Goal: Task Accomplishment & Management: Manage account settings

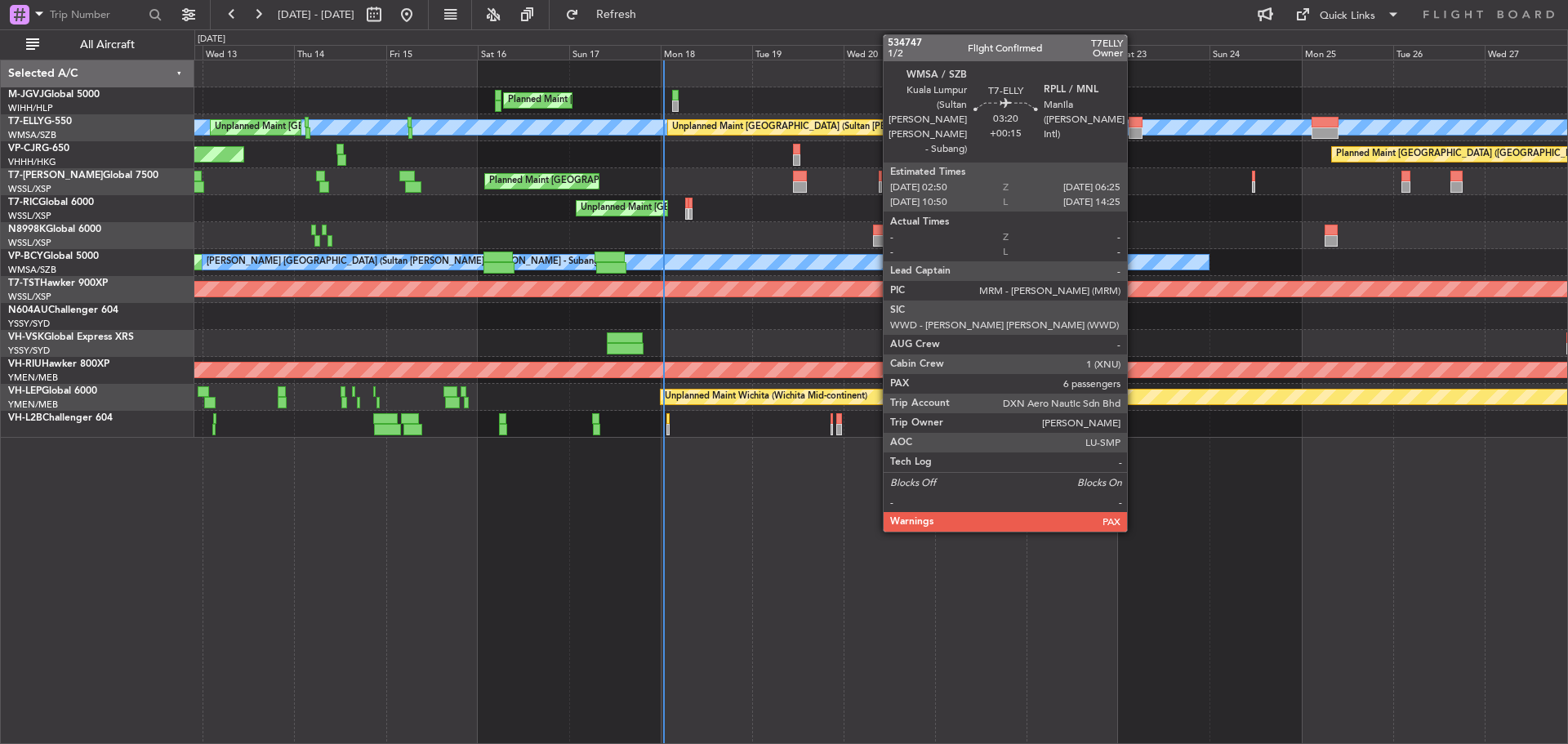
click at [1134, 130] on div at bounding box center [1135, 134] width 14 height 12
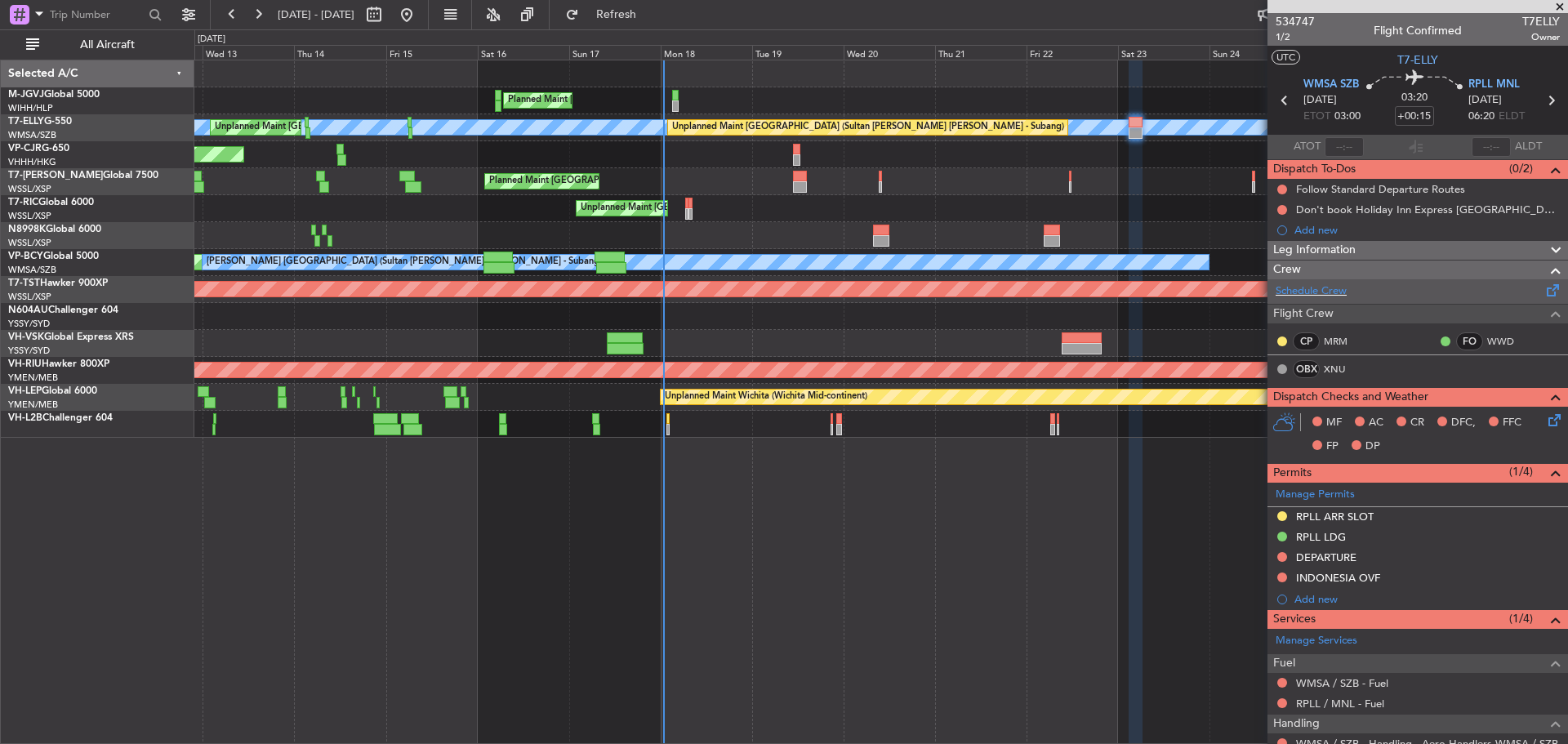
click at [1543, 293] on span at bounding box center [1552, 287] width 19 height 13
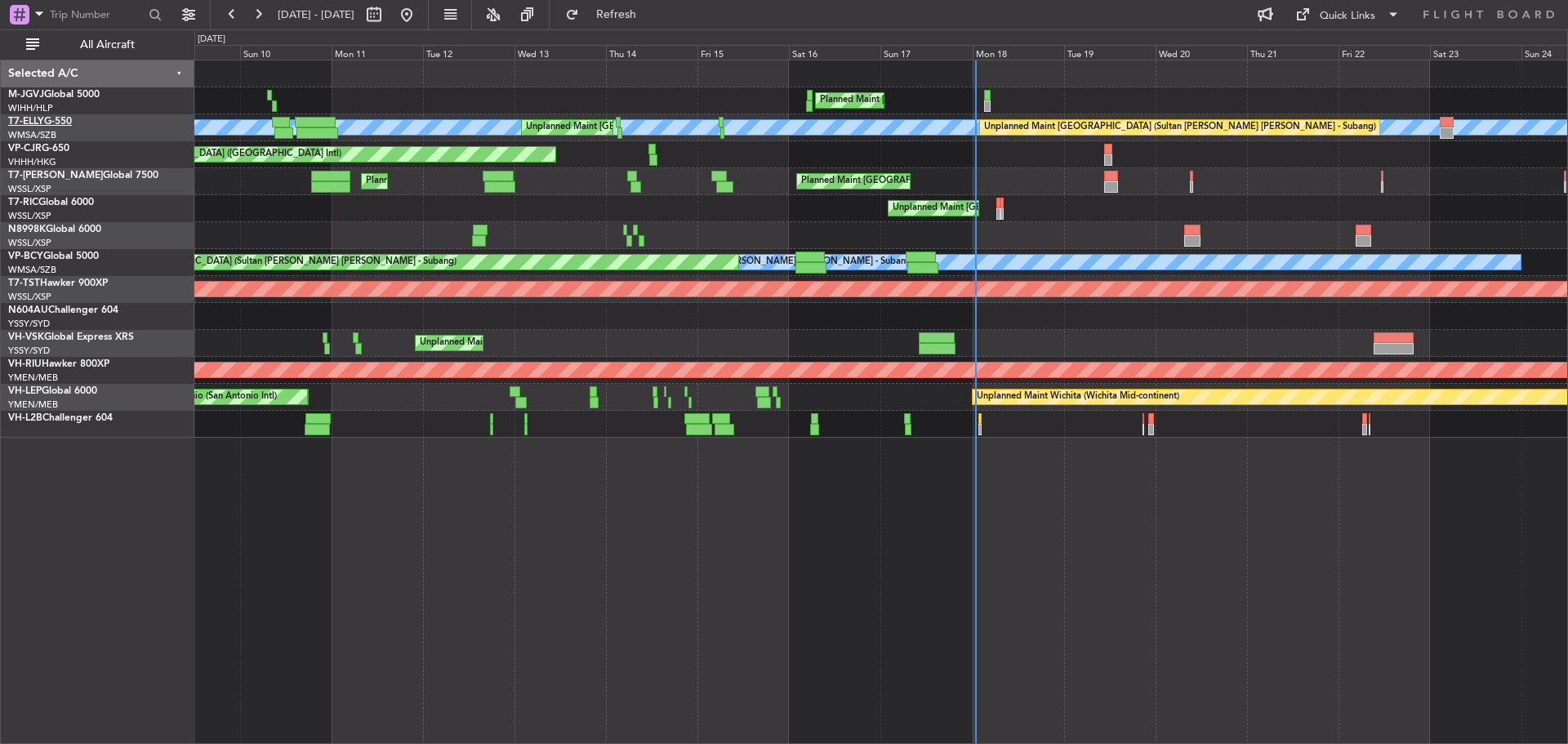
click at [53, 121] on link "T7-ELLY G-550" at bounding box center [40, 122] width 63 height 10
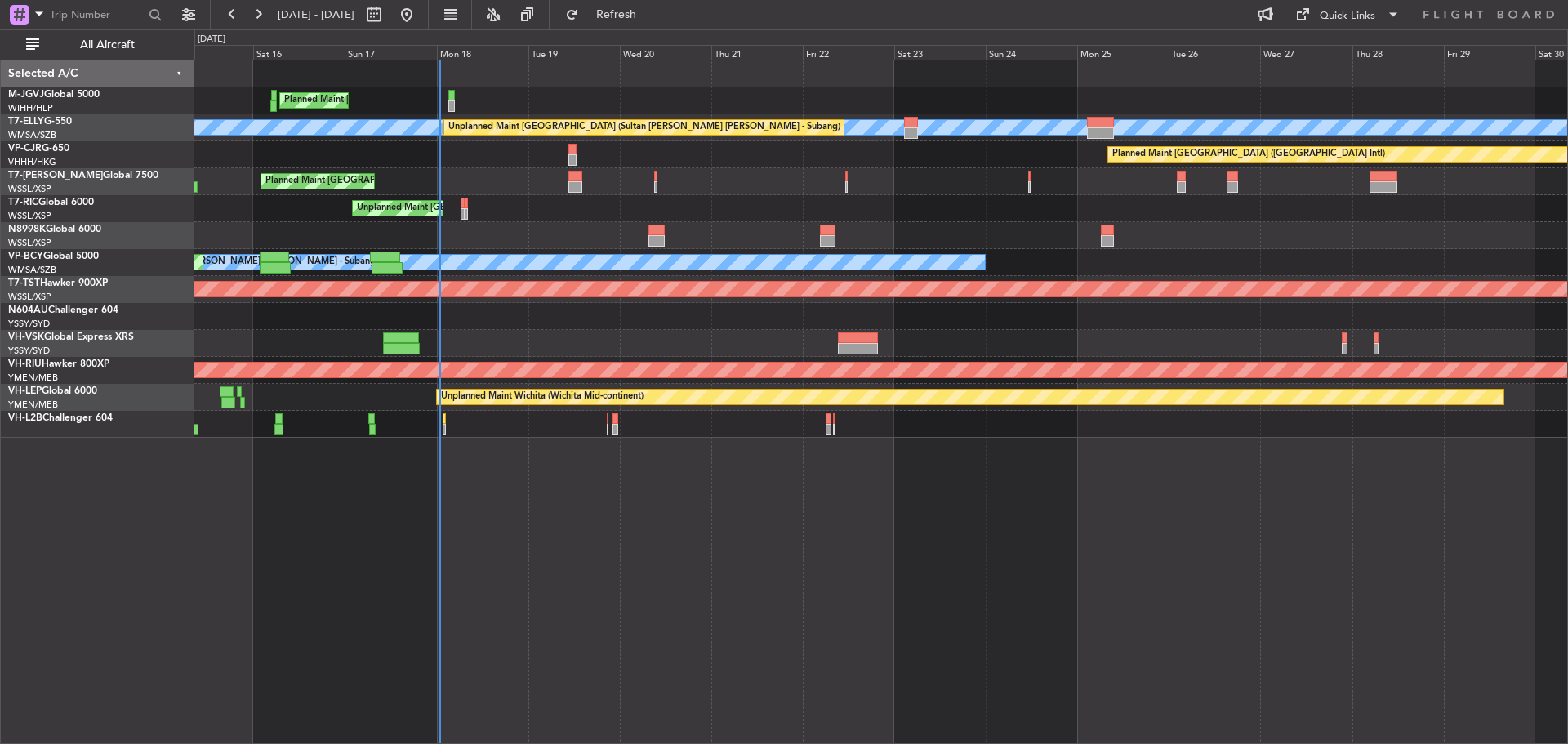
click at [648, 206] on div "Planned Maint [GEOGRAPHIC_DATA] (Seletar) [PERSON_NAME] Unplanned Maint [GEOGRA…" at bounding box center [880, 249] width 1373 height 377
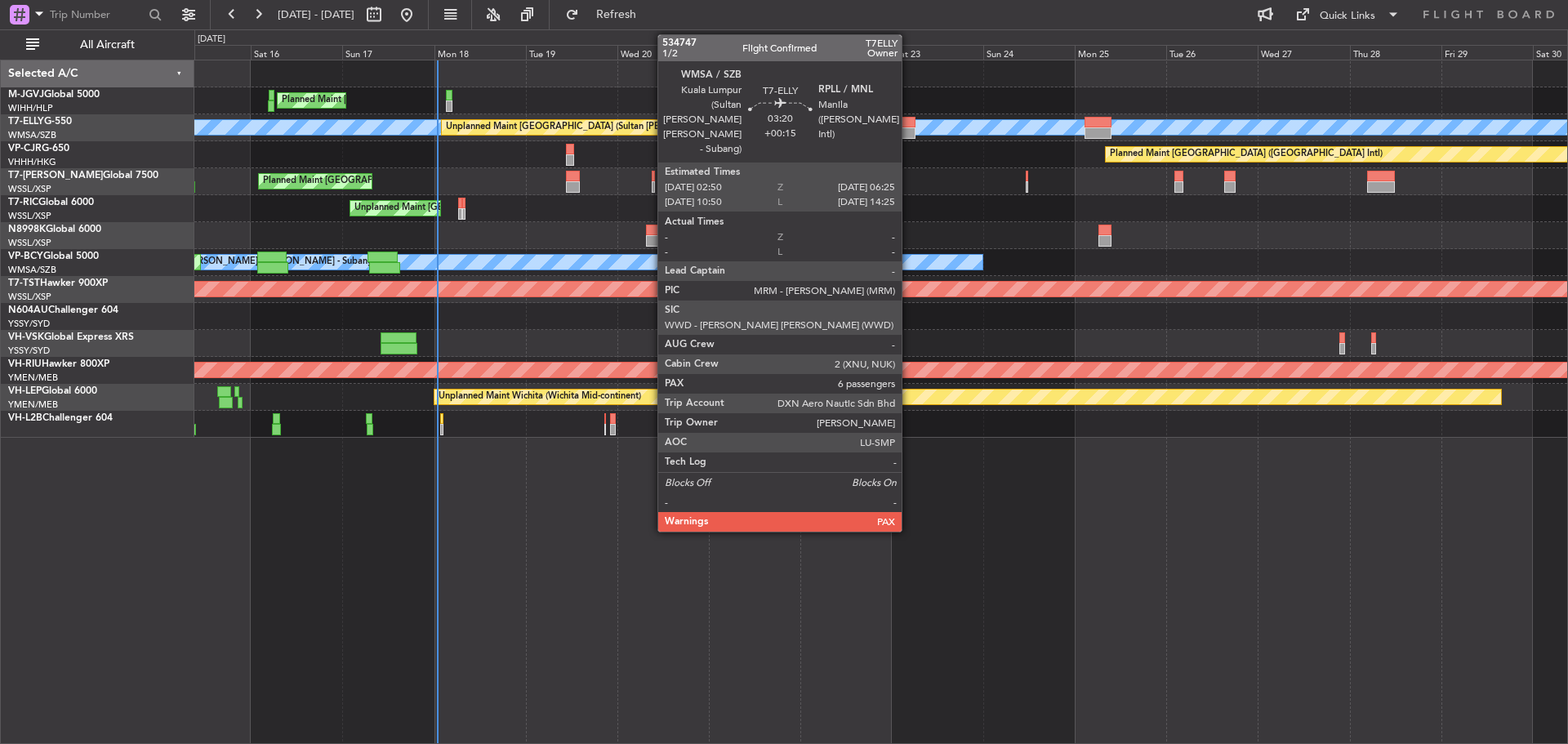
click at [909, 134] on div at bounding box center [908, 134] width 14 height 12
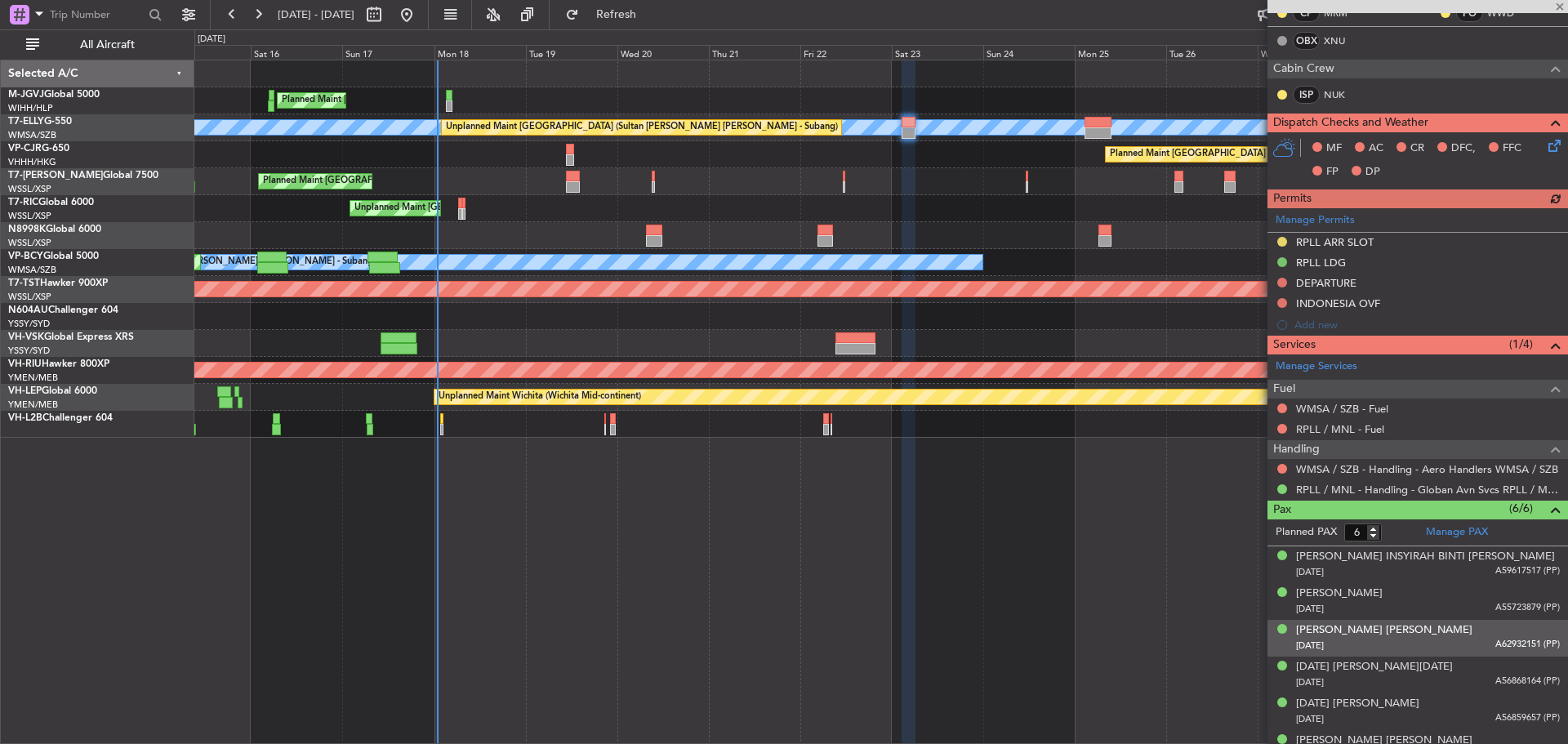
scroll to position [351, 0]
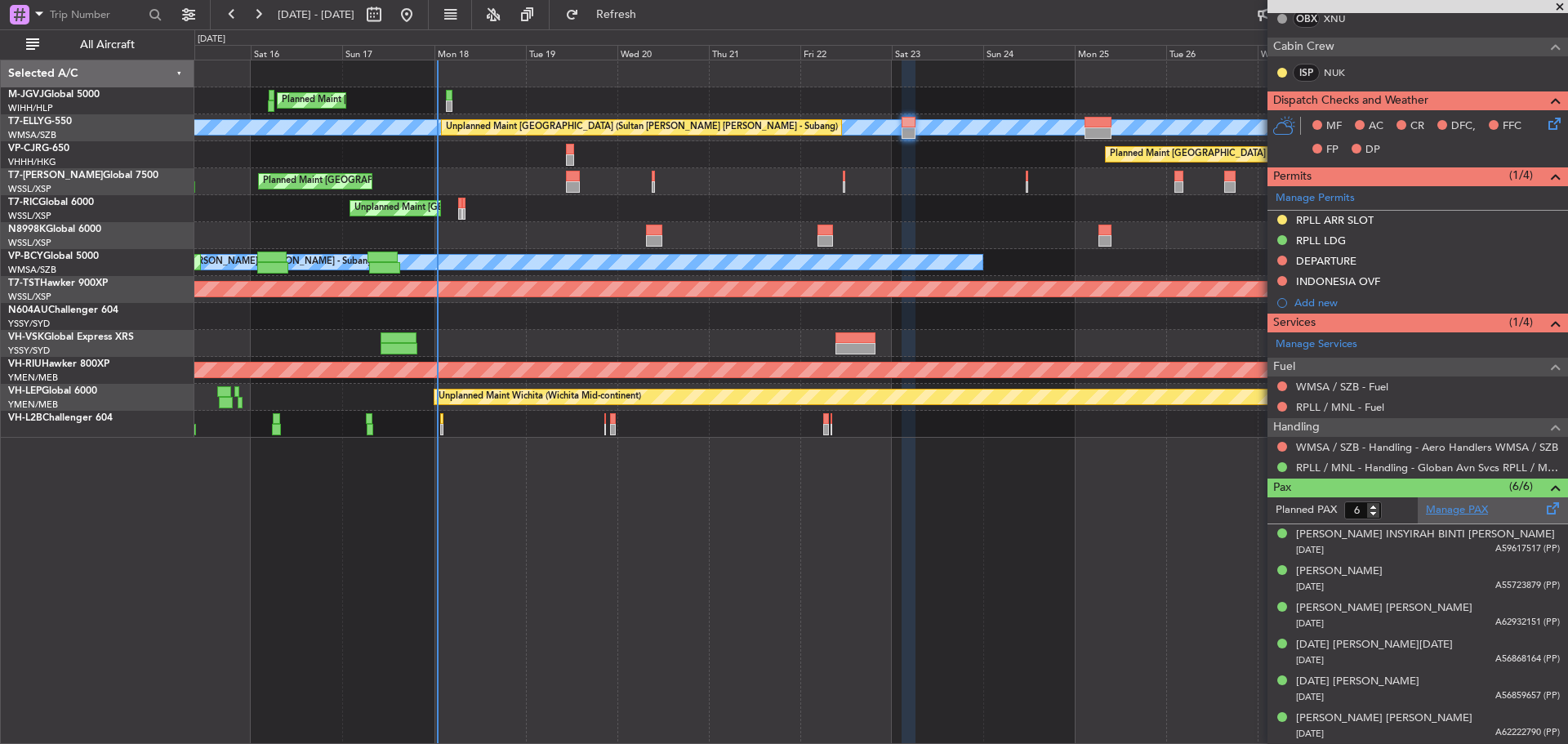
click at [1478, 507] on link "Manage PAX" at bounding box center [1456, 511] width 62 height 17
click at [656, 3] on button "Refresh" at bounding box center [606, 14] width 98 height 26
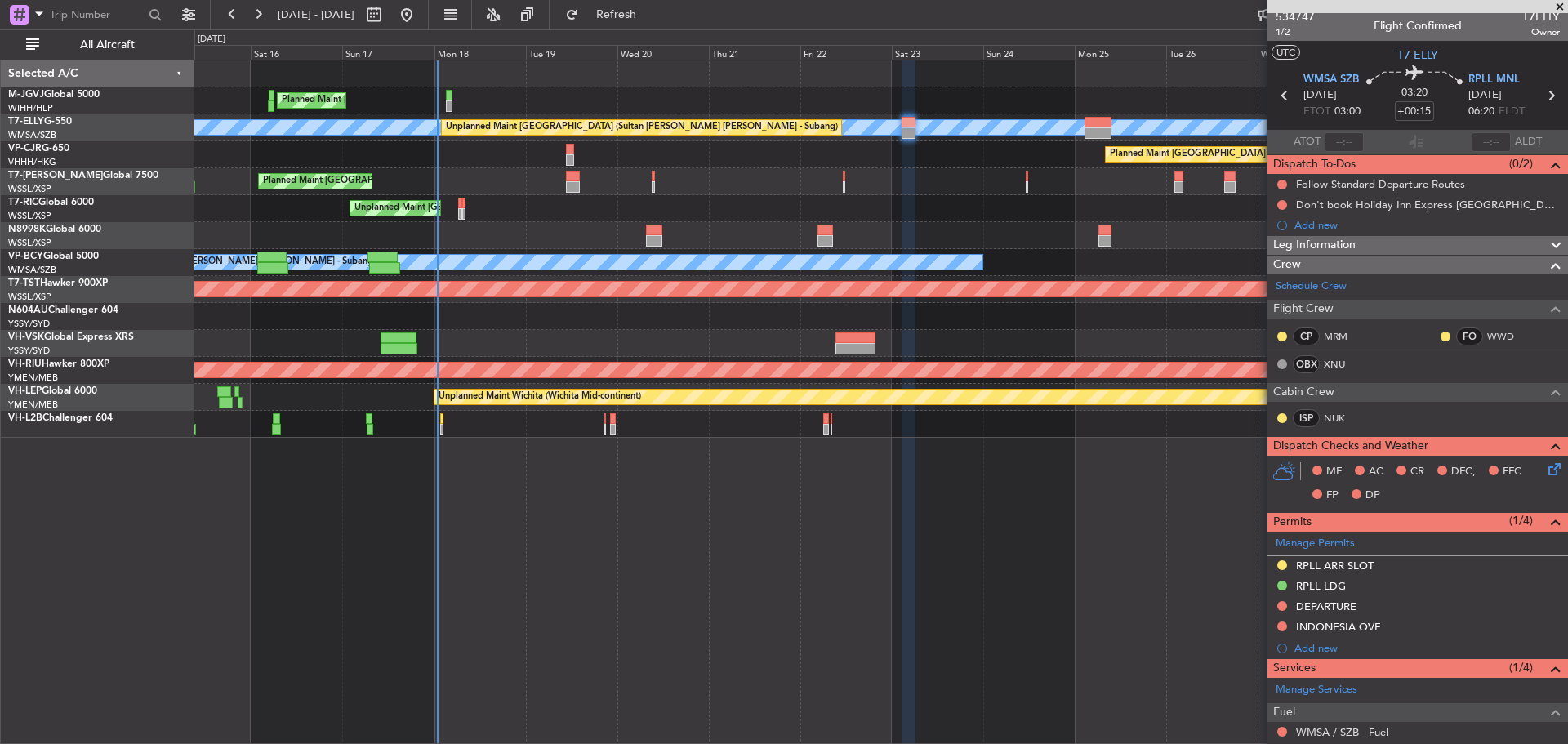
scroll to position [0, 0]
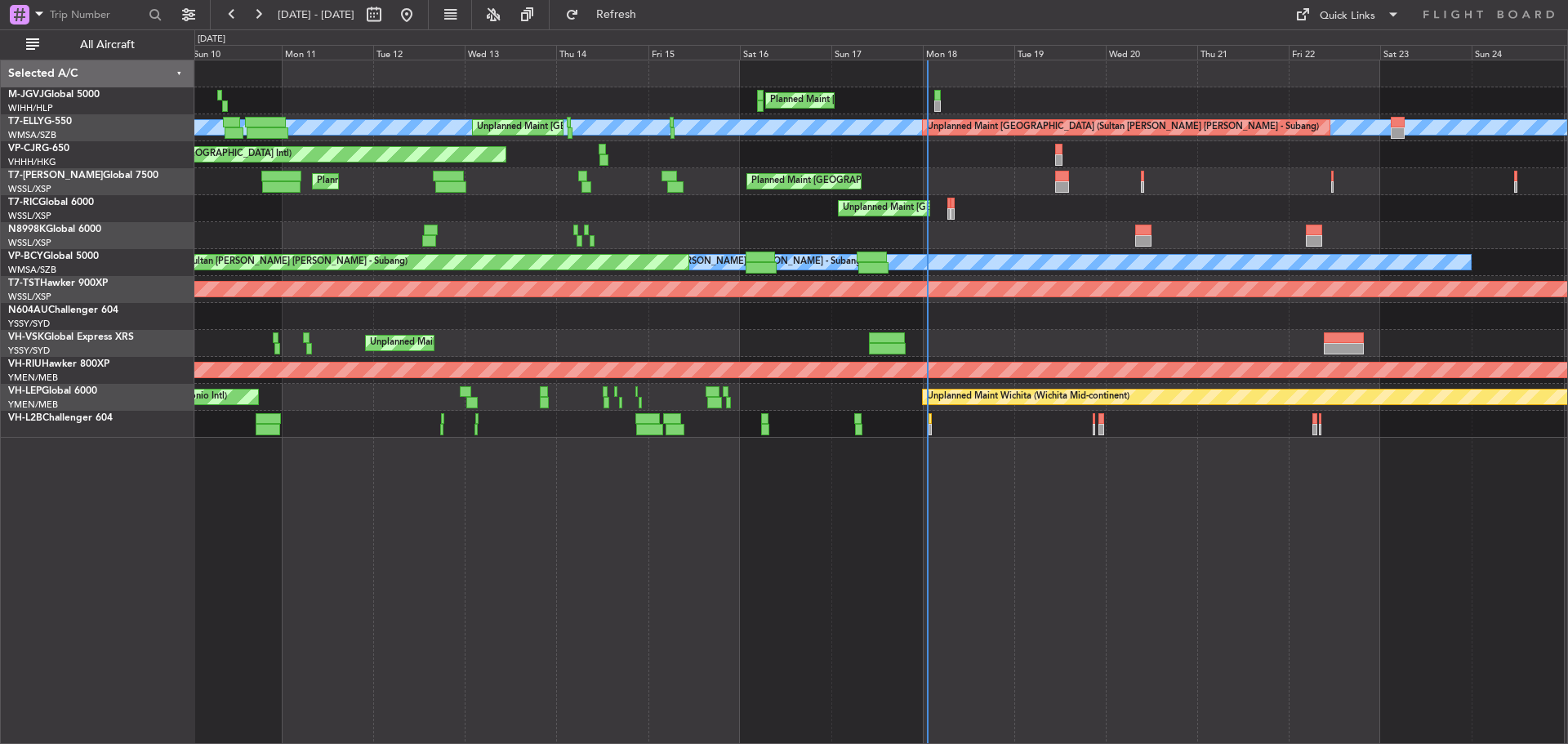
click at [906, 170] on div "Planned Maint [GEOGRAPHIC_DATA] (Seletar) [PERSON_NAME] Unplanned Maint [GEOGRA…" at bounding box center [880, 249] width 1373 height 377
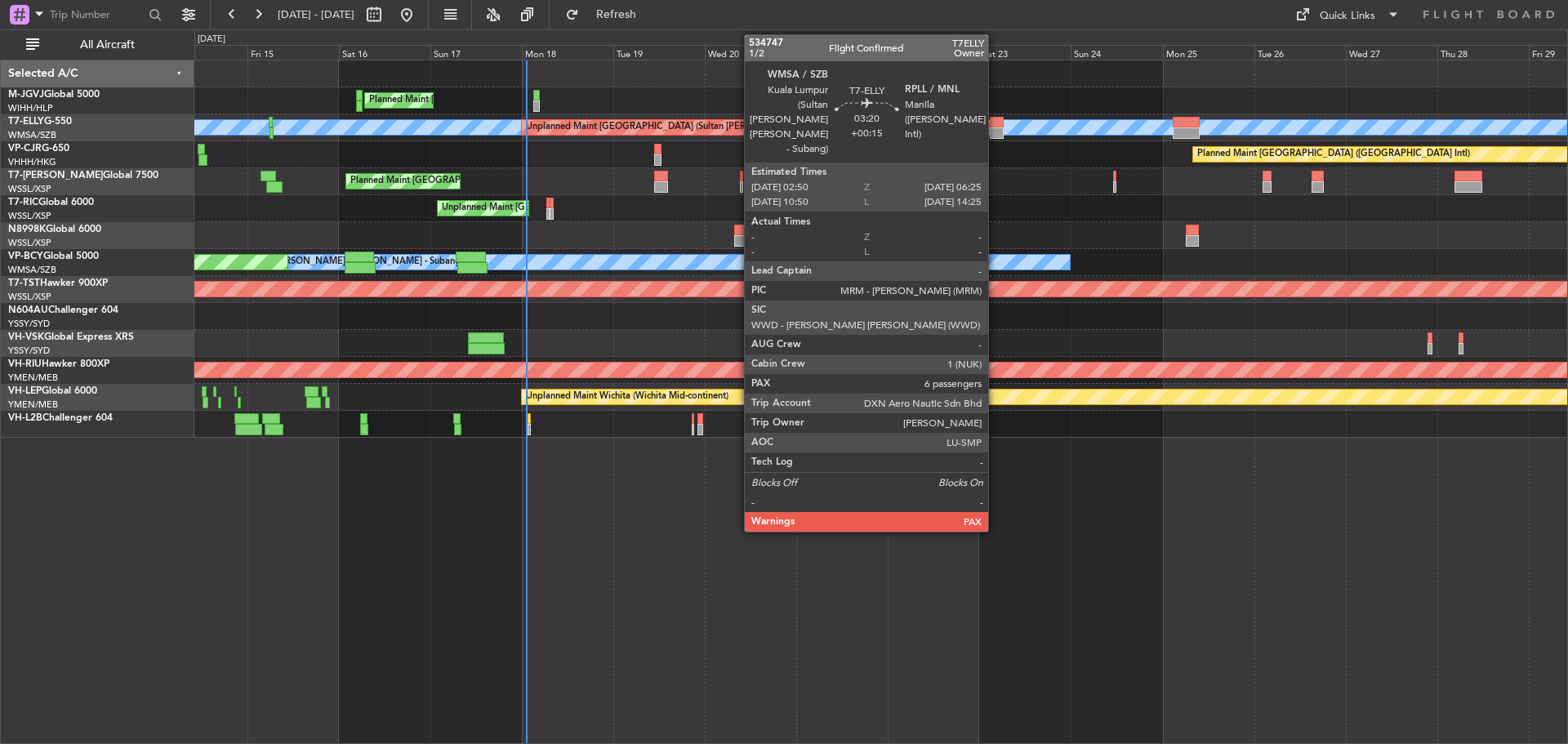
click at [996, 131] on div at bounding box center [996, 134] width 14 height 12
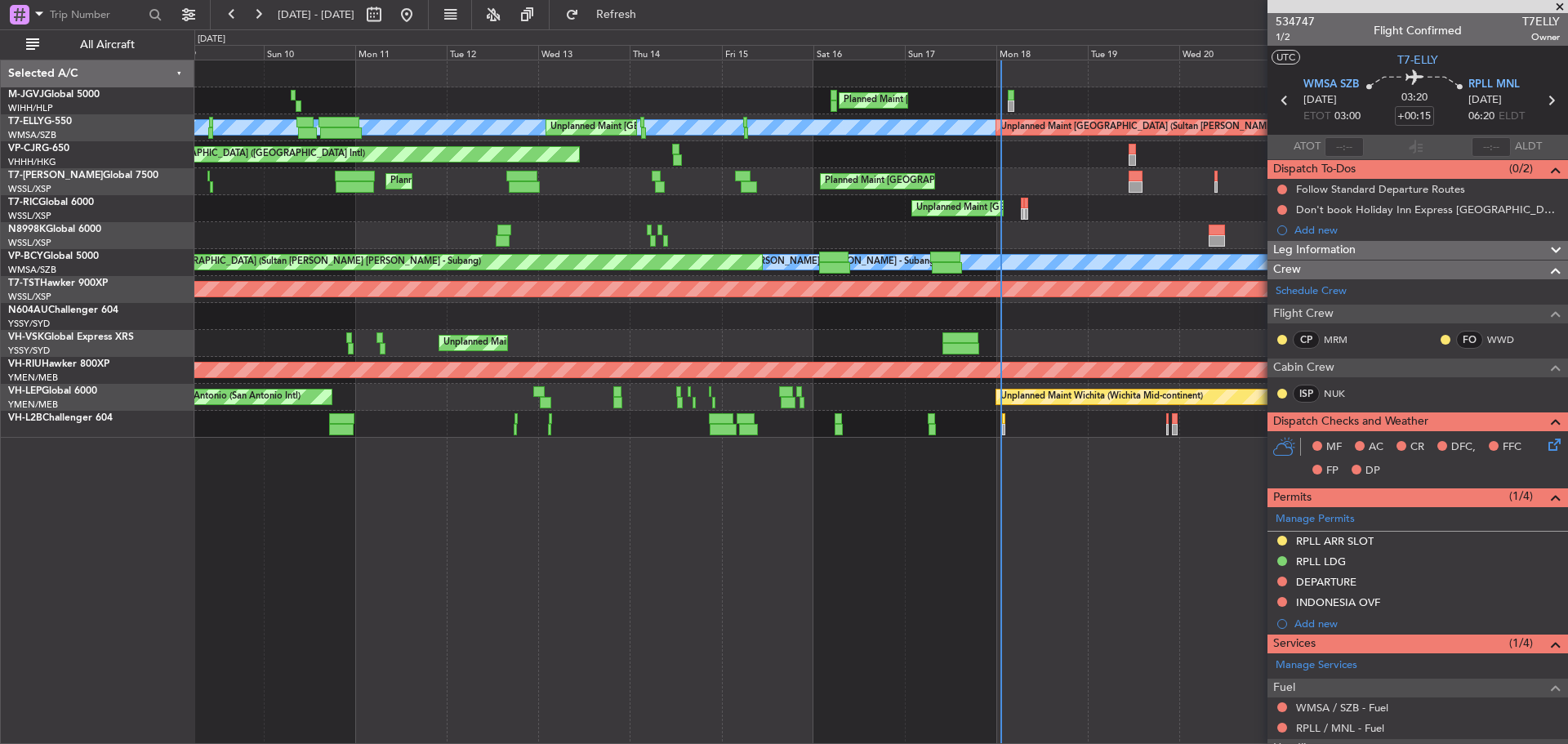
click at [822, 198] on div "Planned Maint [GEOGRAPHIC_DATA] (Seletar) [PERSON_NAME] Unplanned Maint [GEOGRA…" at bounding box center [880, 249] width 1373 height 377
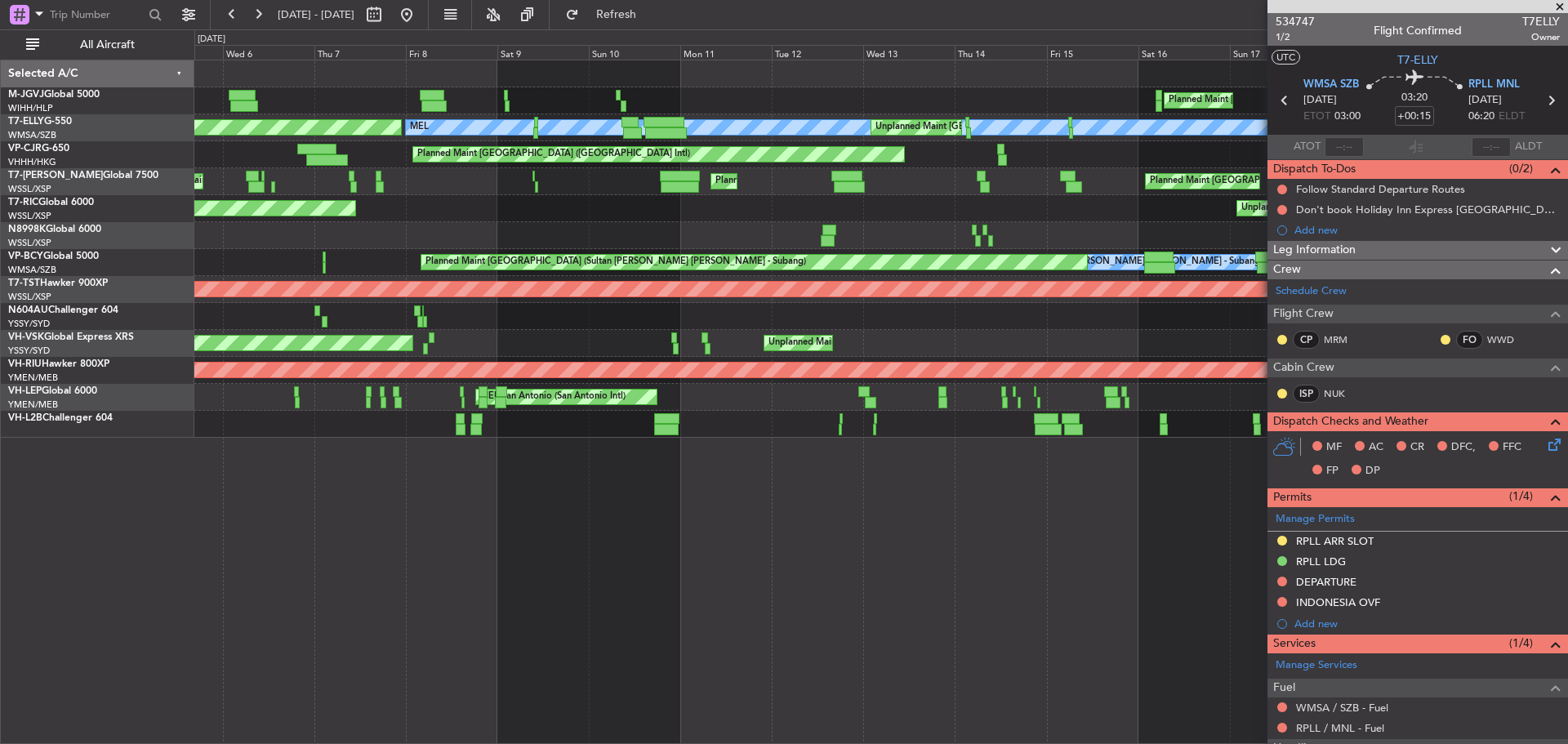
click at [582, 188] on div "Planned Maint [GEOGRAPHIC_DATA] (Seletar) Planned Maint [GEOGRAPHIC_DATA] ([GEO…" at bounding box center [880, 182] width 1373 height 27
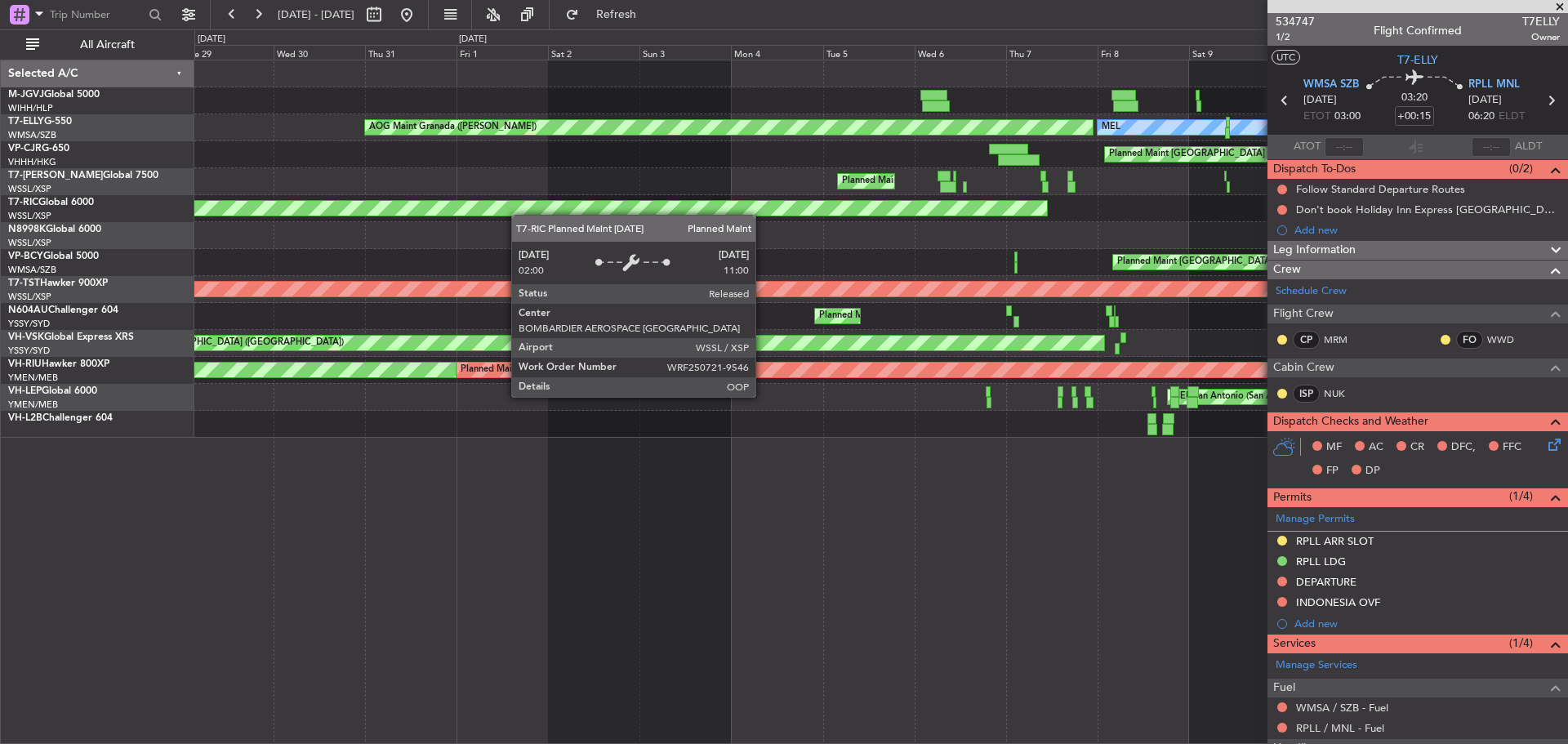
click at [723, 205] on div "Planned Maint [GEOGRAPHIC_DATA] (Seletar)" at bounding box center [251, 209] width 1589 height 15
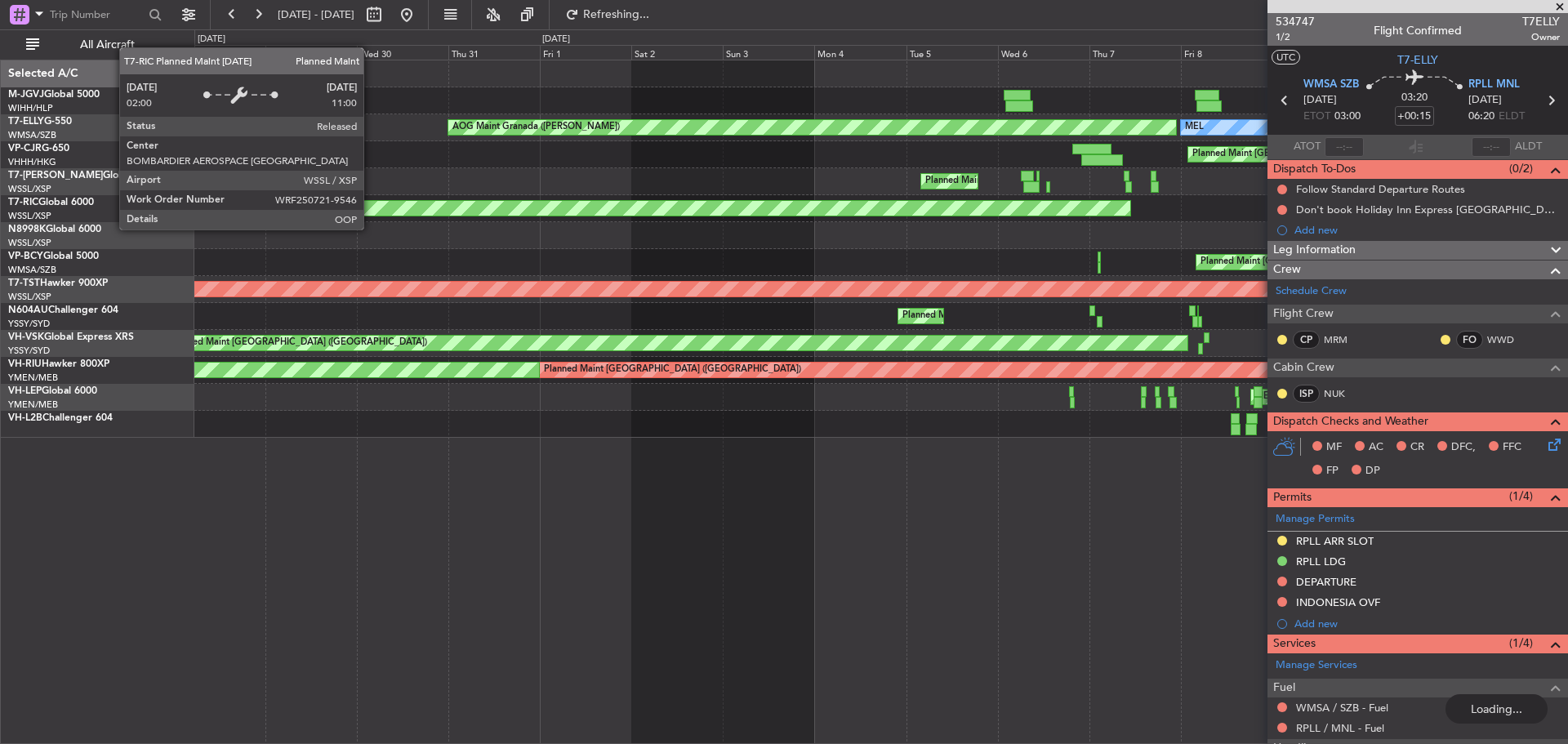
click at [785, 199] on div "Planned Maint [GEOGRAPHIC_DATA] (Seletar)" at bounding box center [880, 209] width 1373 height 27
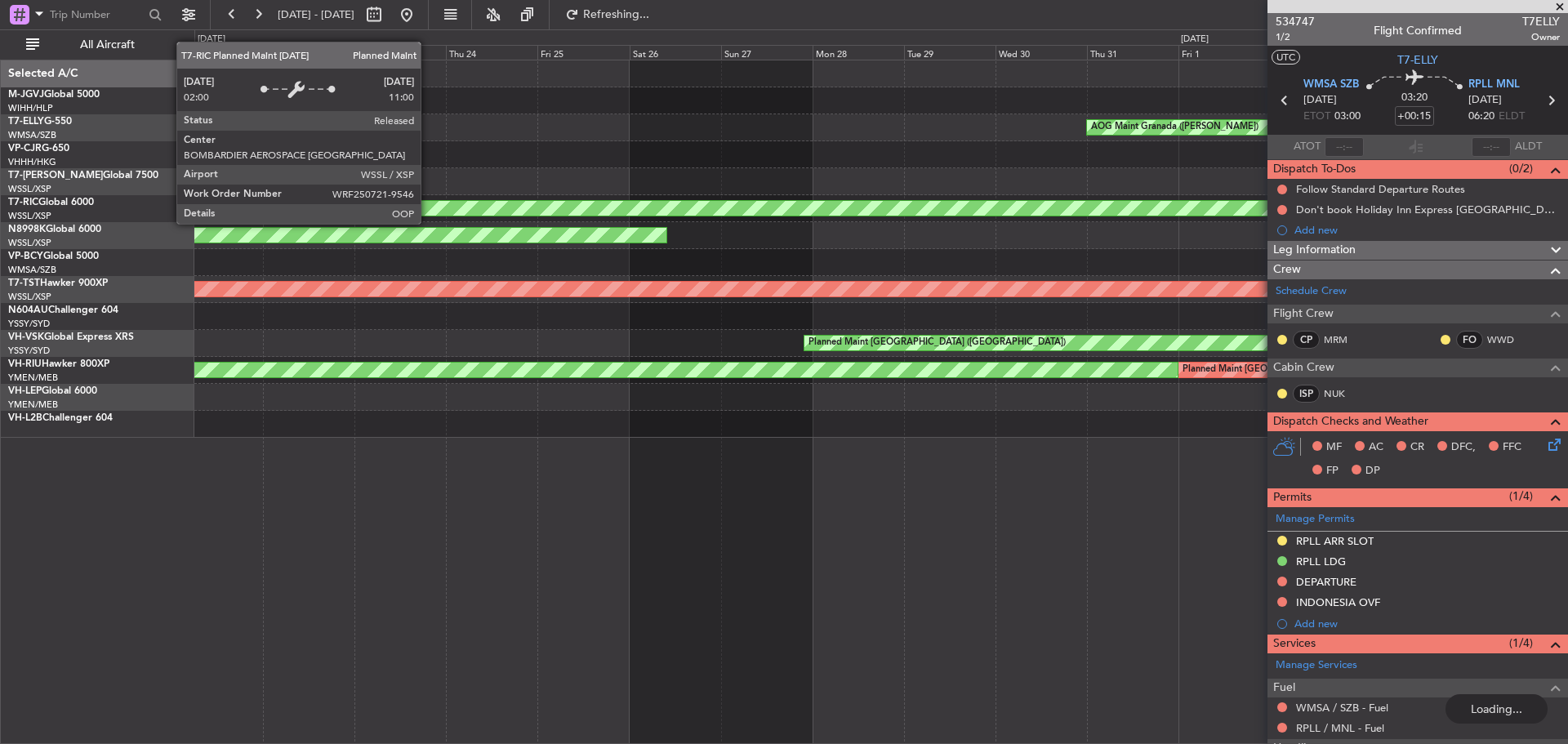
click at [634, 211] on div "Planned Maint [GEOGRAPHIC_DATA] (Seletar)" at bounding box center [973, 209] width 1589 height 15
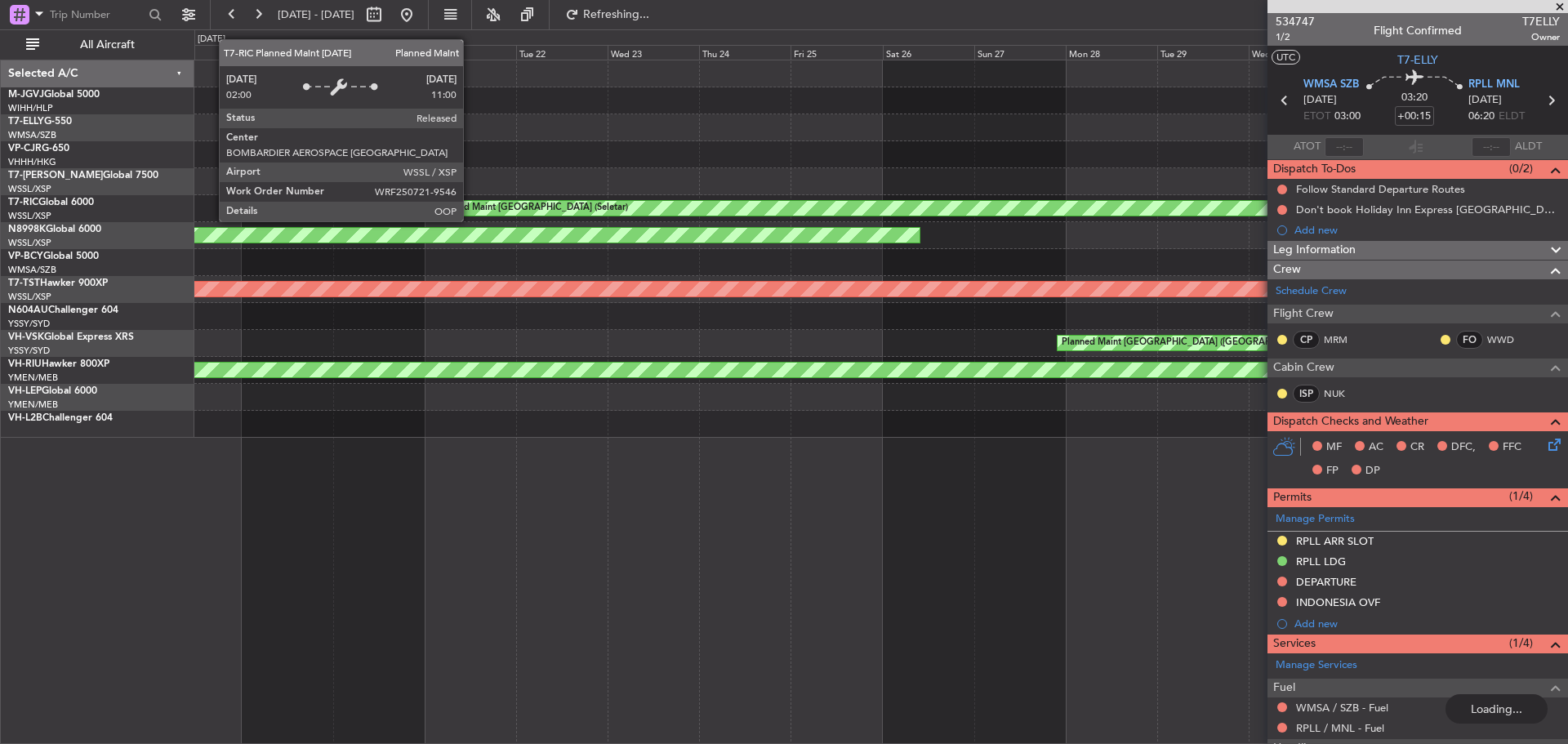
click at [628, 211] on div "Planned Maint [GEOGRAPHIC_DATA] (Seletar)" at bounding box center [532, 208] width 192 height 24
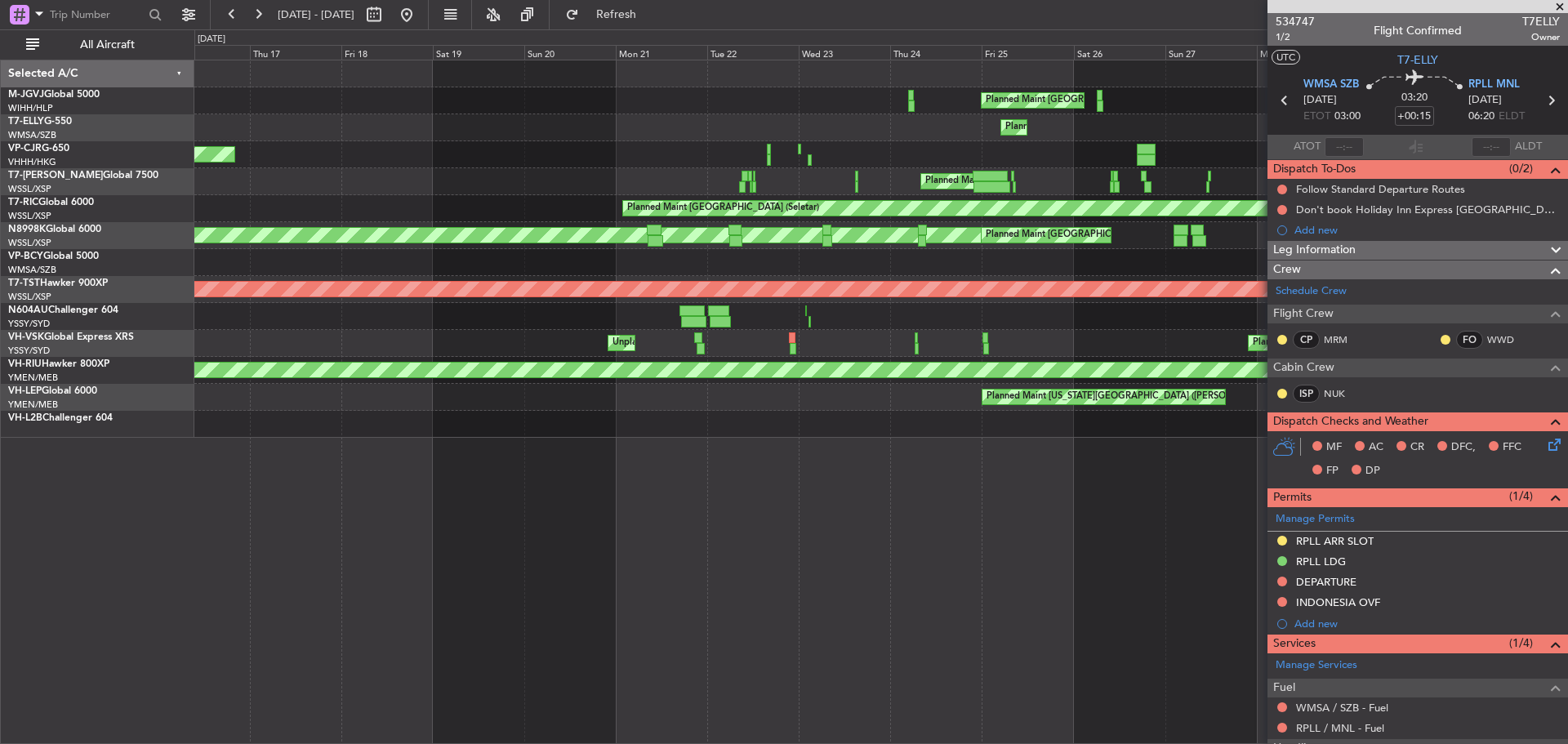
click at [604, 212] on div "Planned Maint [GEOGRAPHIC_DATA] (Seletar)" at bounding box center [880, 209] width 1373 height 27
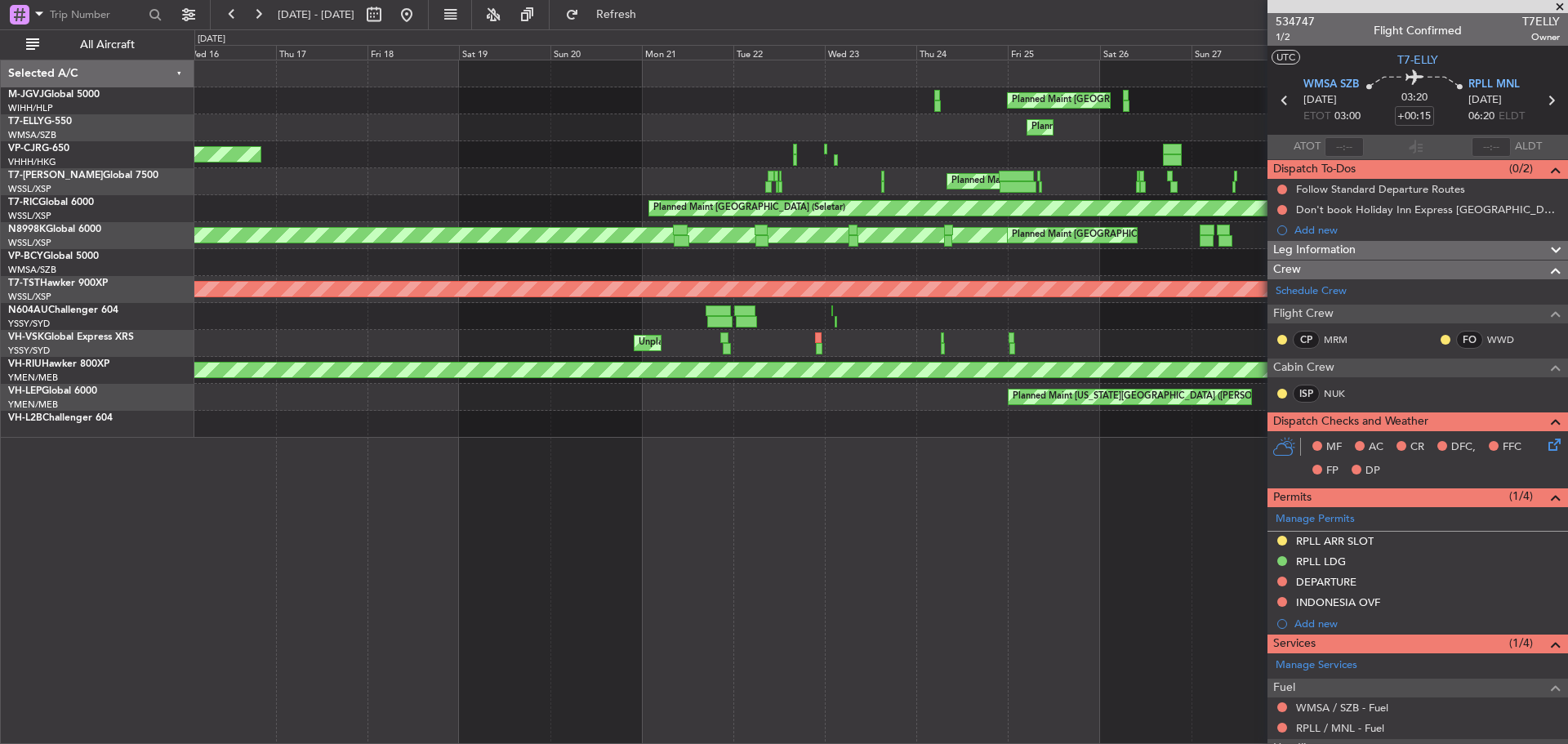
click at [564, 168] on div "MEL San Jose (Mineta San Jose Intl)" at bounding box center [880, 154] width 1373 height 27
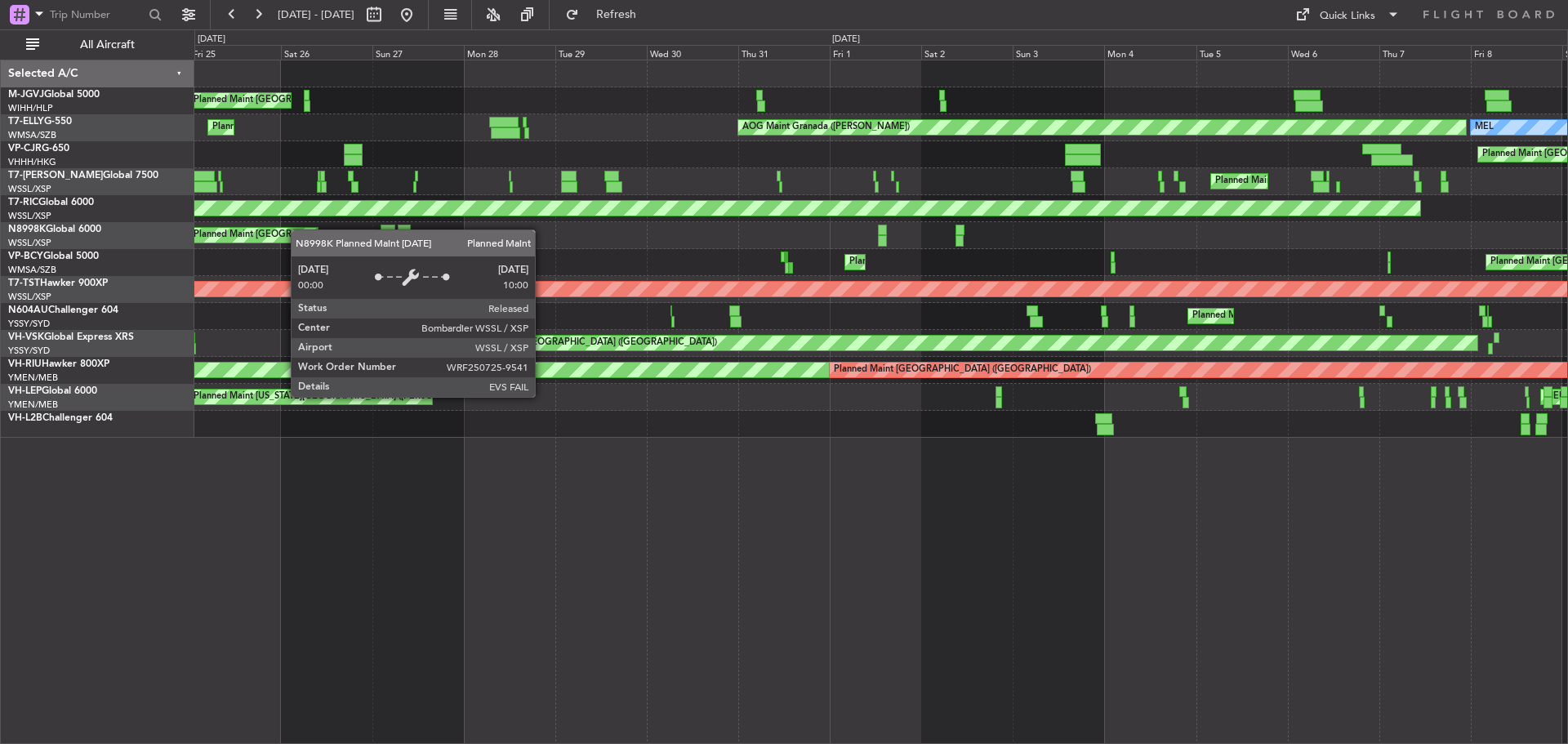
click at [266, 233] on div "Planned Maint Singapore (Seletar) Planned Maint Sharjah (Sharjah Intl) AOG Main…" at bounding box center [880, 249] width 1373 height 377
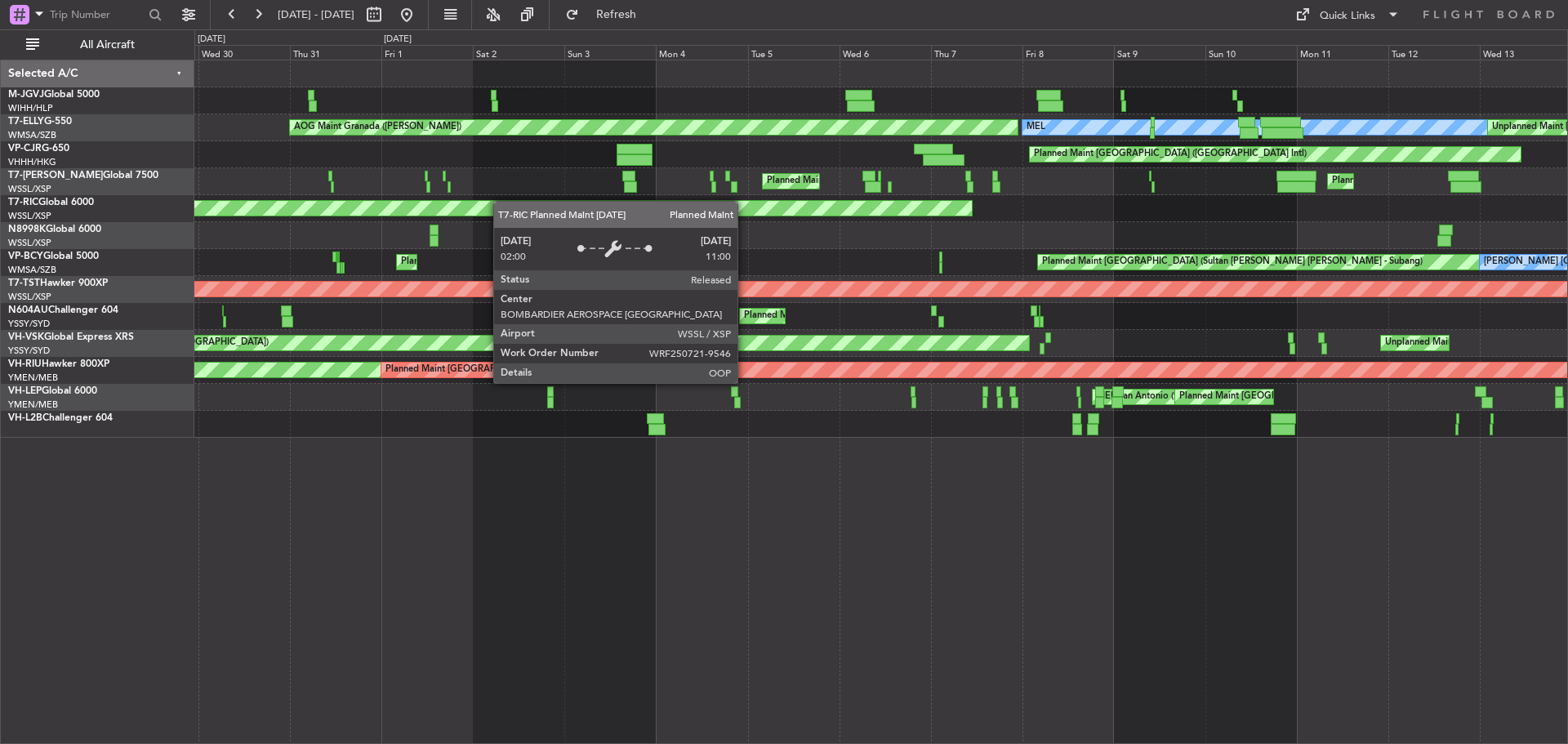
click at [306, 215] on div "AOG Maint Granada (Federico Garcia Lorca) MEL Unplanned Maint Kuala Lumpur (Sul…" at bounding box center [880, 249] width 1373 height 377
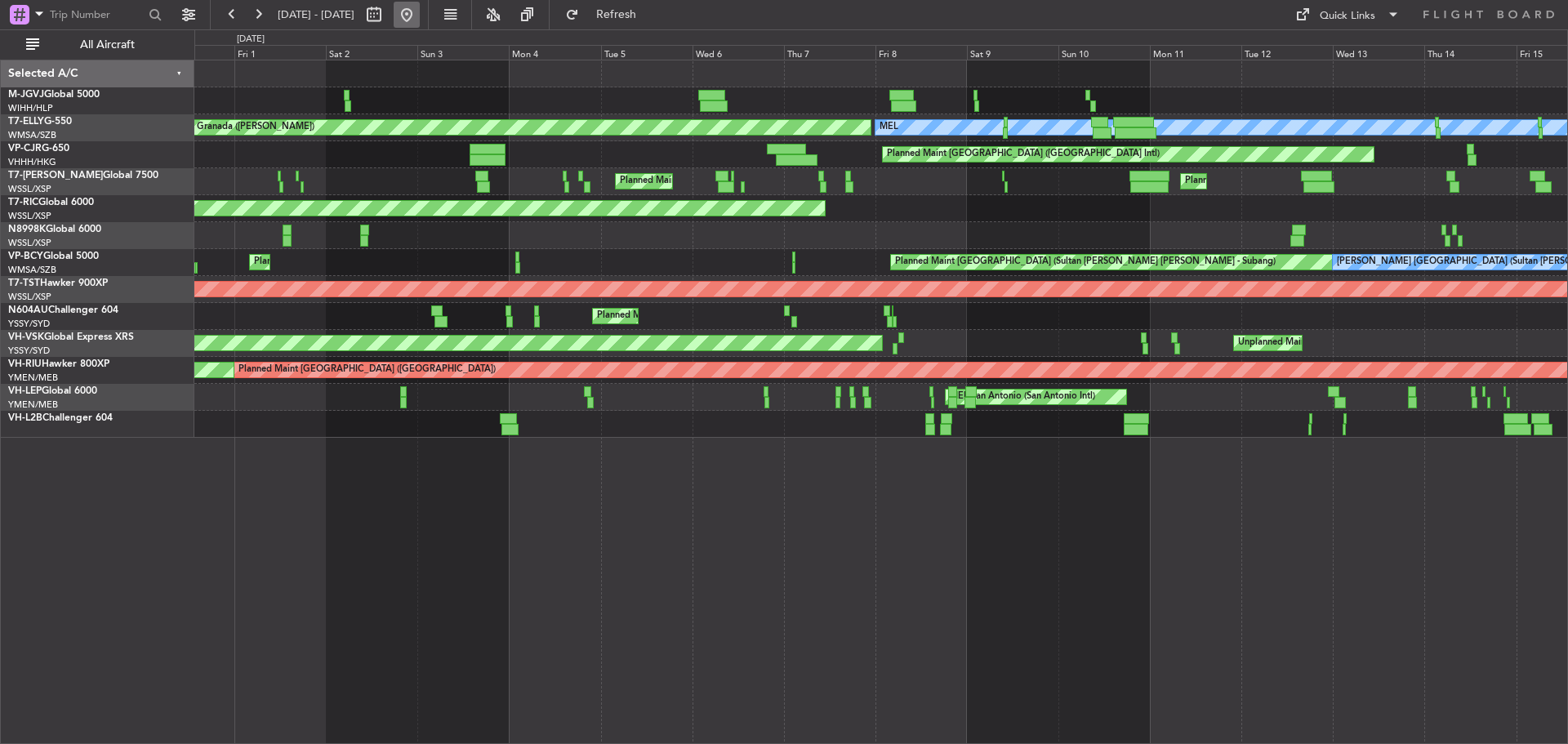
click at [420, 22] on button at bounding box center [406, 14] width 26 height 26
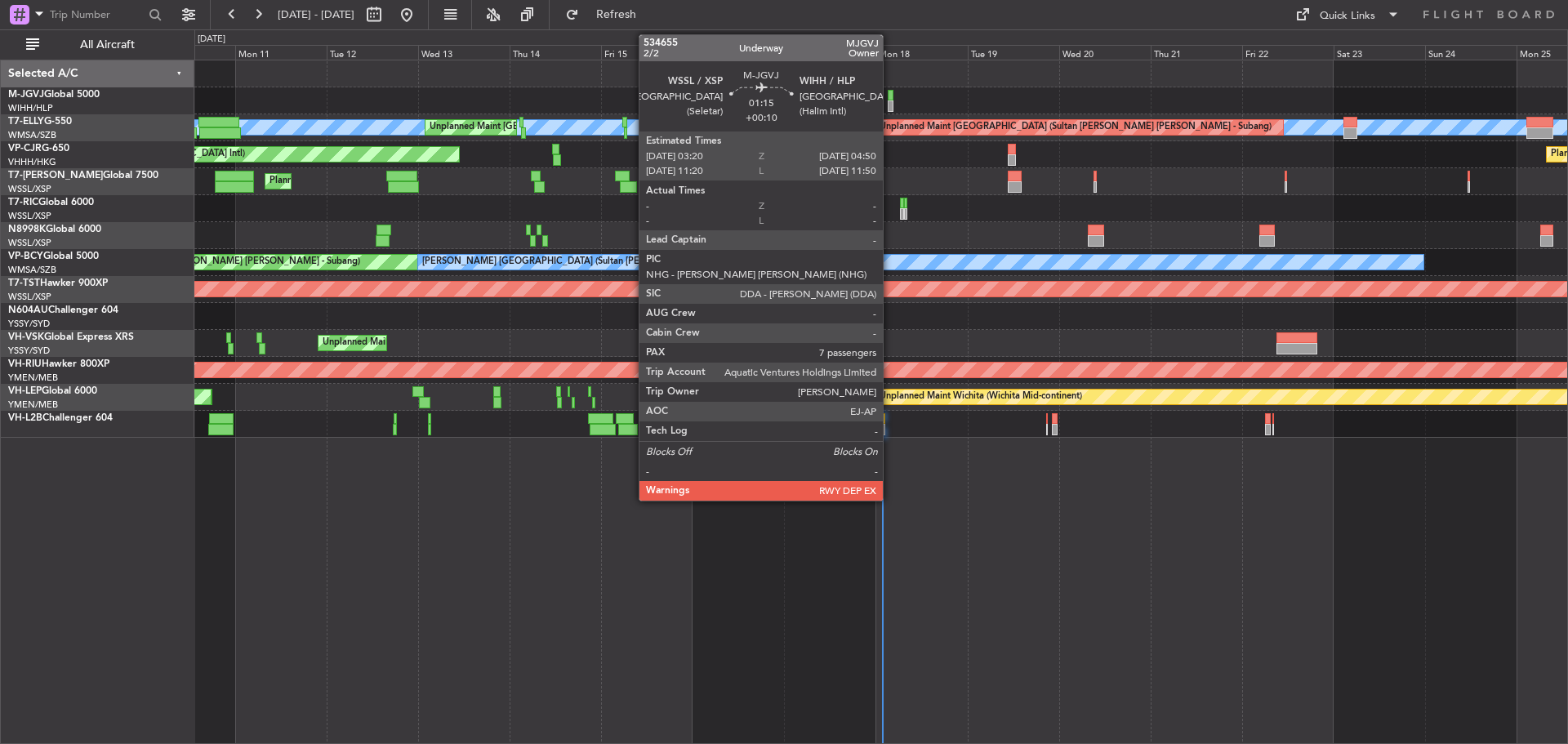
click at [890, 103] on div at bounding box center [891, 106] width 7 height 12
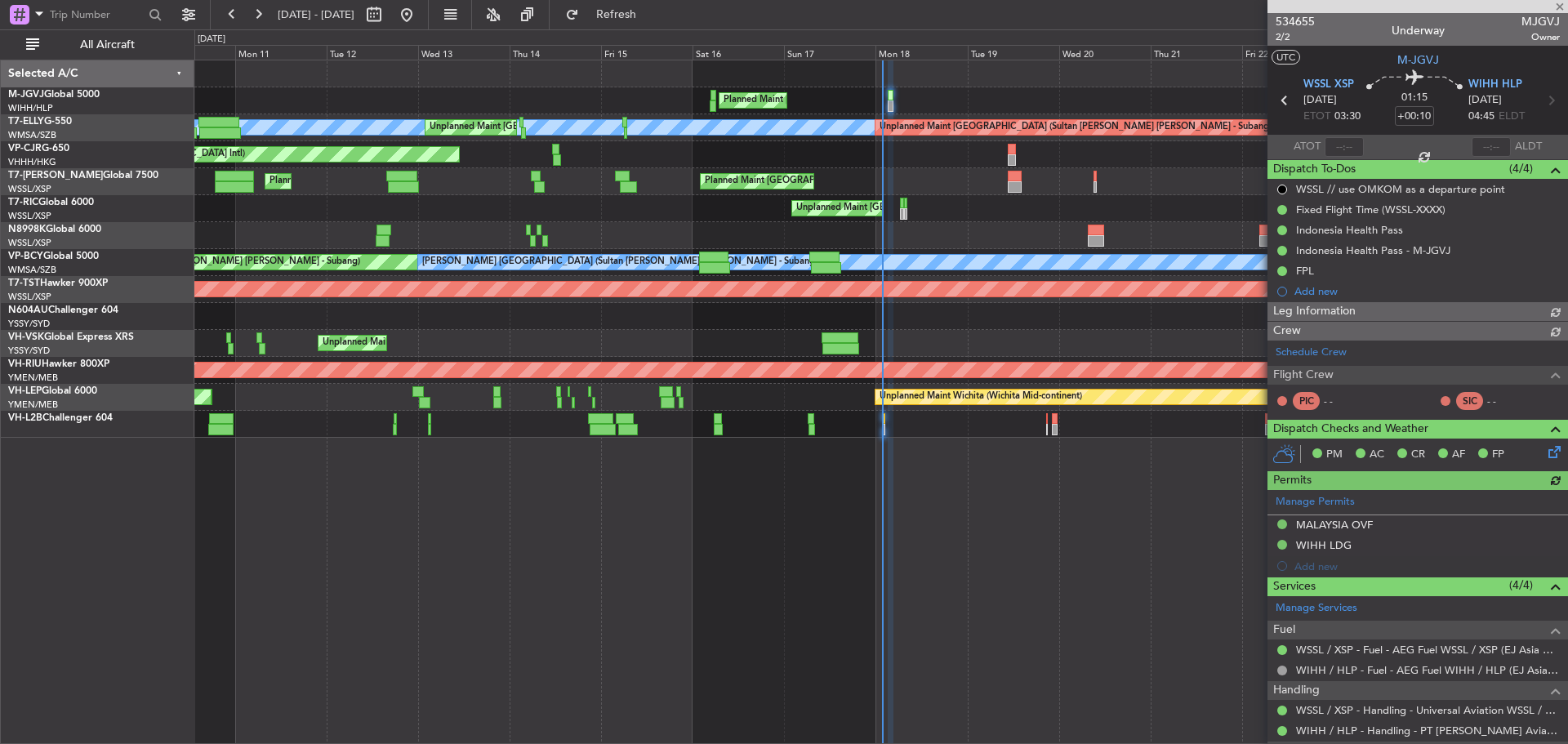
type input "[PERSON_NAME] (LEU)"
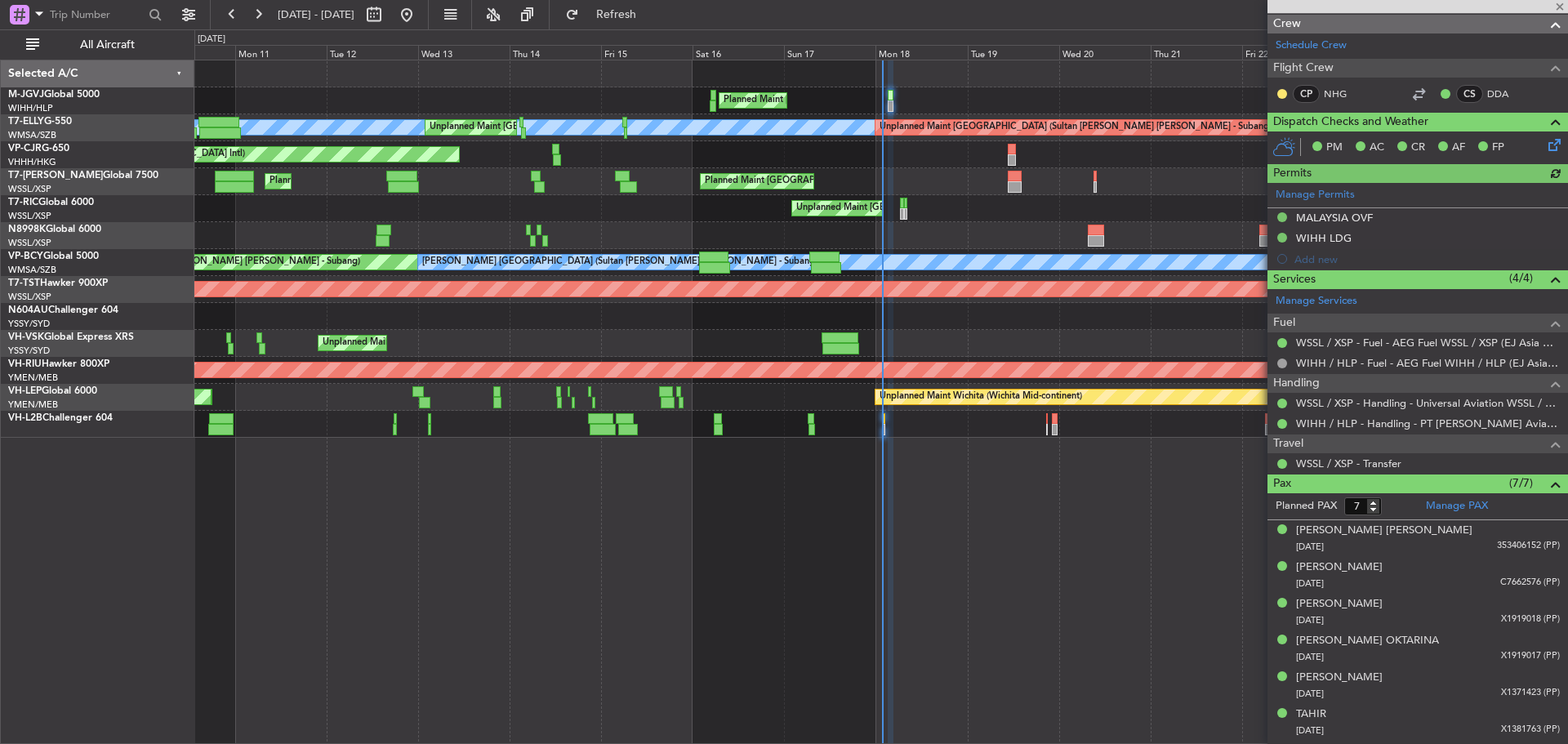
scroll to position [340, 0]
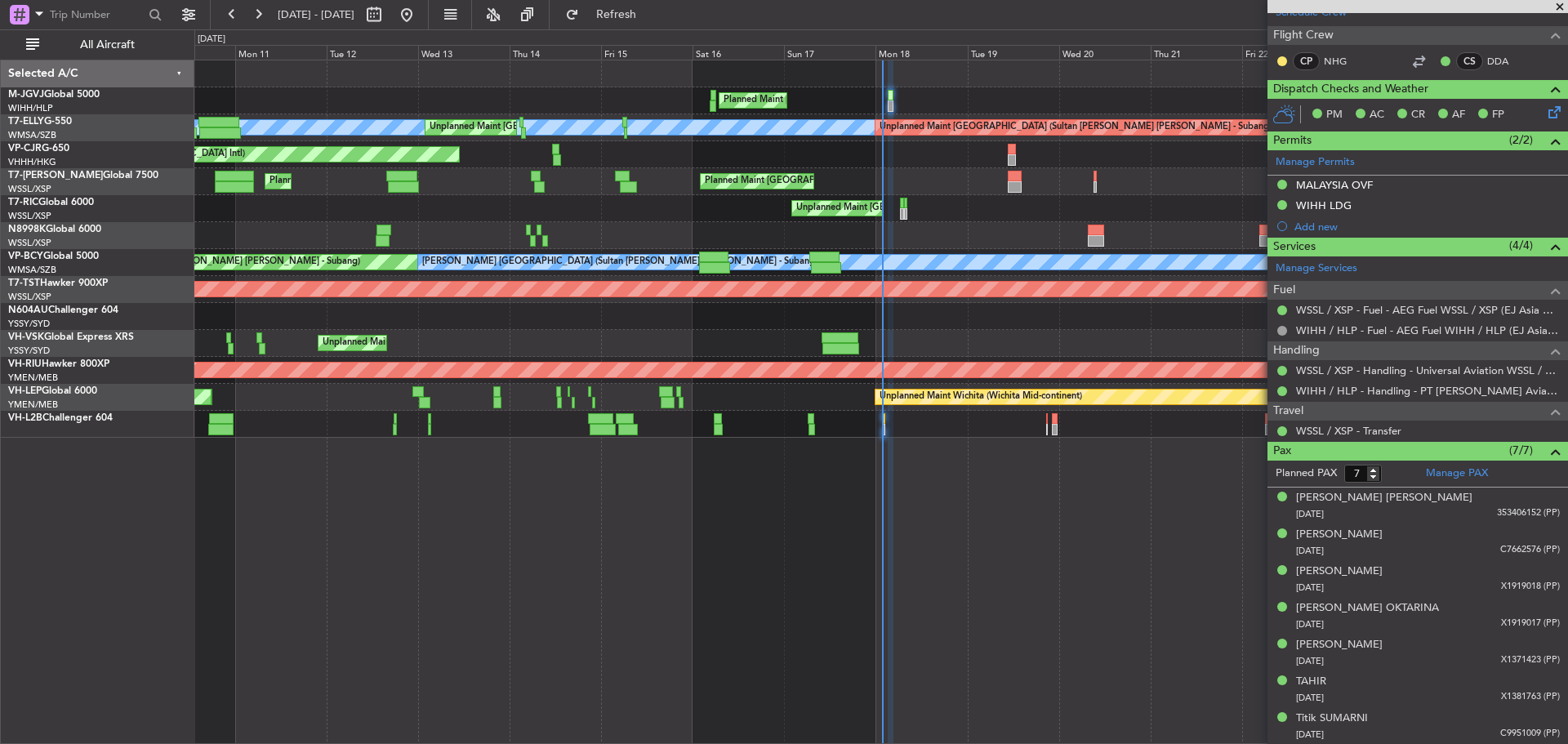
click at [787, 614] on div "Planned Maint Singapore (Seletar) MEL Unplanned Maint Kuala Lumpur (Sultan Abdu…" at bounding box center [881, 402] width 1374 height 685
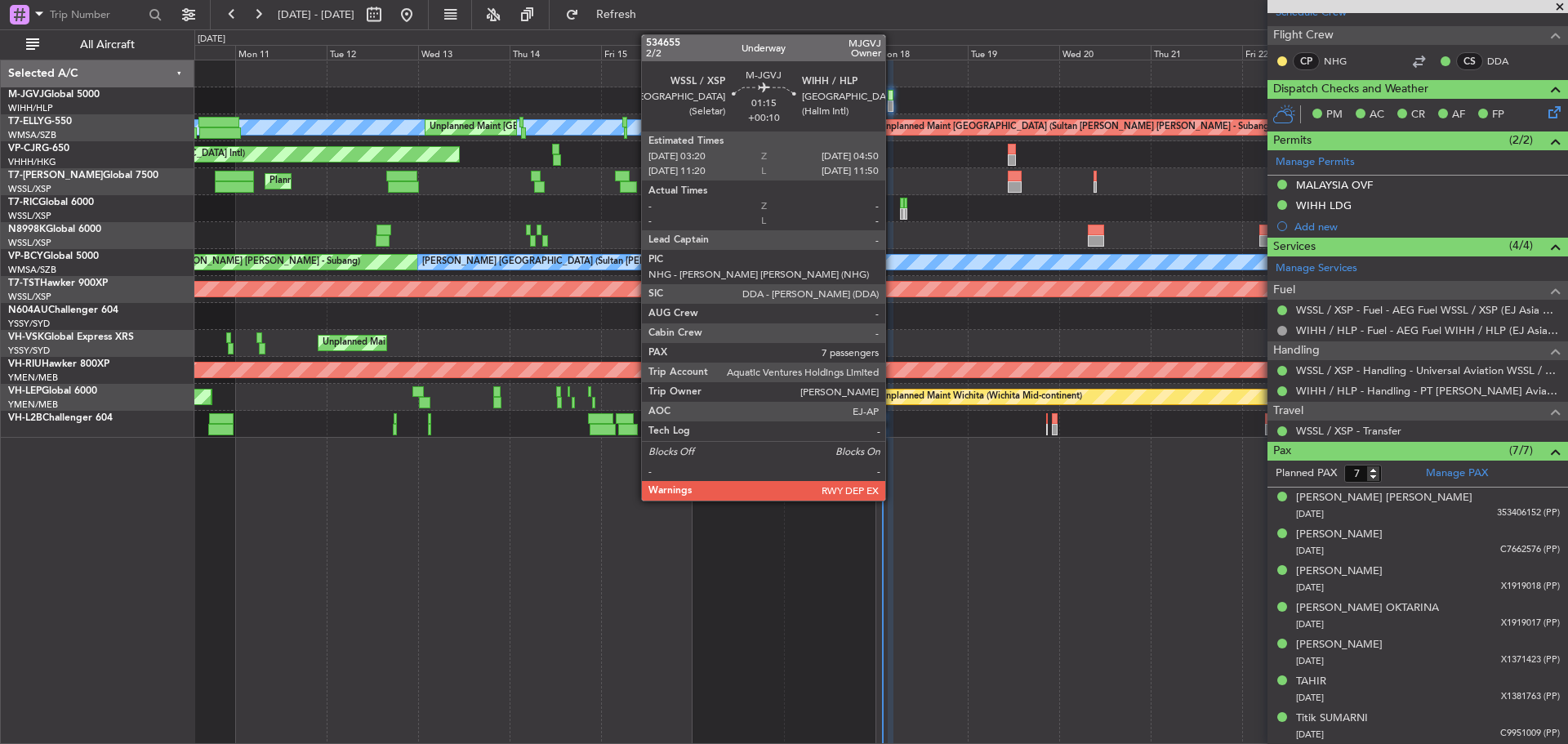
click at [892, 109] on div at bounding box center [891, 106] width 7 height 12
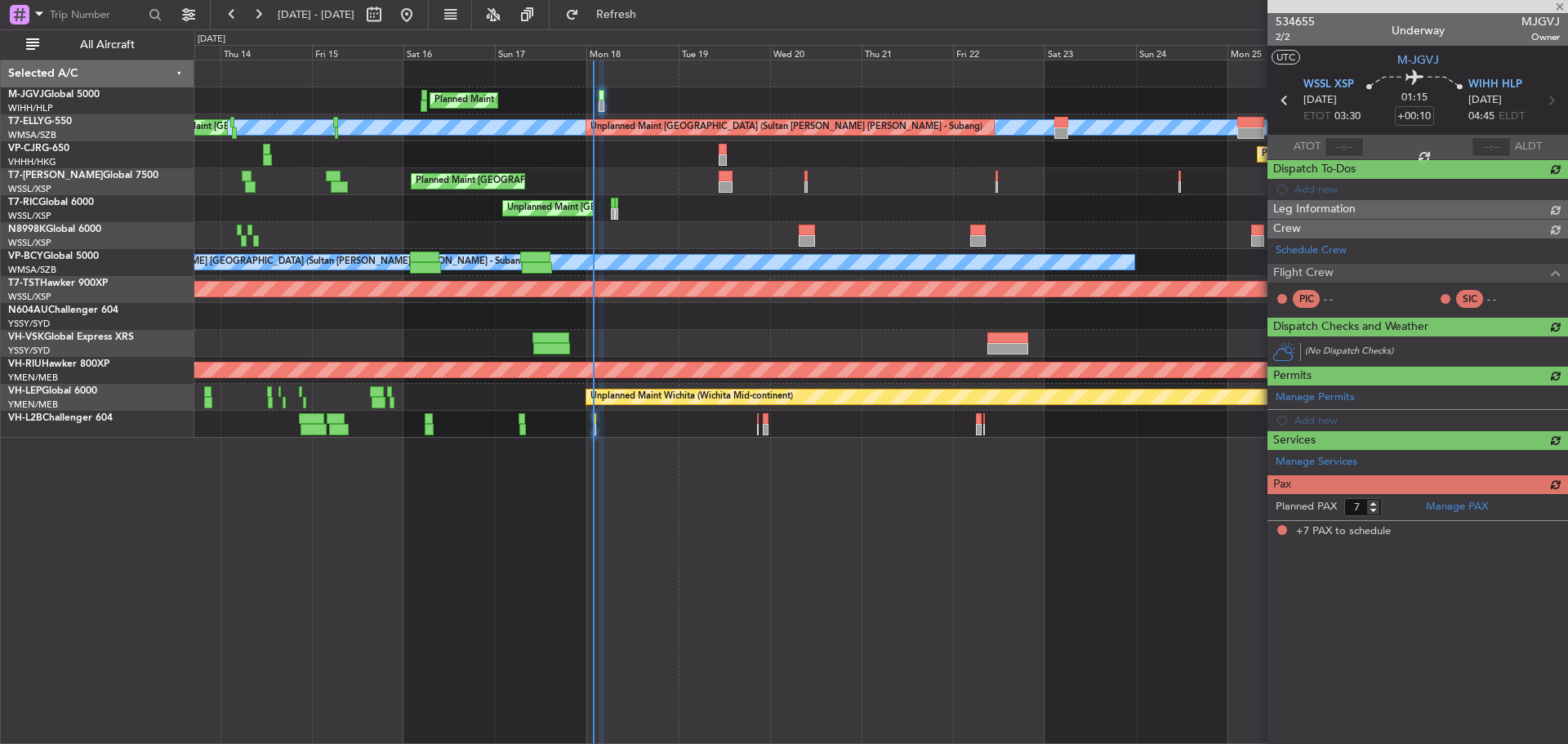
scroll to position [0, 0]
click at [818, 191] on div "Planned Maint Singapore (Seletar) Planned Maint London (Luton)" at bounding box center [880, 182] width 1373 height 27
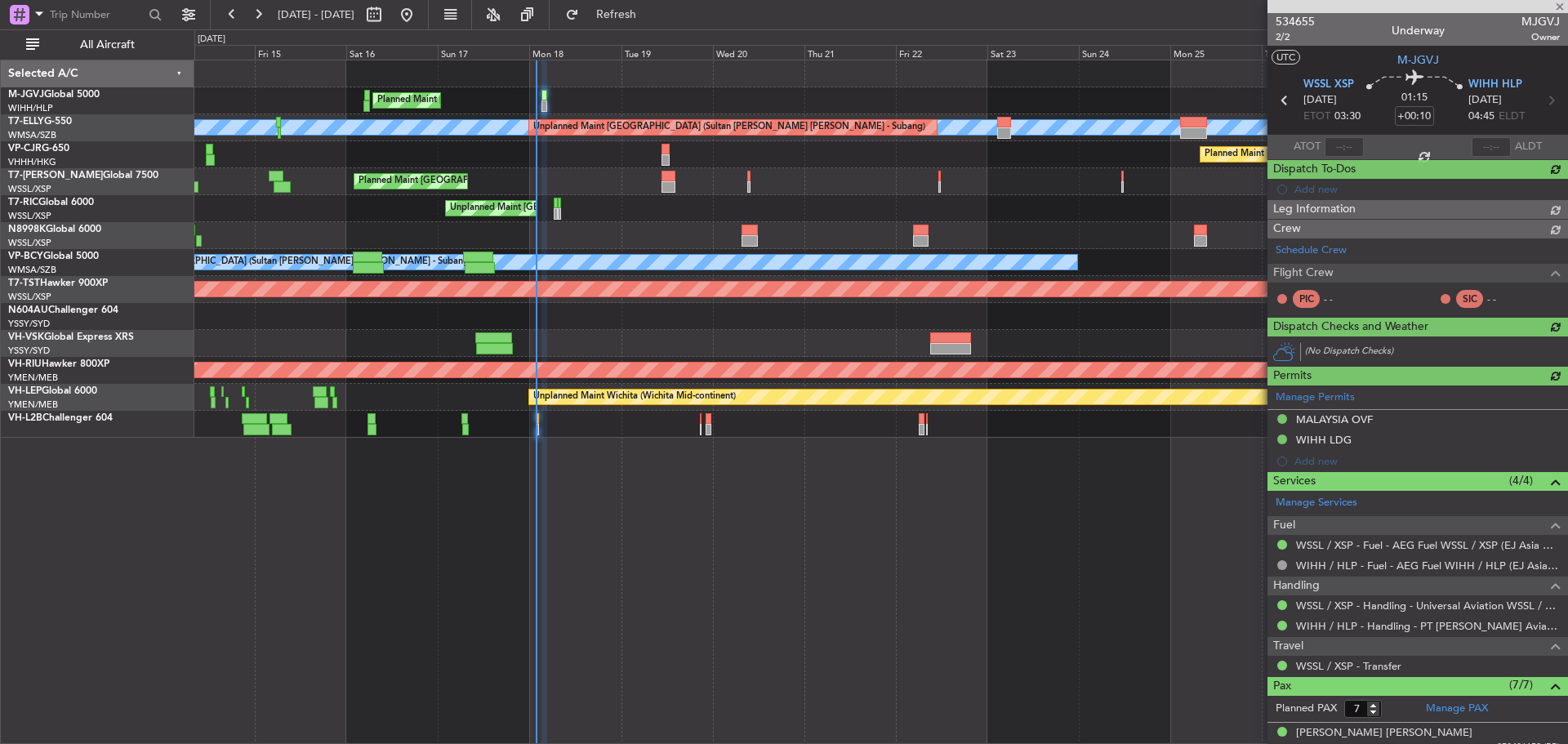
type input "Terry Leung (LEU)"
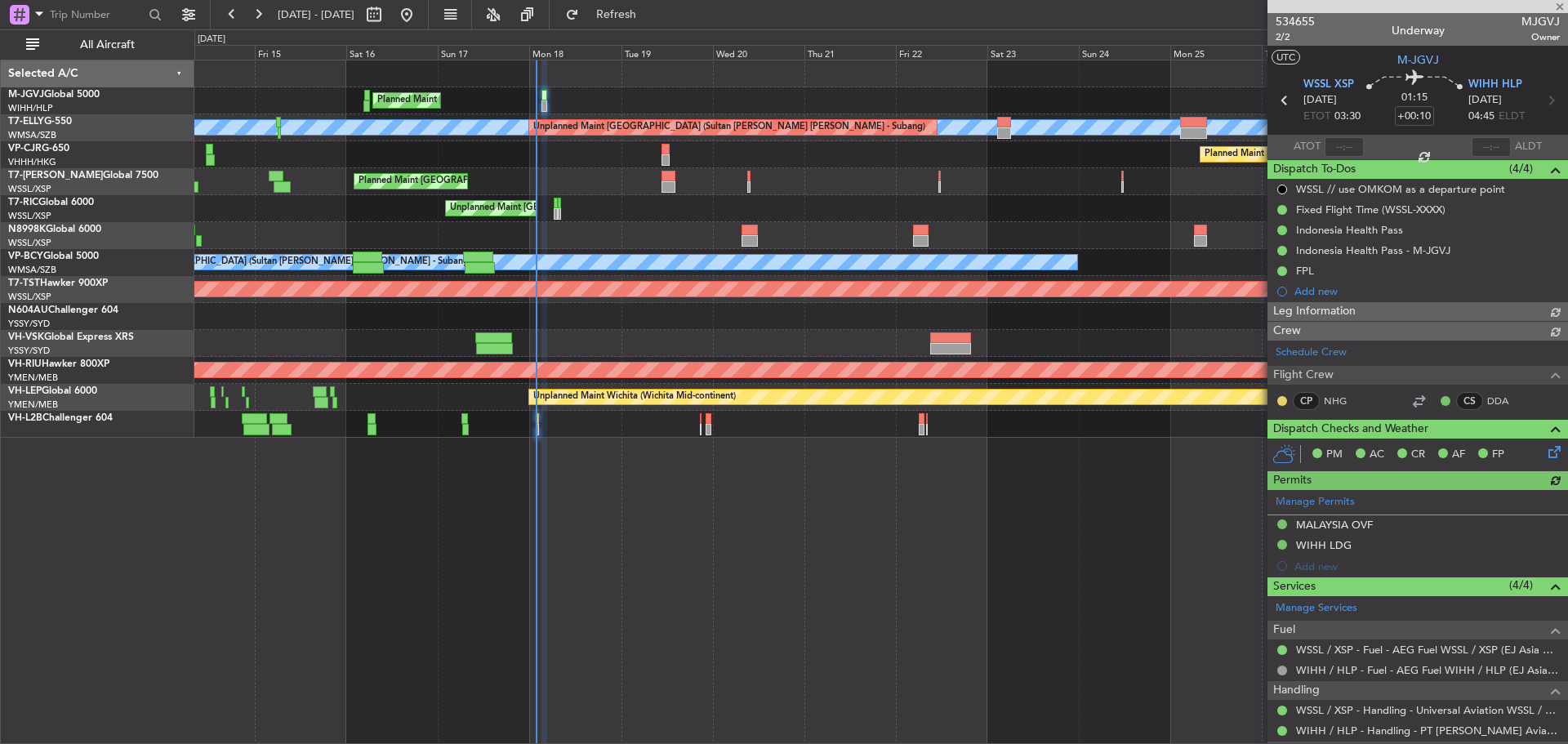
type input "Terry Leung (LEU)"
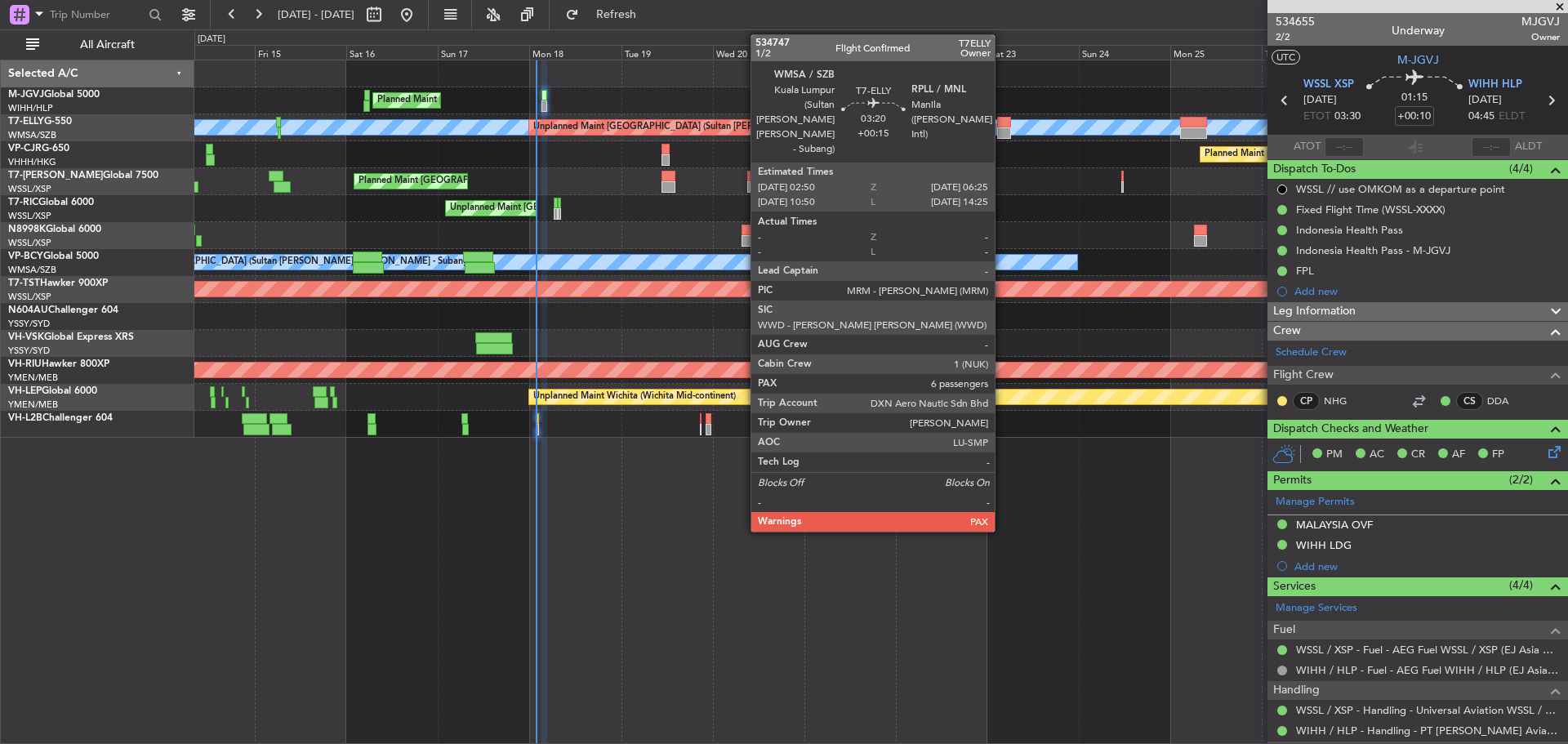
click at [1002, 127] on div at bounding box center [1004, 123] width 14 height 12
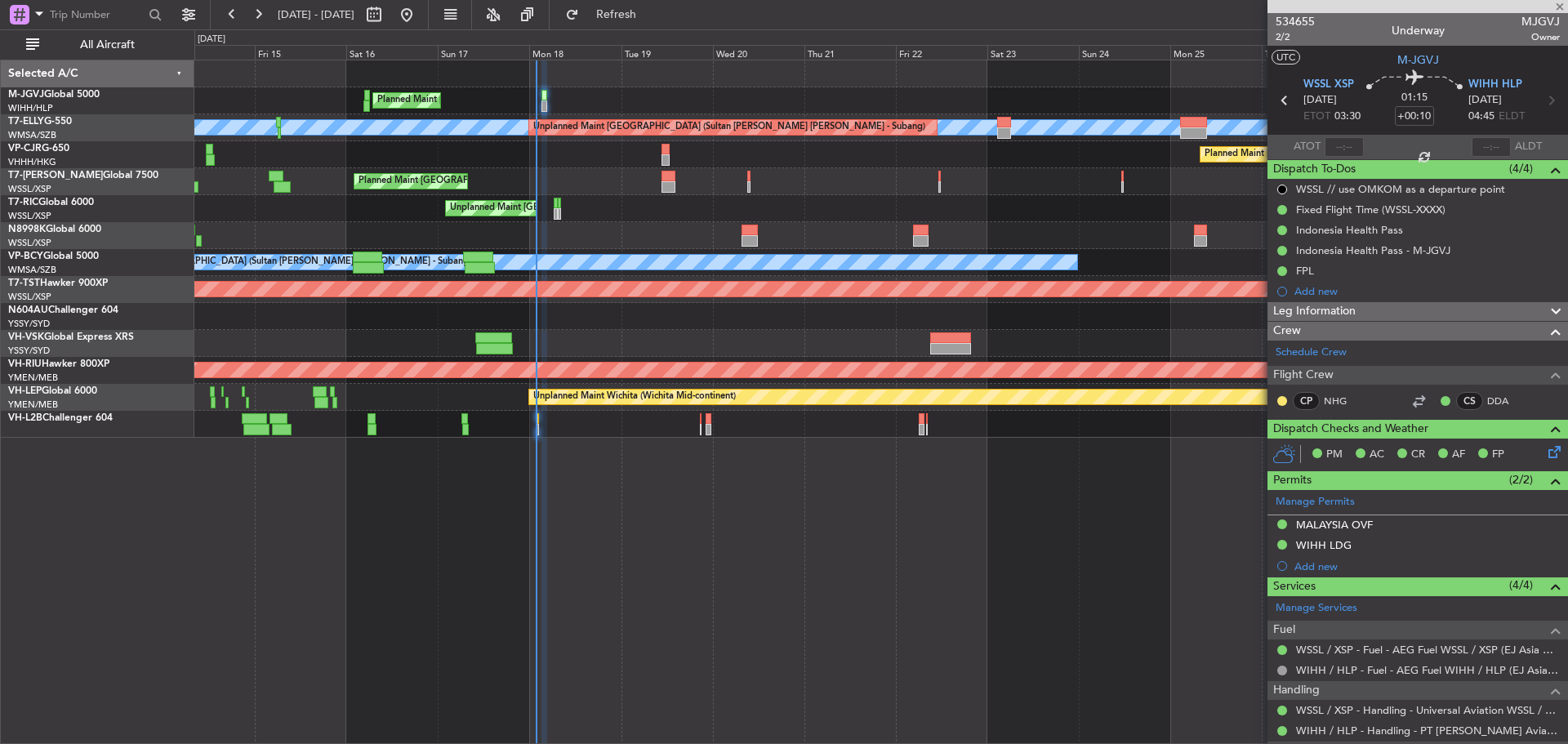
type input "+00:15"
type input "6"
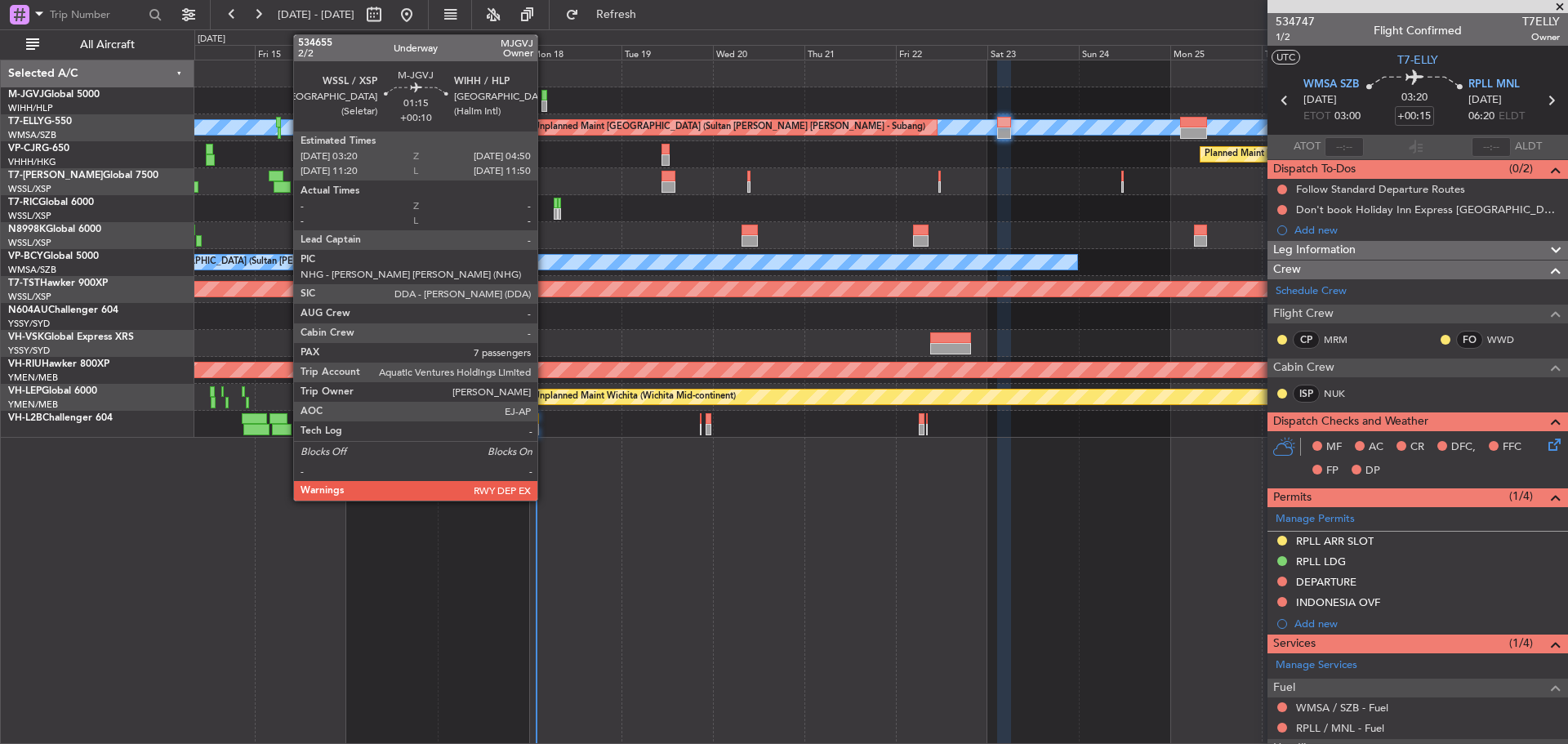
click at [545, 101] on div at bounding box center [545, 106] width 7 height 12
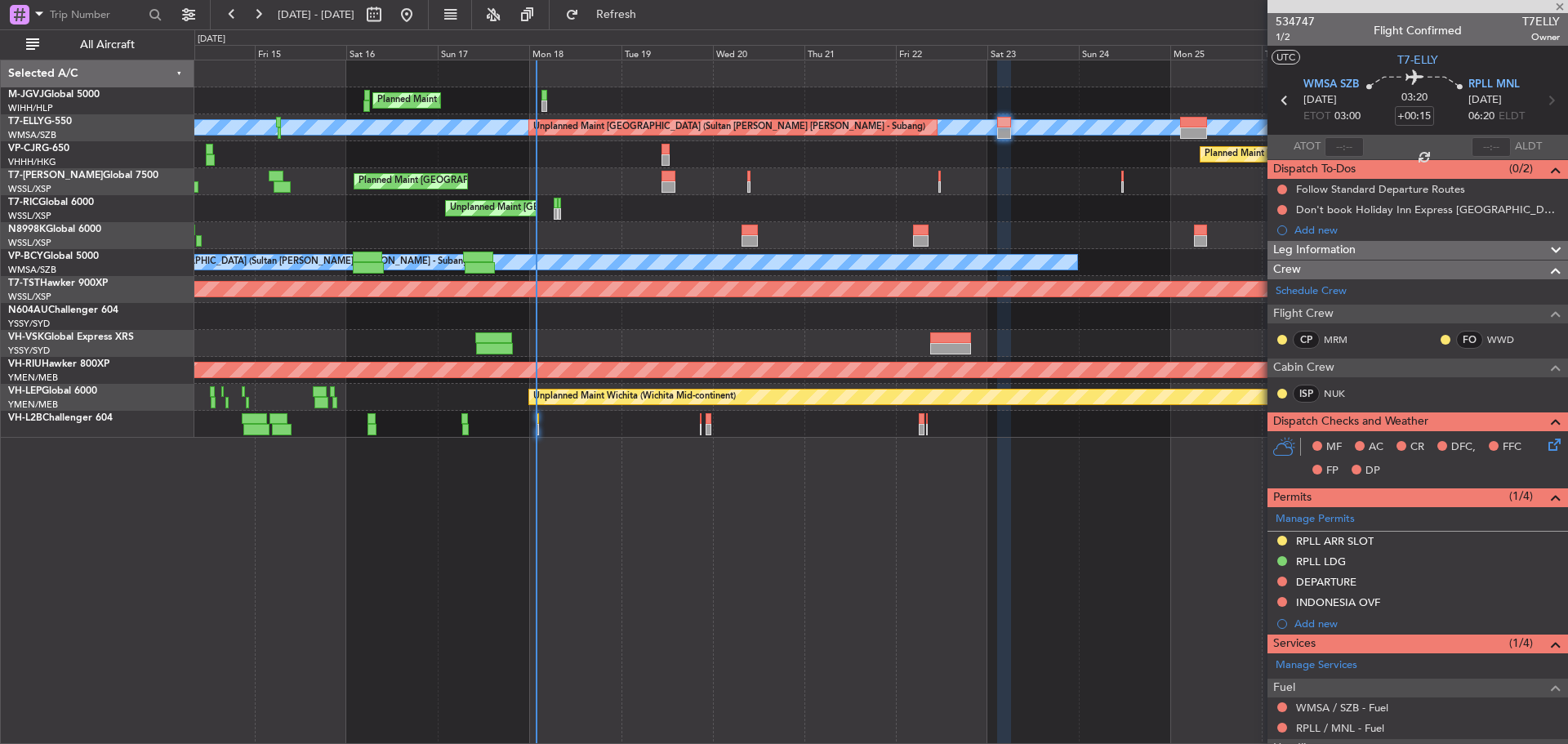
type input "+00:10"
type input "7"
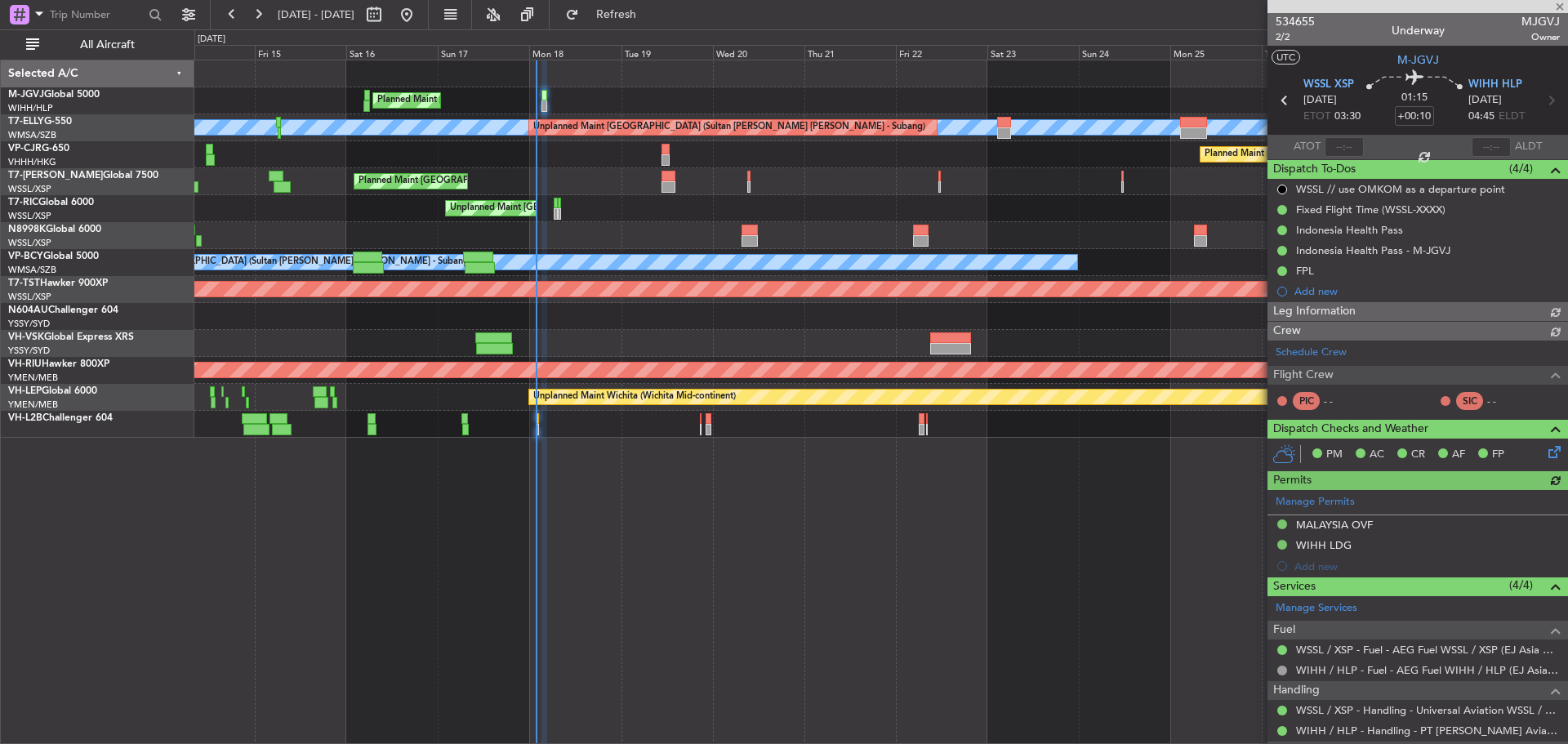
type input "Terry Leung (LEU)"
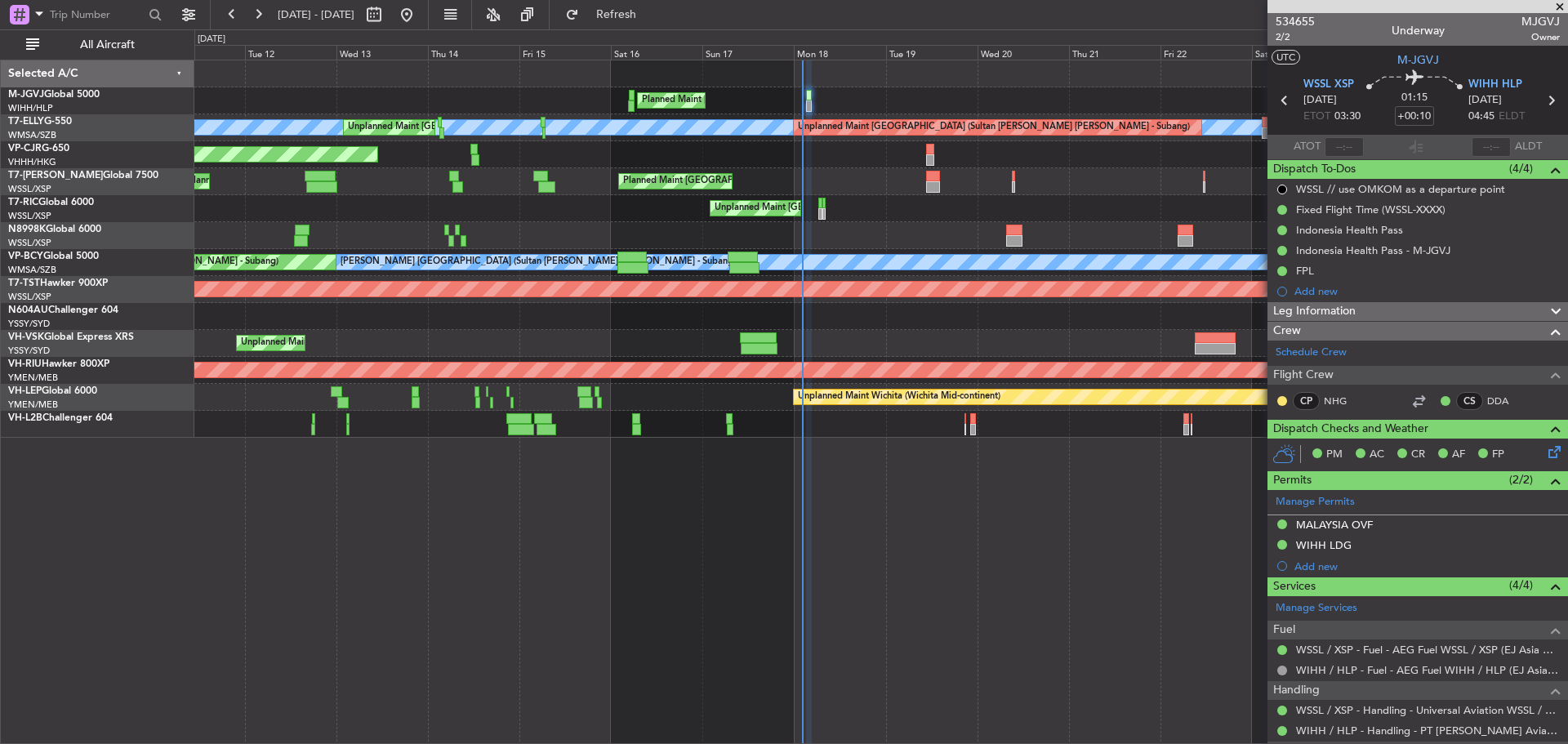
click at [549, 158] on div "Planned Maint Hong Kong (Hong Kong Intl) Planned Maint Hong Kong (Hong Kong Int…" at bounding box center [880, 154] width 1373 height 27
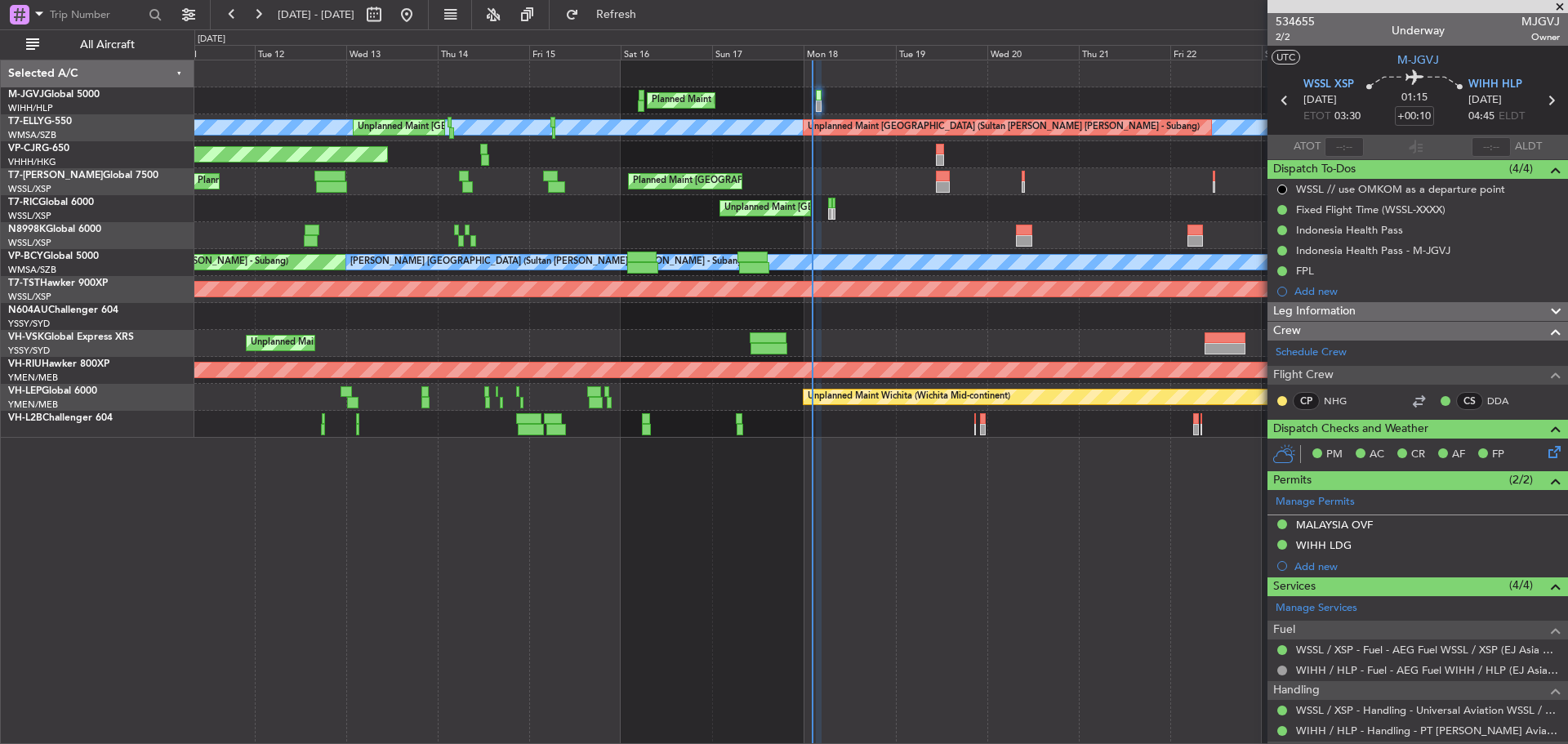
click at [603, 152] on div "Planned Maint Hong Kong (Hong Kong Intl) Planned Maint Hong Kong (Hong Kong Int…" at bounding box center [880, 154] width 1373 height 27
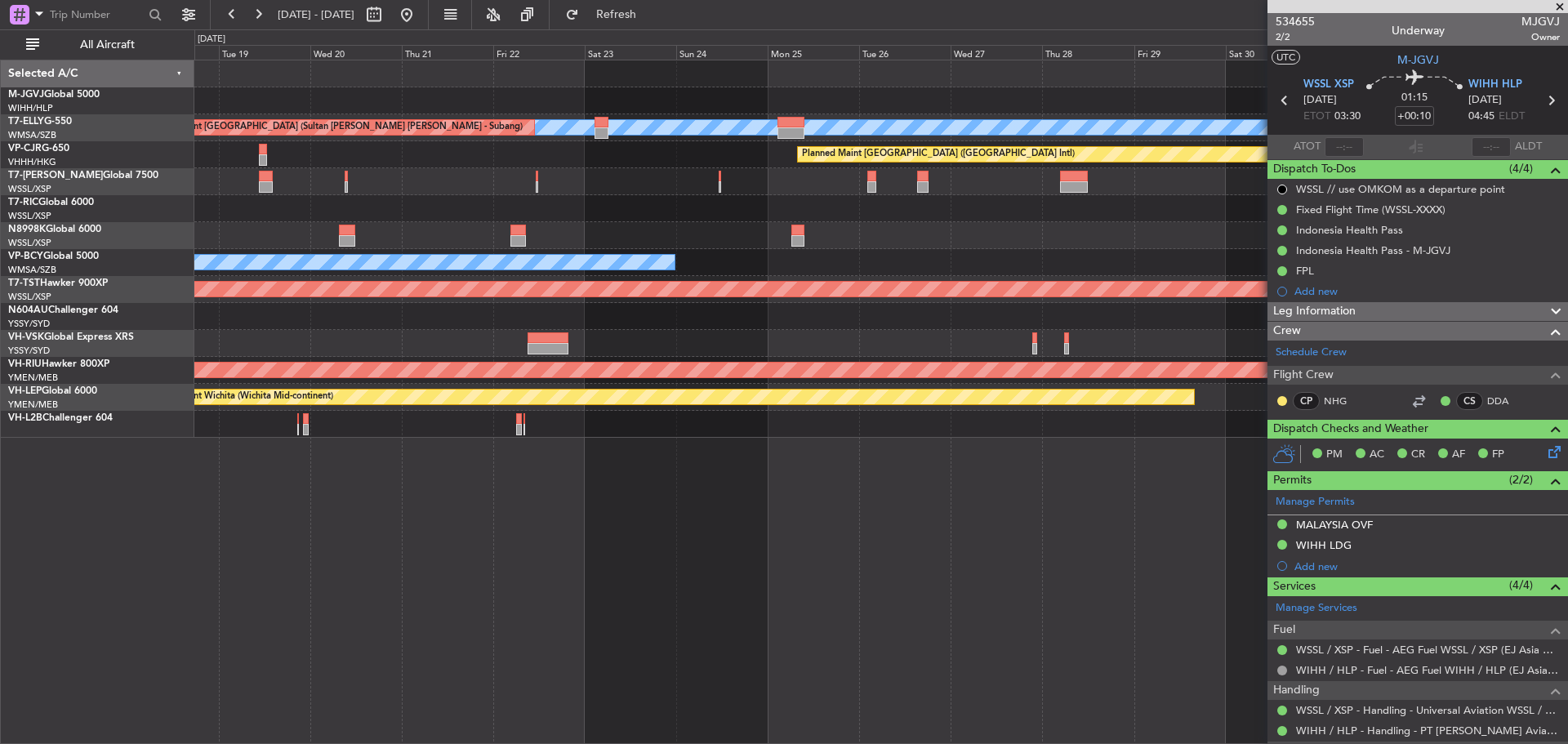
click at [530, 181] on div "Planned Maint Singapore (Seletar) MEL Unplanned Maint Kuala Lumpur (Sultan Abdu…" at bounding box center [880, 249] width 1373 height 377
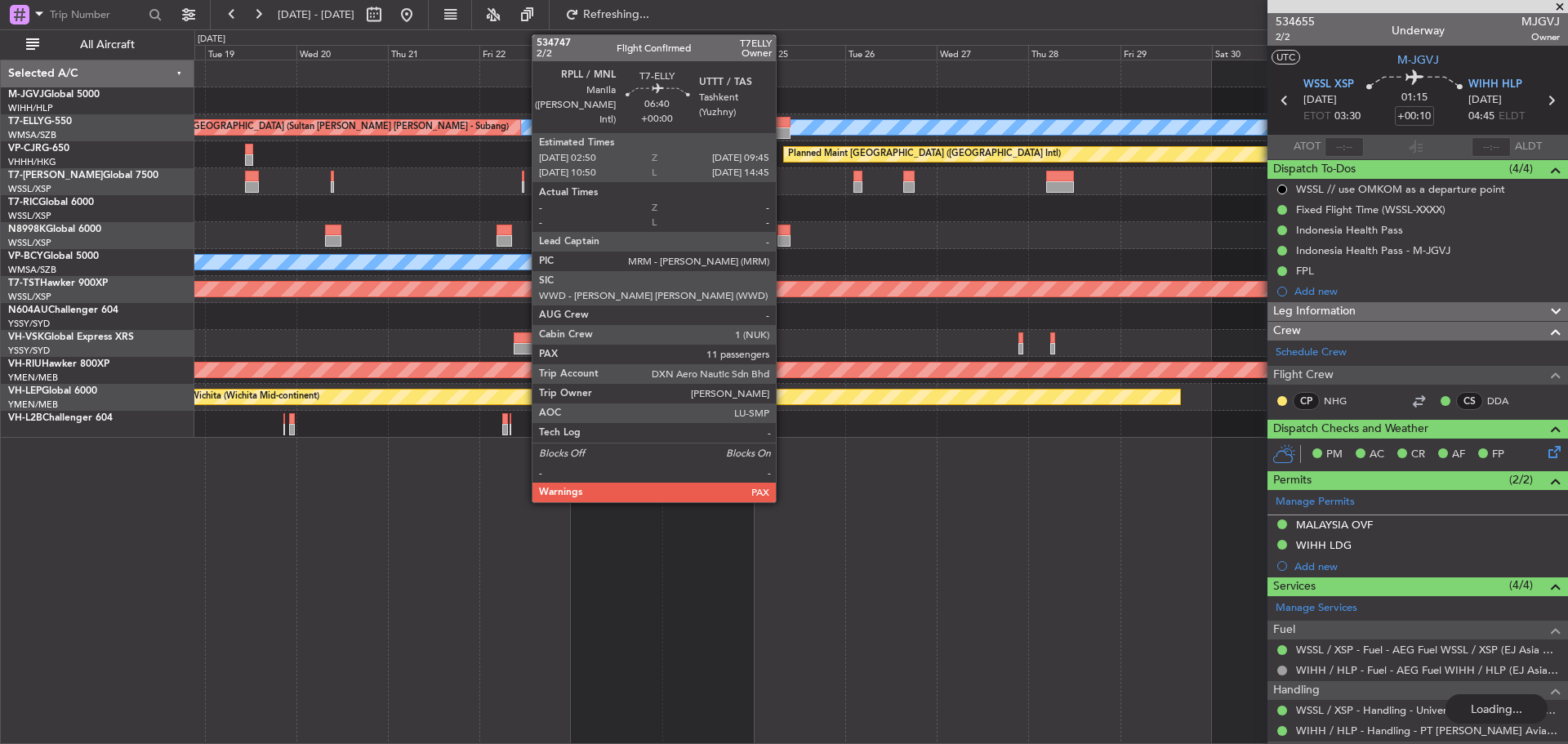
click at [783, 133] on div at bounding box center [777, 134] width 27 height 12
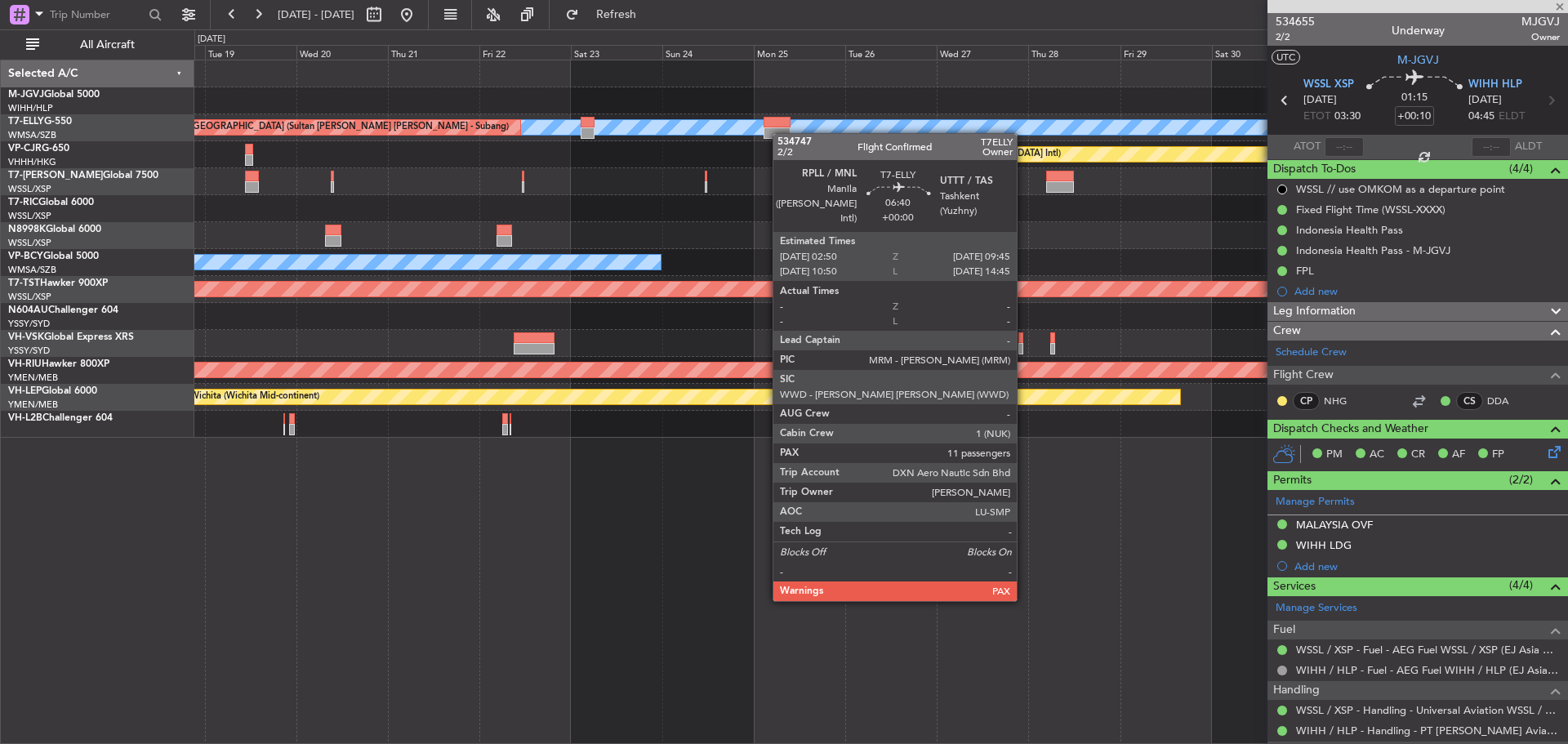
type input "11"
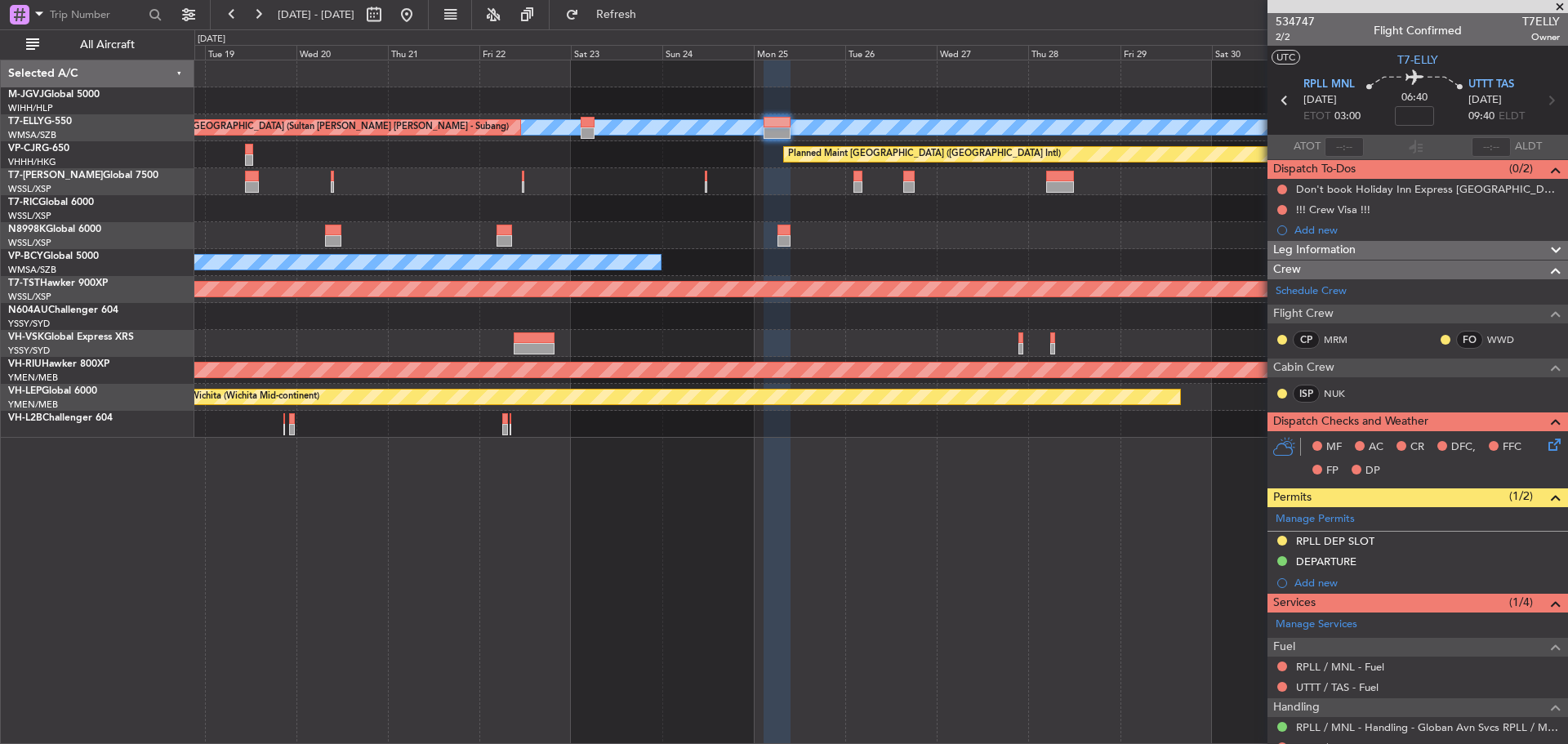
click at [763, 154] on div "Planned Maint [GEOGRAPHIC_DATA] ([GEOGRAPHIC_DATA] Intl)" at bounding box center [880, 154] width 1373 height 27
click at [750, 144] on div "Planned Maint [GEOGRAPHIC_DATA] ([GEOGRAPHIC_DATA] Intl)" at bounding box center [880, 154] width 1373 height 27
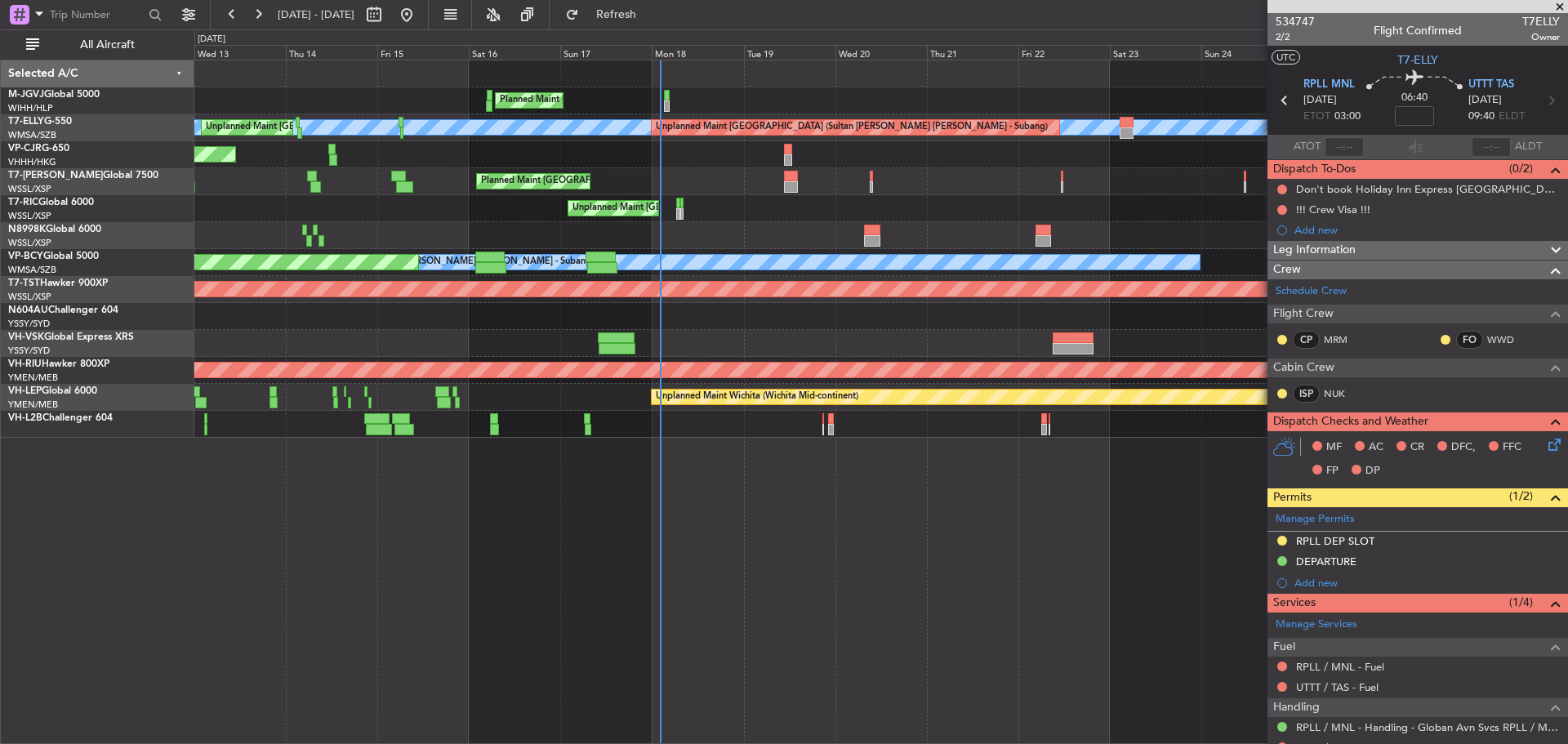
click at [1107, 200] on div "Unplanned Maint [GEOGRAPHIC_DATA] (Seletar)" at bounding box center [880, 209] width 1373 height 27
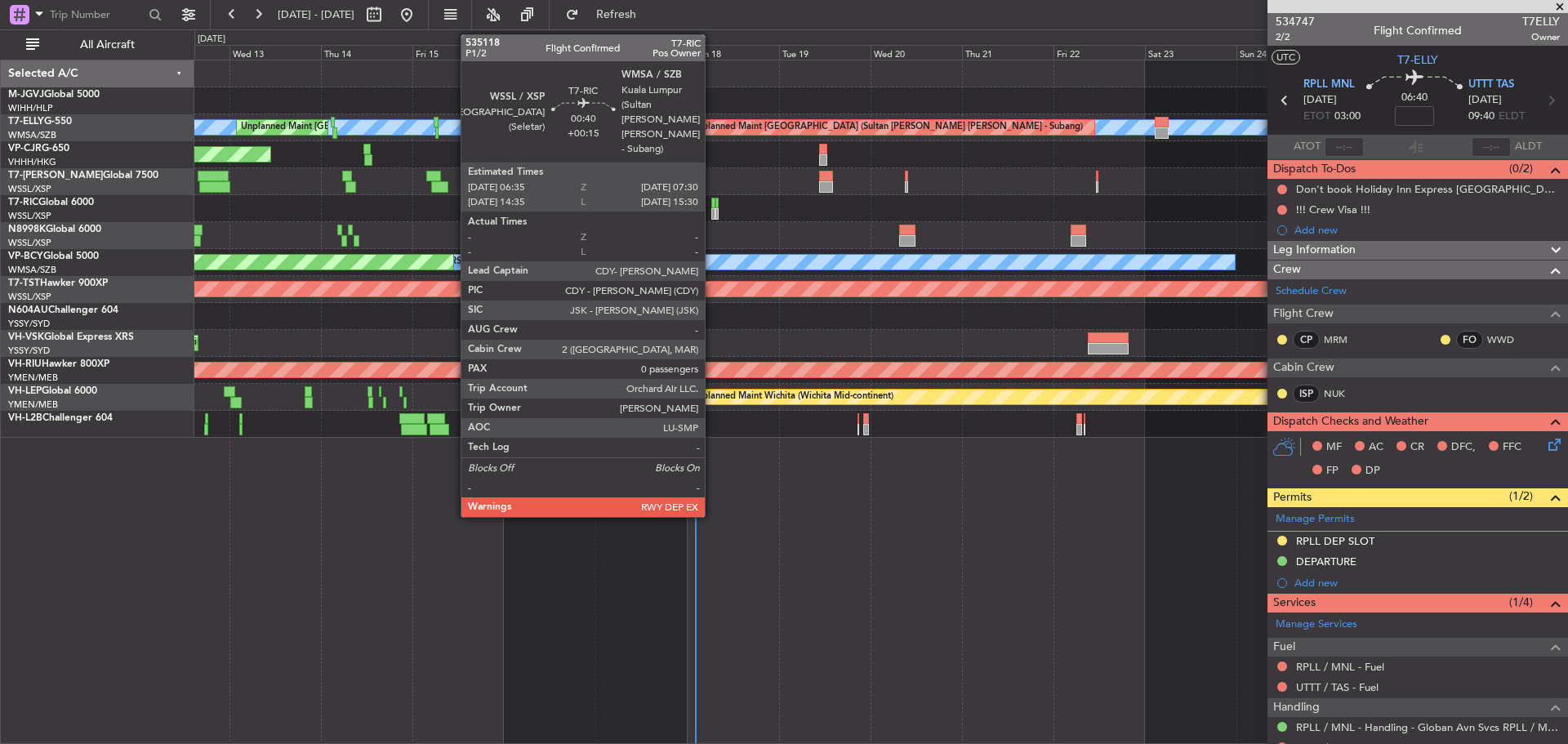
click at [712, 214] on div at bounding box center [713, 215] width 4 height 12
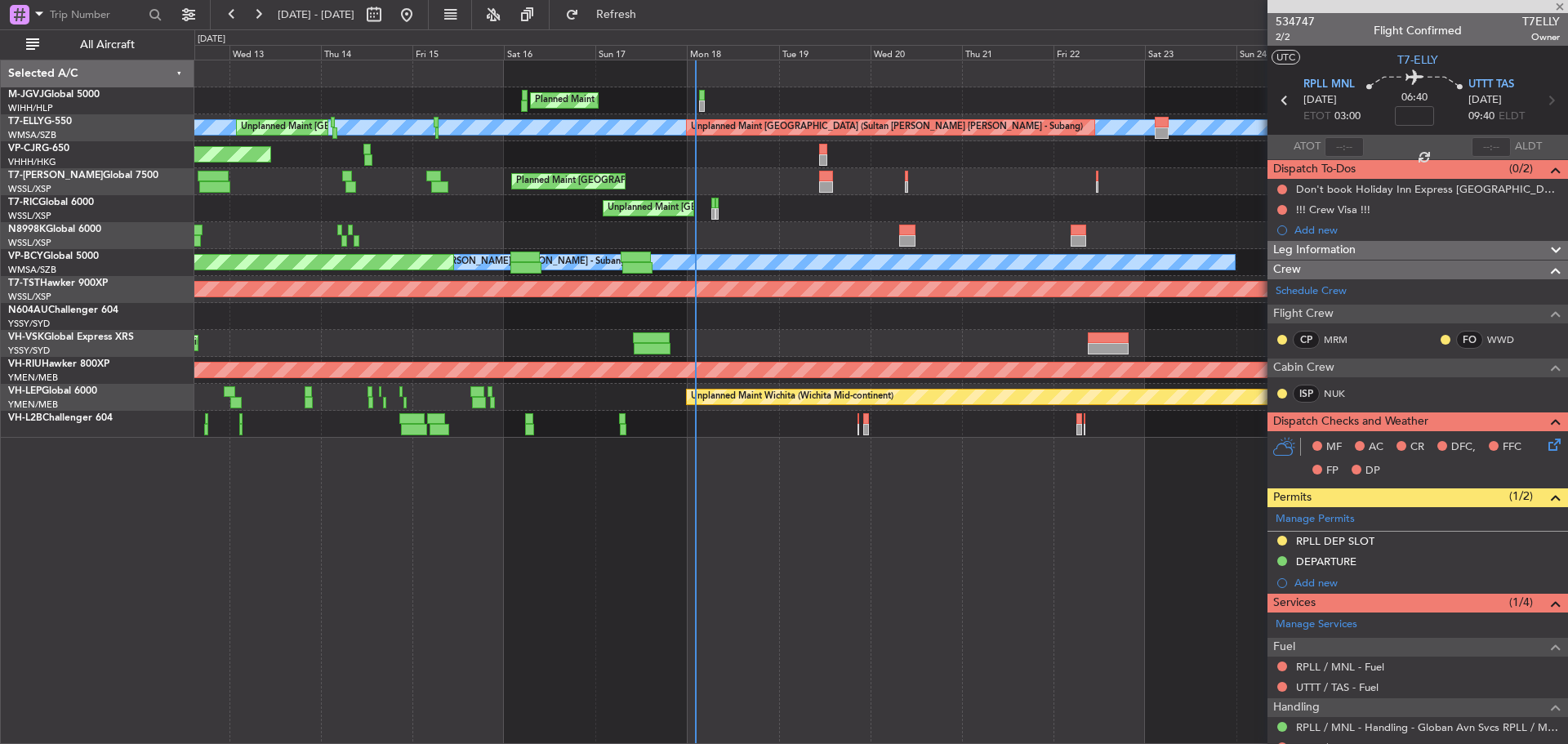
type input "+00:15"
type input "0"
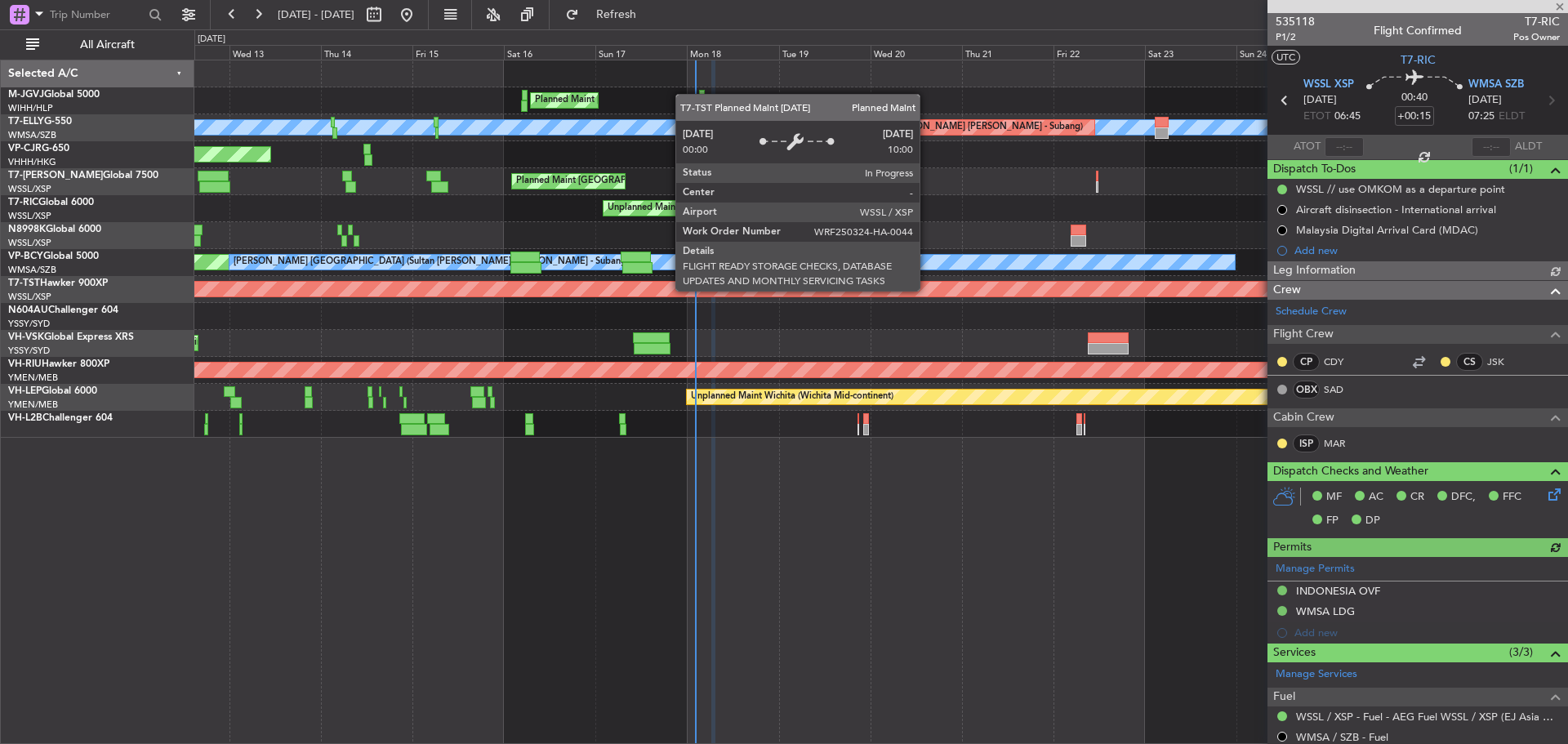
type input "Edmond Yuen (EYU)"
type input "A0727"
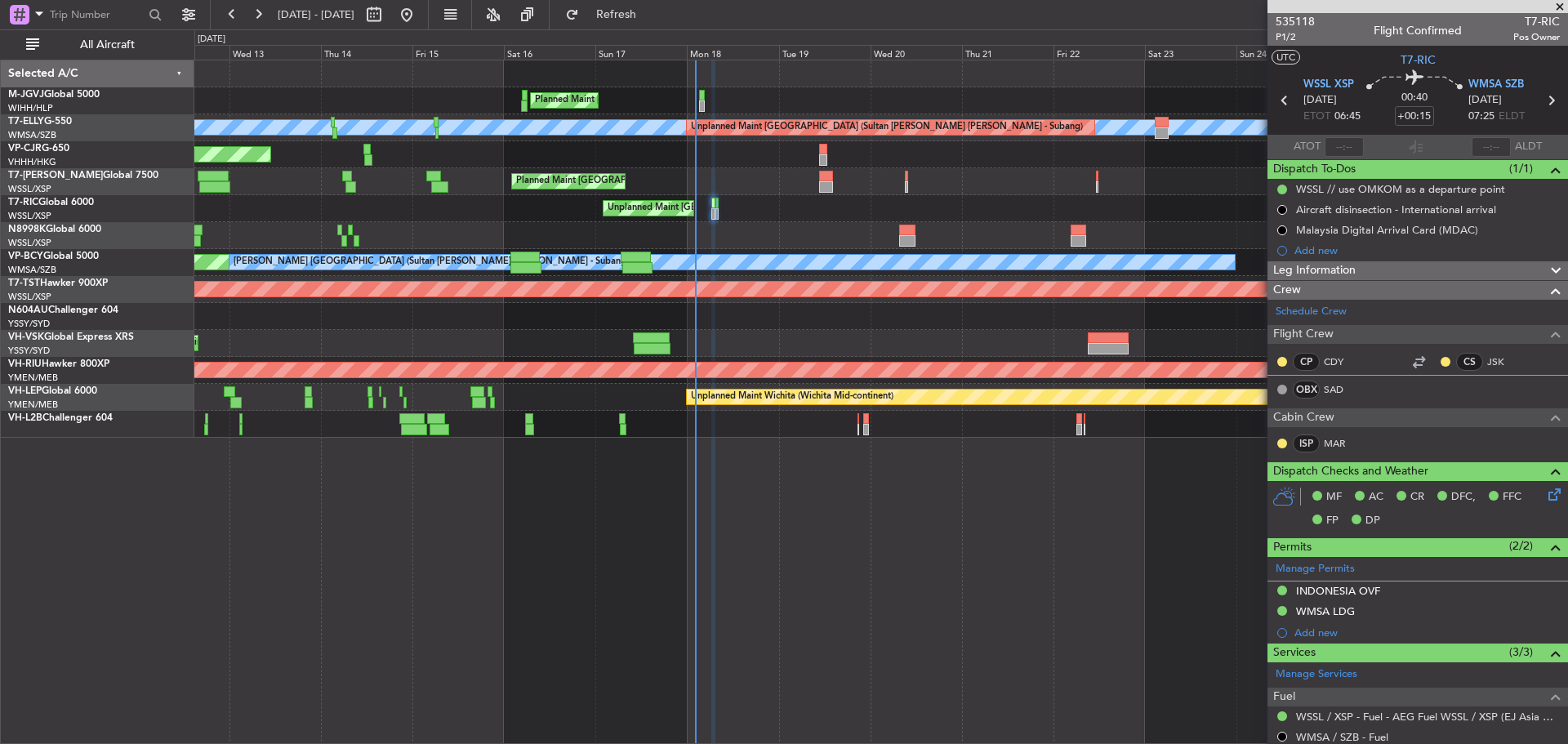
click at [1544, 100] on icon at bounding box center [1550, 100] width 21 height 21
type input "+00:10"
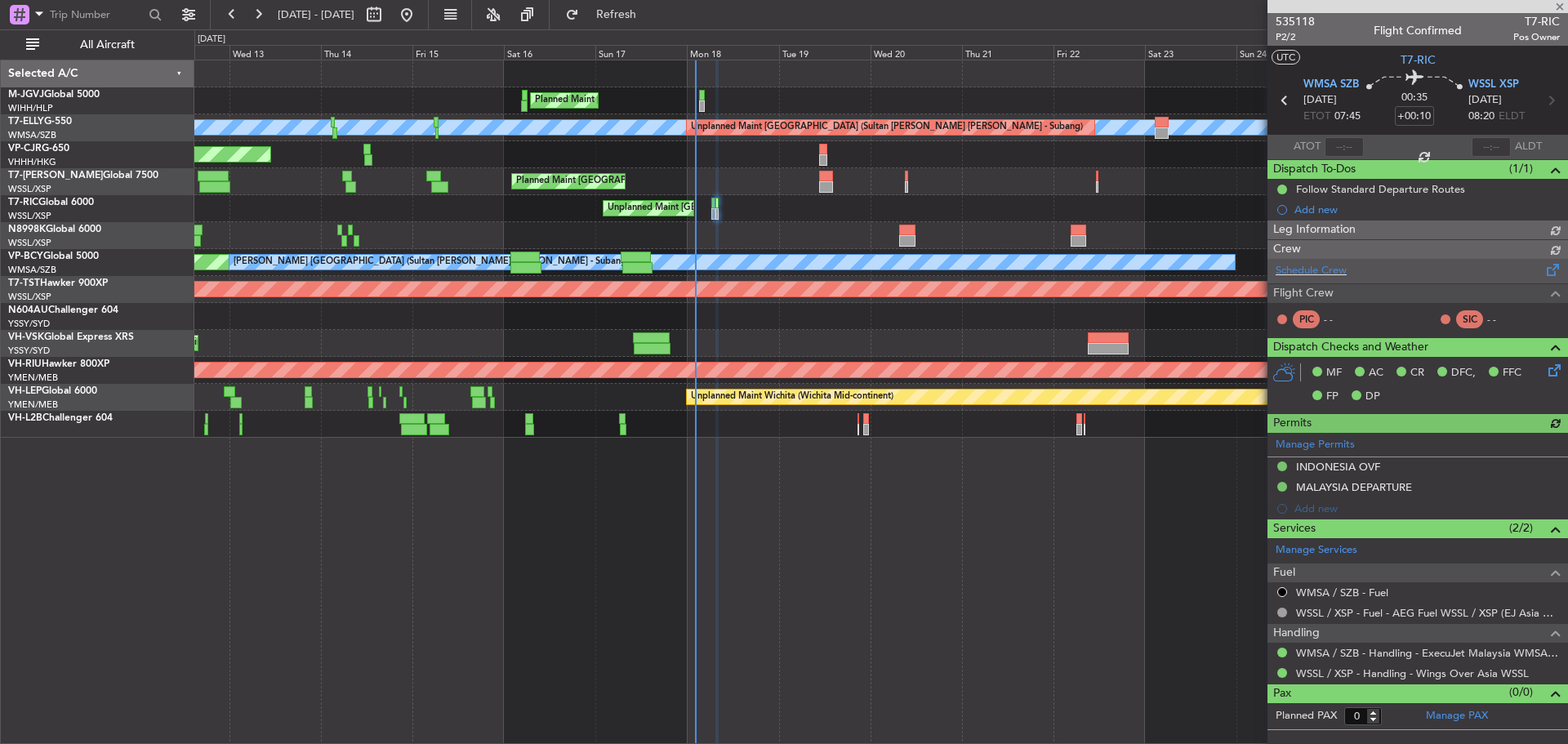
type input "Edmond Yuen (EYU)"
type input "A0728"
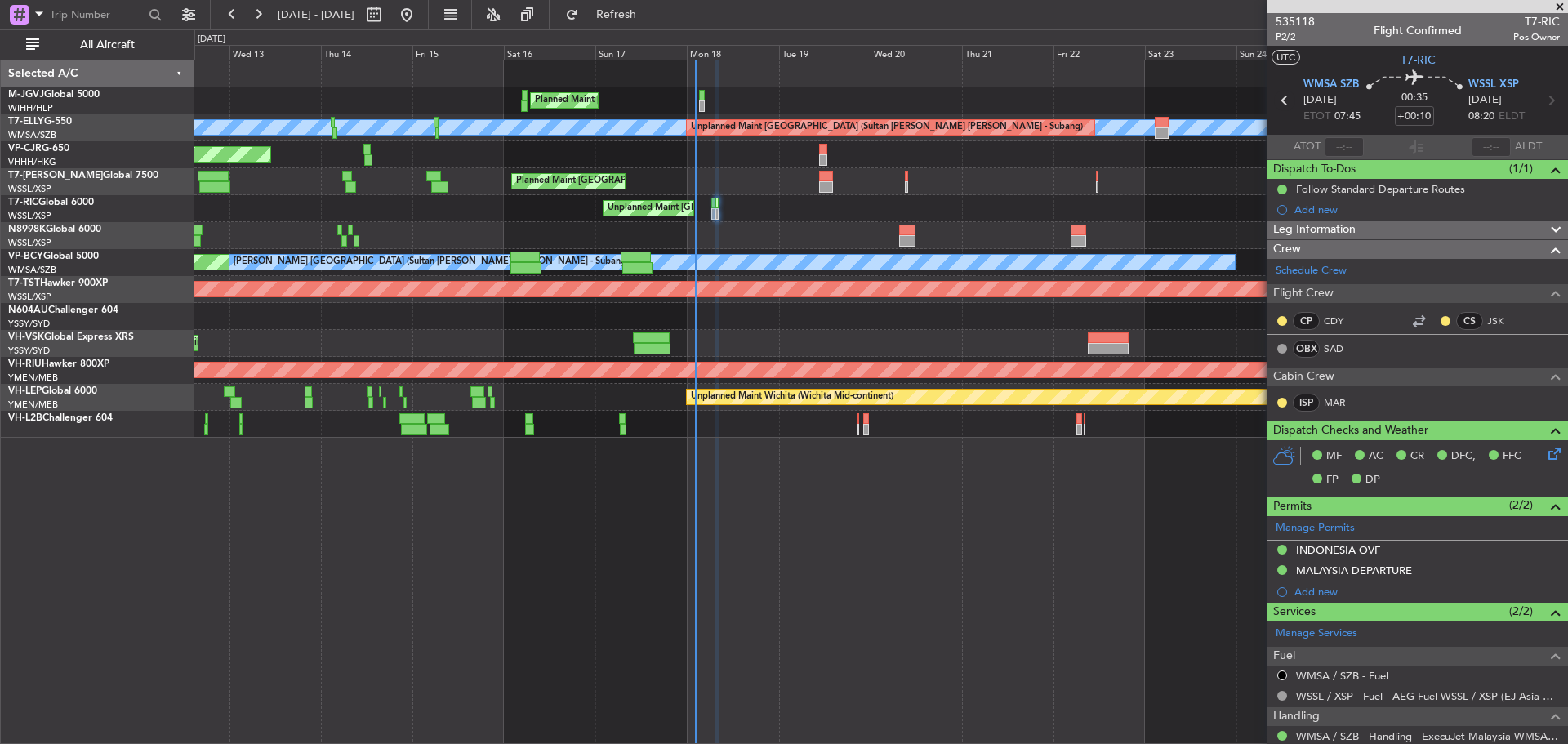
click at [1281, 99] on icon at bounding box center [1283, 100] width 21 height 21
type input "+00:15"
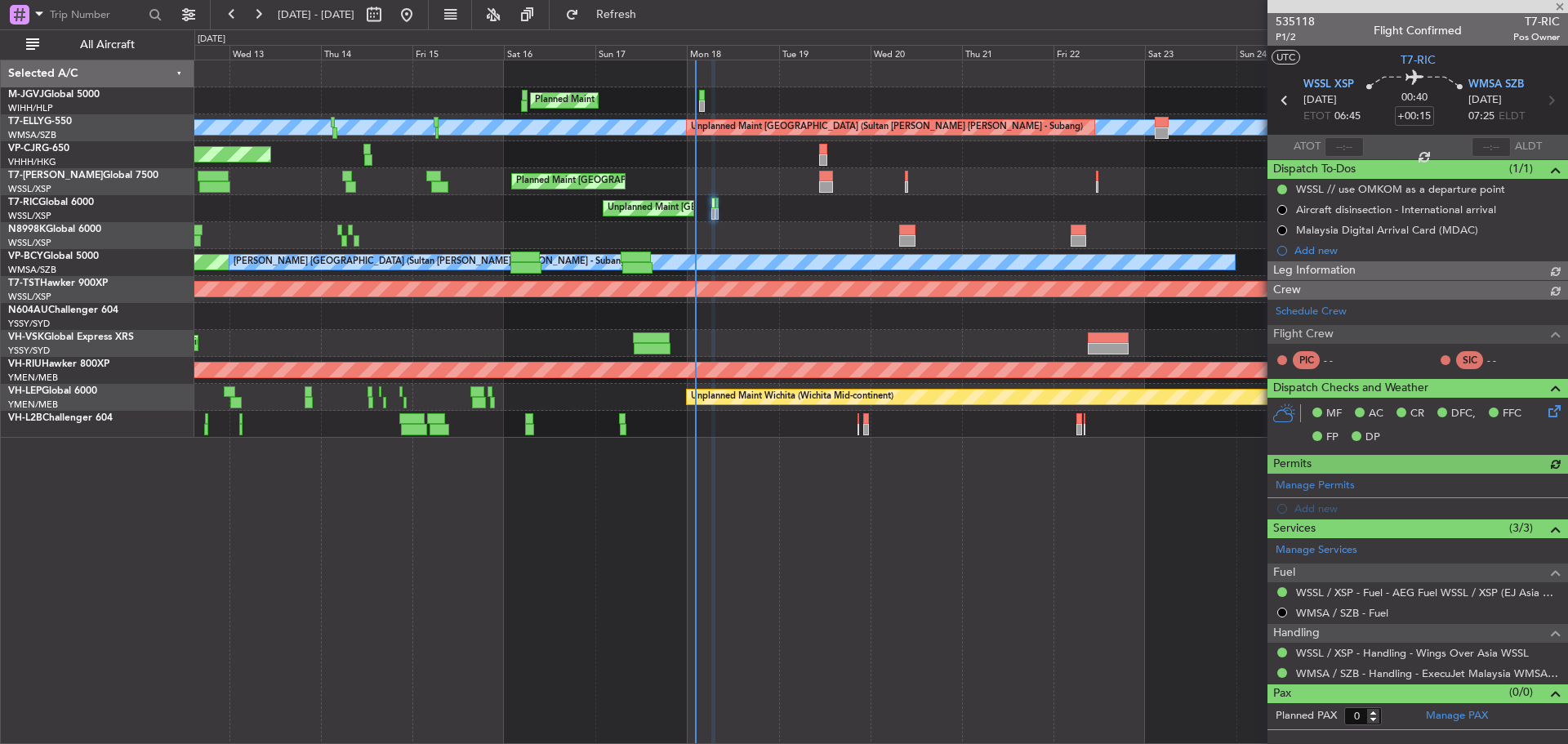
type input "Edmond Yuen (EYU)"
type input "A0727"
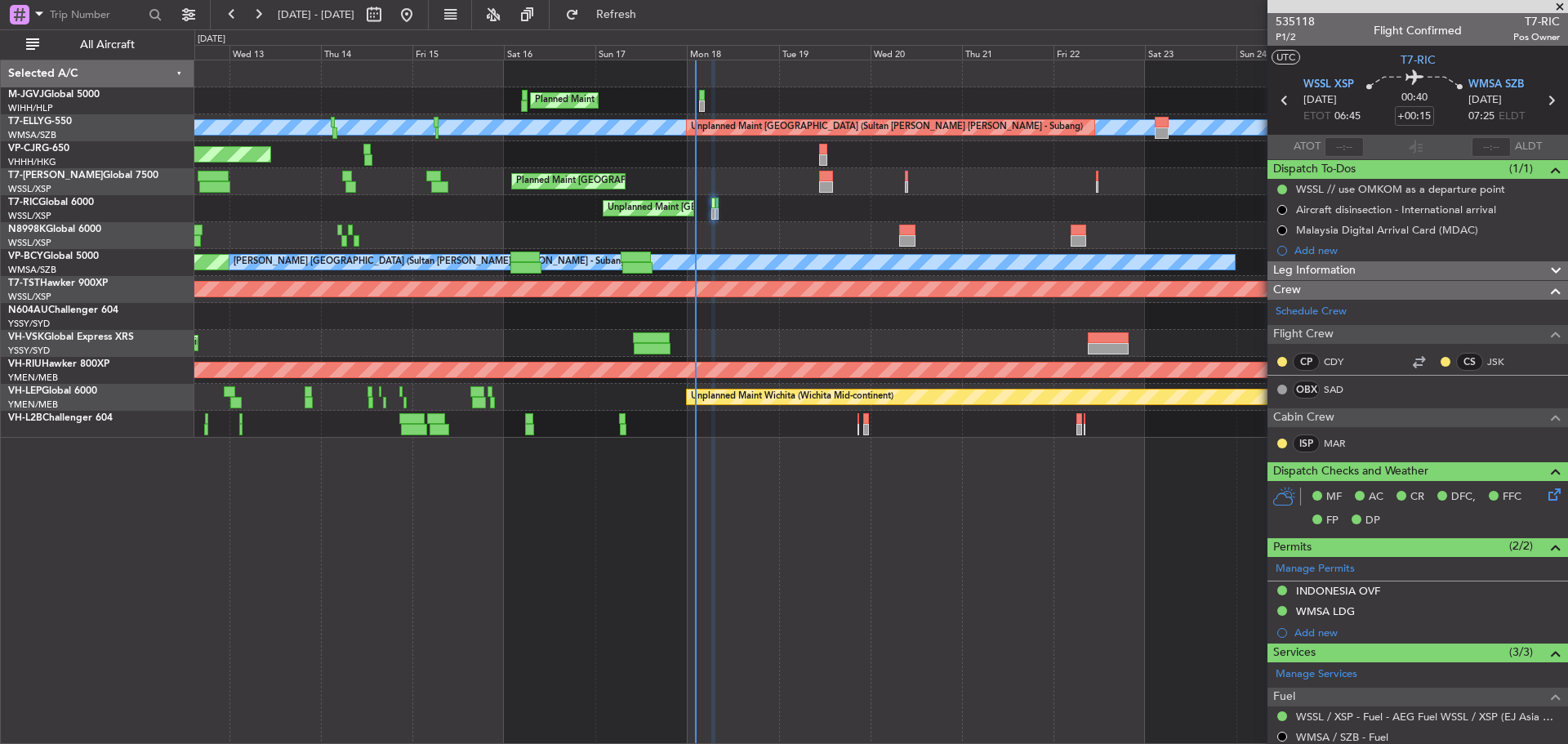
click at [1543, 96] on icon at bounding box center [1550, 100] width 21 height 21
type input "+00:10"
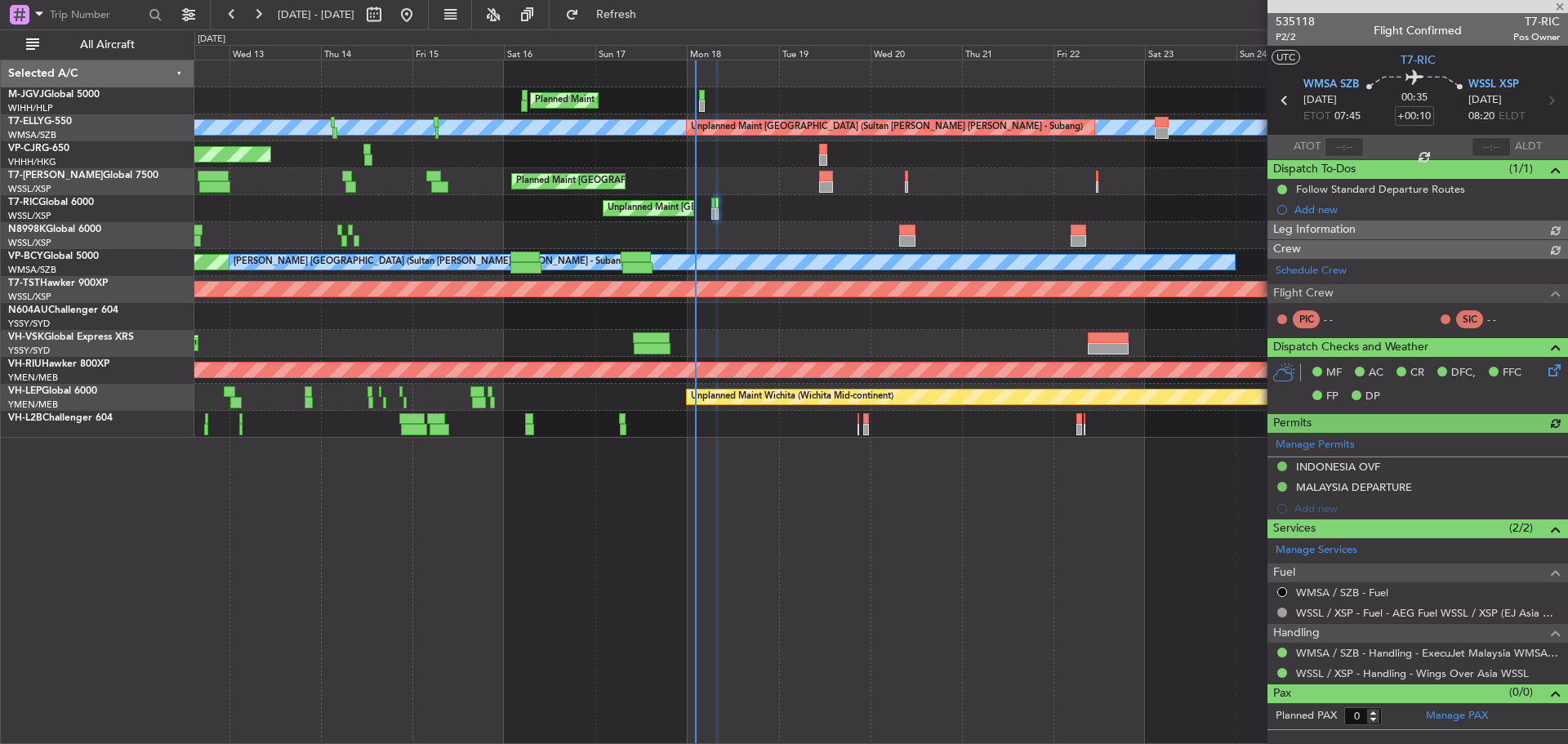
type input "Edmond Yuen (EYU)"
type input "A0728"
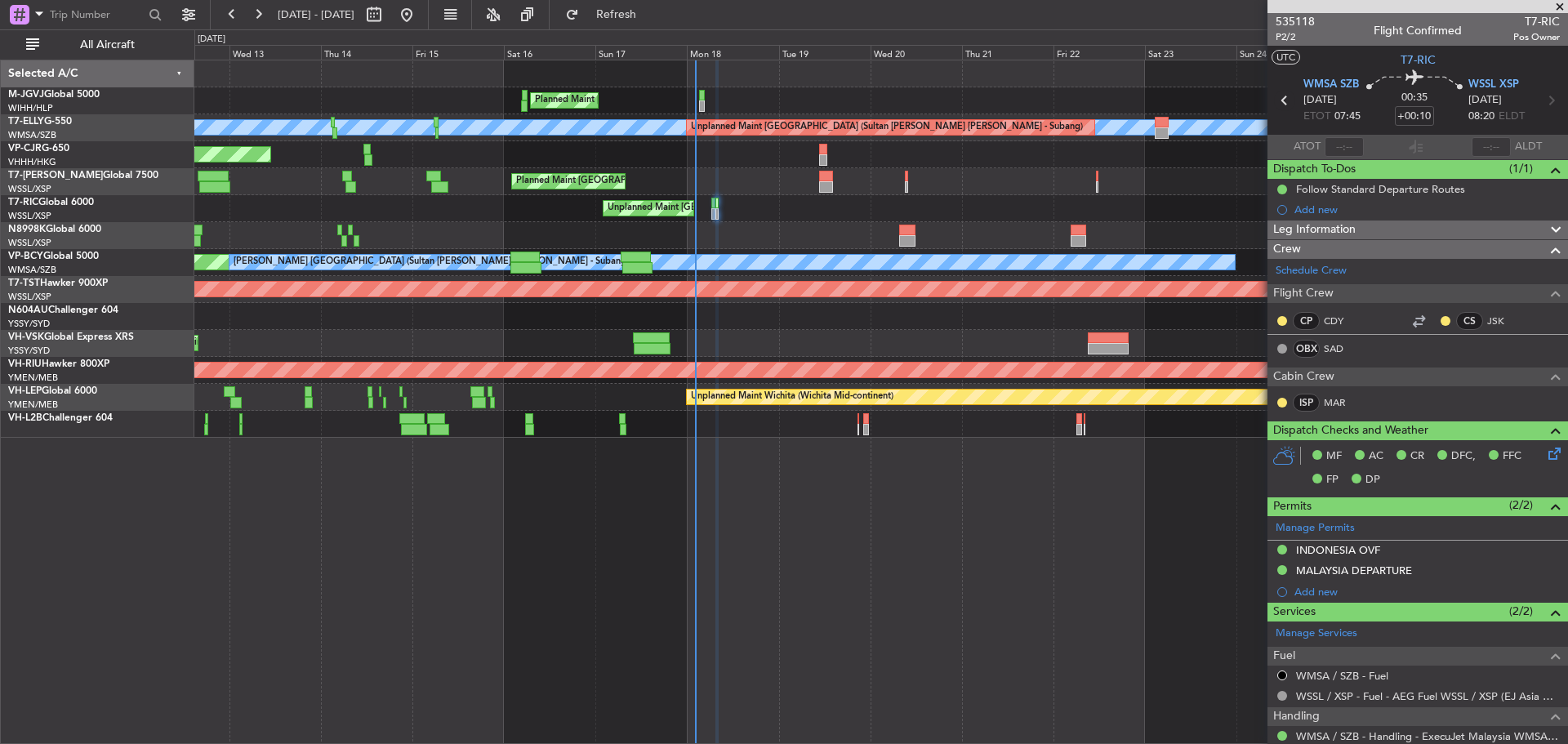
click at [1283, 100] on icon at bounding box center [1283, 100] width 21 height 21
type input "+00:15"
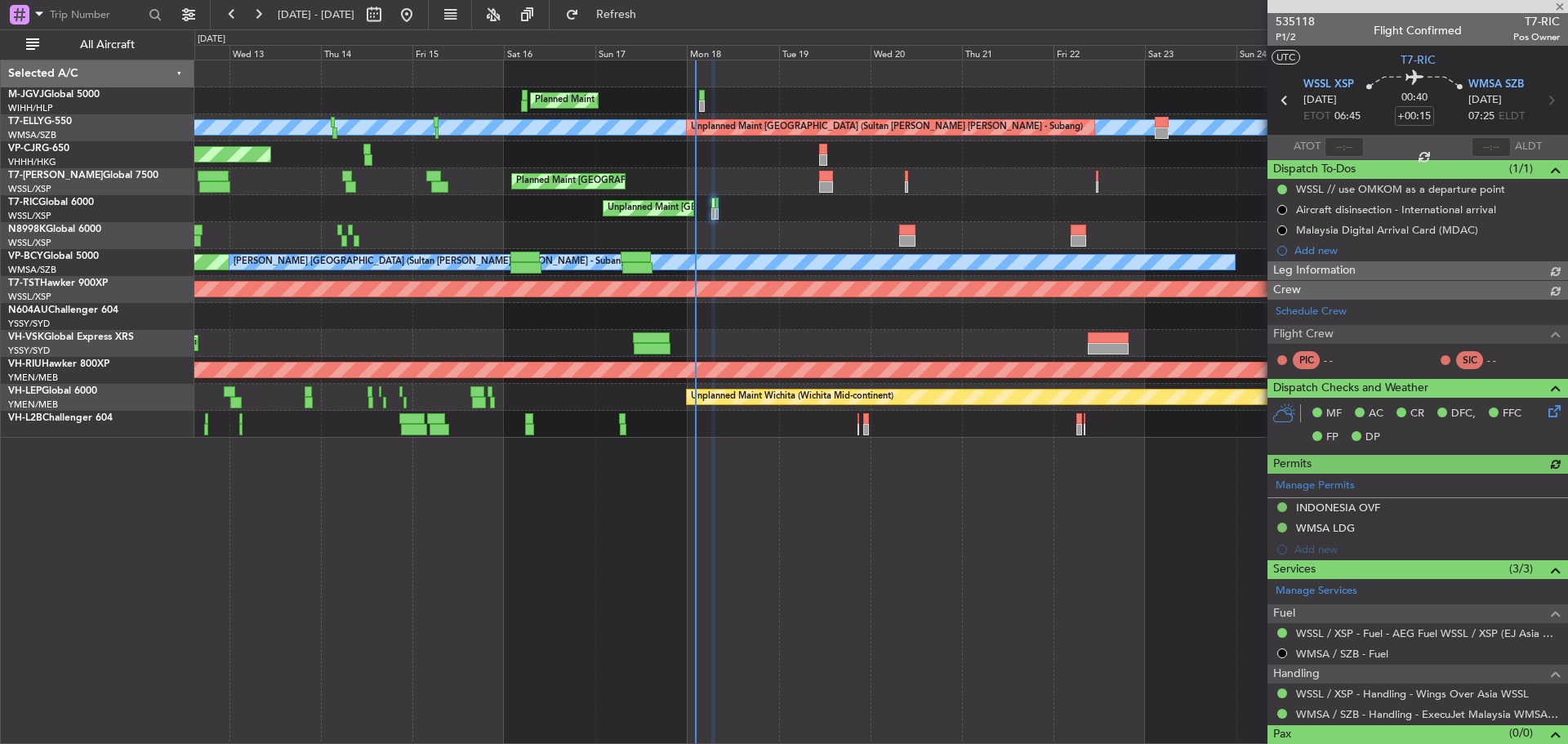
type input "Edmond Yuen (EYU)"
type input "A0727"
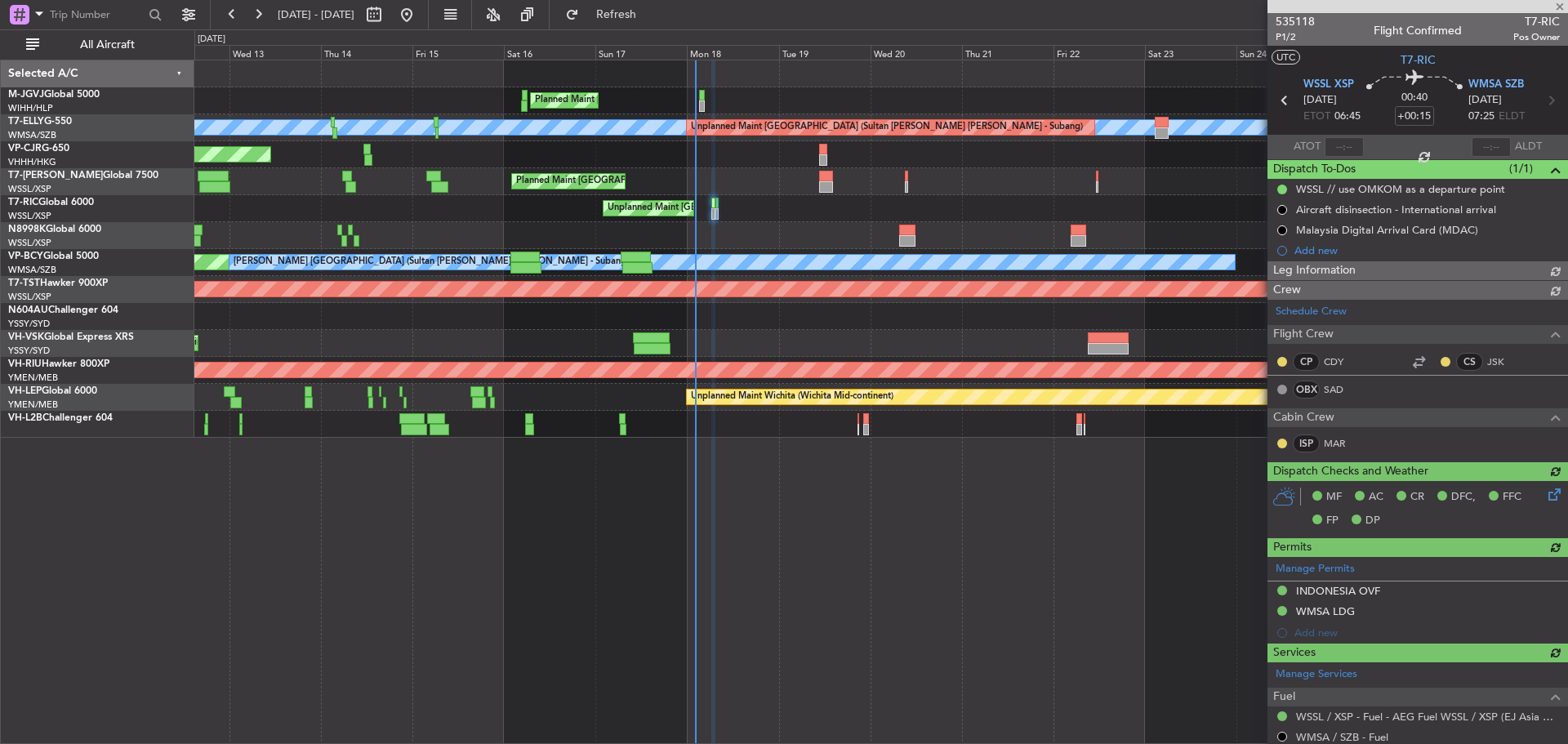
type input "Edmond Yuen (EYU)"
type input "A0727"
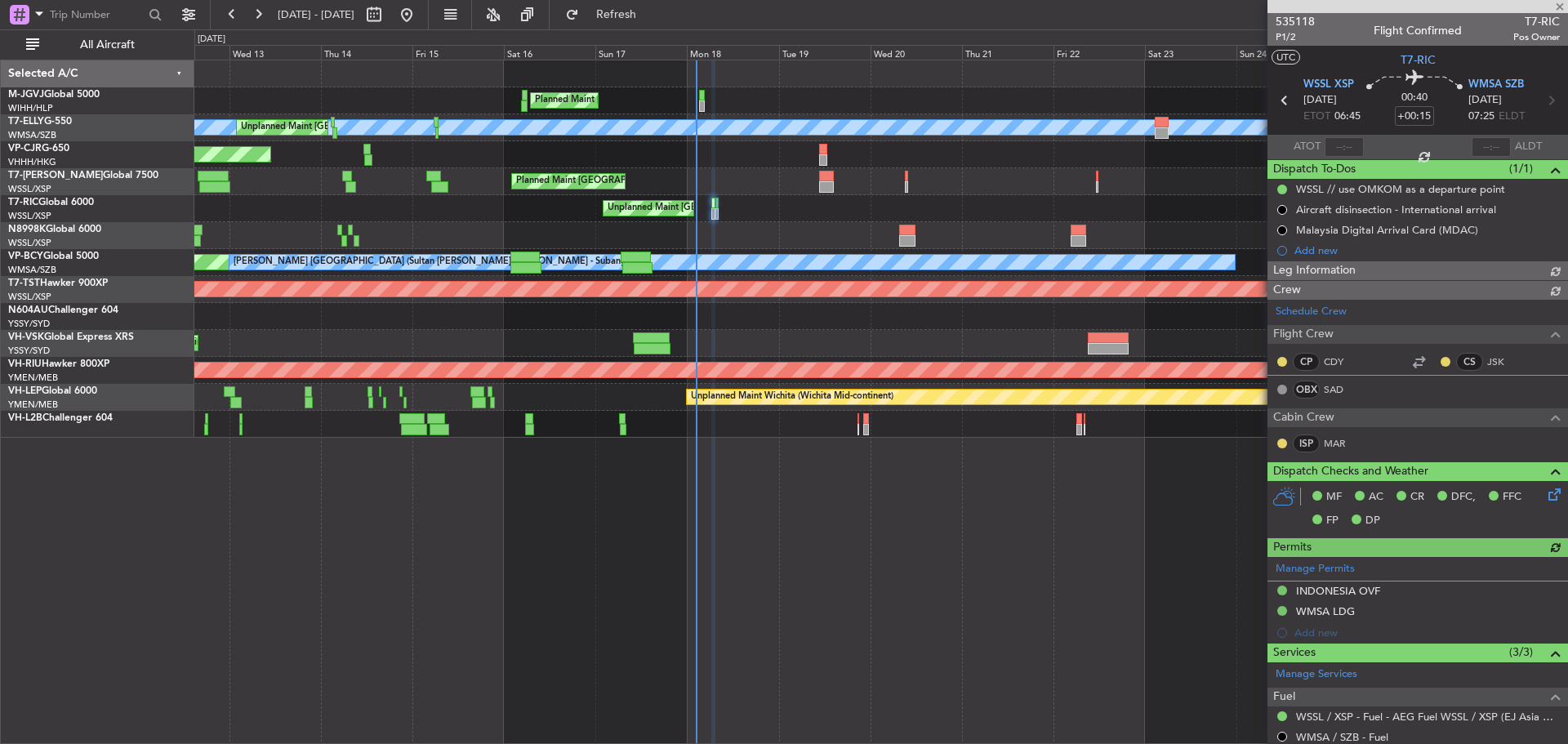
type input "Edmond Yuen (EYU)"
type input "A0727"
type input "Edmond Yuen (EYU)"
type input "A0727"
type input "Edmond Yuen (EYU)"
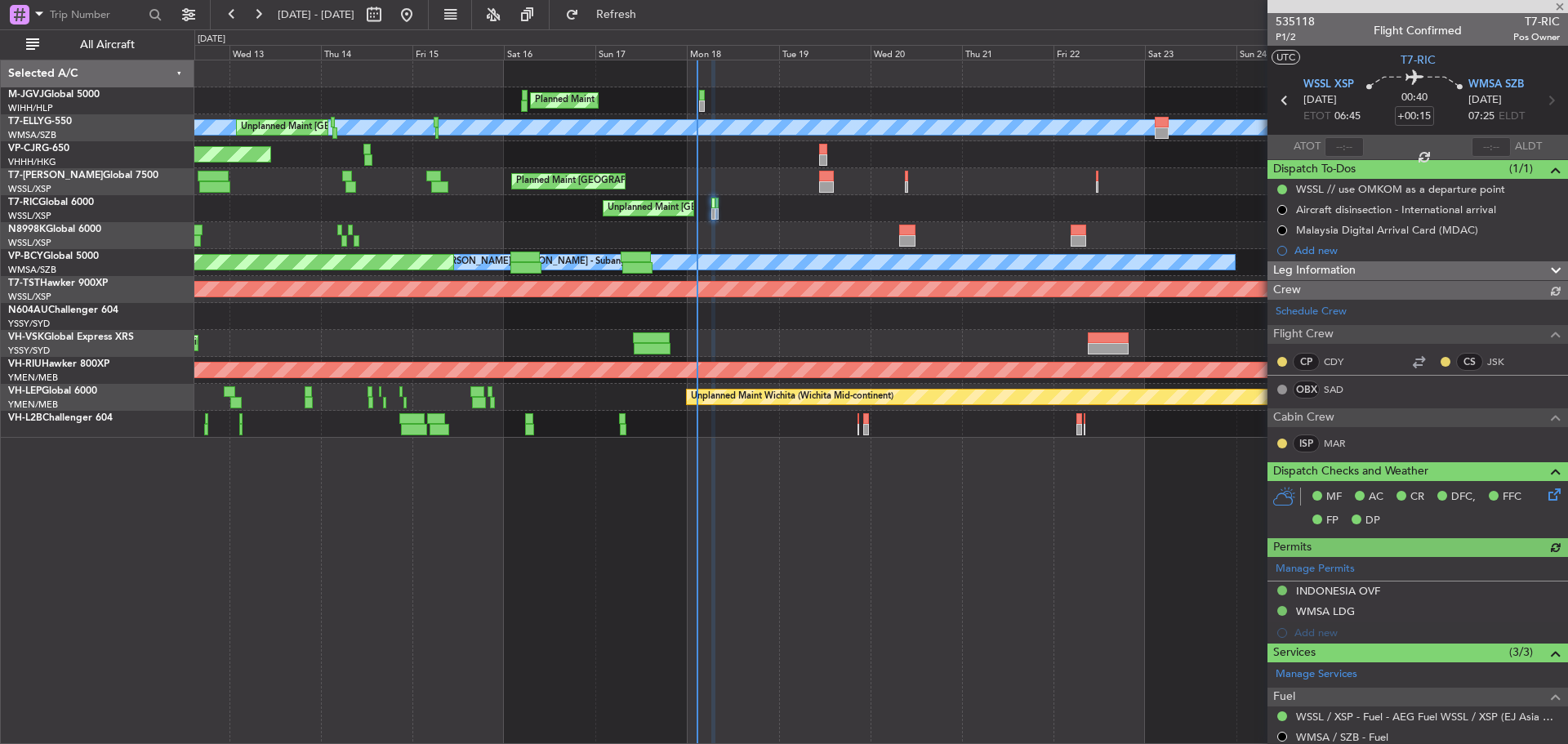
type input "A0727"
type input "Edmond Yuen (EYU)"
type input "A0727"
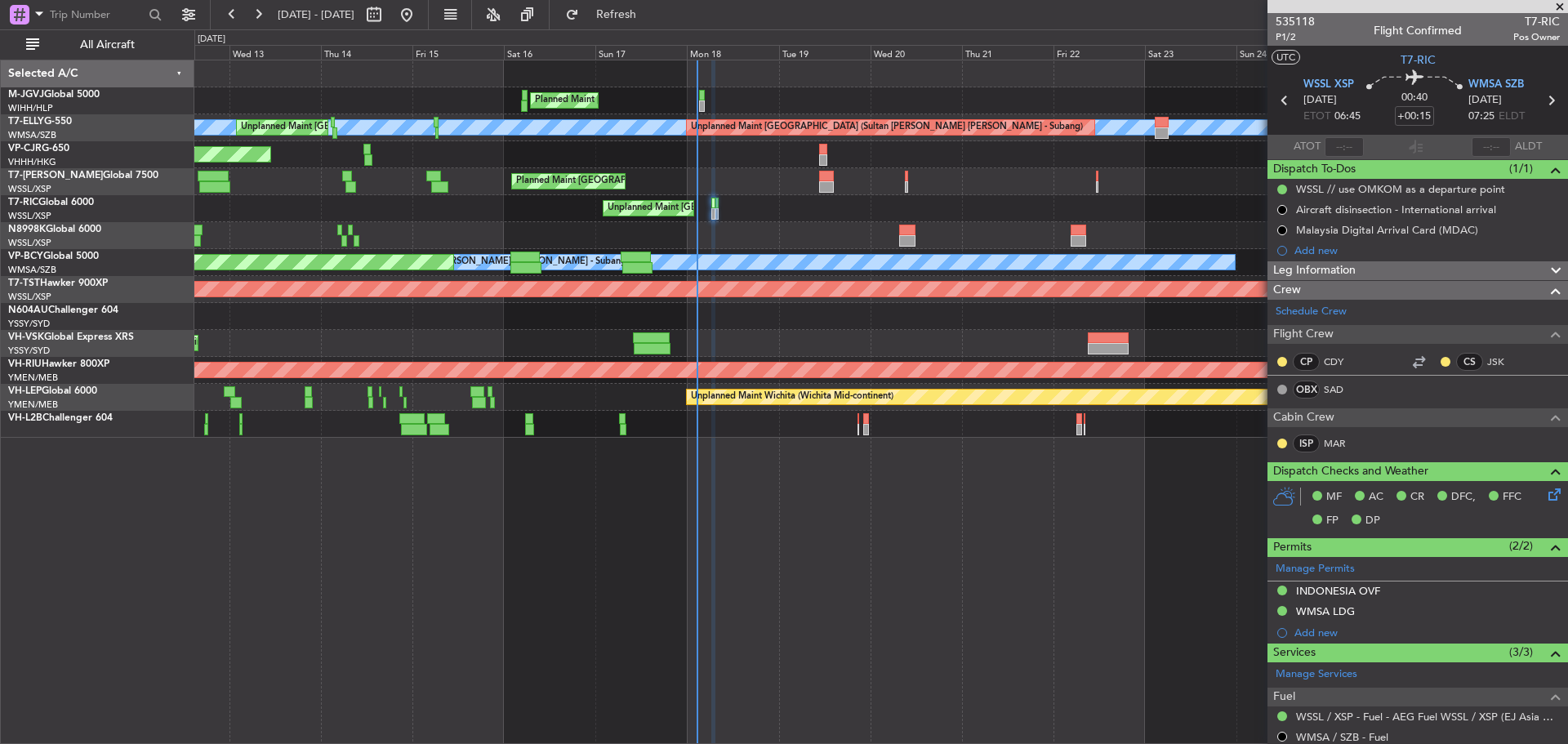
type input "Edmond Yuen (EYU)"
type input "A0727"
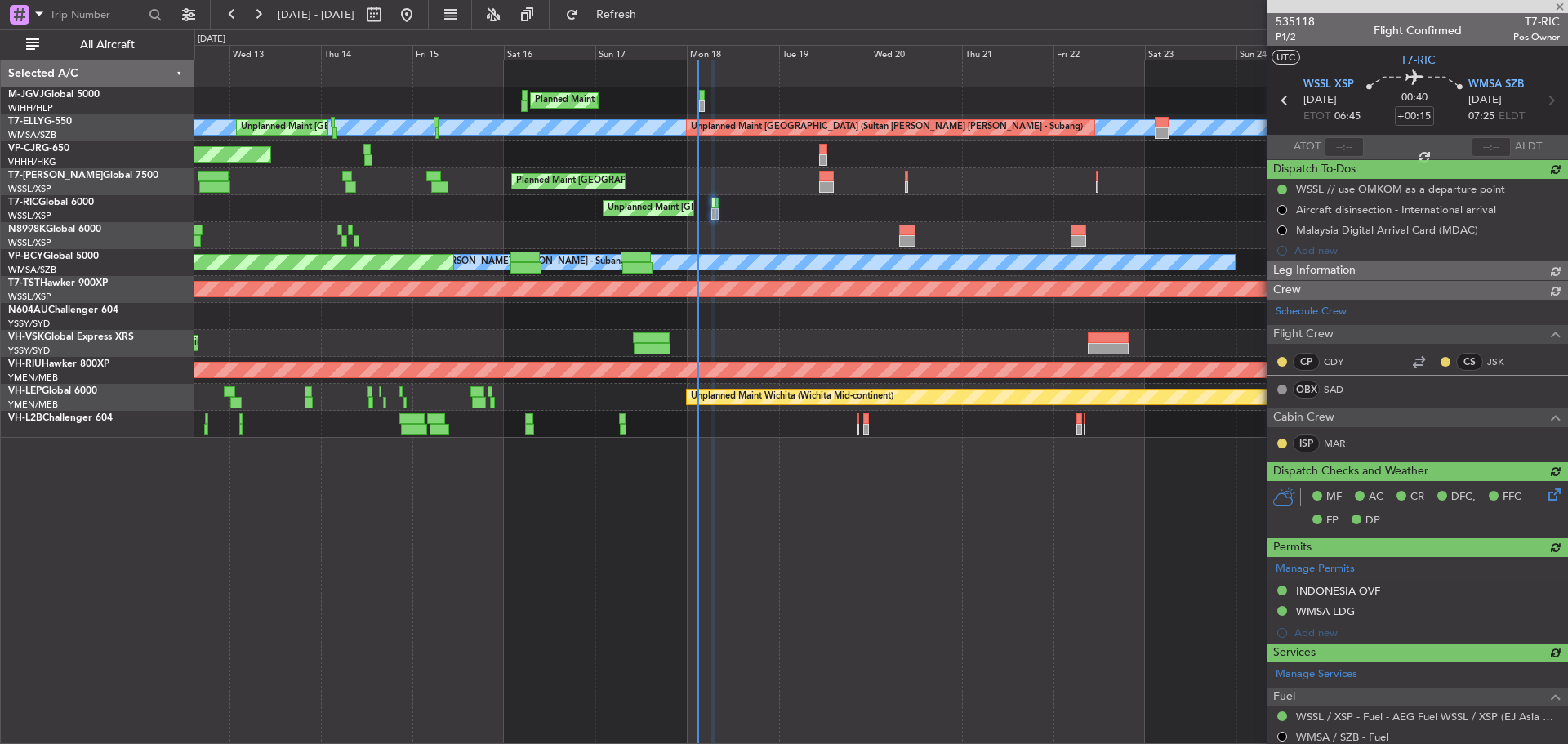
type input "Edmond Yuen (EYU)"
type input "A0727"
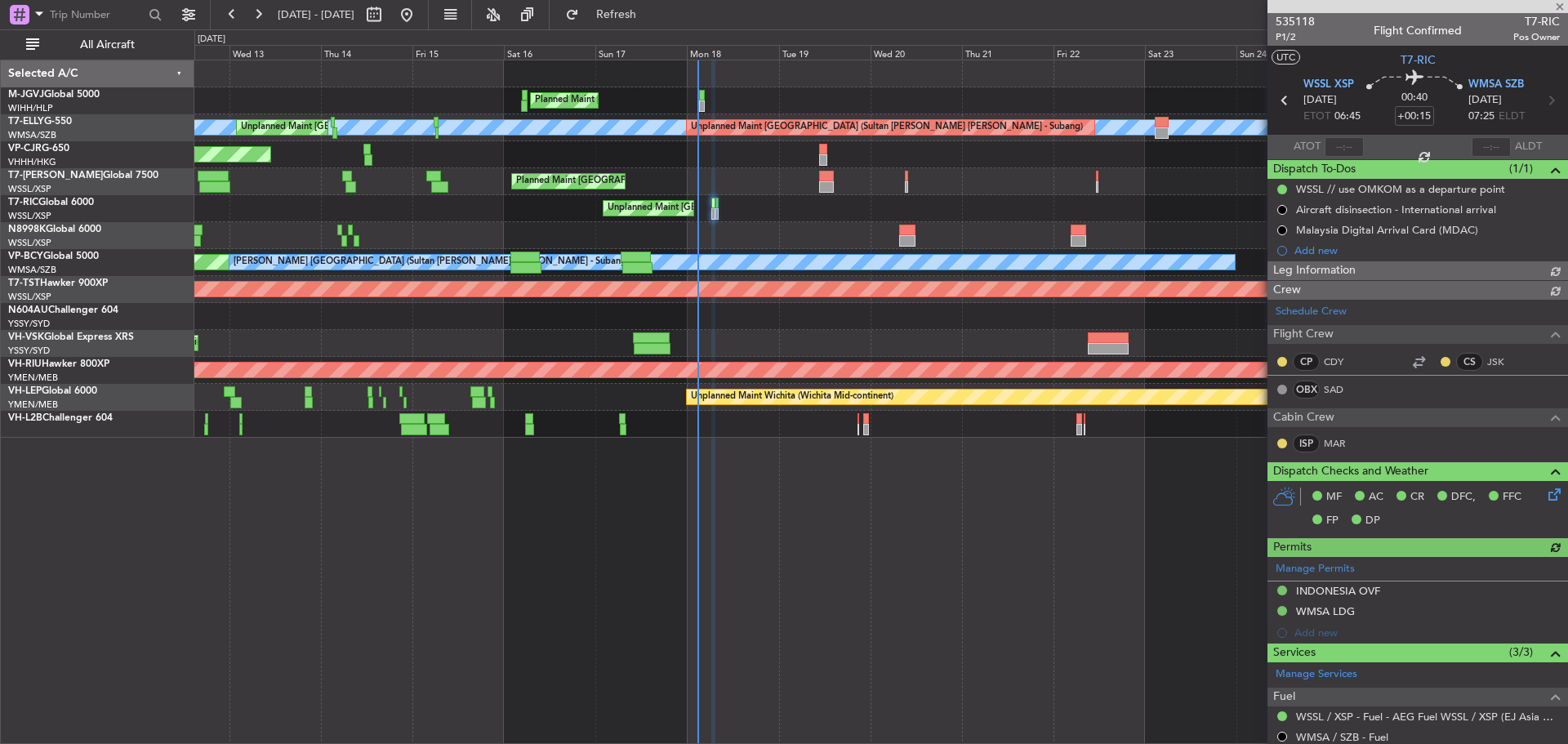
type input "Edmond Yuen (EYU)"
type input "A0727"
type input "Edmond Yuen (EYU)"
type input "A0727"
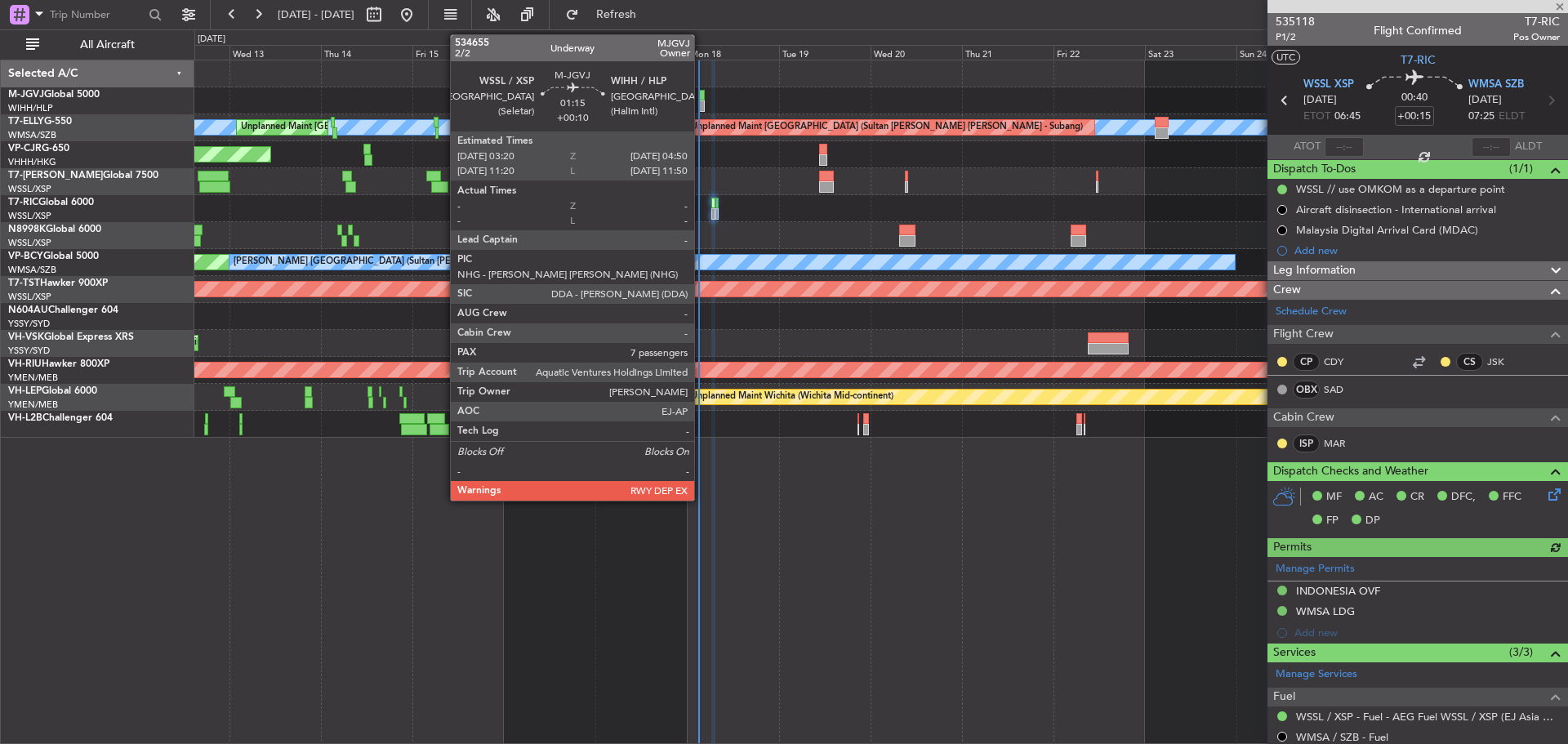
click at [701, 102] on div at bounding box center [703, 106] width 7 height 12
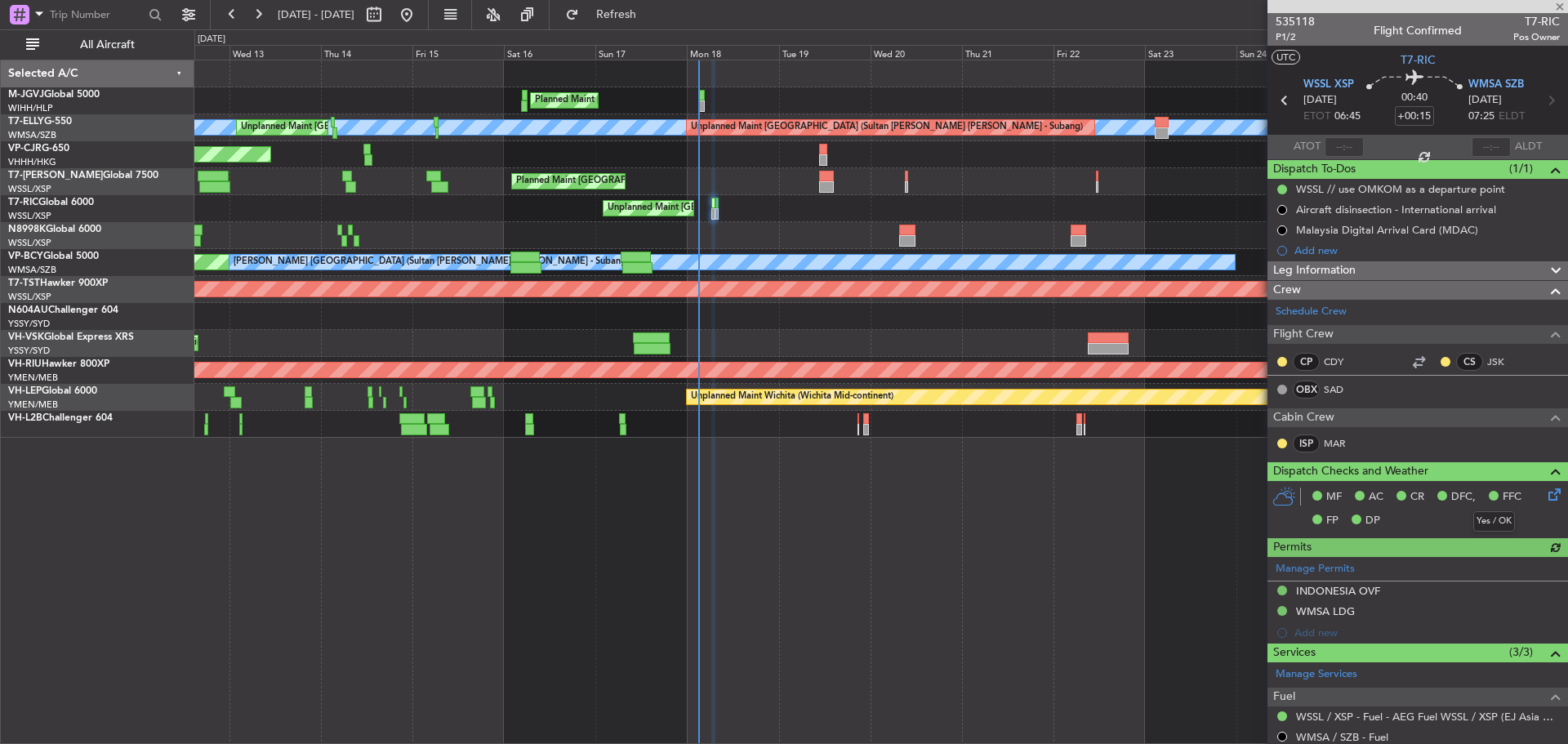
type input "+00:10"
type input "7"
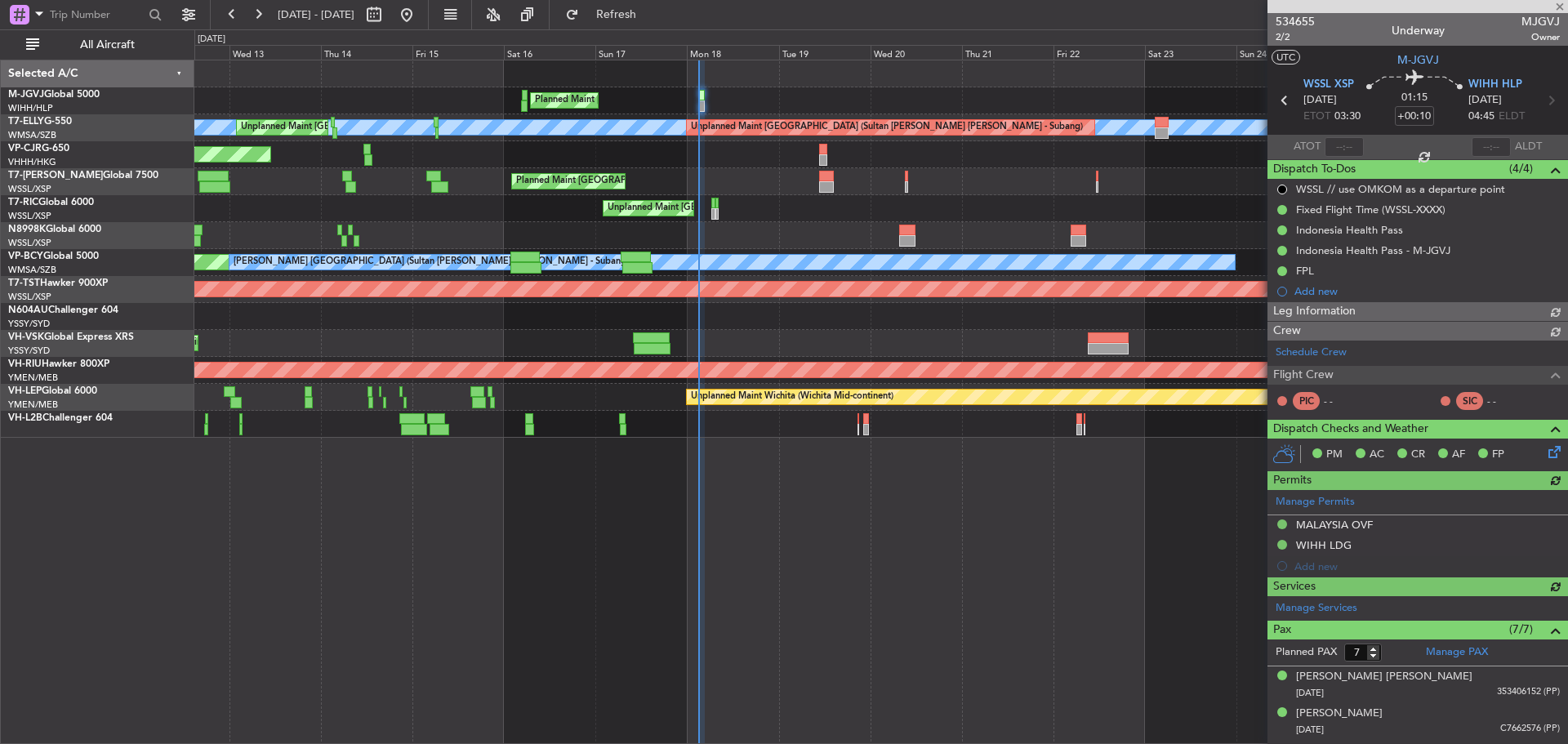
type input "Terry Leung (LEU)"
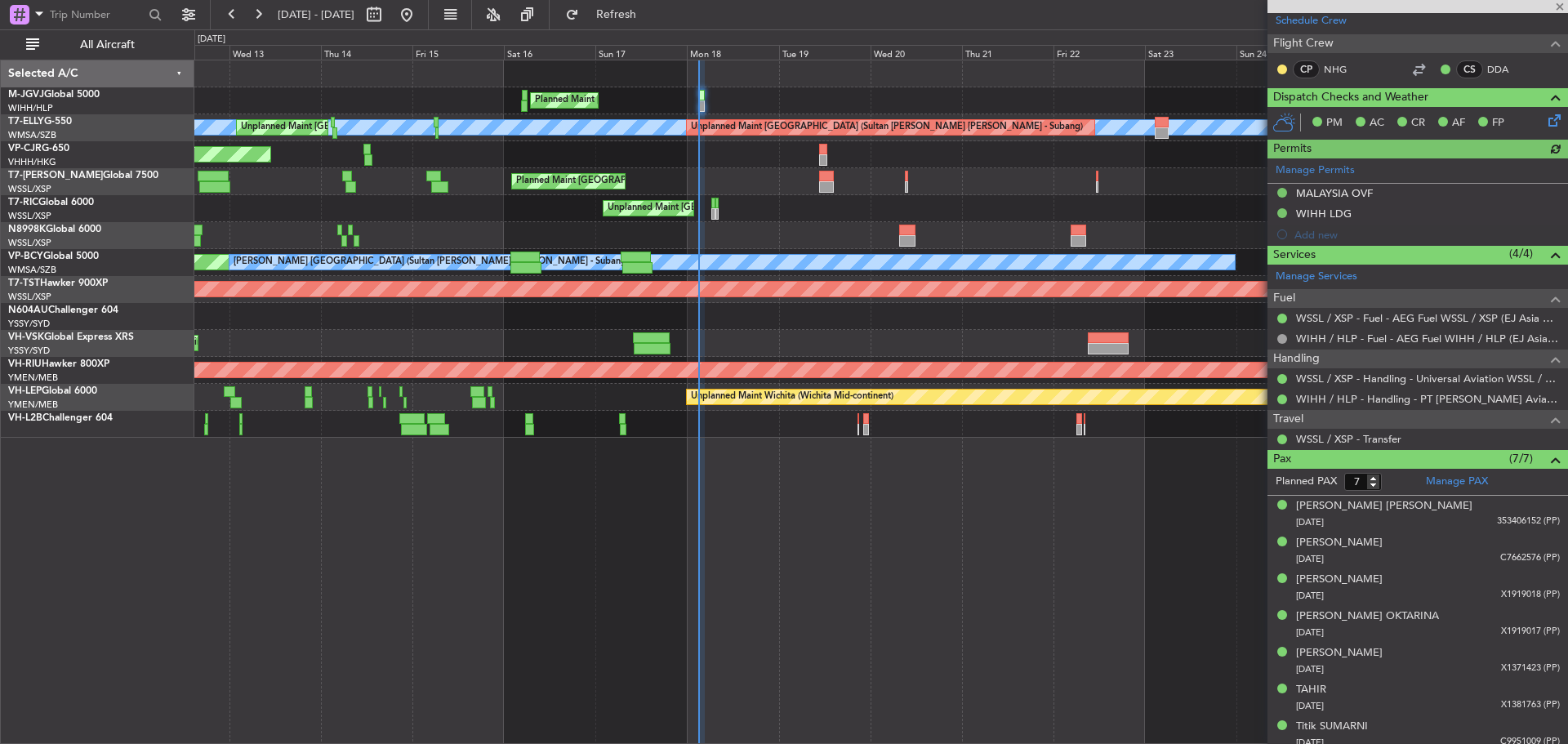
scroll to position [340, 0]
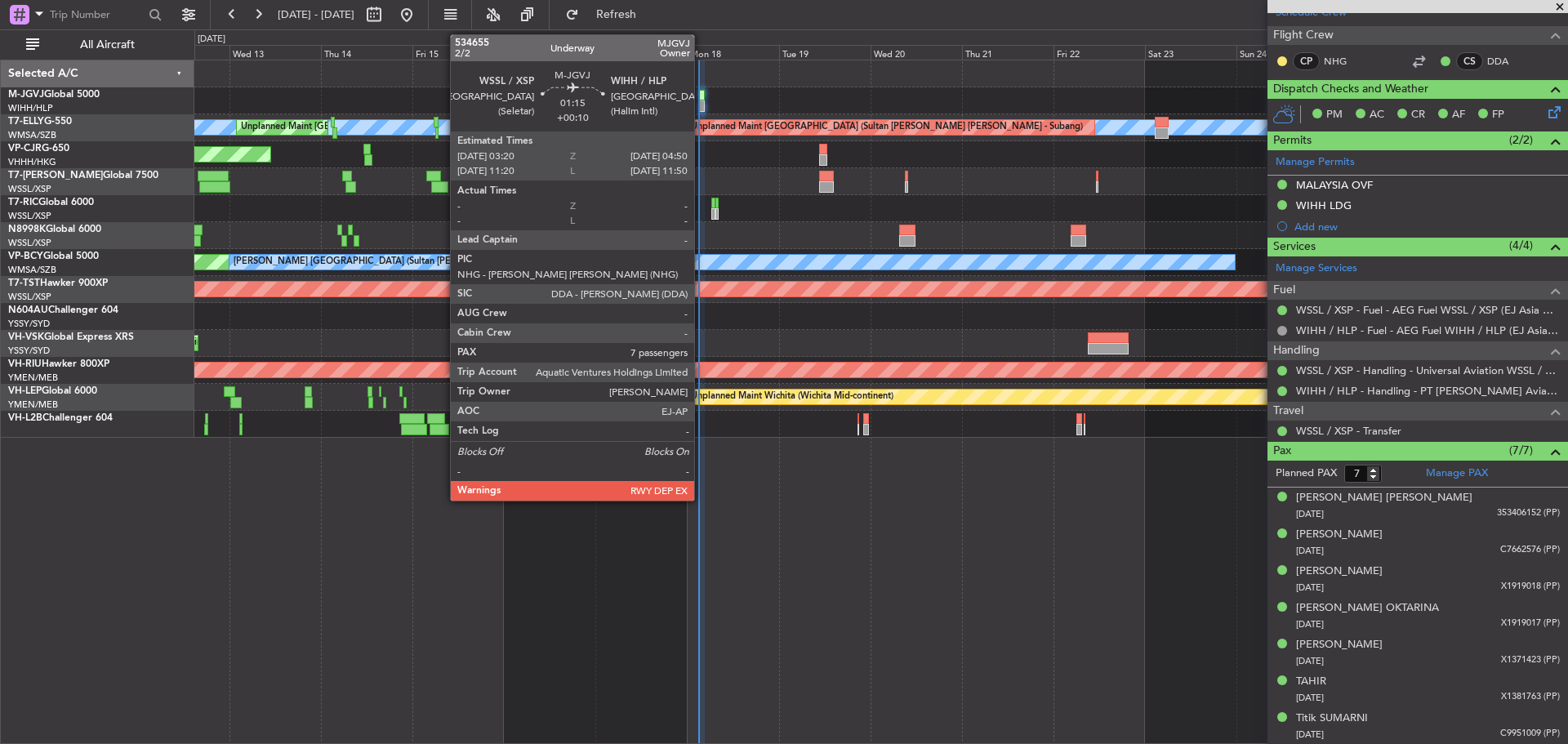
click at [701, 104] on div at bounding box center [703, 106] width 7 height 12
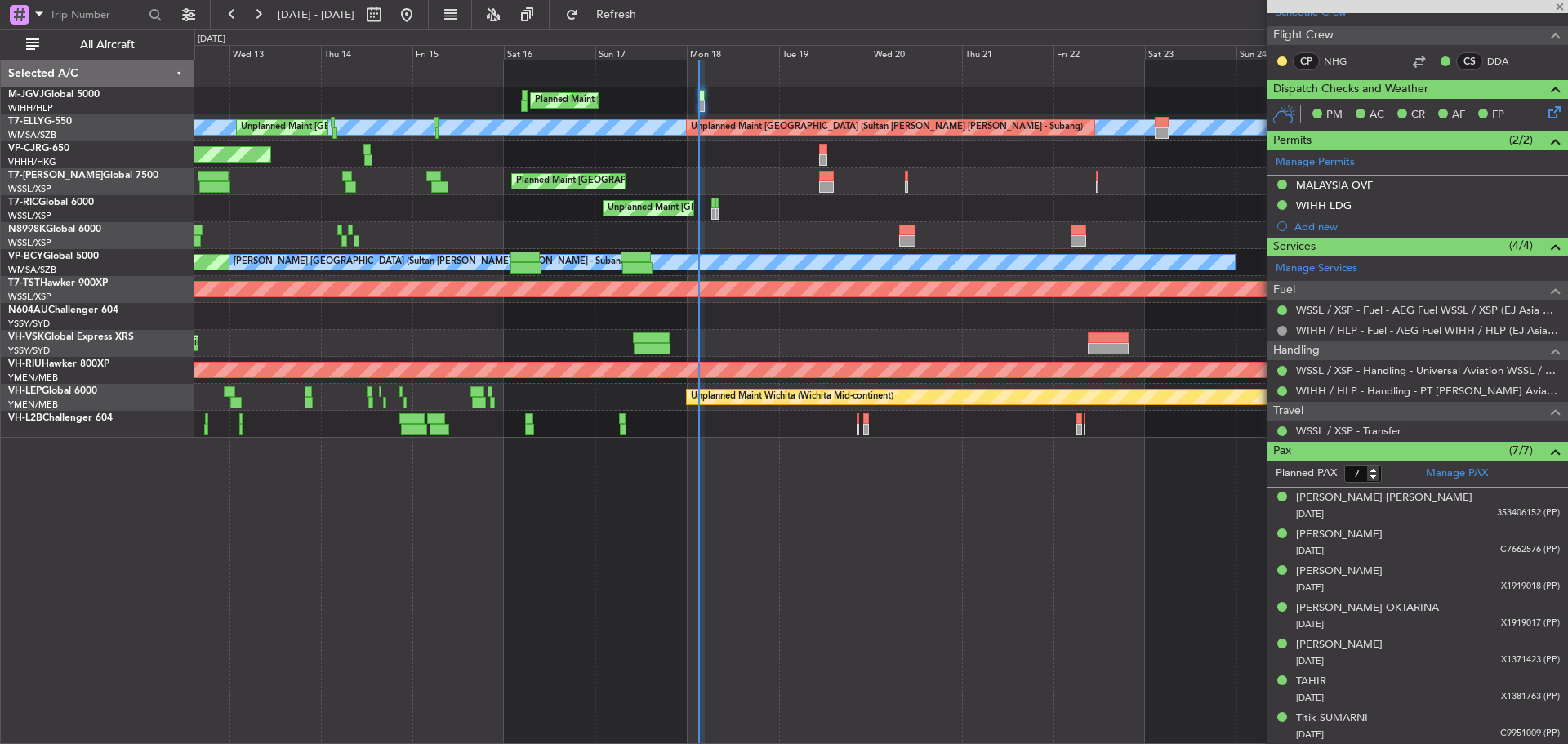
scroll to position [0, 0]
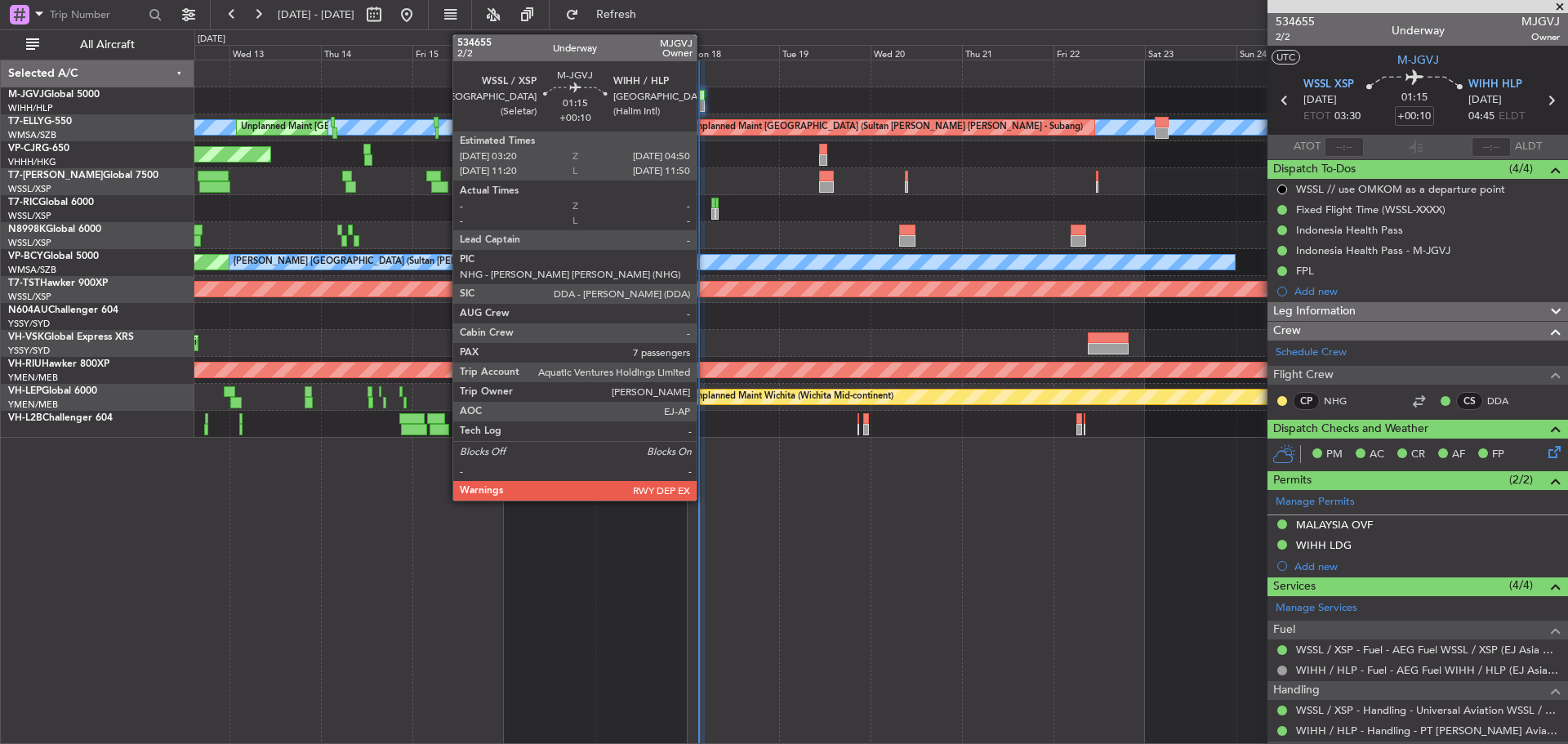
click at [703, 102] on div at bounding box center [703, 106] width 7 height 12
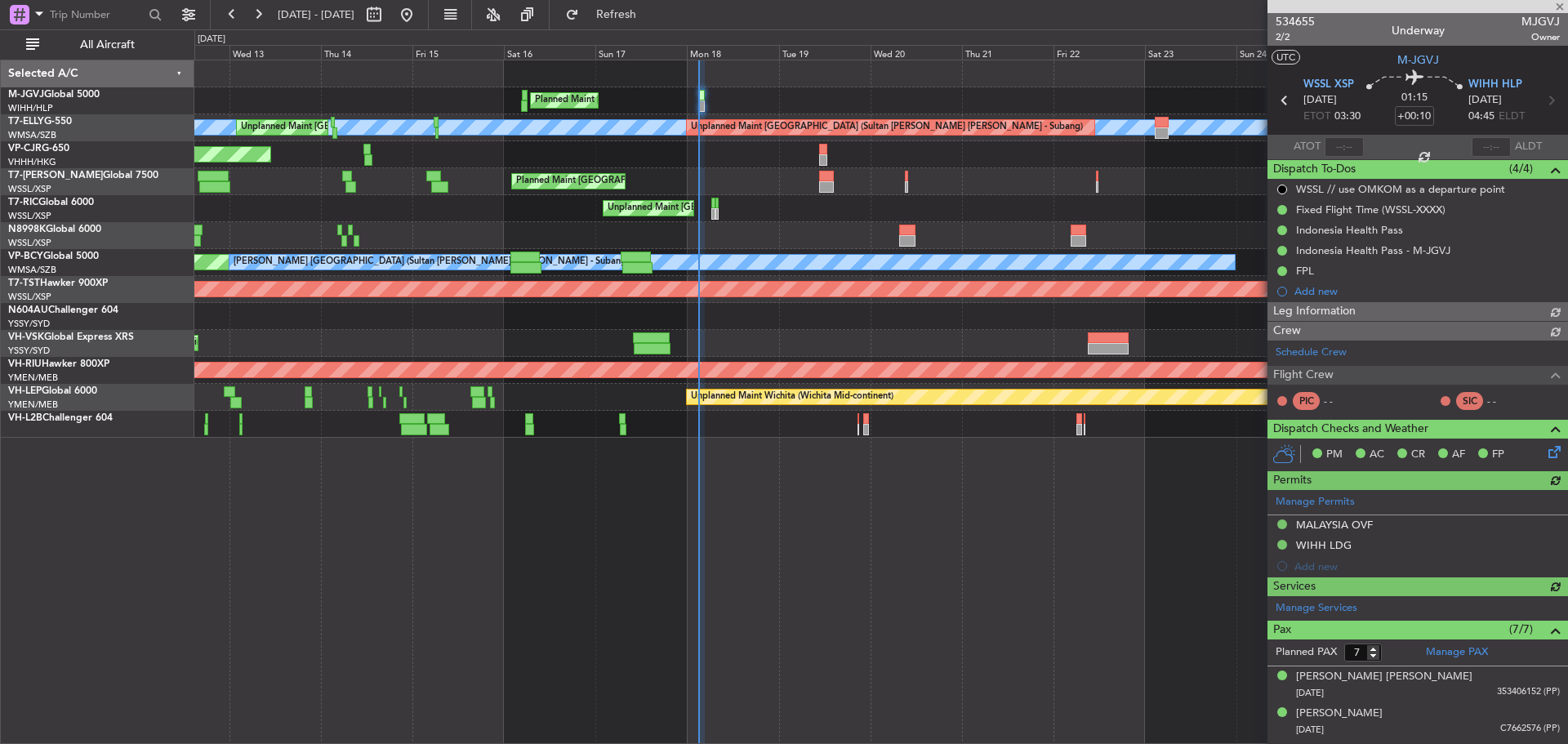
type input "[PERSON_NAME] (LEU)"
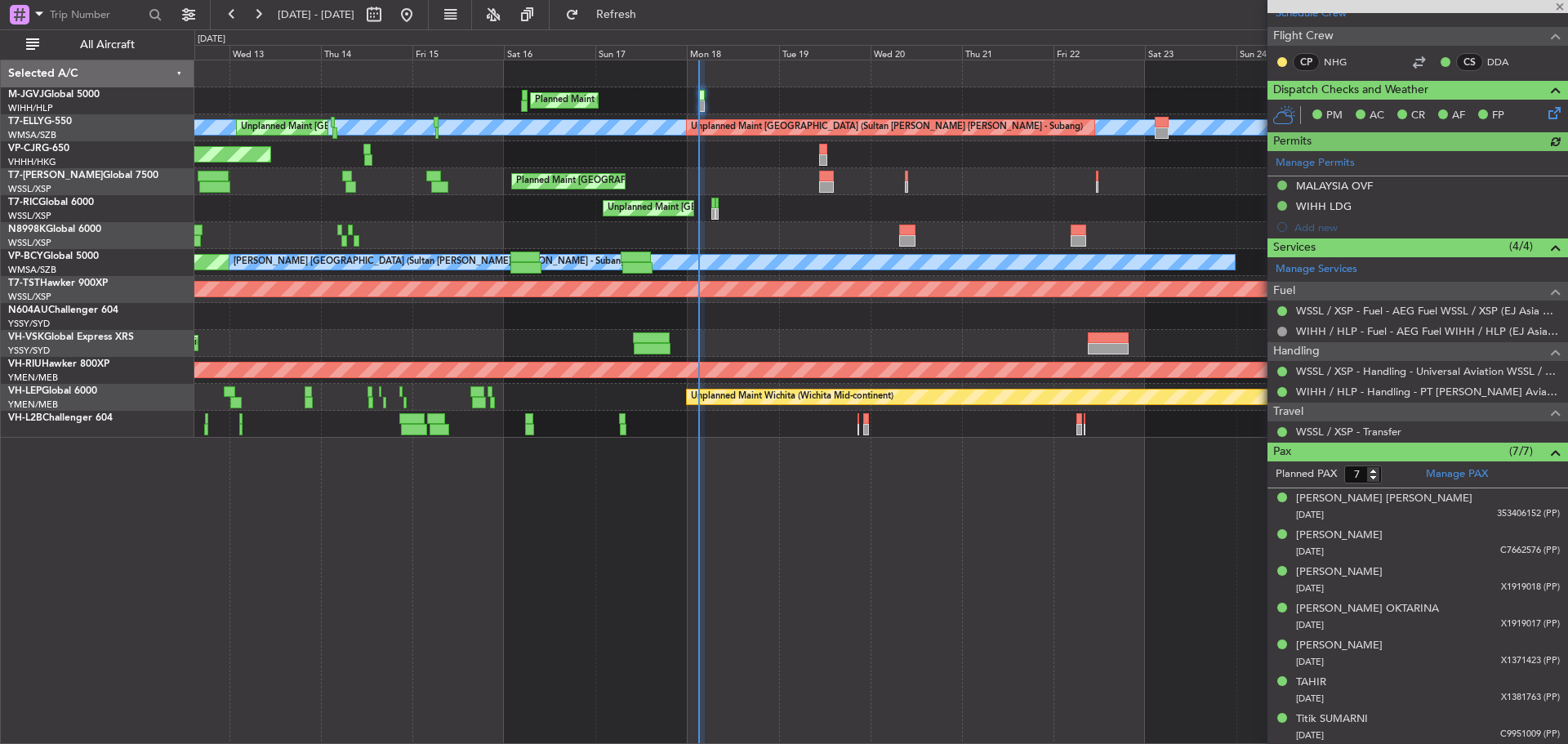
scroll to position [340, 0]
click at [1409, 503] on div "Clement Kai WANG 26/11/1958 353406152 (PP)" at bounding box center [1428, 506] width 264 height 32
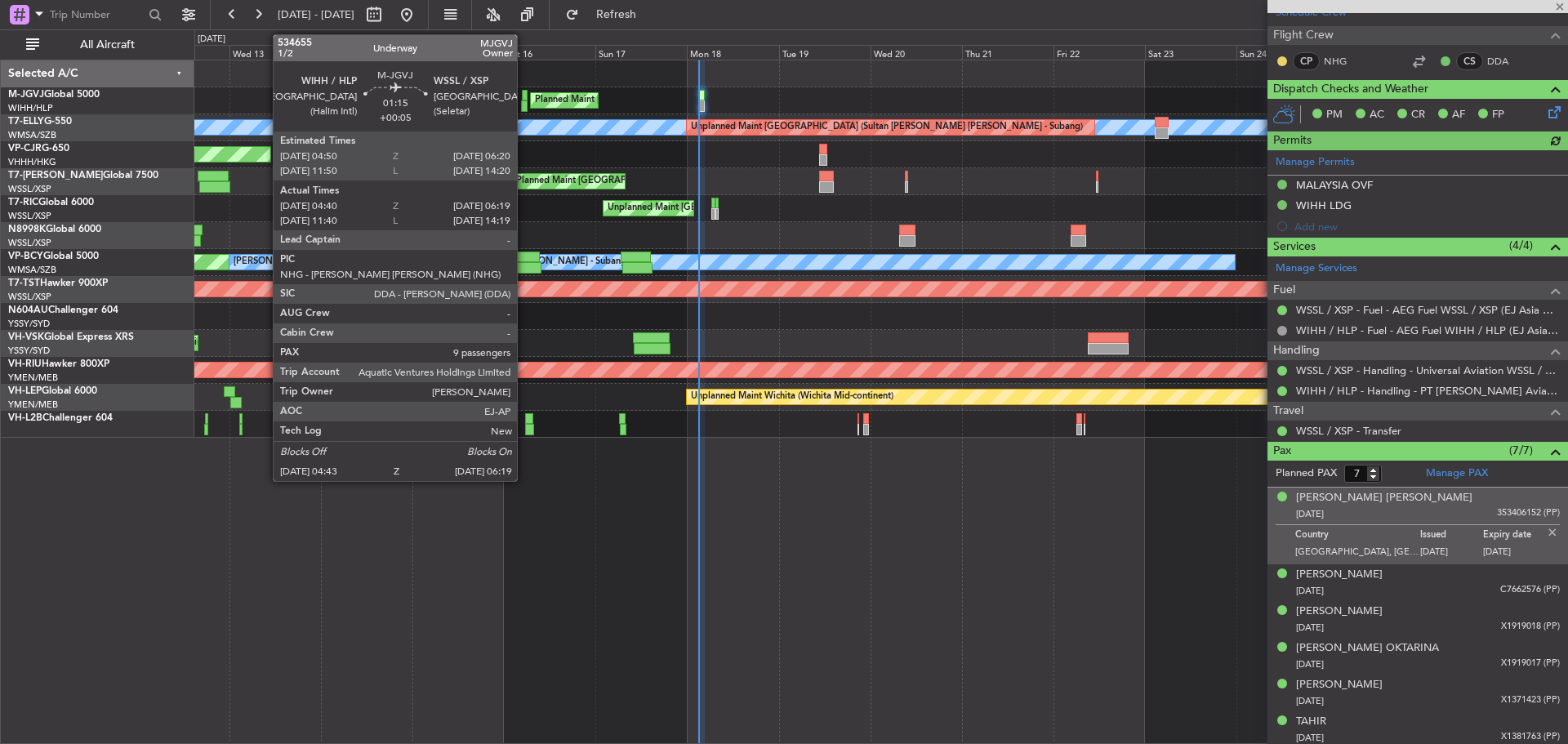
type input "Terry Leung (LEU)"
click at [524, 96] on div at bounding box center [525, 96] width 7 height 12
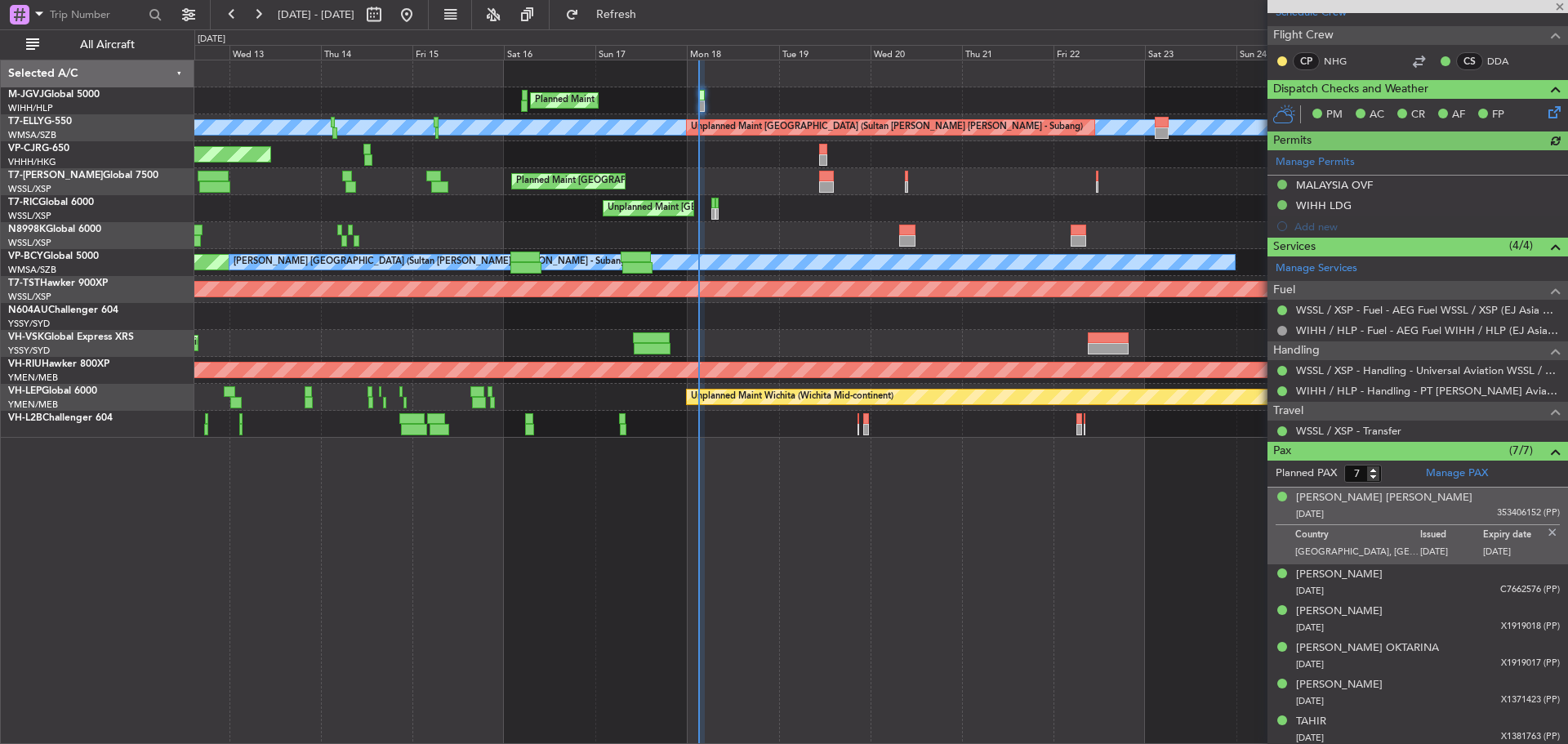
type input "+00:05"
type input "04:50"
type input "06:14"
type input "9"
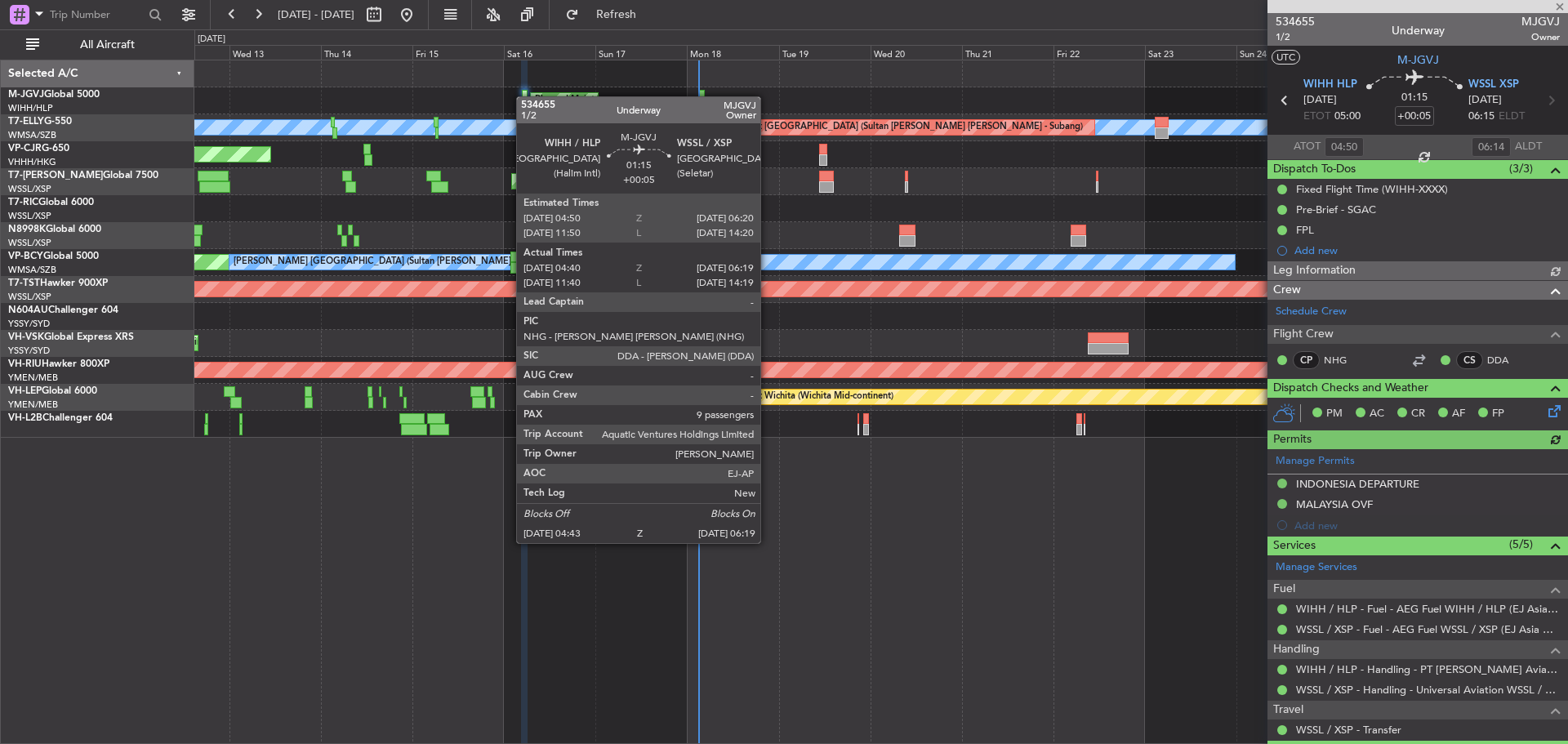
type input "Edmond Yuen (EYU)"
type input "A0398"
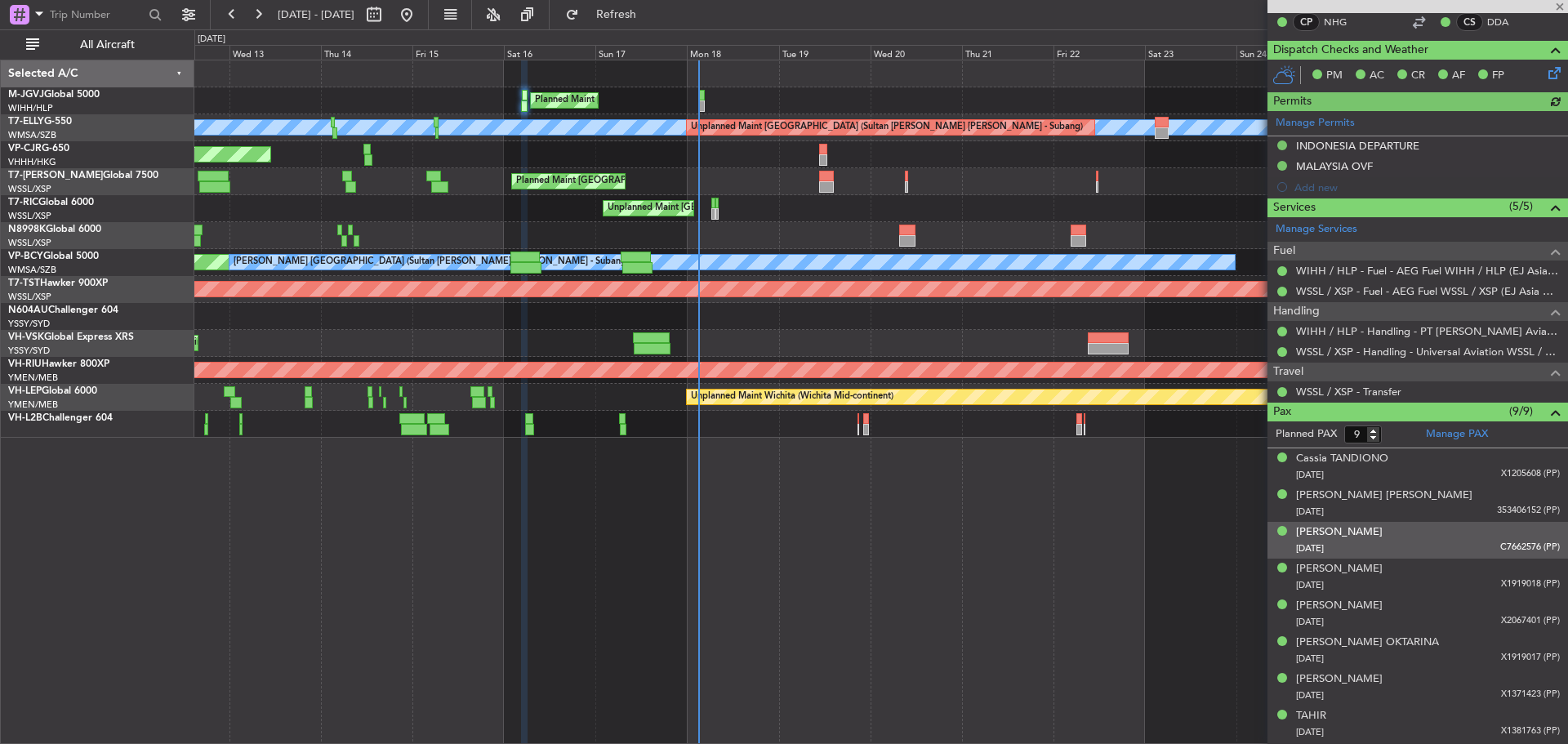
scroll to position [372, 0]
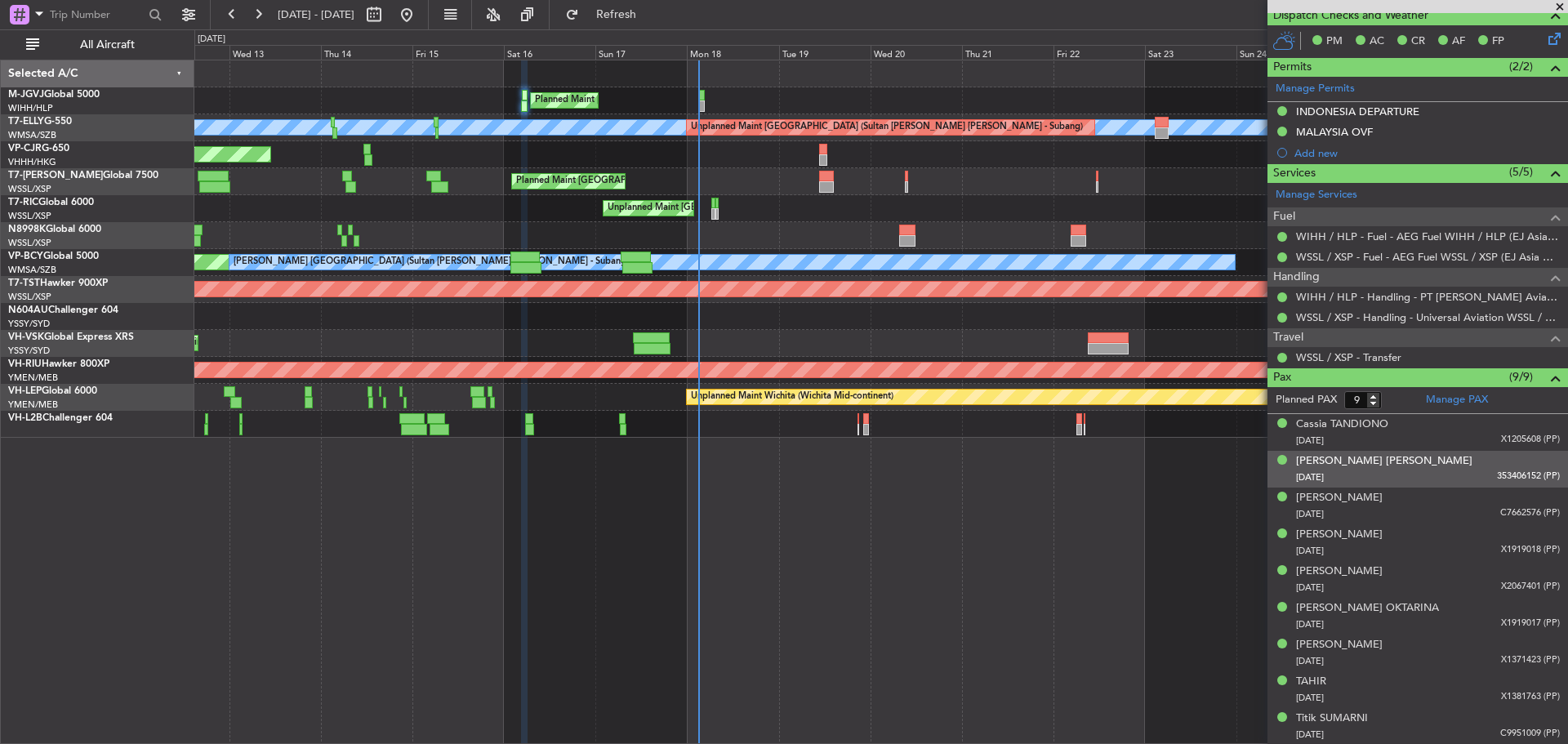
click at [1426, 463] on div "Clement Kai WANG 26/11/1958 353406152 (PP)" at bounding box center [1428, 469] width 264 height 32
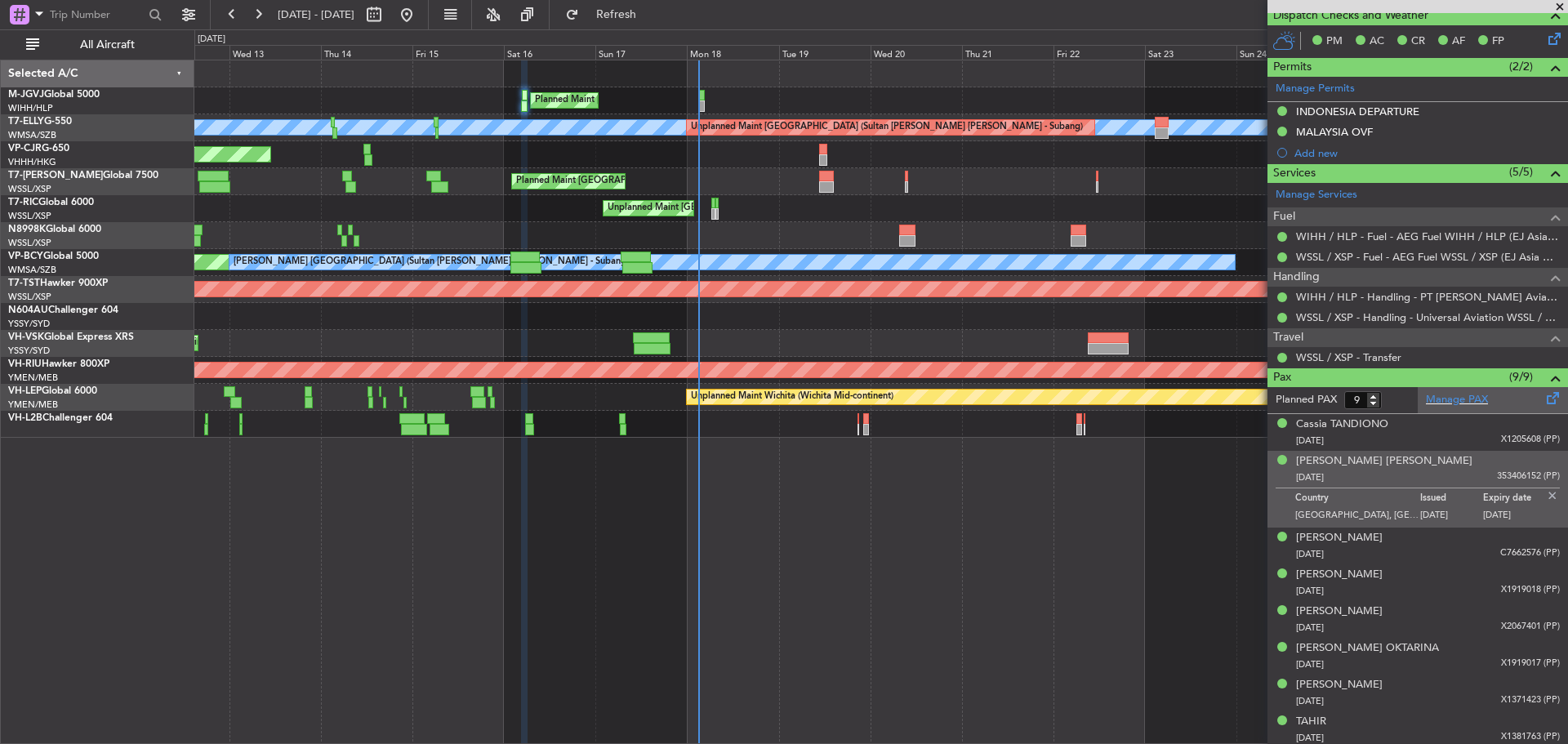
click at [1543, 398] on span at bounding box center [1552, 395] width 19 height 13
type input "Edmond Yuen (EYU)"
type input "A0398"
click at [1490, 396] on div "Manage PAX" at bounding box center [1493, 400] width 150 height 26
click at [651, 19] on span "Refresh" at bounding box center [617, 15] width 68 height 12
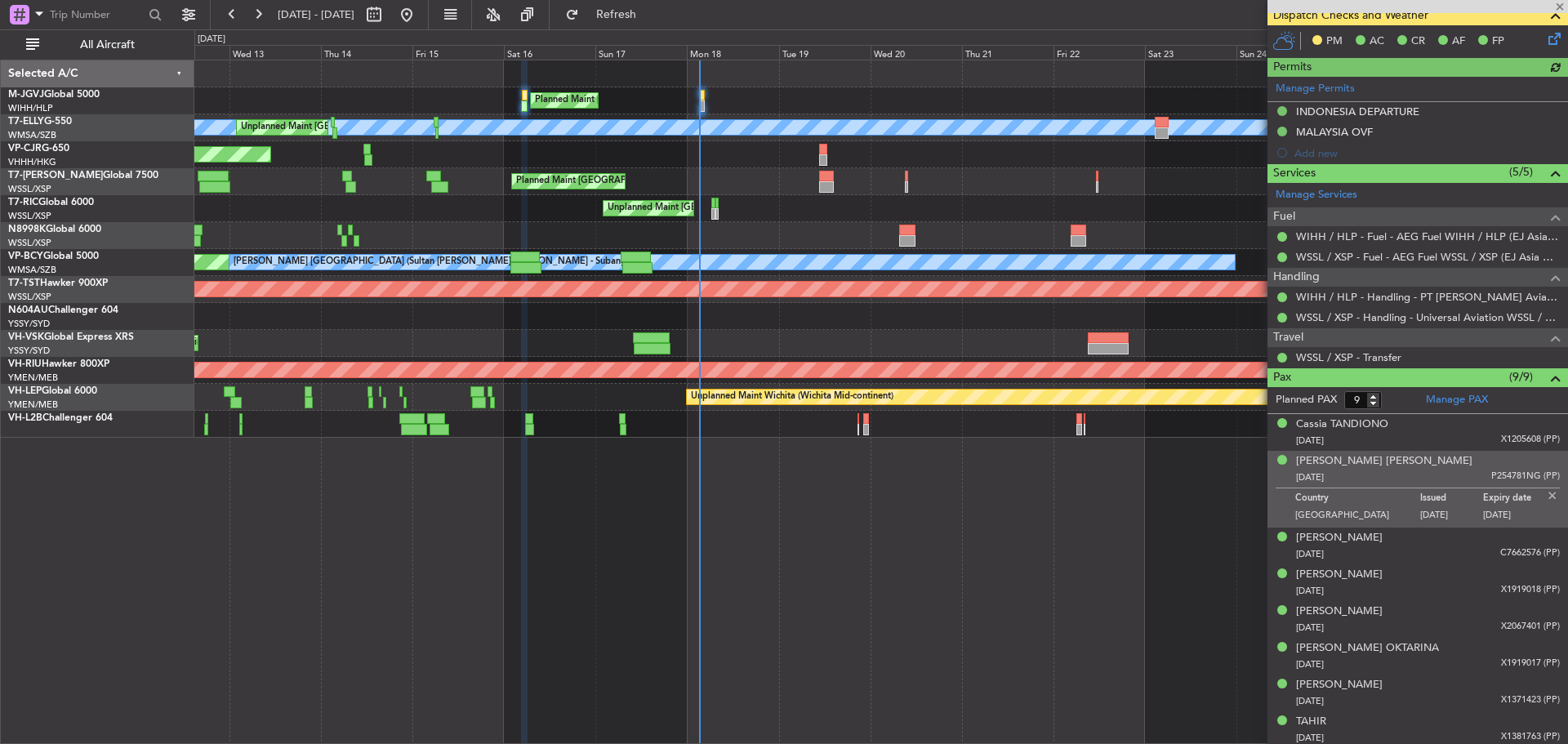
type input "Edmond Yuen (EYU)"
type input "A0398"
click at [247, 484] on div "Planned Maint Singapore (Seletar) Unplanned Maint Kuala Lumpur (Sultan Abdul Az…" at bounding box center [881, 402] width 1374 height 685
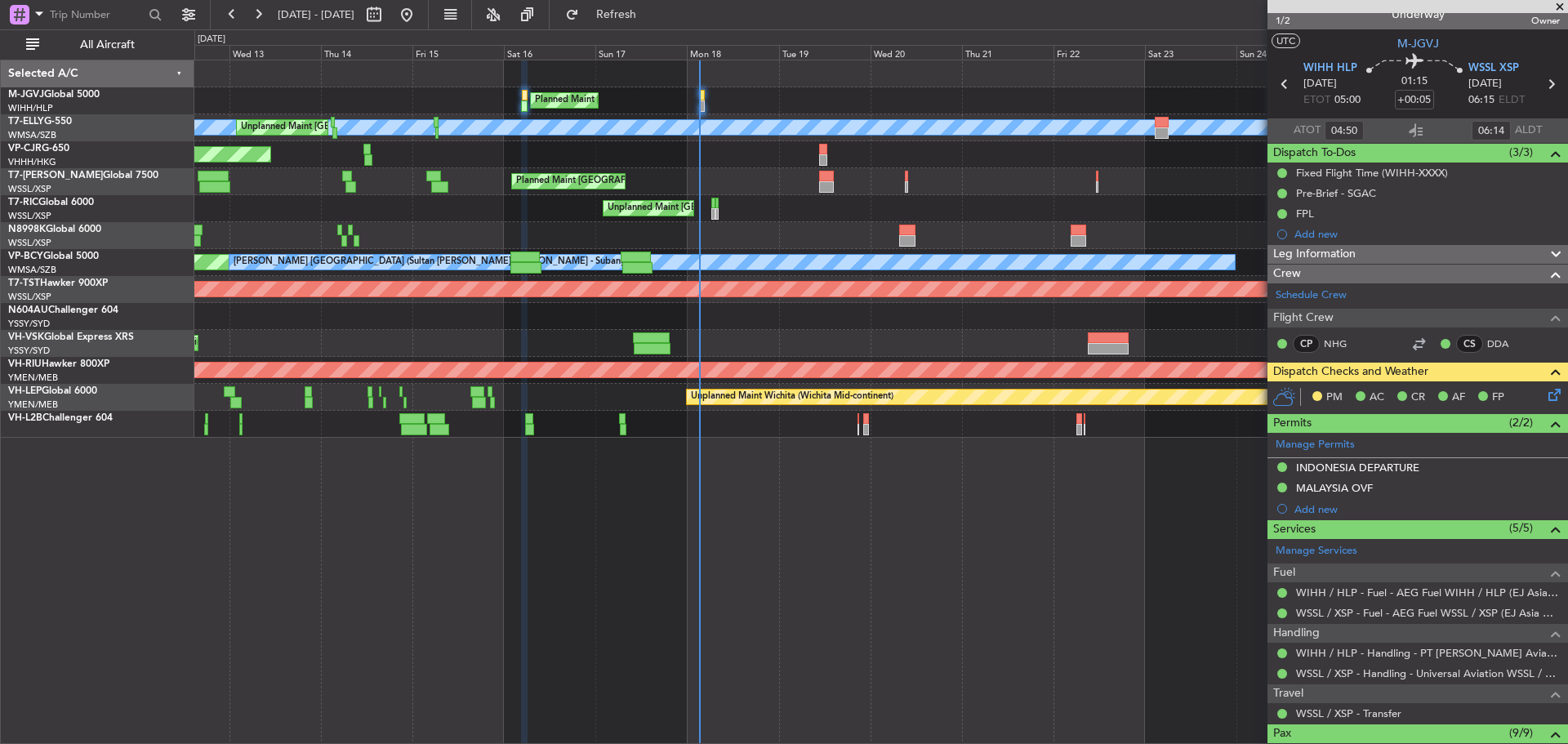
scroll to position [0, 0]
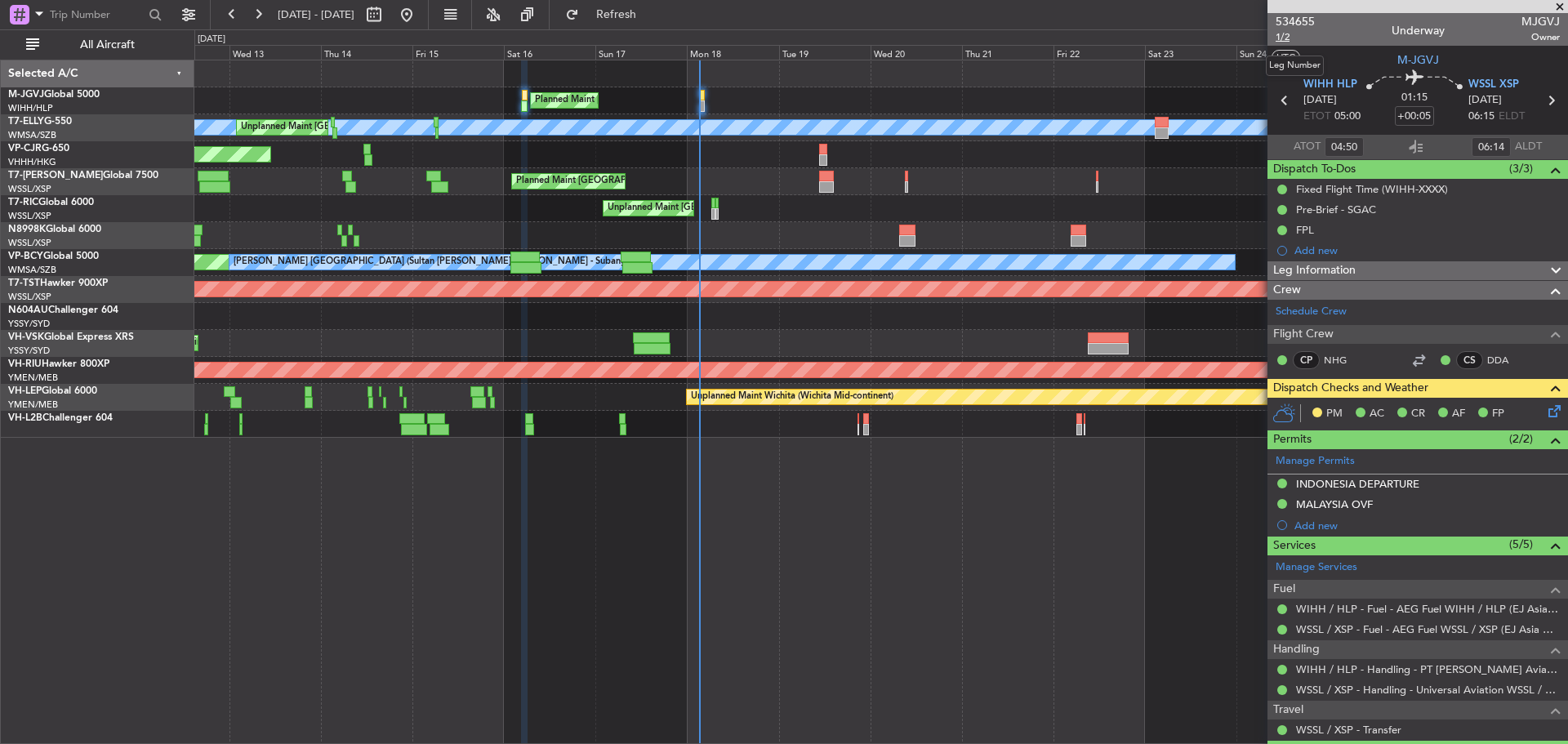
click at [1287, 40] on span "1/2" at bounding box center [1294, 37] width 39 height 14
type input "Edmond Yuen (EYU)"
type input "A0398"
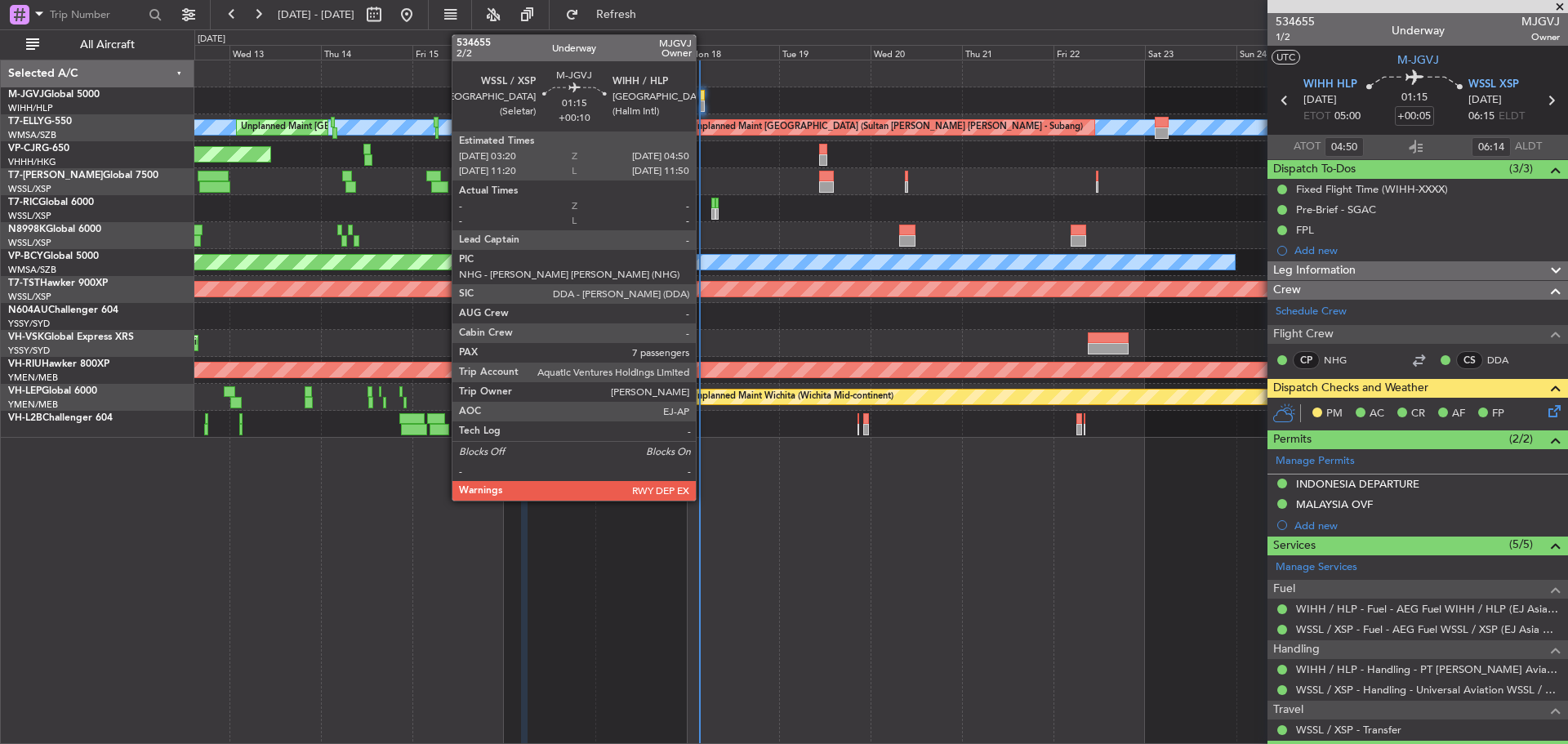
click at [703, 99] on div at bounding box center [703, 96] width 7 height 12
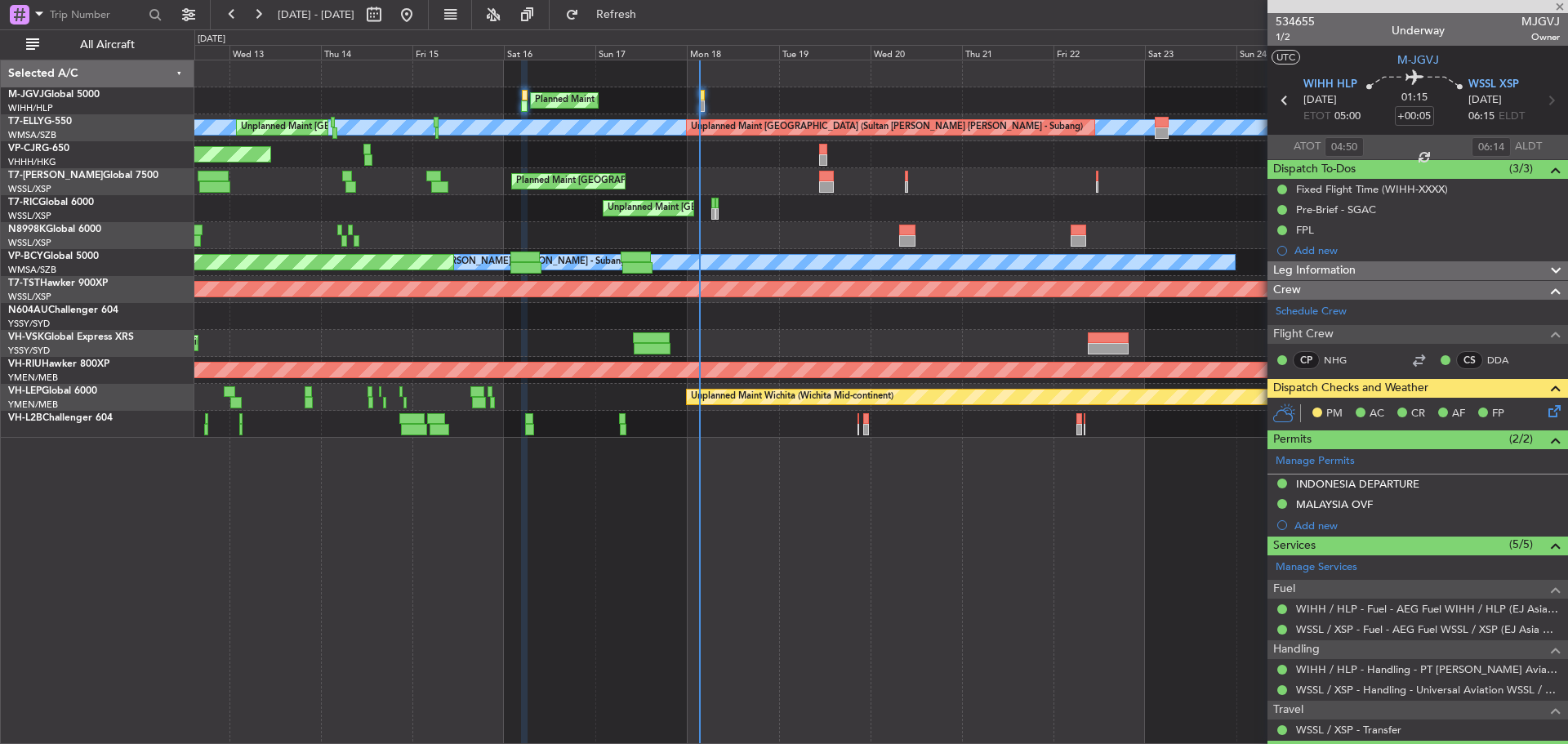
type input "+00:10"
type input "7"
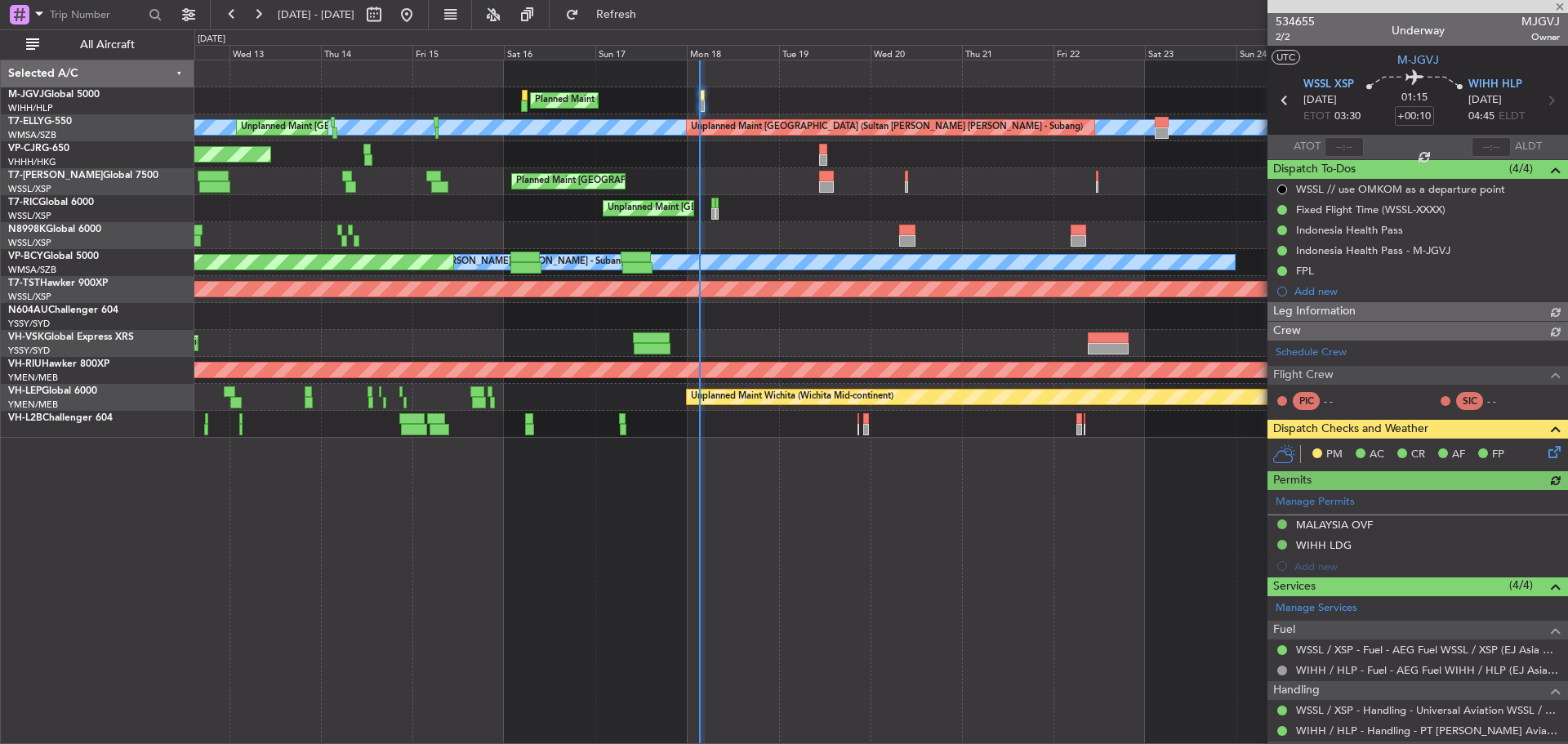
type input "Terry Leung (LEU)"
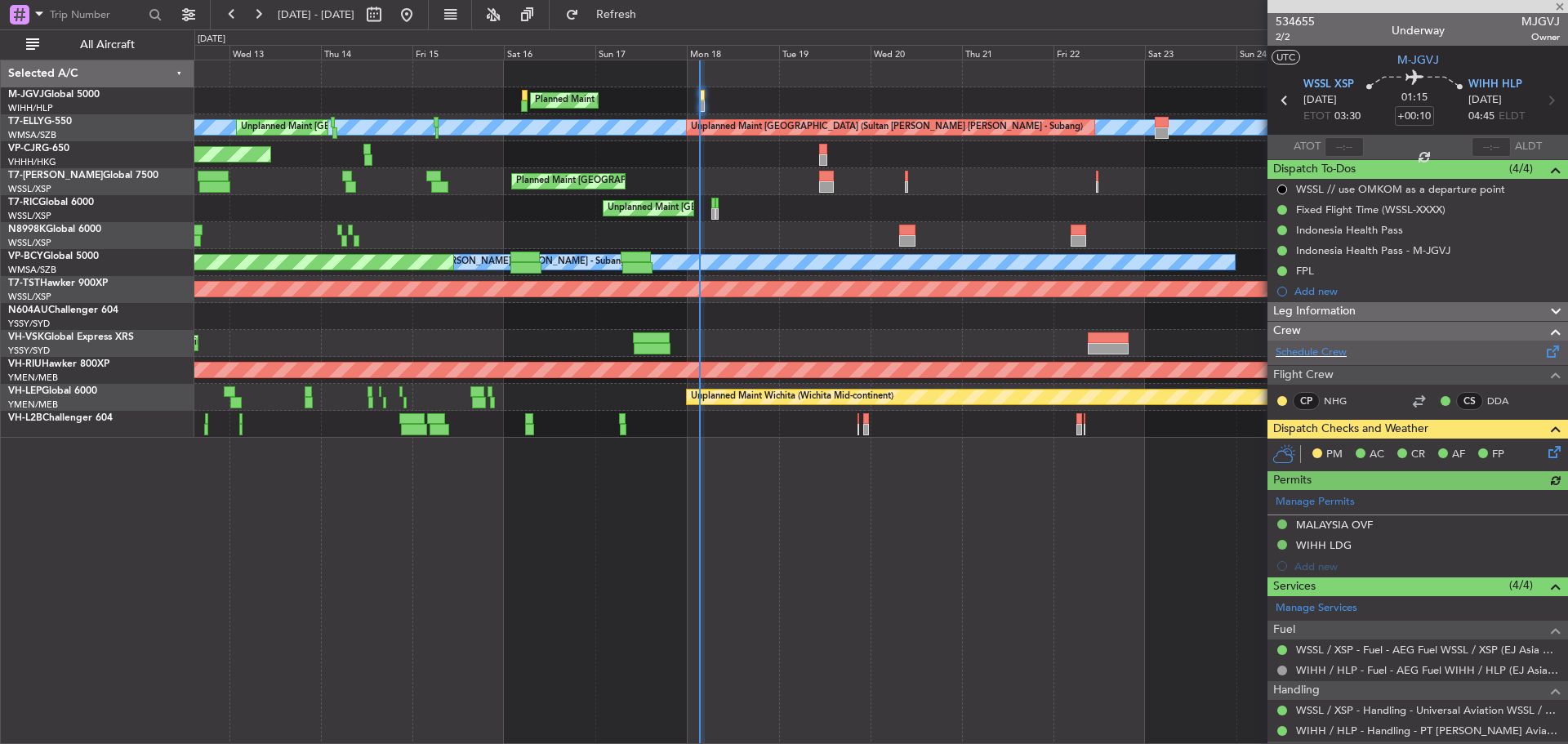
click at [1543, 352] on span at bounding box center [1552, 348] width 19 height 13
click at [1545, 453] on icon at bounding box center [1551, 449] width 13 height 13
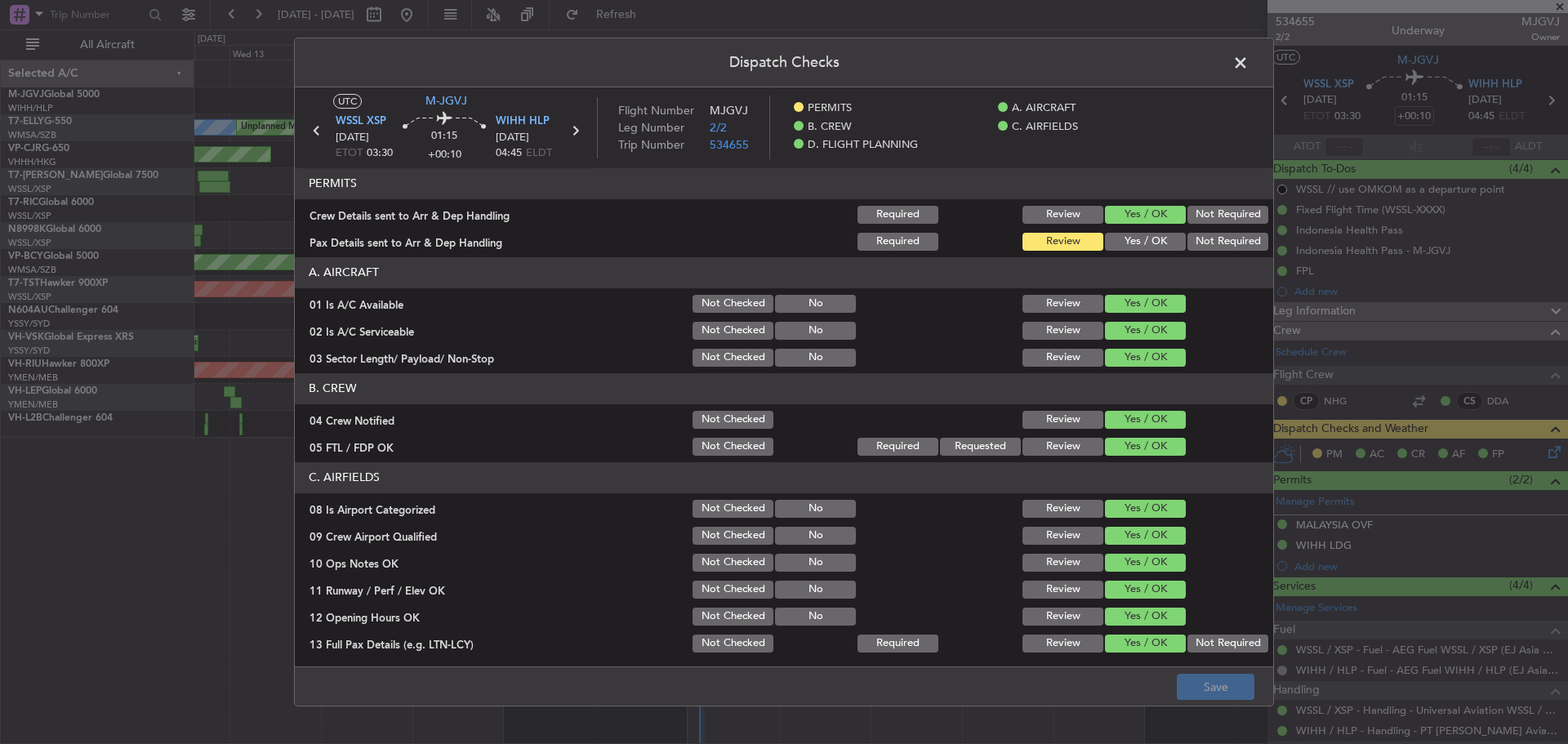
click at [1111, 243] on button "Yes / OK" at bounding box center [1145, 242] width 81 height 18
click at [1195, 687] on button "Save" at bounding box center [1215, 686] width 78 height 26
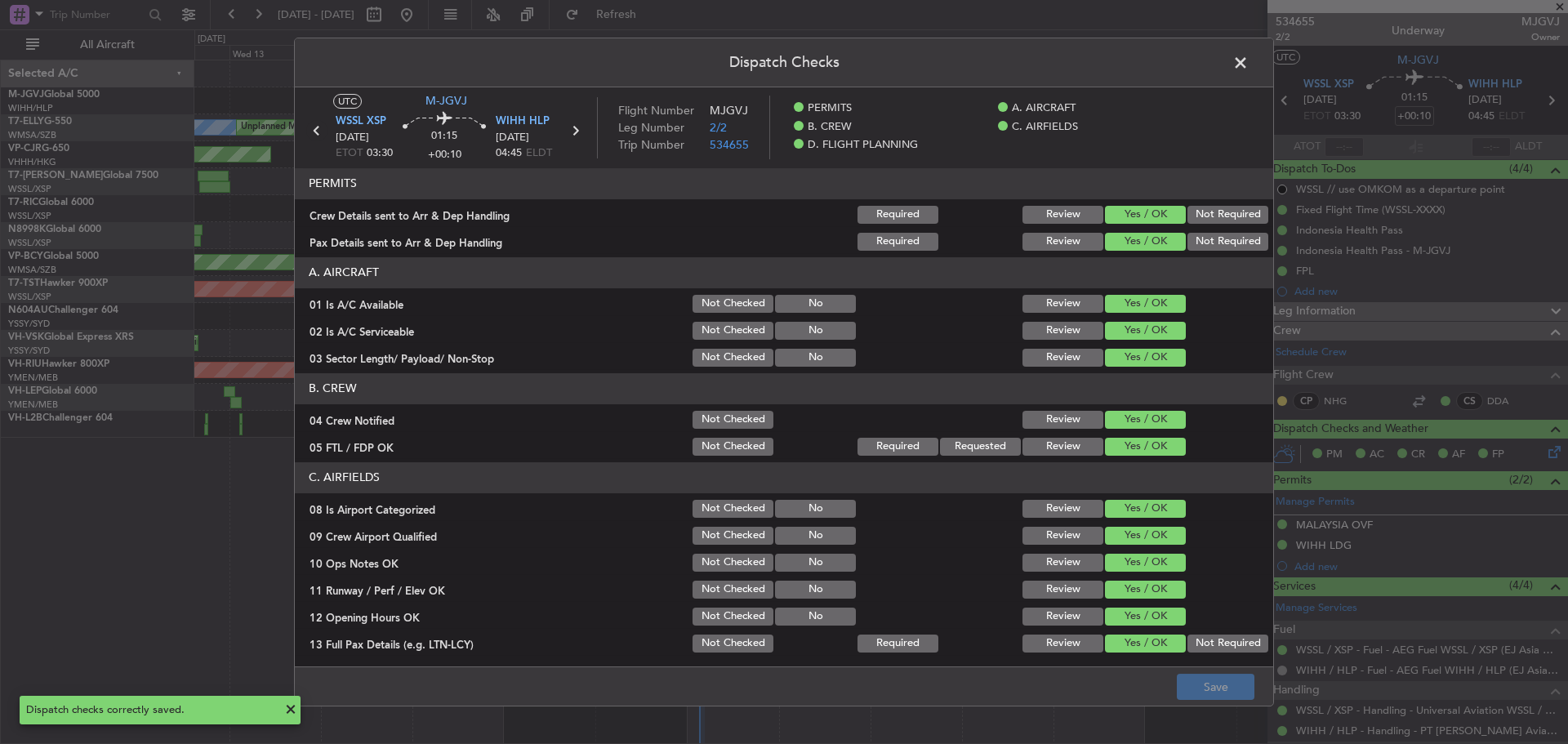
click at [315, 133] on icon at bounding box center [316, 130] width 21 height 21
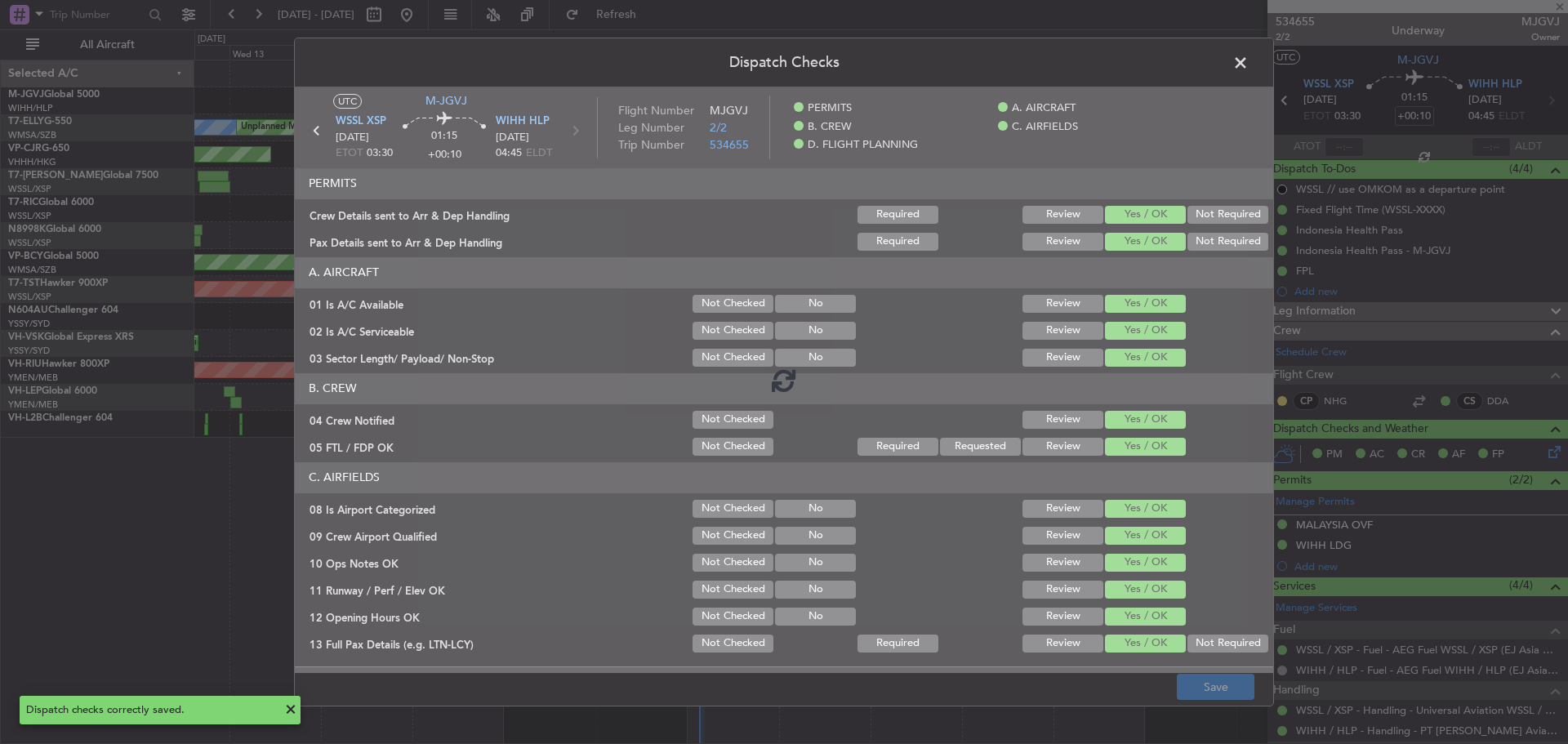
type input "+00:05"
type input "04:50"
type input "06:14"
type input "9"
type input "+00:05"
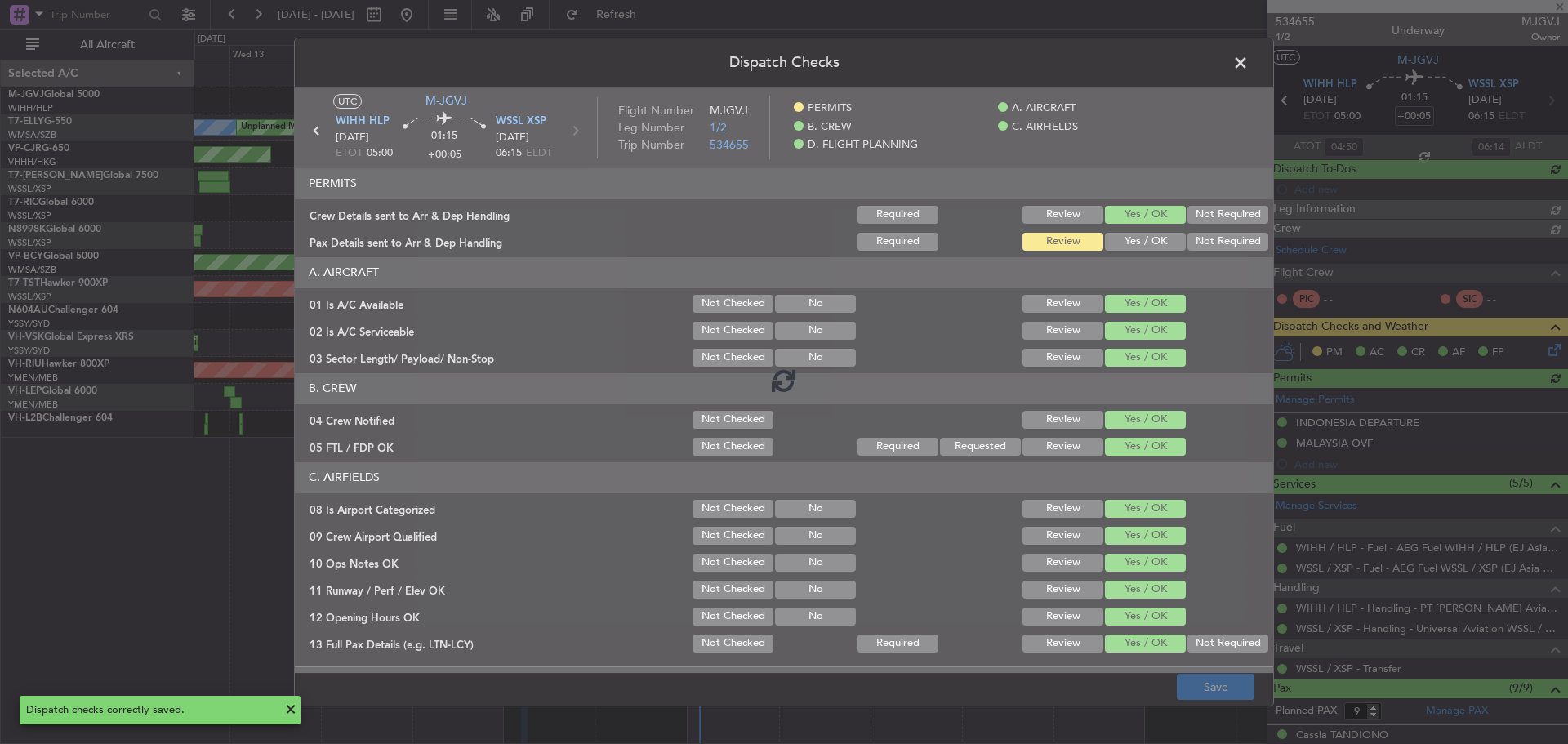
type input "Edmond Yuen (EYU)"
type input "A0398"
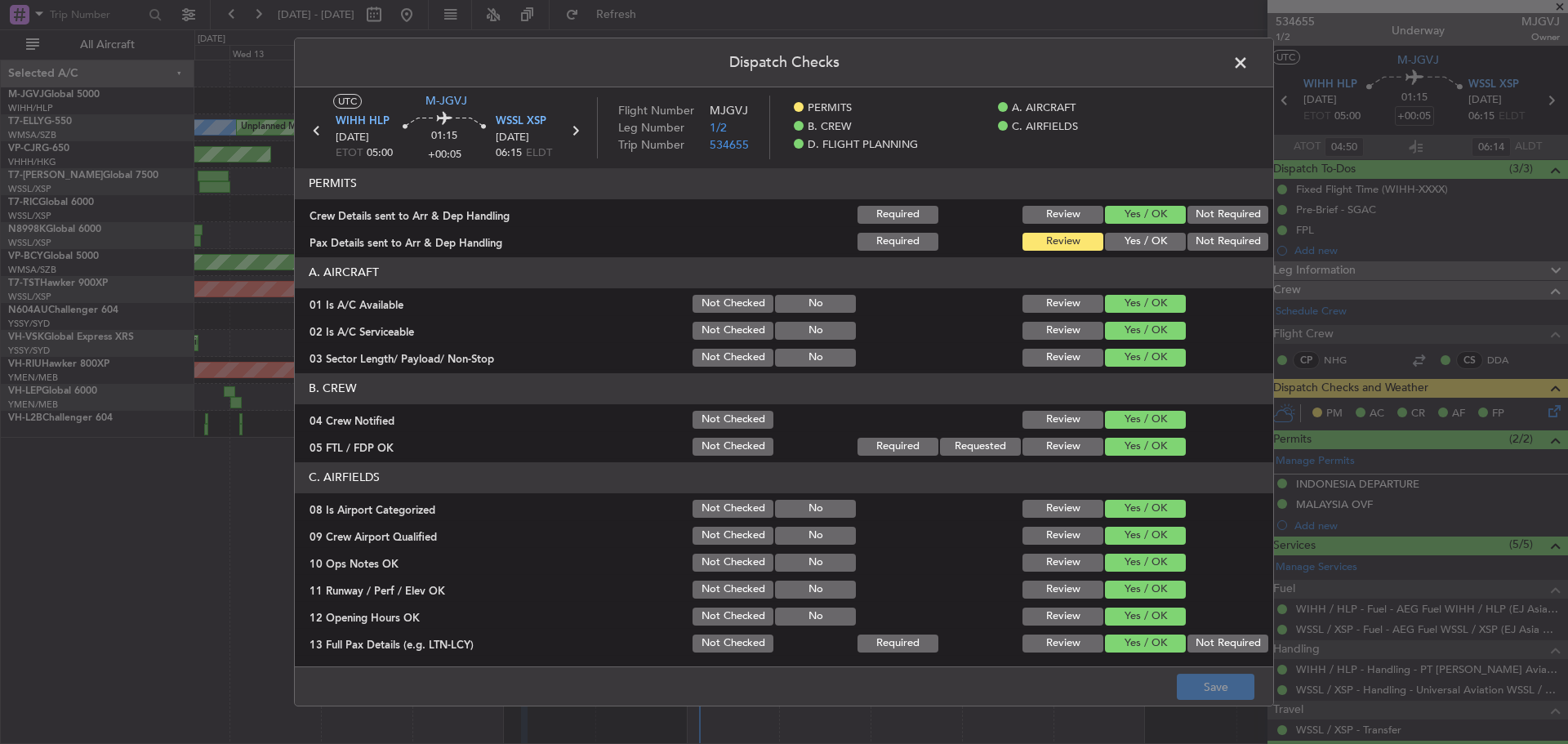
click at [1127, 244] on button "Yes / OK" at bounding box center [1145, 242] width 81 height 18
click at [1211, 687] on button "Save" at bounding box center [1215, 686] width 78 height 26
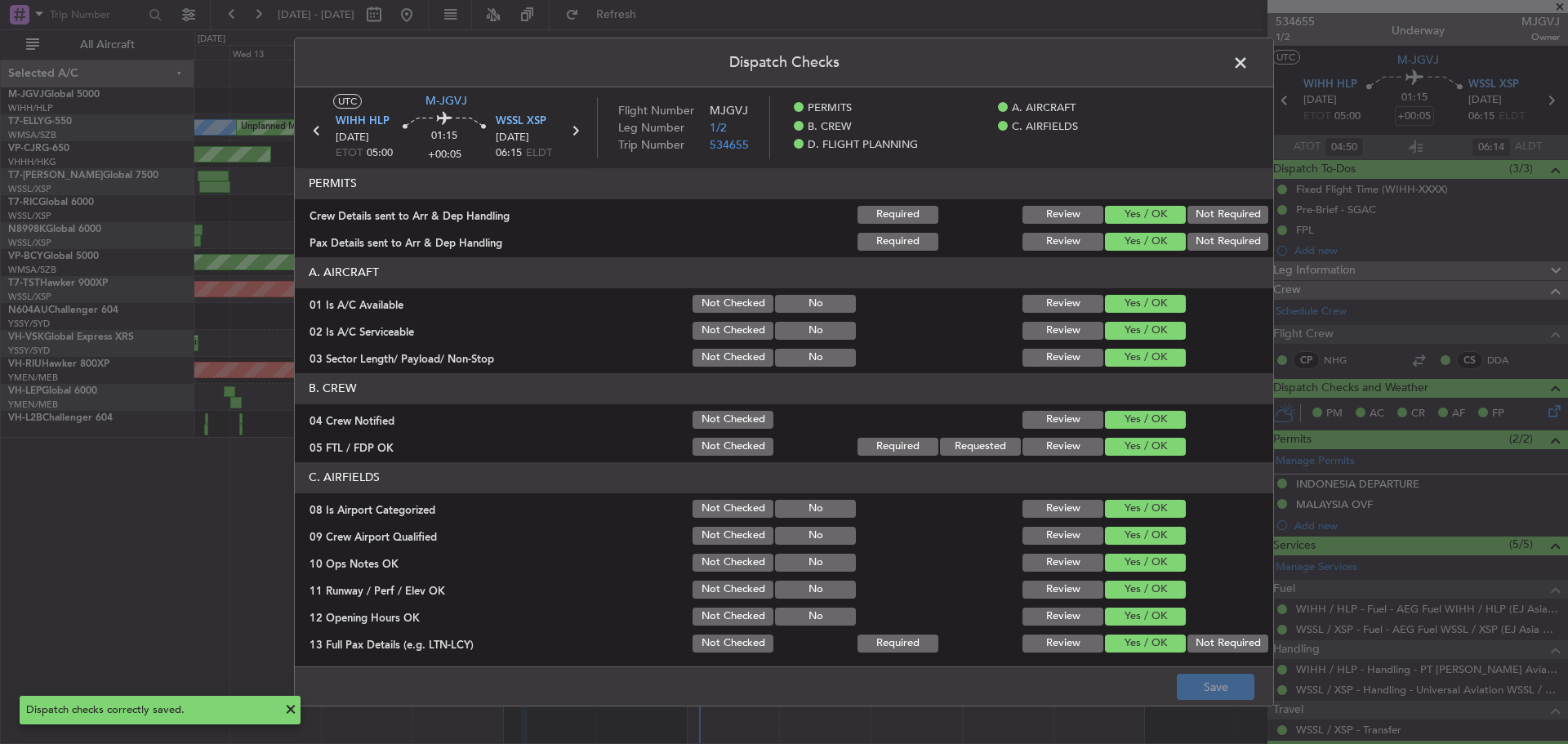
click at [1248, 63] on span at bounding box center [1248, 67] width 0 height 33
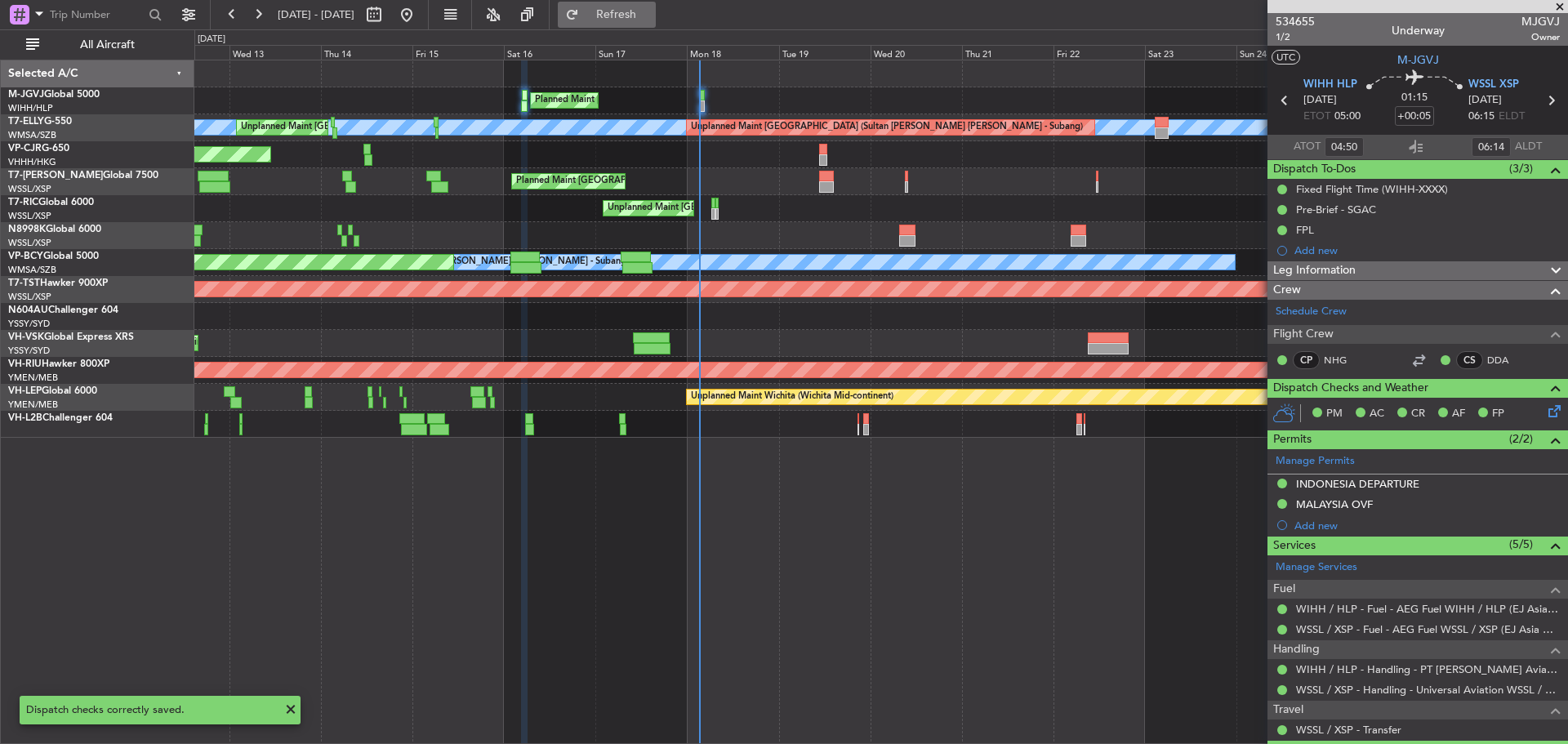
click at [625, 12] on button "Refresh" at bounding box center [606, 14] width 98 height 26
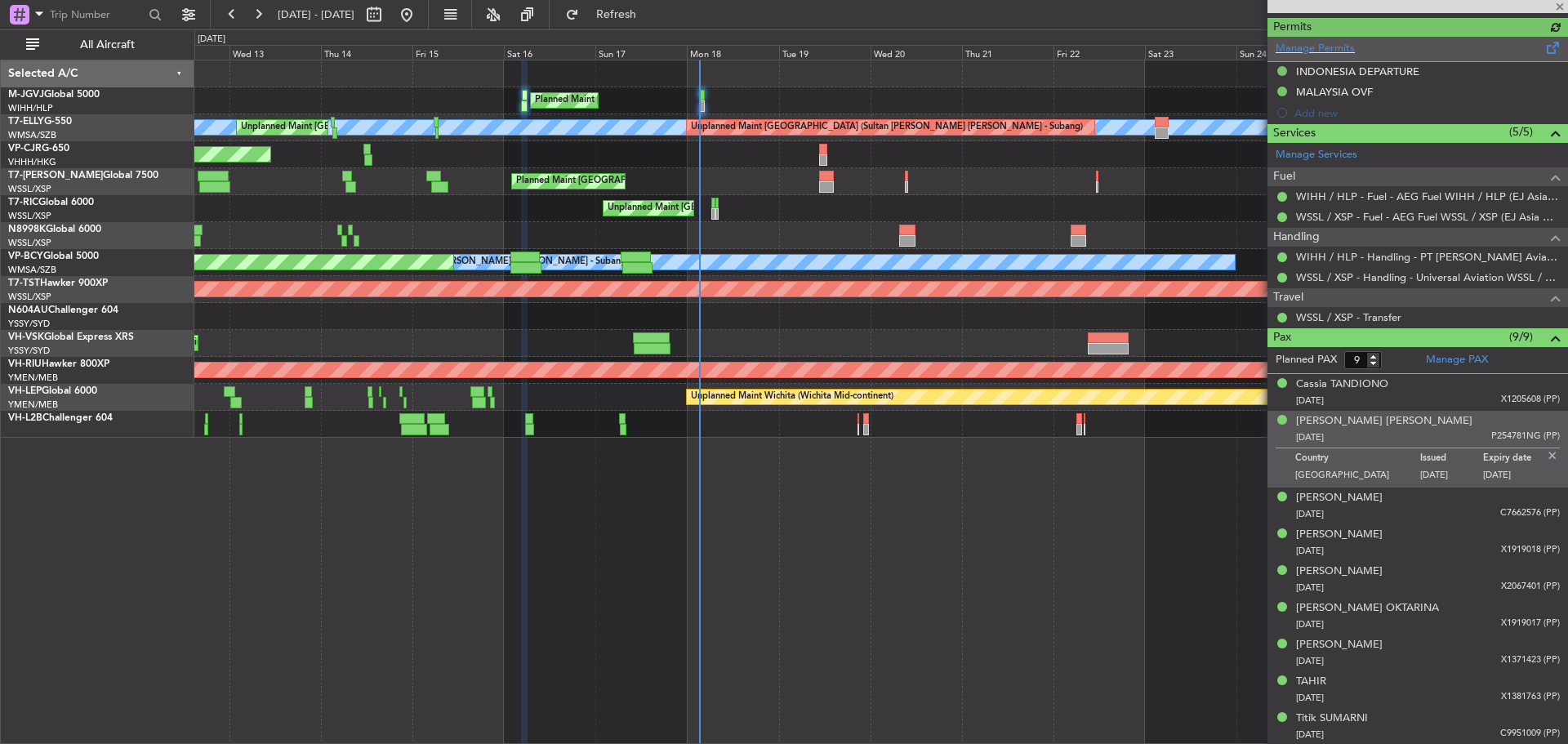
type input "Edmond Yuen (EYU)"
type input "A0398"
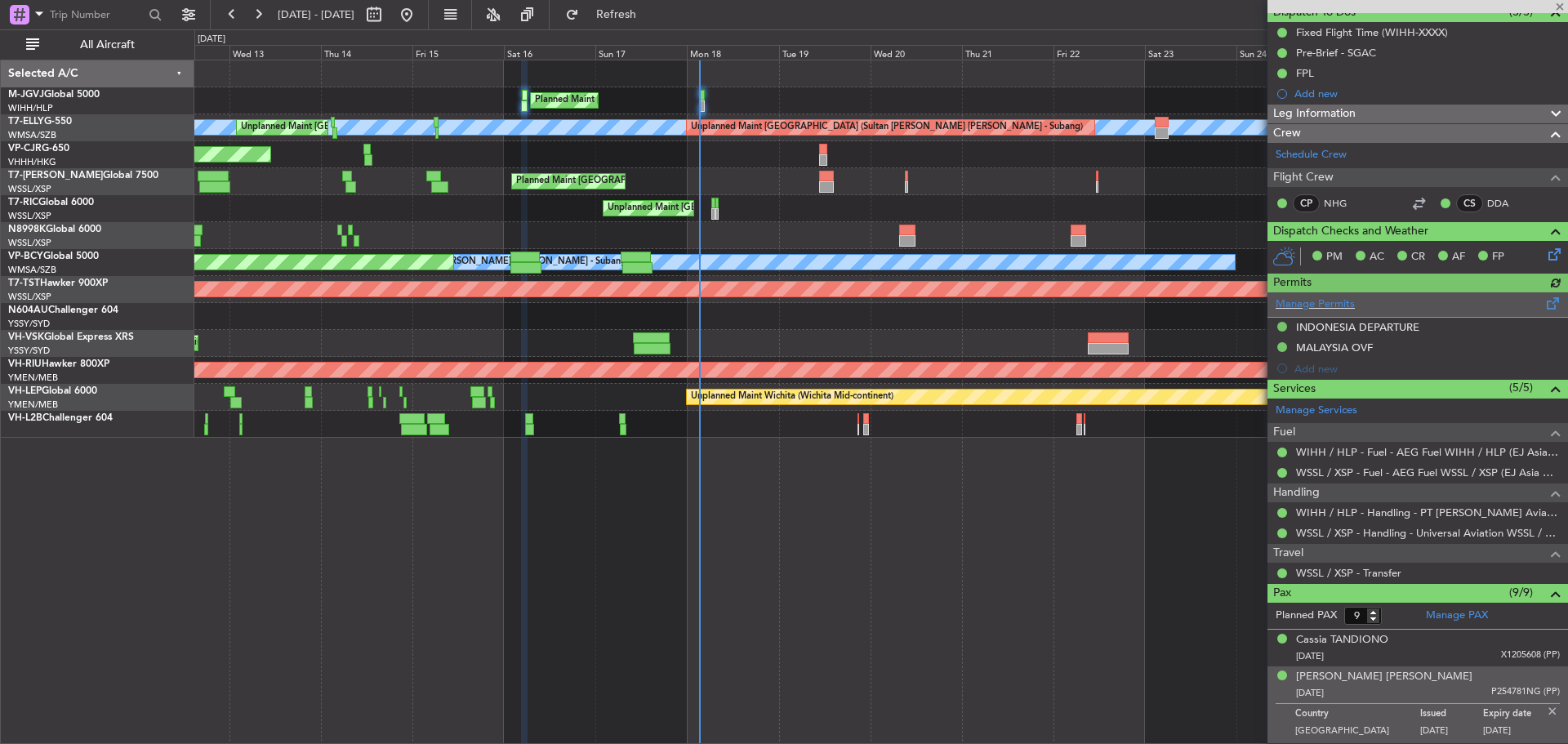
scroll to position [0, 0]
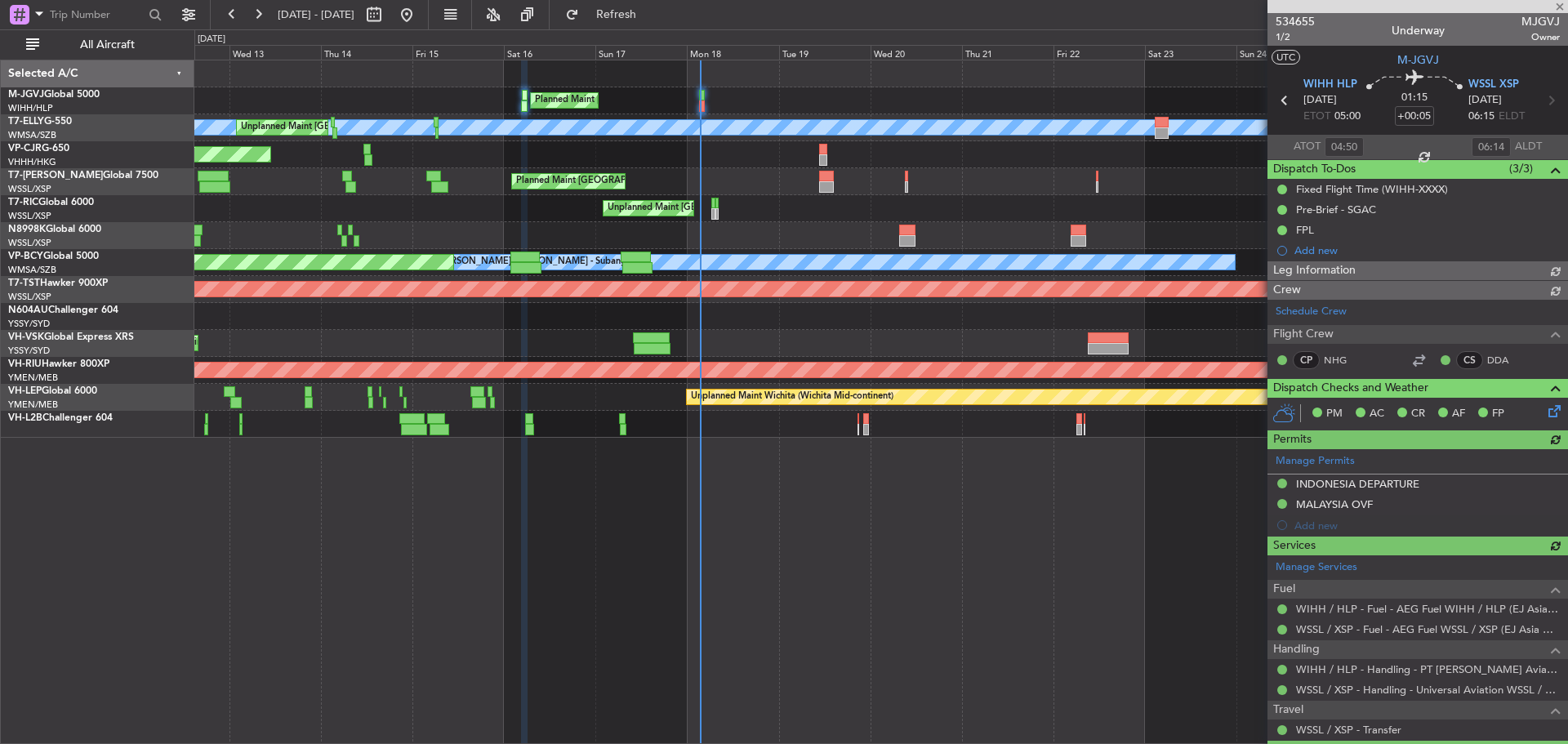
type input "Edmond Yuen (EYU)"
type input "A0398"
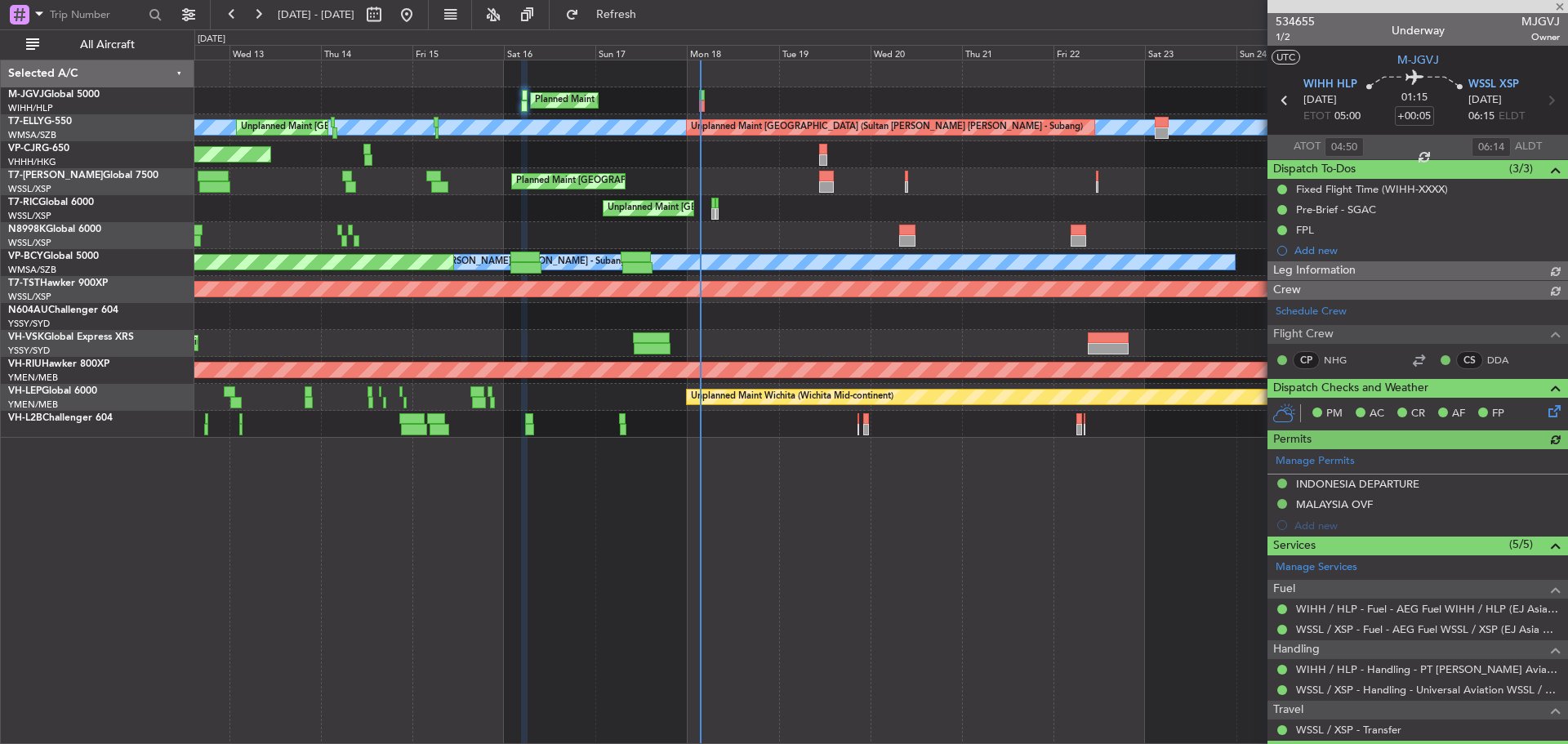
type input "Edmond Yuen (EYU)"
type input "A0398"
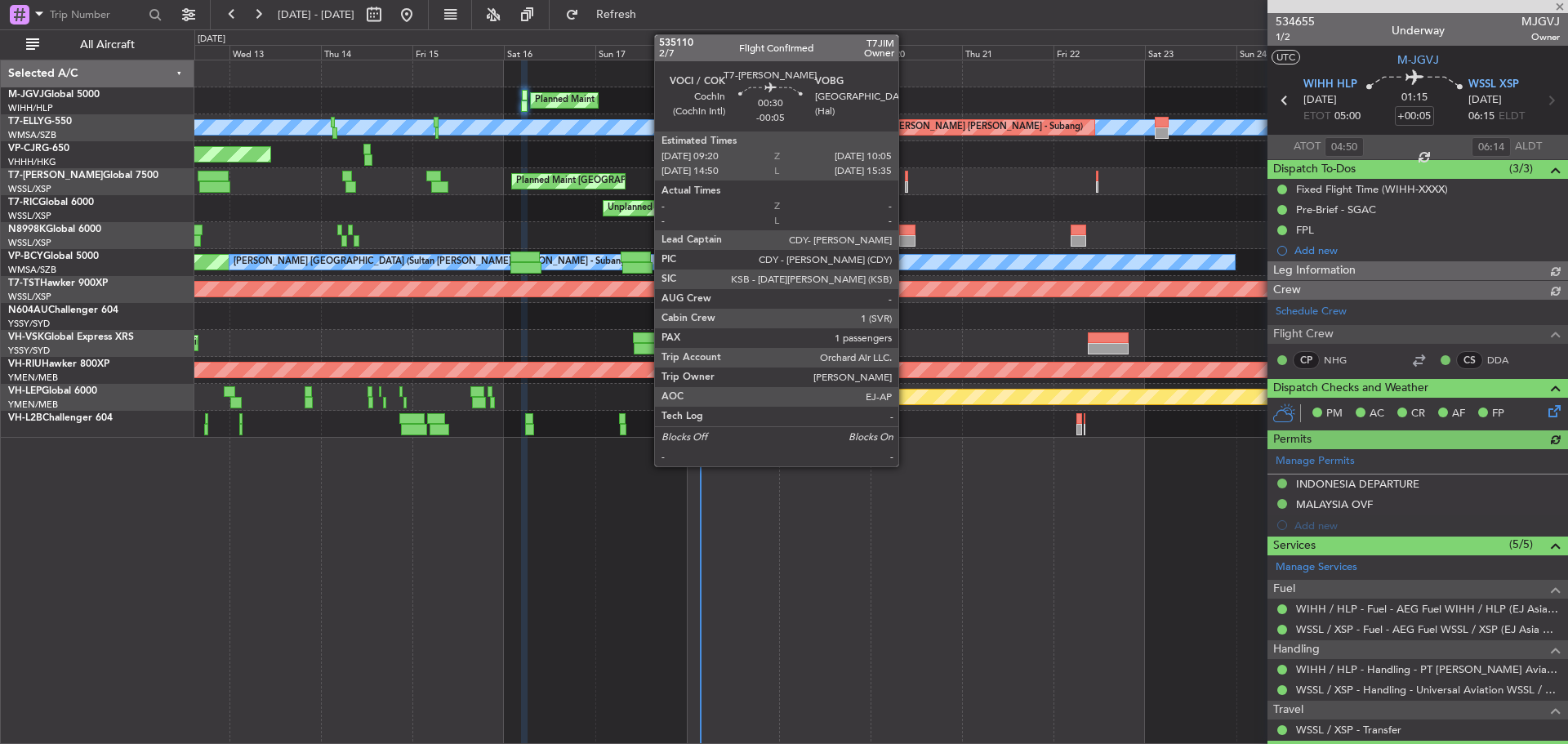
type input "Edmond Yuen (EYU)"
type input "A0398"
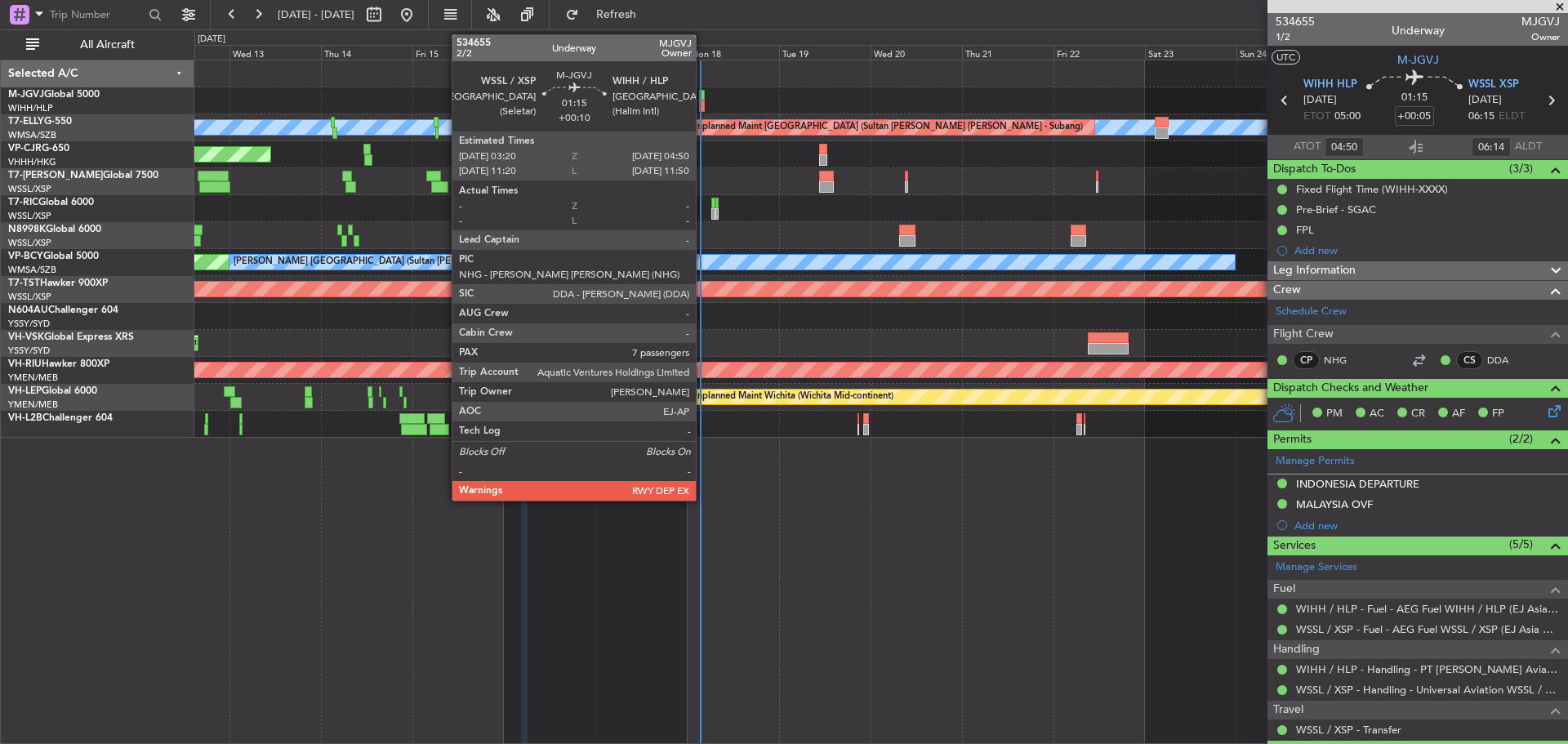
click at [703, 108] on div at bounding box center [703, 106] width 7 height 12
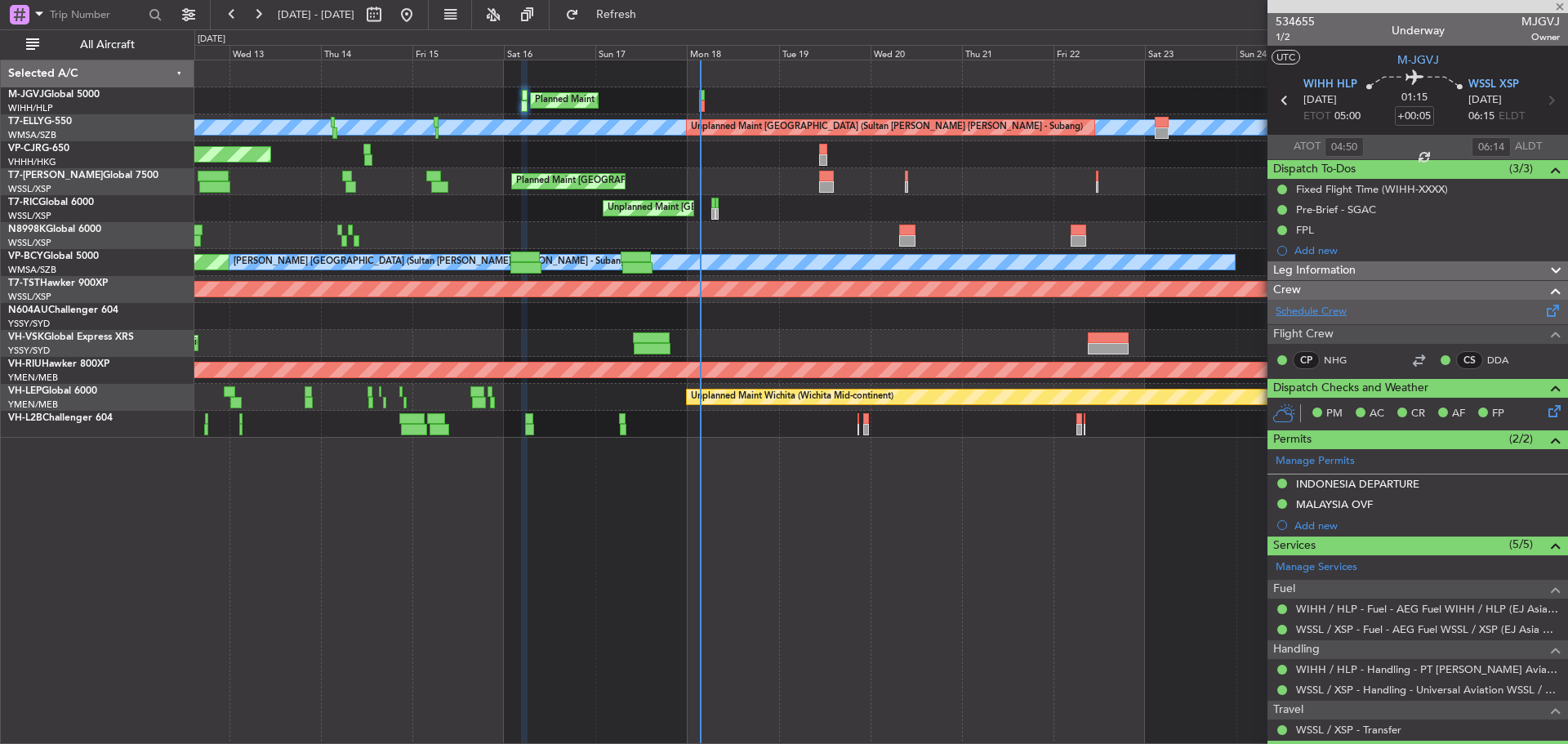
type input "+00:10"
type input "7"
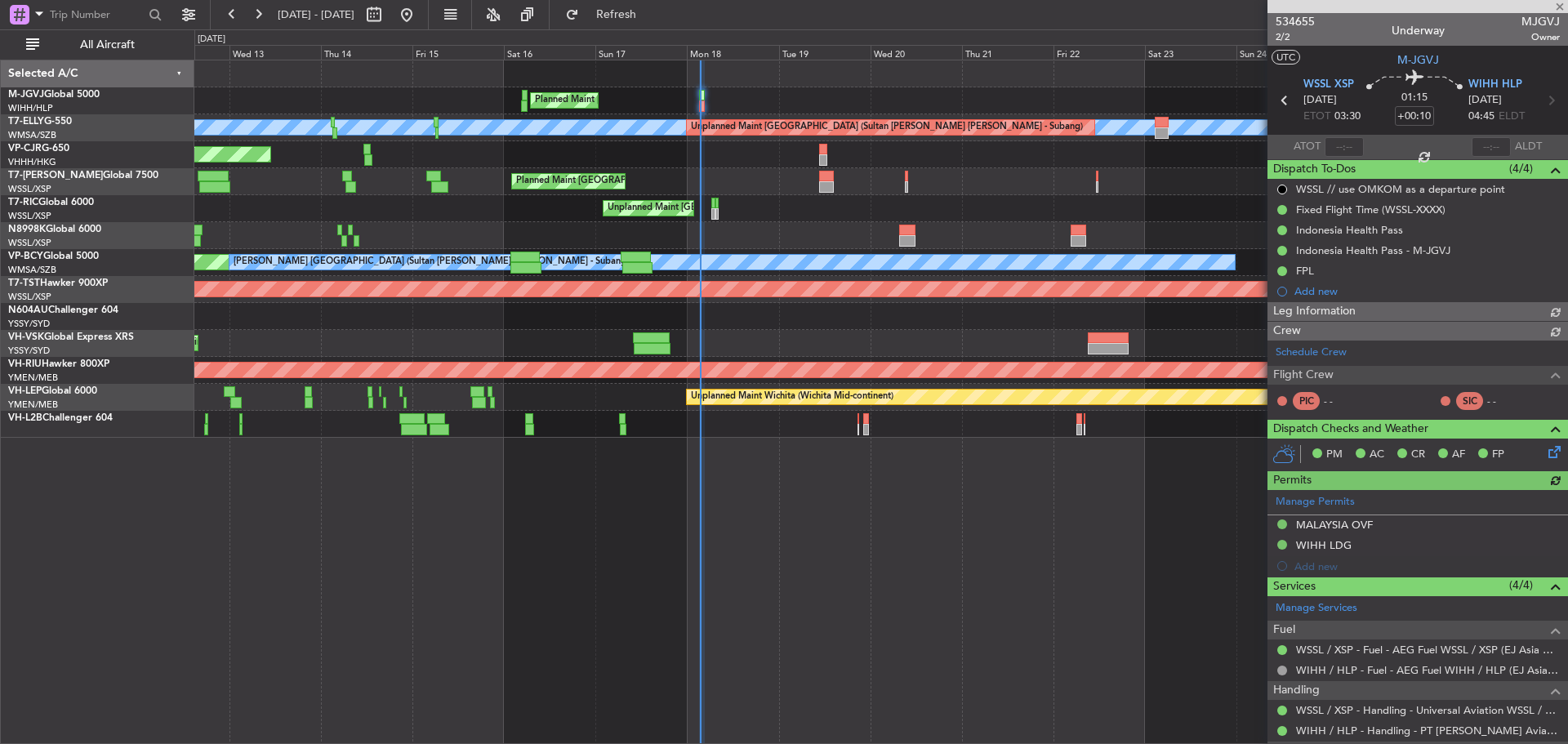
type input "Terry Leung (LEU)"
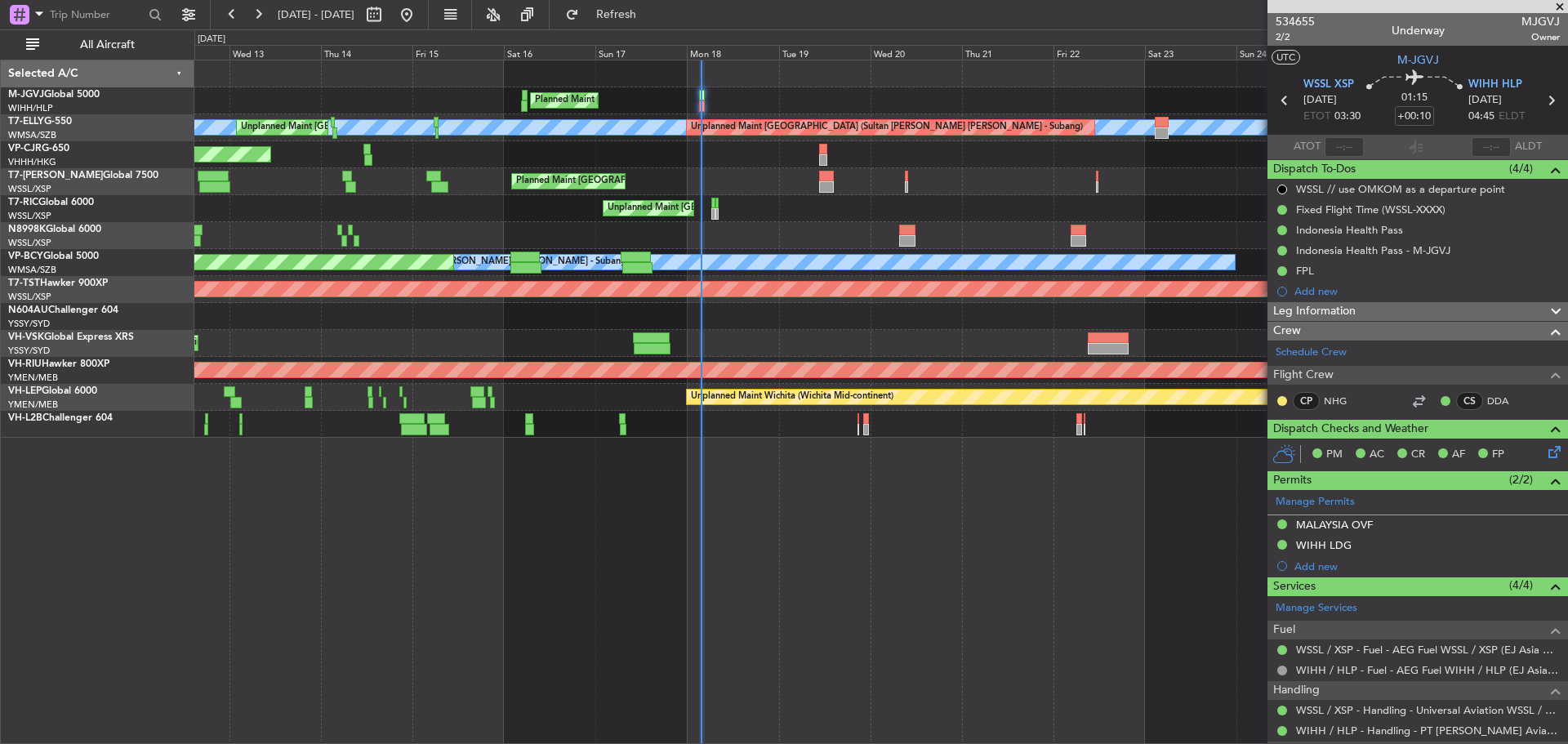
type input "Terry Leung (LEU)"
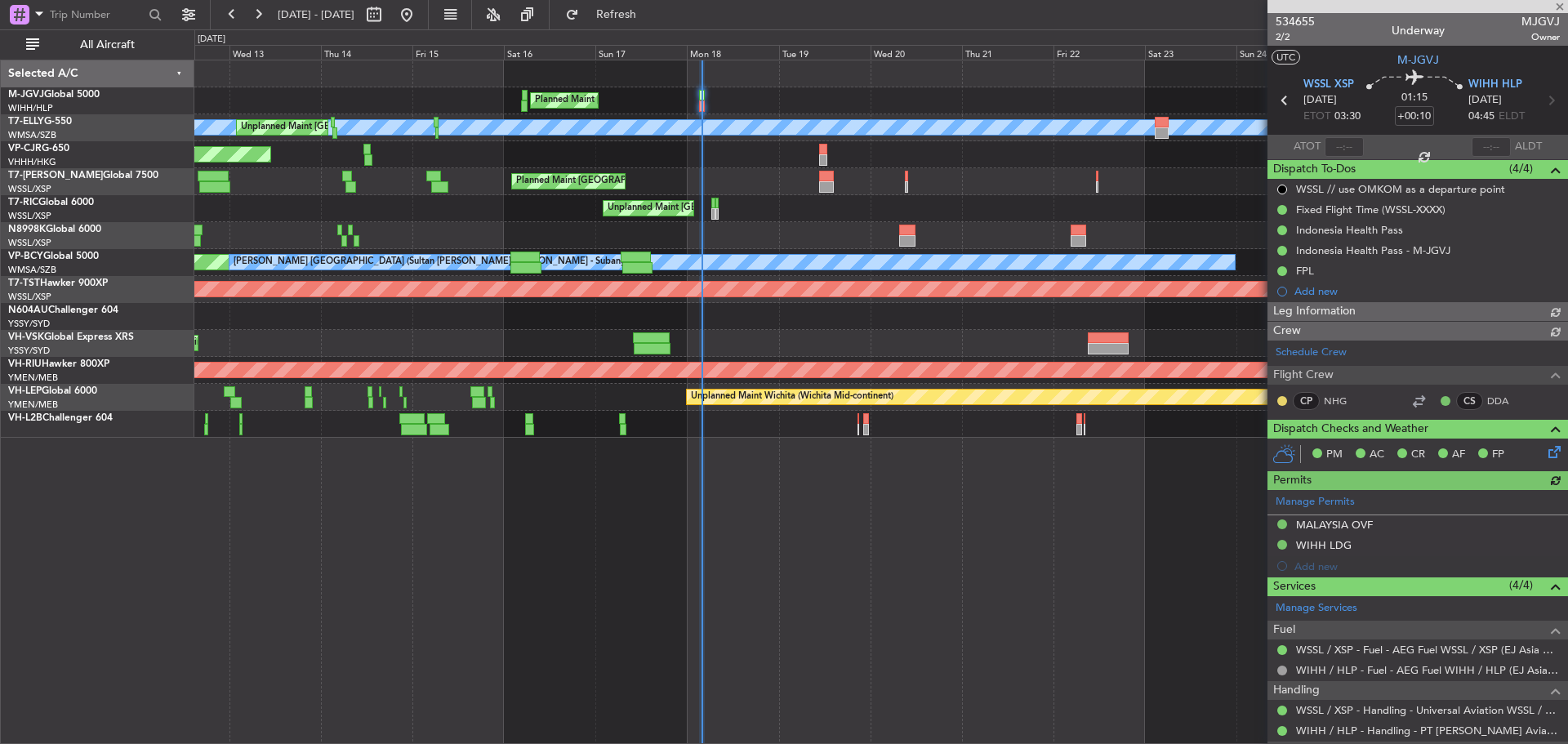
type input "Terry Leung (LEU)"
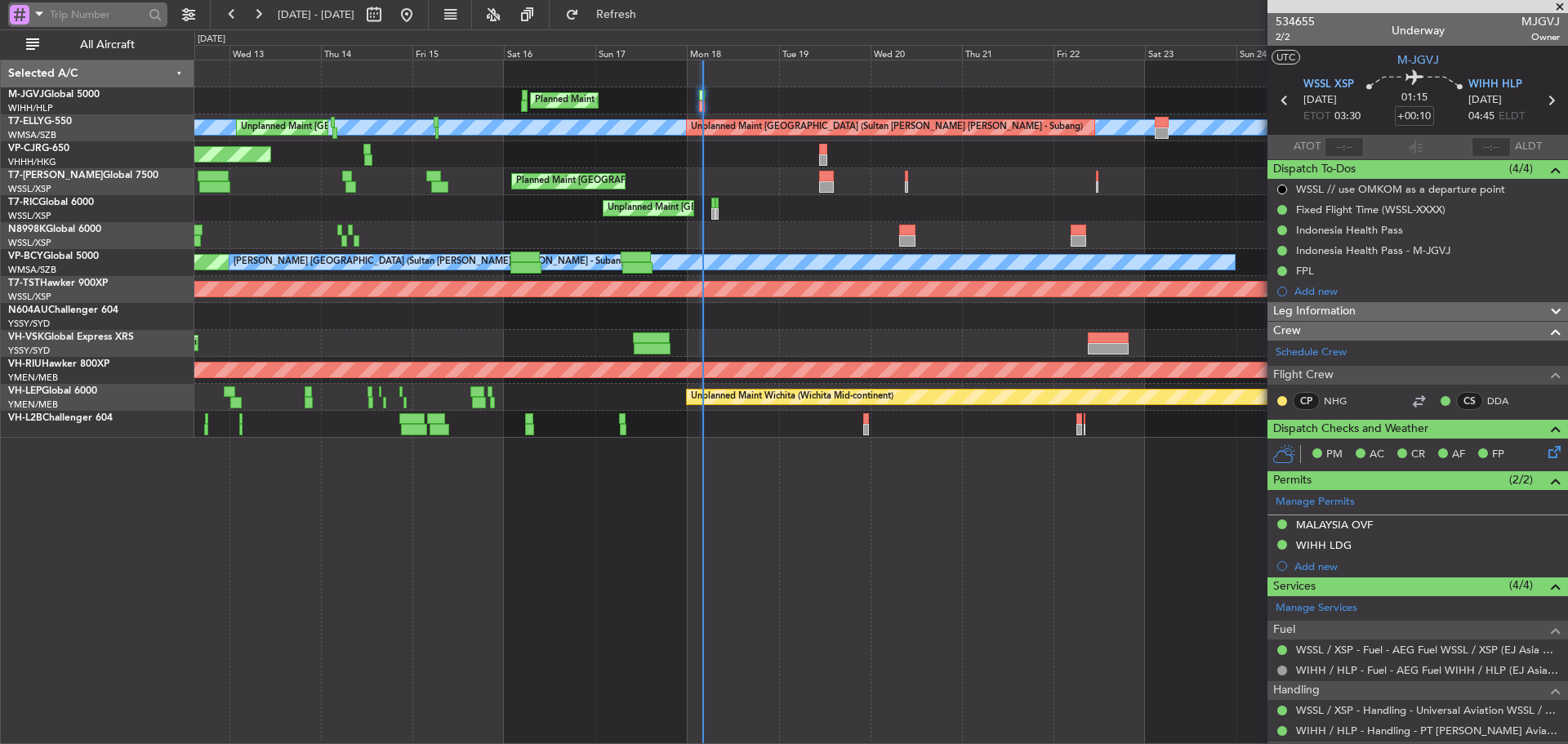
type input "Terry Leung (LEU)"
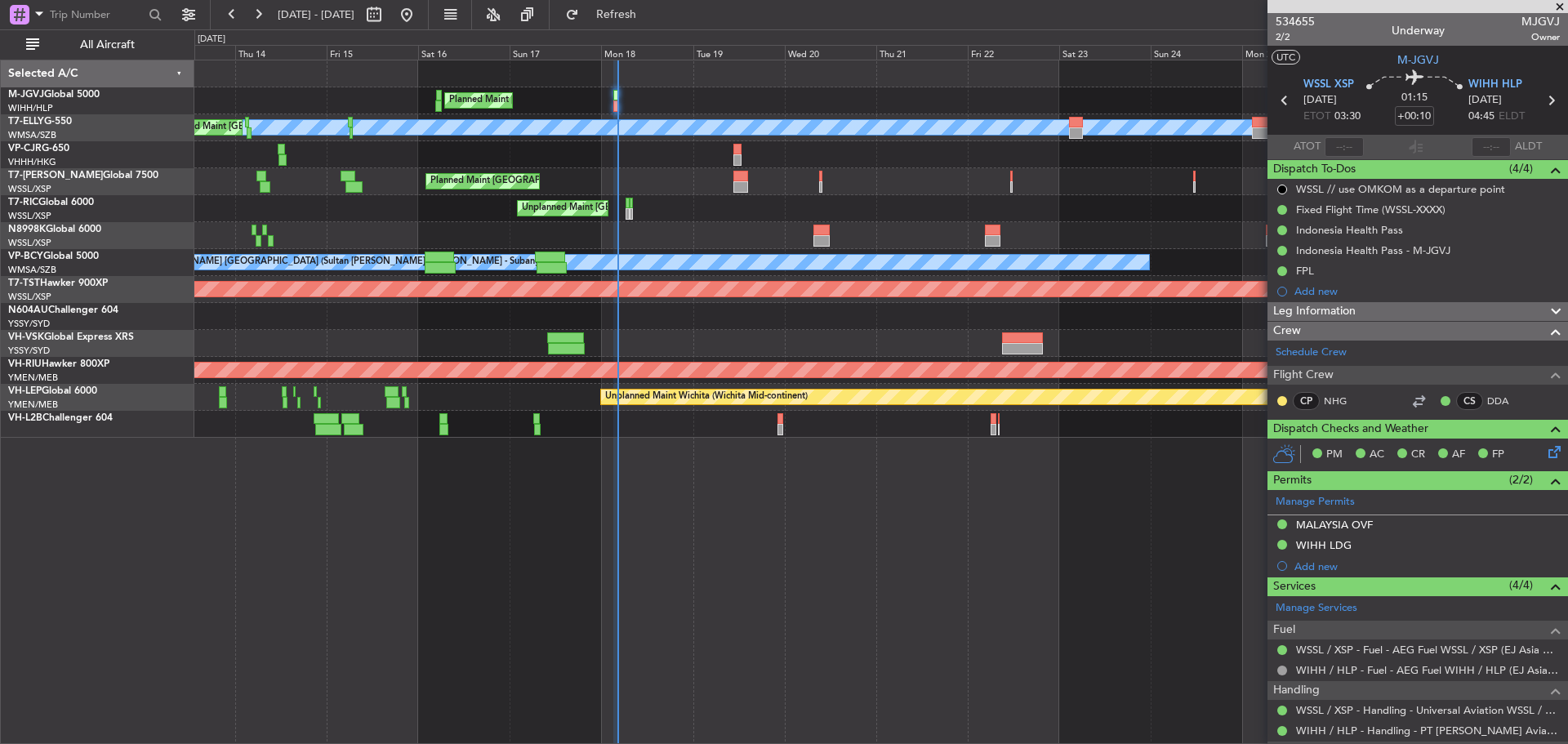
click at [527, 176] on div "Planned Maint Singapore (Seletar) Planned Maint London (Luton)" at bounding box center [880, 182] width 1373 height 27
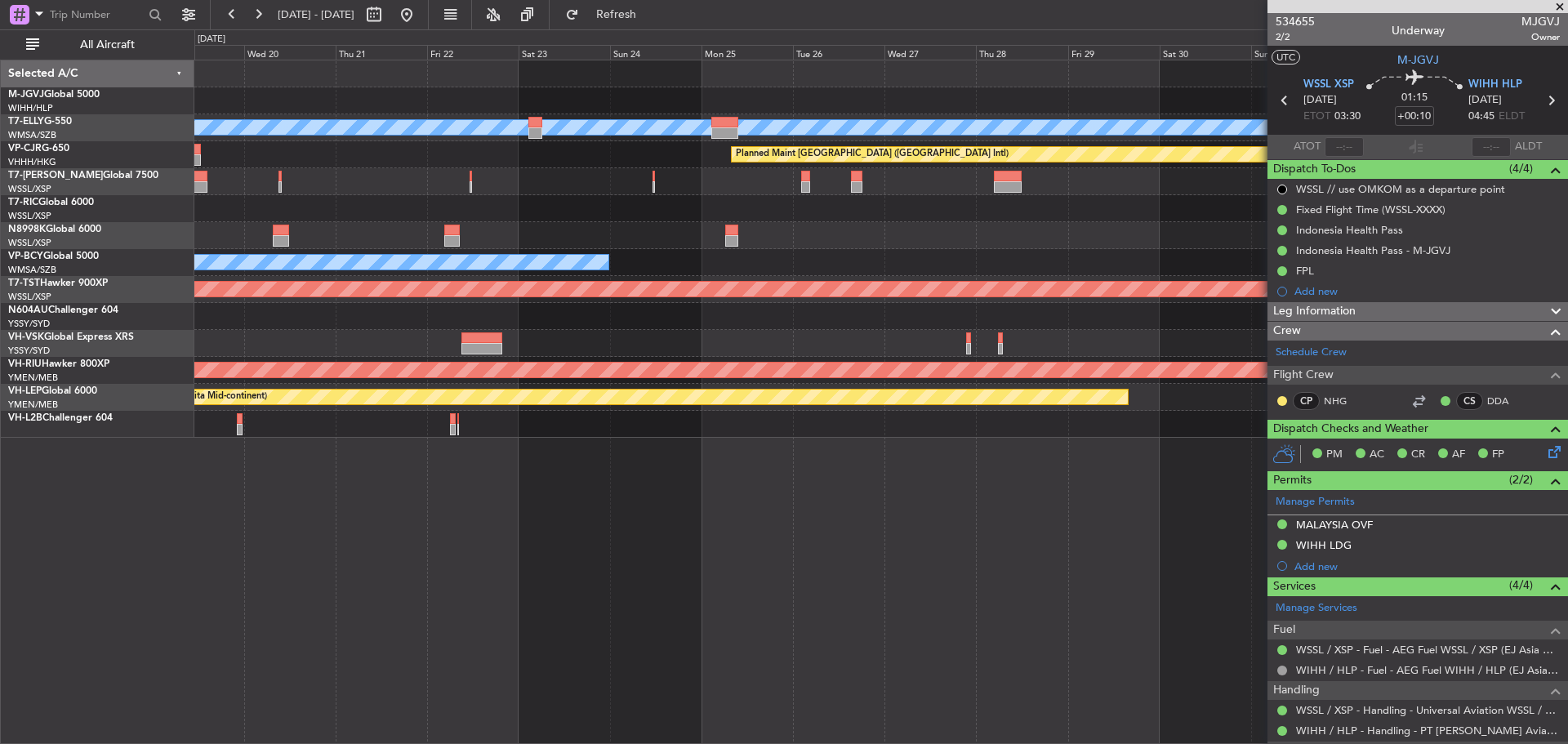
click at [653, 183] on div at bounding box center [653, 187] width 3 height 12
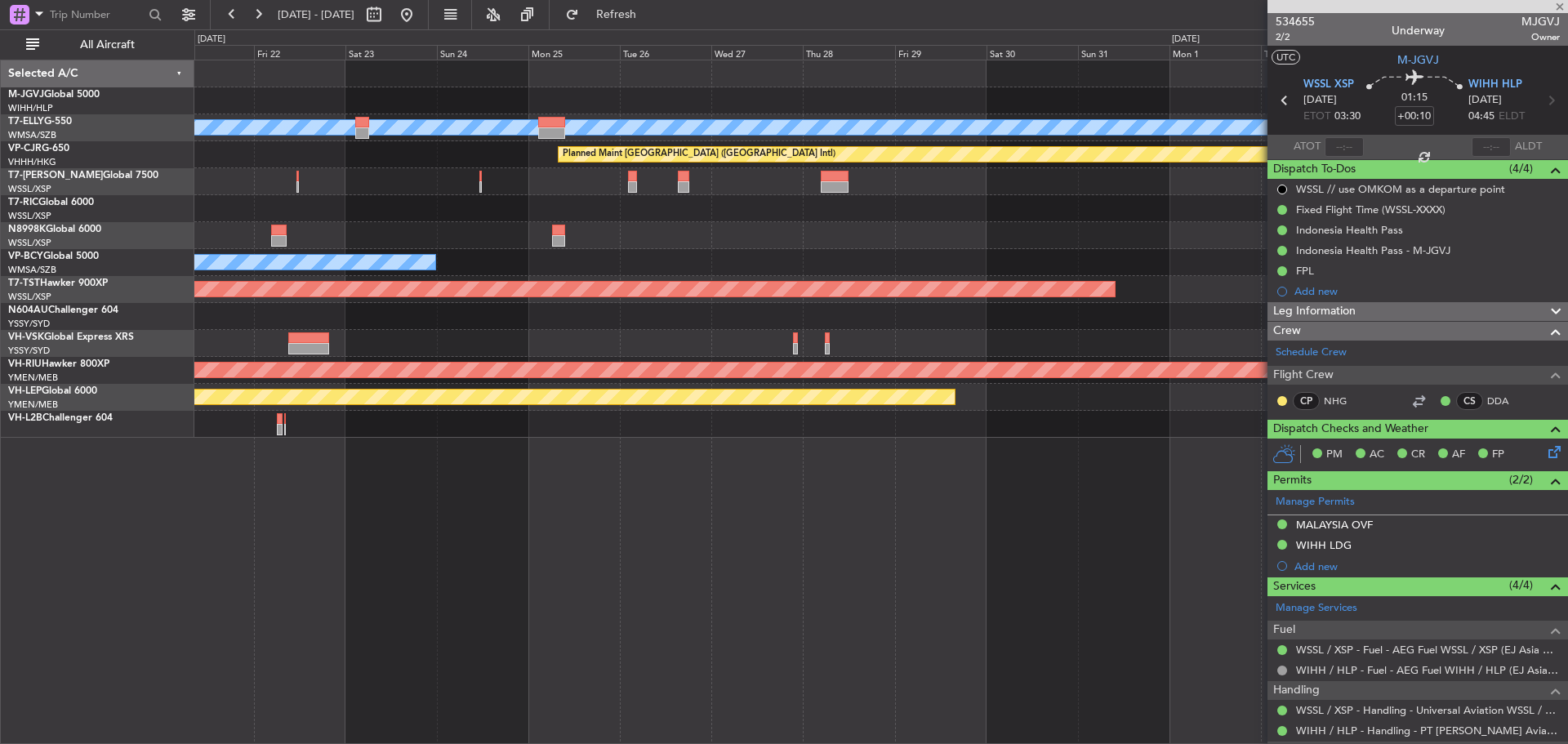
click at [524, 200] on div "Unplanned Maint [GEOGRAPHIC_DATA] (Seletar)" at bounding box center [880, 209] width 1373 height 27
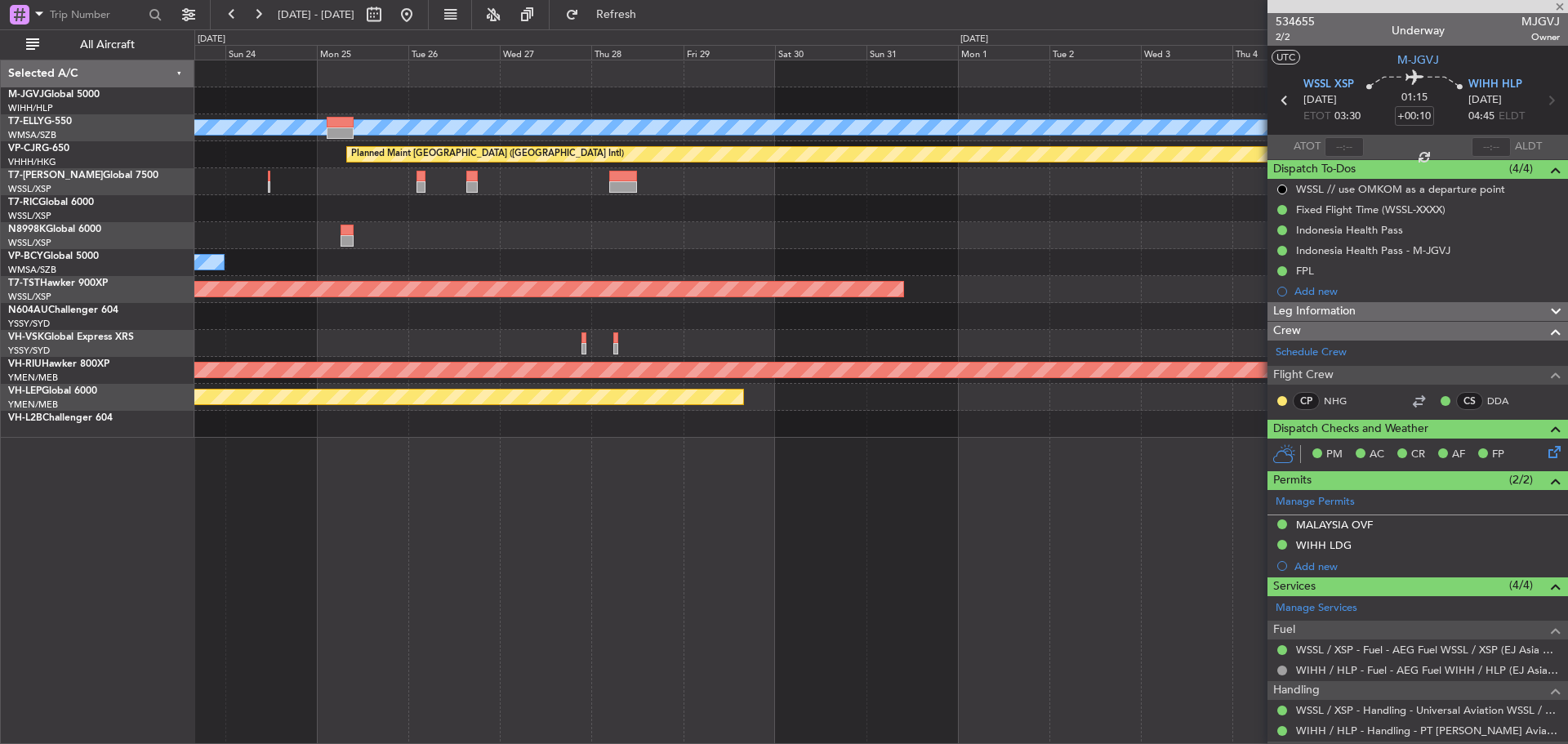
click at [890, 205] on div "MEL Unplanned Maint Kuala Lumpur (Sultan Abdul Aziz Shah - Subang) Planned Main…" at bounding box center [880, 249] width 1373 height 377
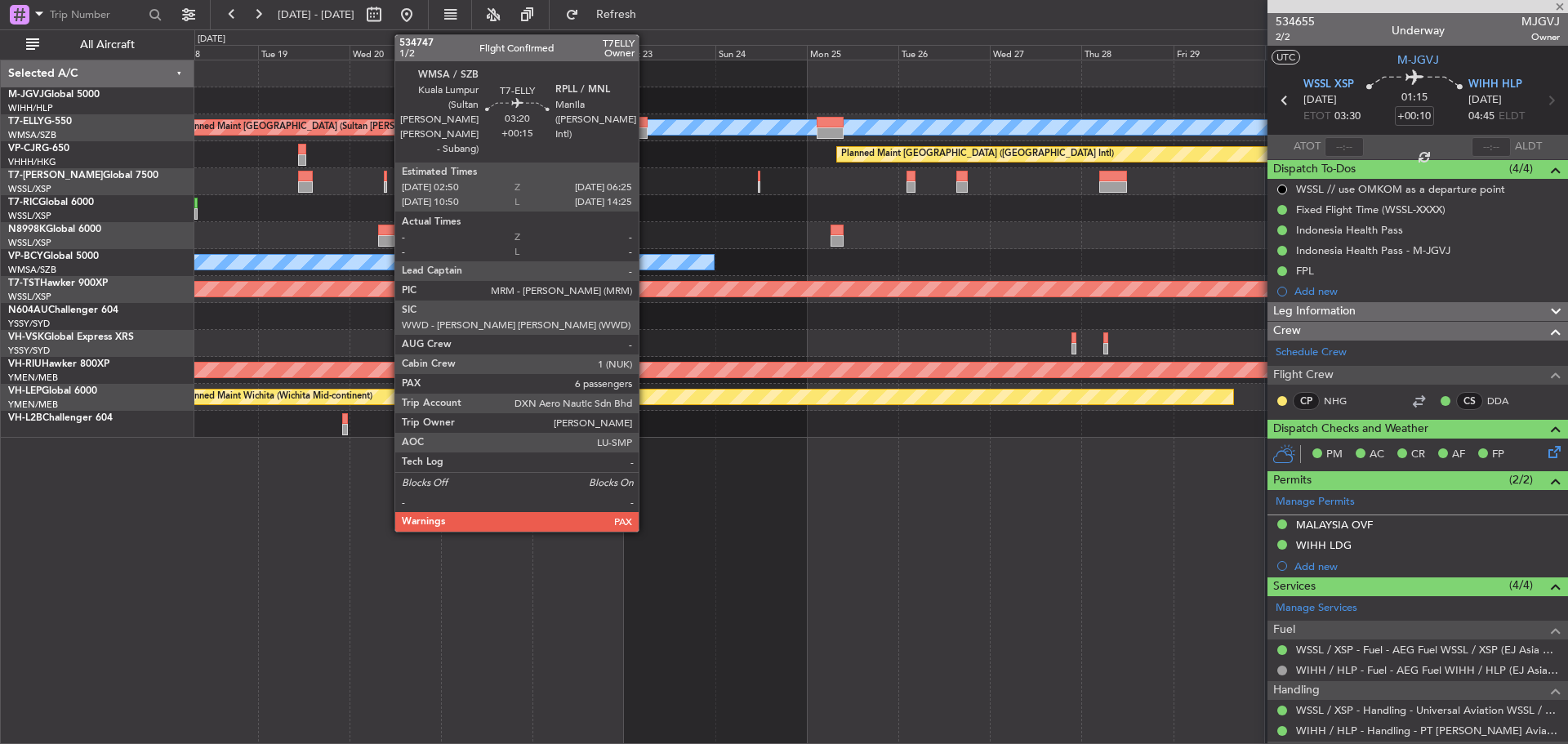
type input "-00:05"
type input "1"
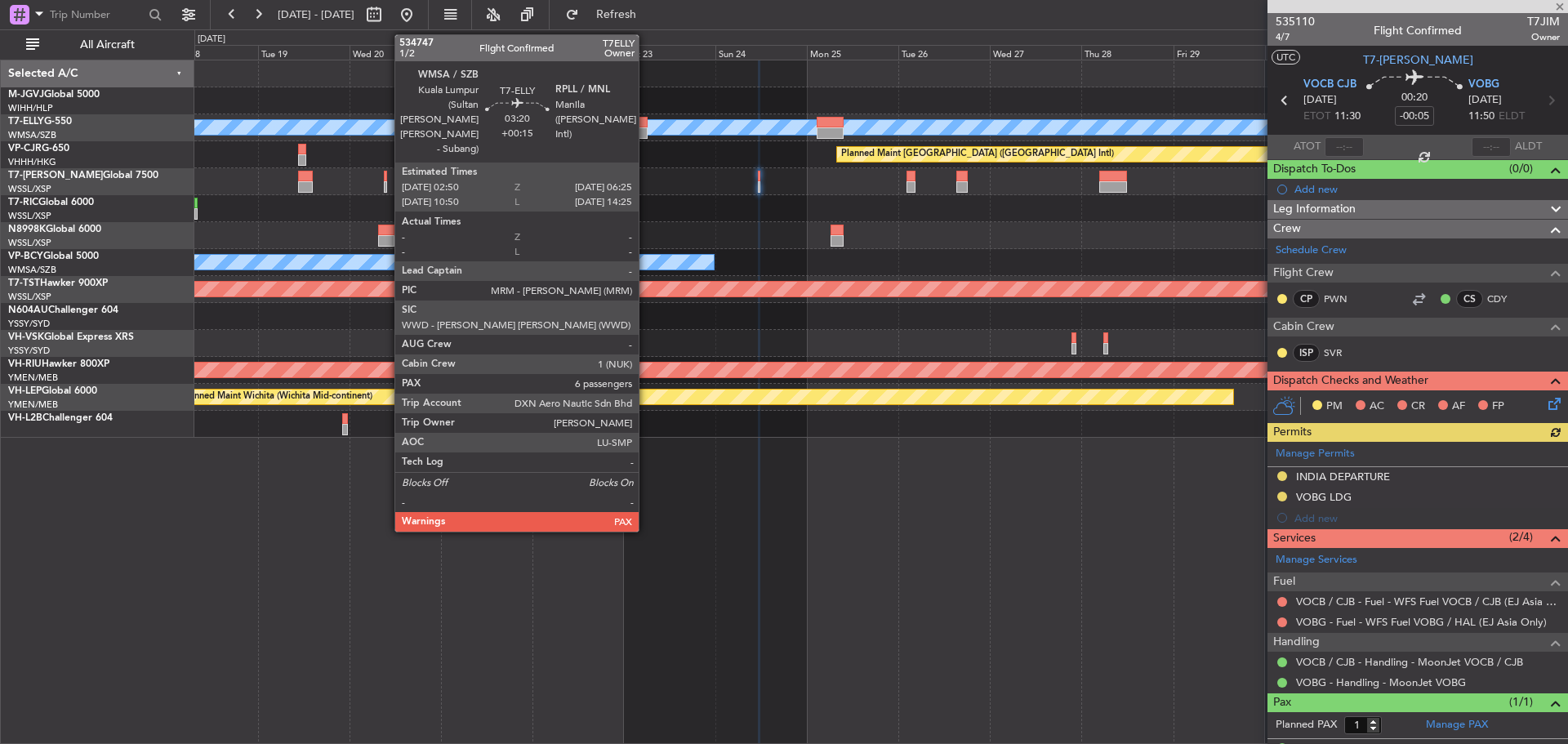
click at [646, 130] on div at bounding box center [640, 134] width 14 height 12
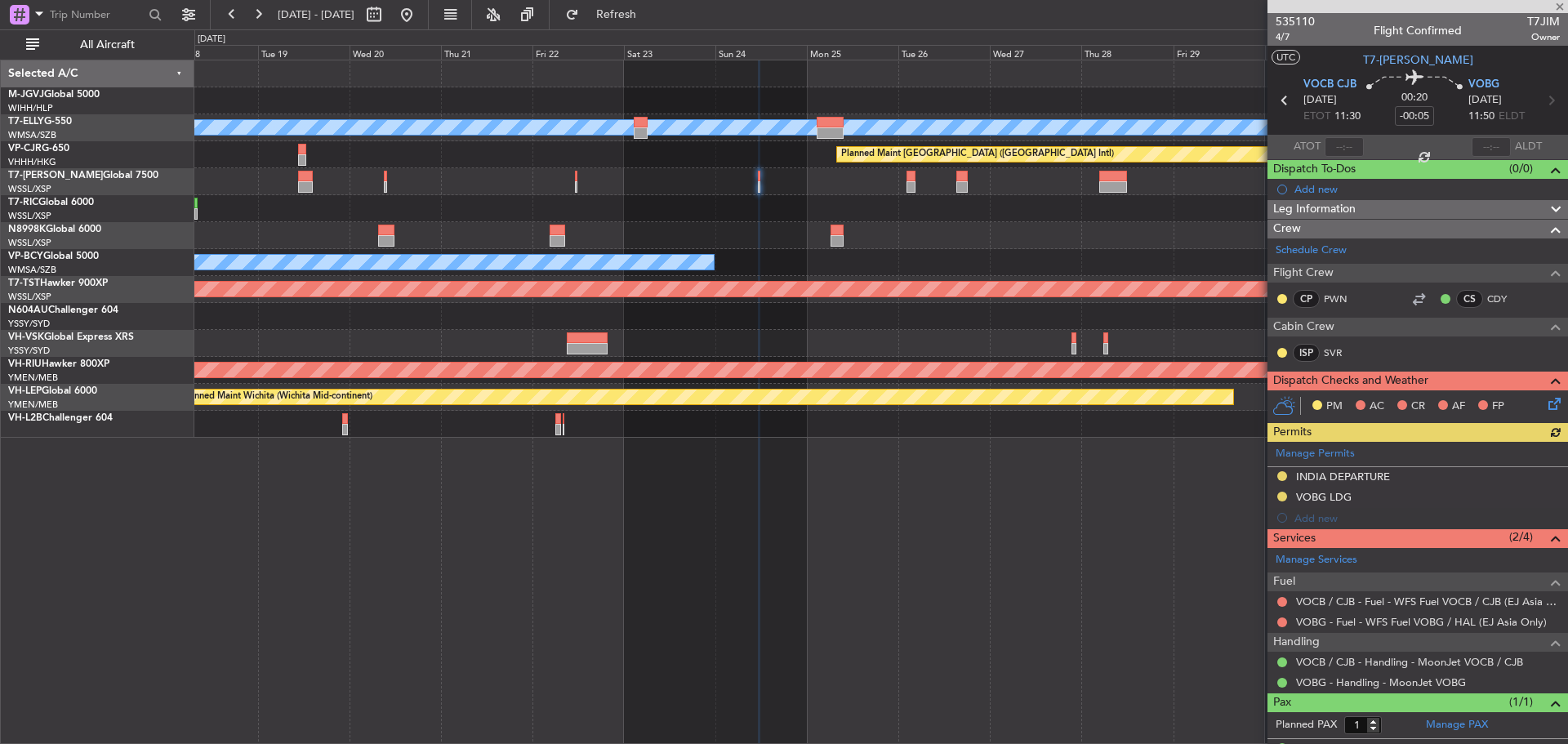
type input "+00:15"
type input "6"
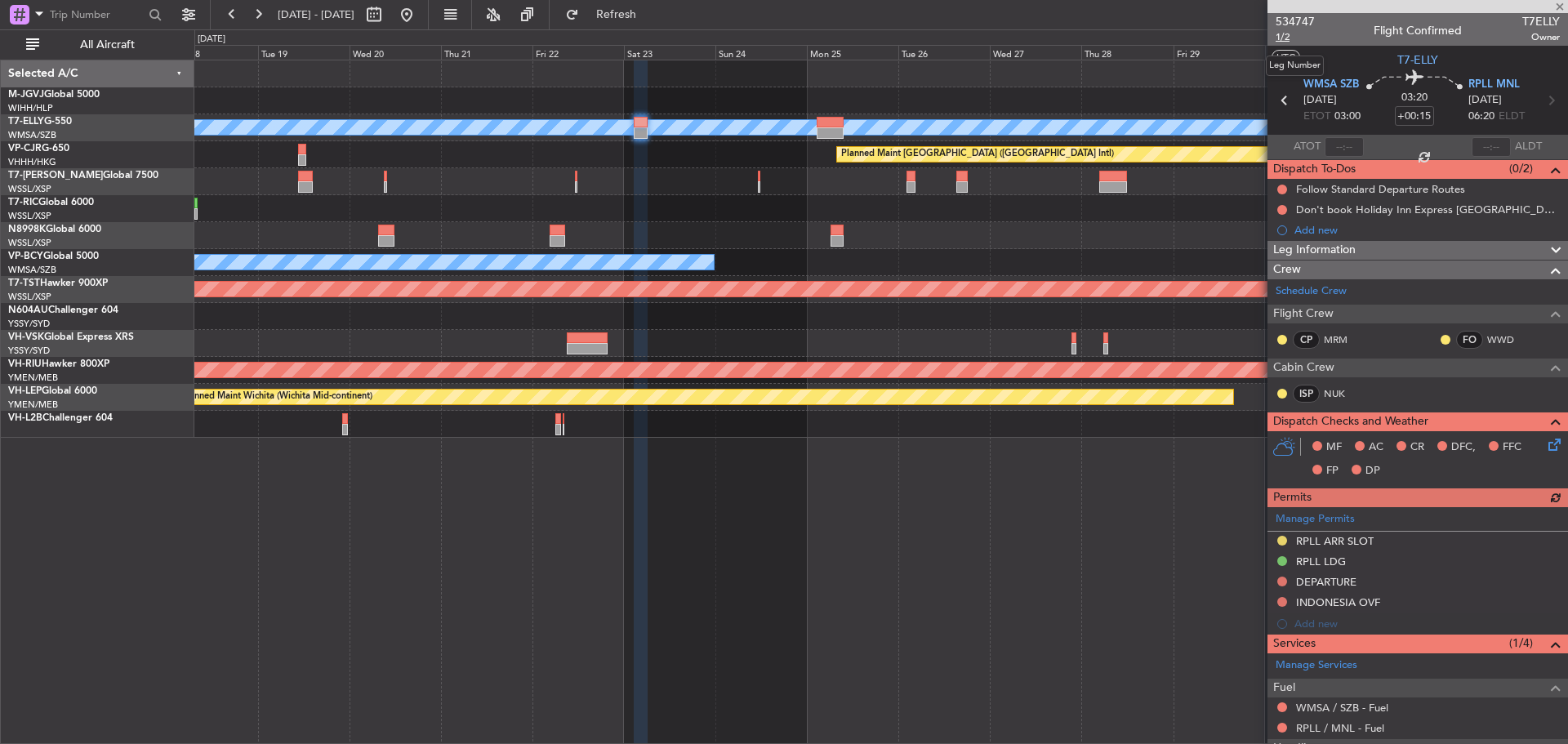
click at [1281, 36] on span "1/2" at bounding box center [1294, 37] width 39 height 14
click at [1543, 293] on span at bounding box center [1552, 287] width 19 height 13
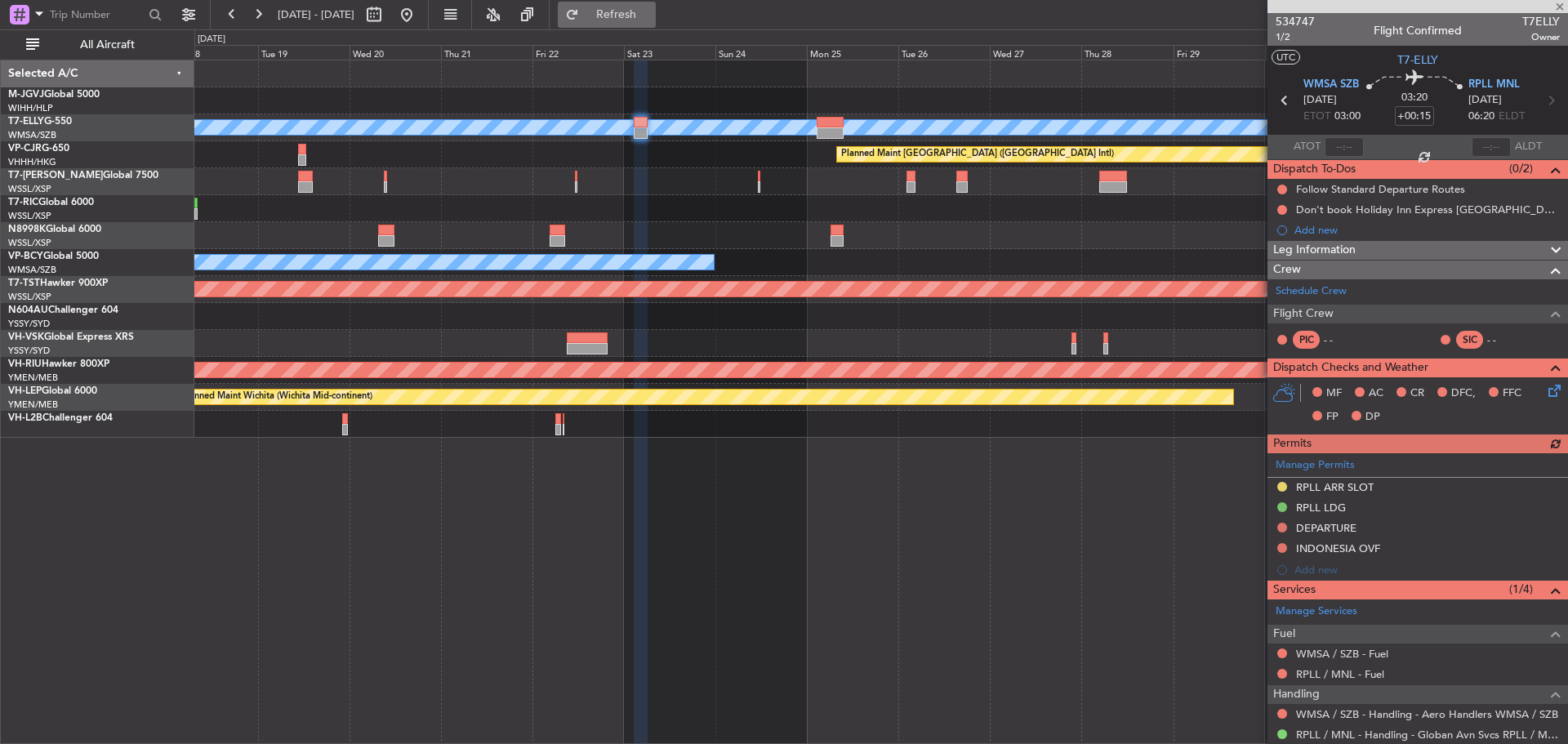
click at [651, 18] on span "Refresh" at bounding box center [617, 15] width 68 height 12
click at [1280, 38] on span "1/2" at bounding box center [1294, 37] width 39 height 14
click at [626, 17] on button "Refresh" at bounding box center [606, 14] width 98 height 26
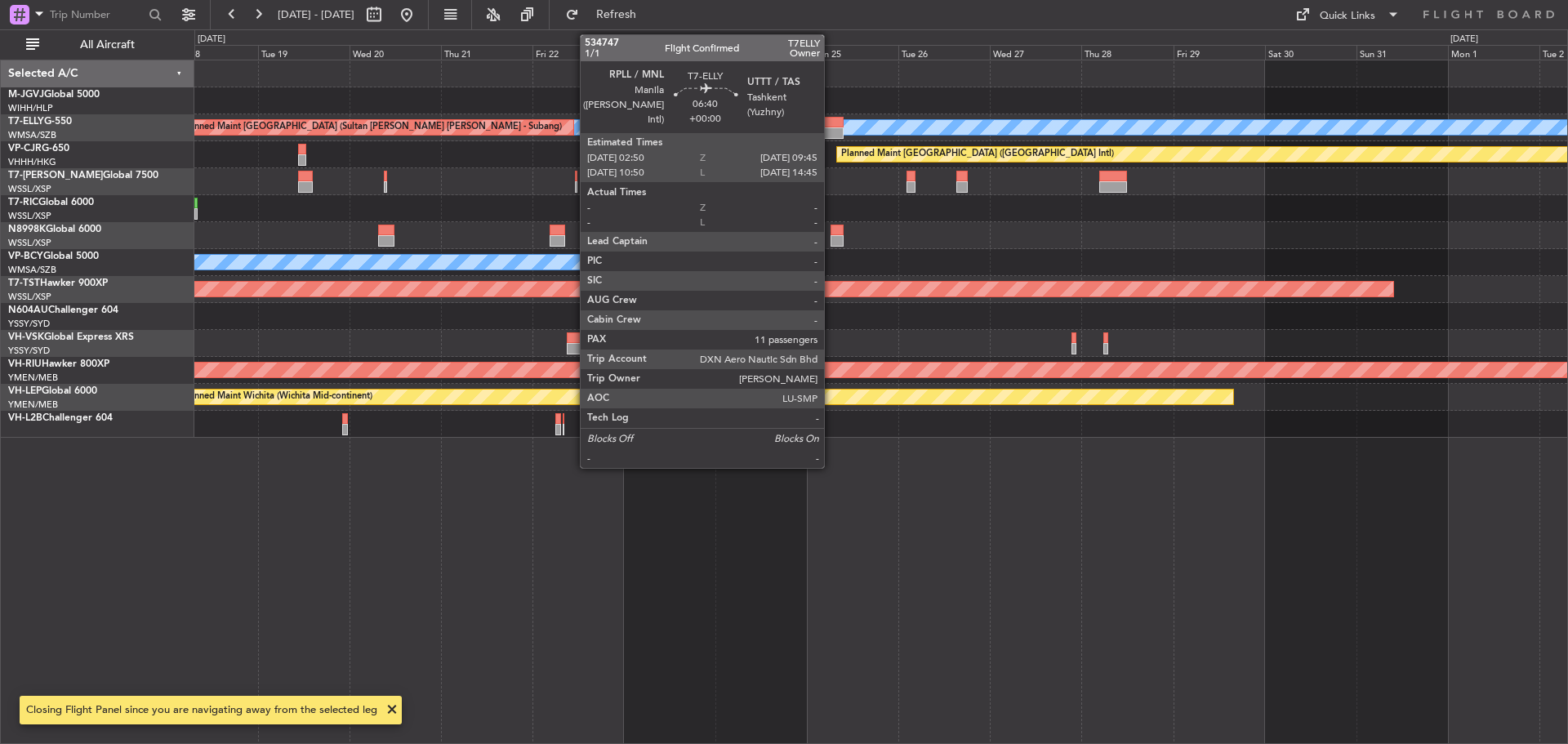
click at [831, 127] on div at bounding box center [829, 123] width 27 height 12
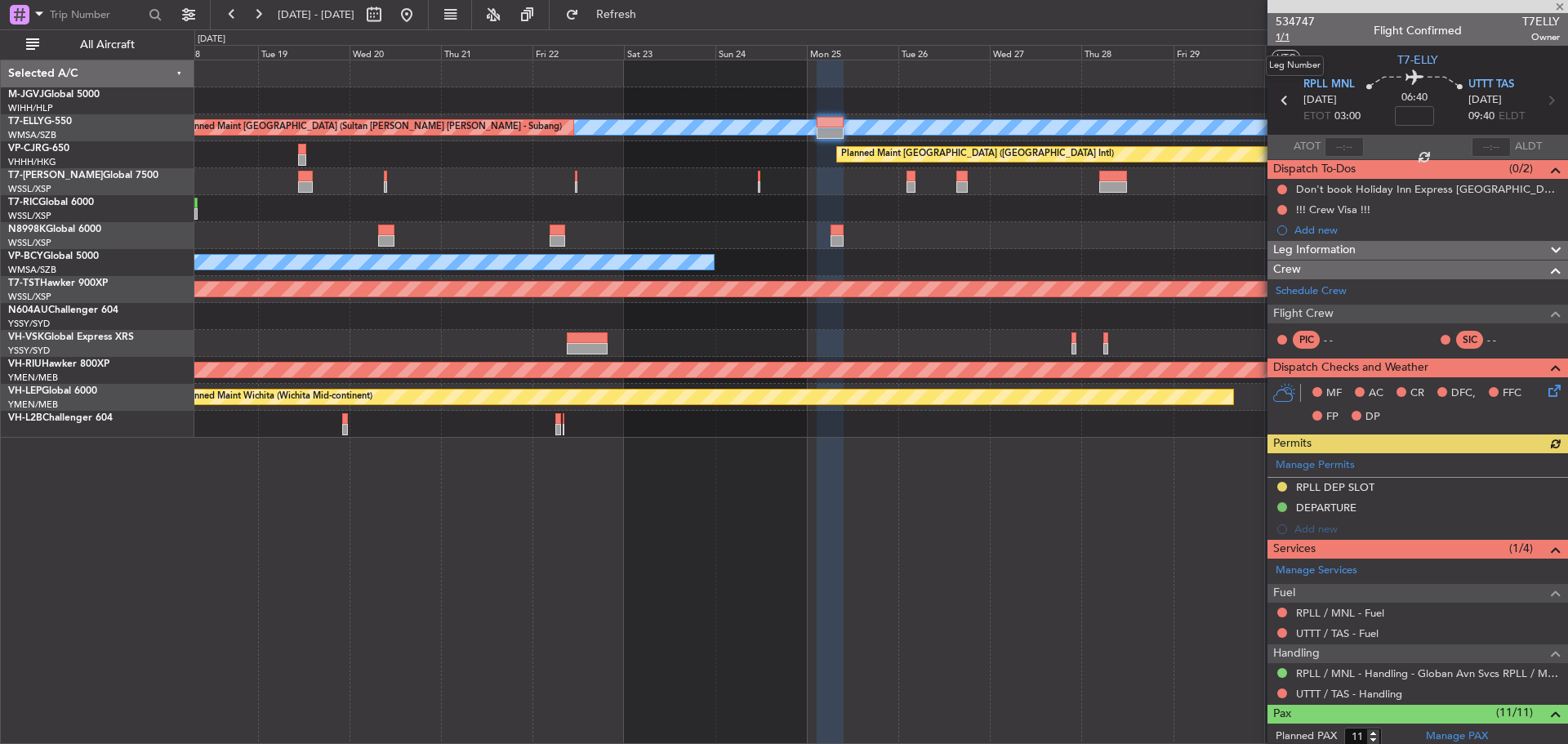
click at [1284, 33] on span "1/1" at bounding box center [1294, 37] width 39 height 14
click at [640, 12] on span "Refresh" at bounding box center [617, 15] width 68 height 12
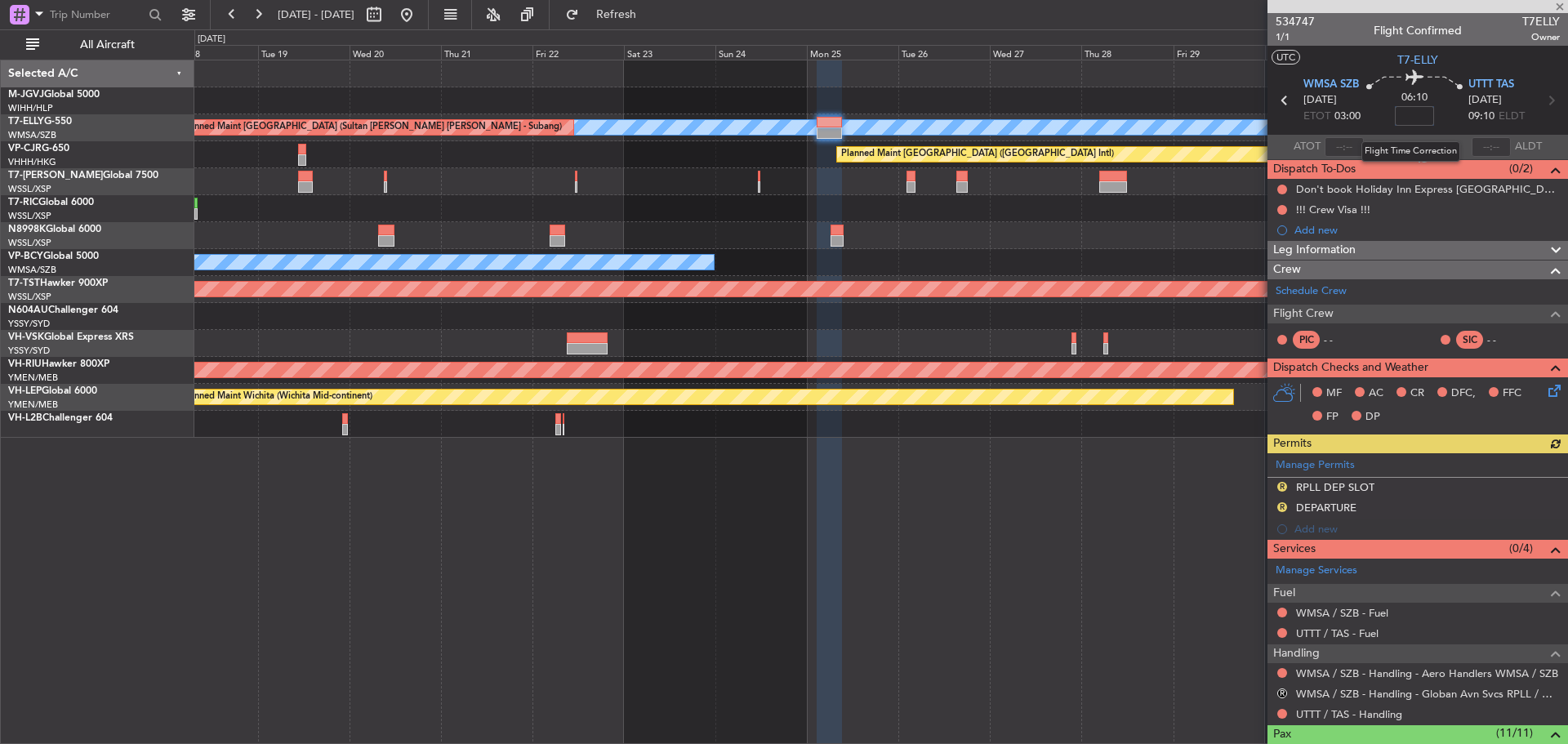
click at [1417, 115] on input at bounding box center [1414, 115] width 39 height 19
type input "+00:00"
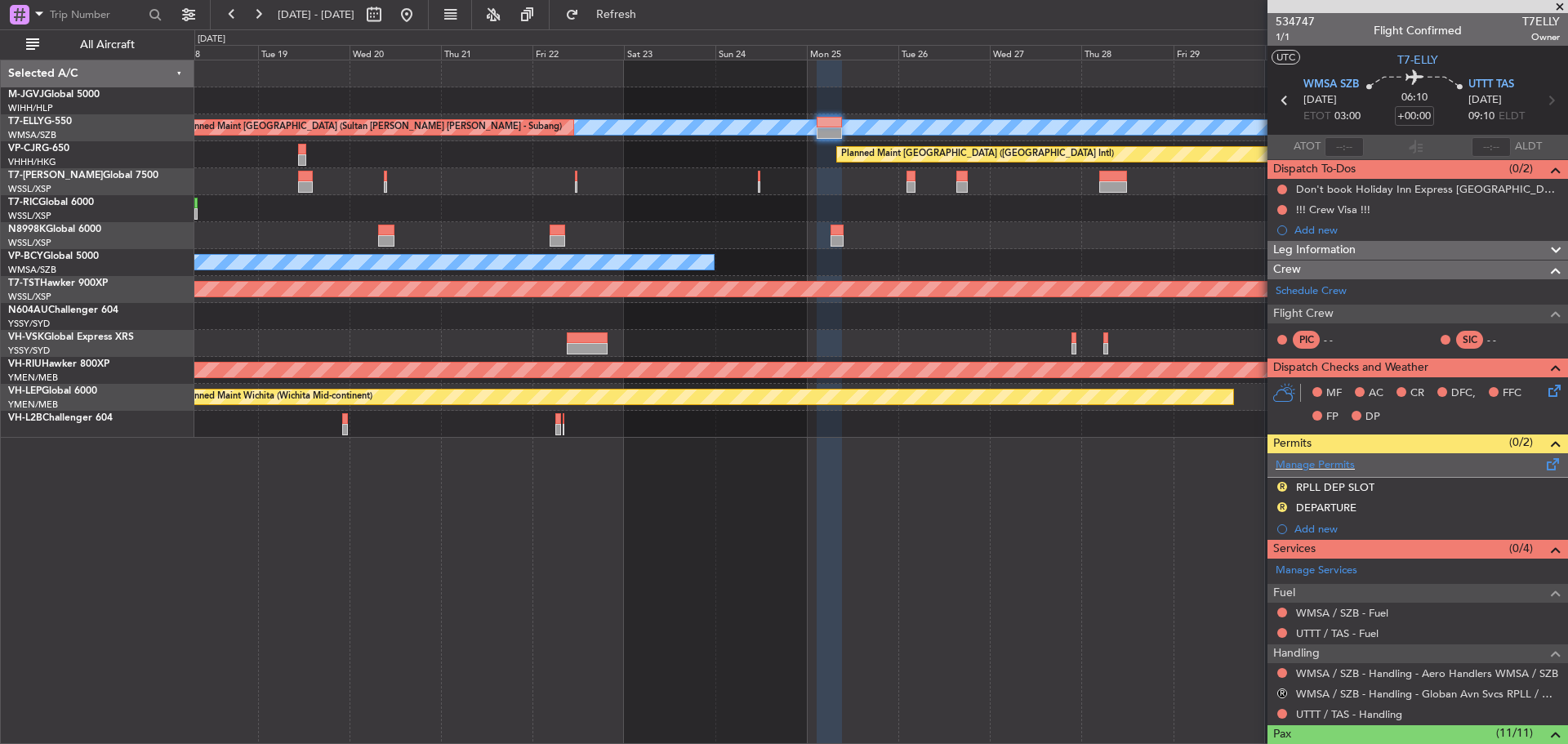
click at [1543, 464] on span at bounding box center [1552, 461] width 19 height 13
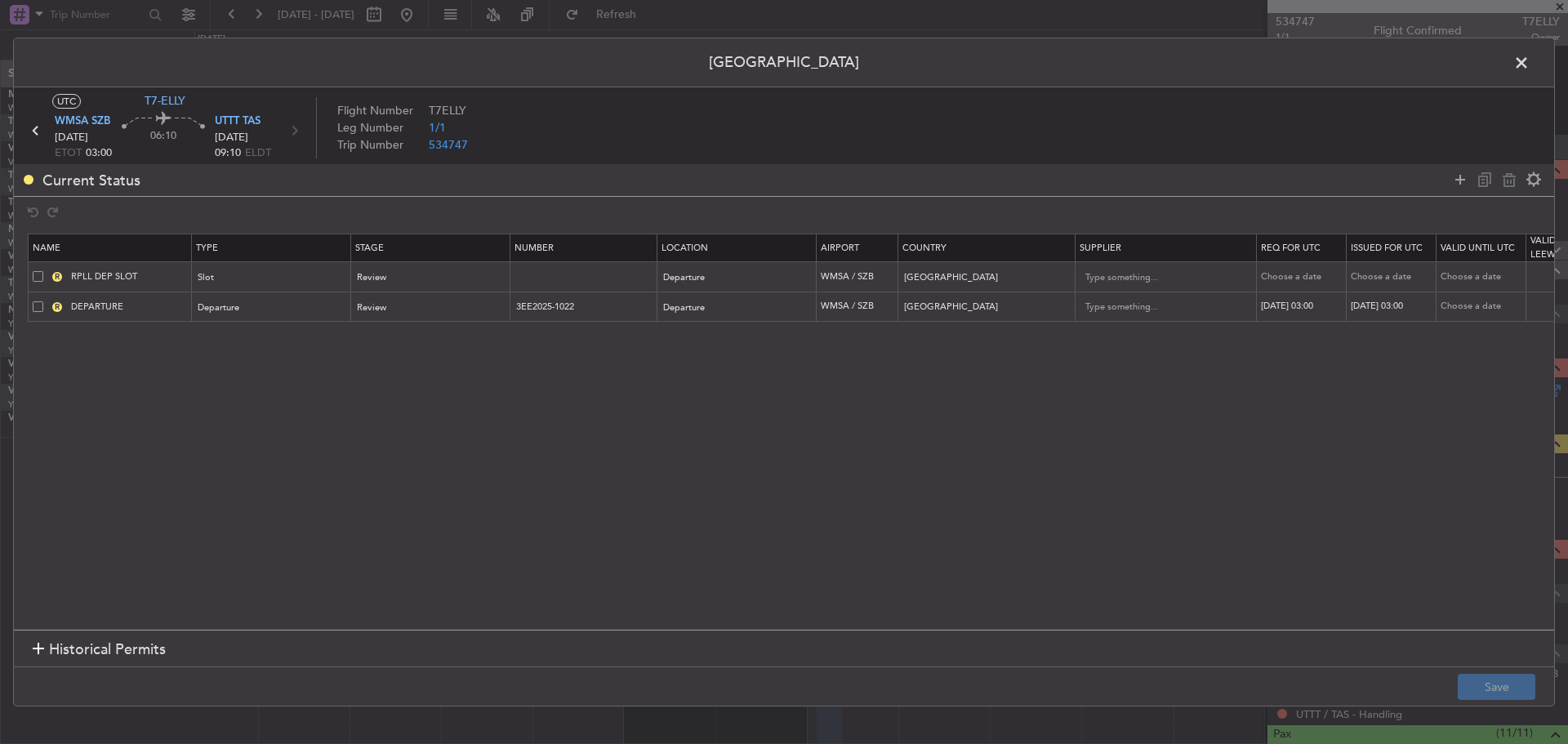
click at [36, 275] on span at bounding box center [38, 276] width 11 height 11
click at [44, 271] on input "checkbox" at bounding box center [44, 271] width 0 height 0
click at [41, 305] on span at bounding box center [38, 306] width 11 height 11
click at [44, 301] on input "checkbox" at bounding box center [44, 301] width 0 height 0
click at [1514, 182] on icon at bounding box center [1508, 180] width 19 height 19
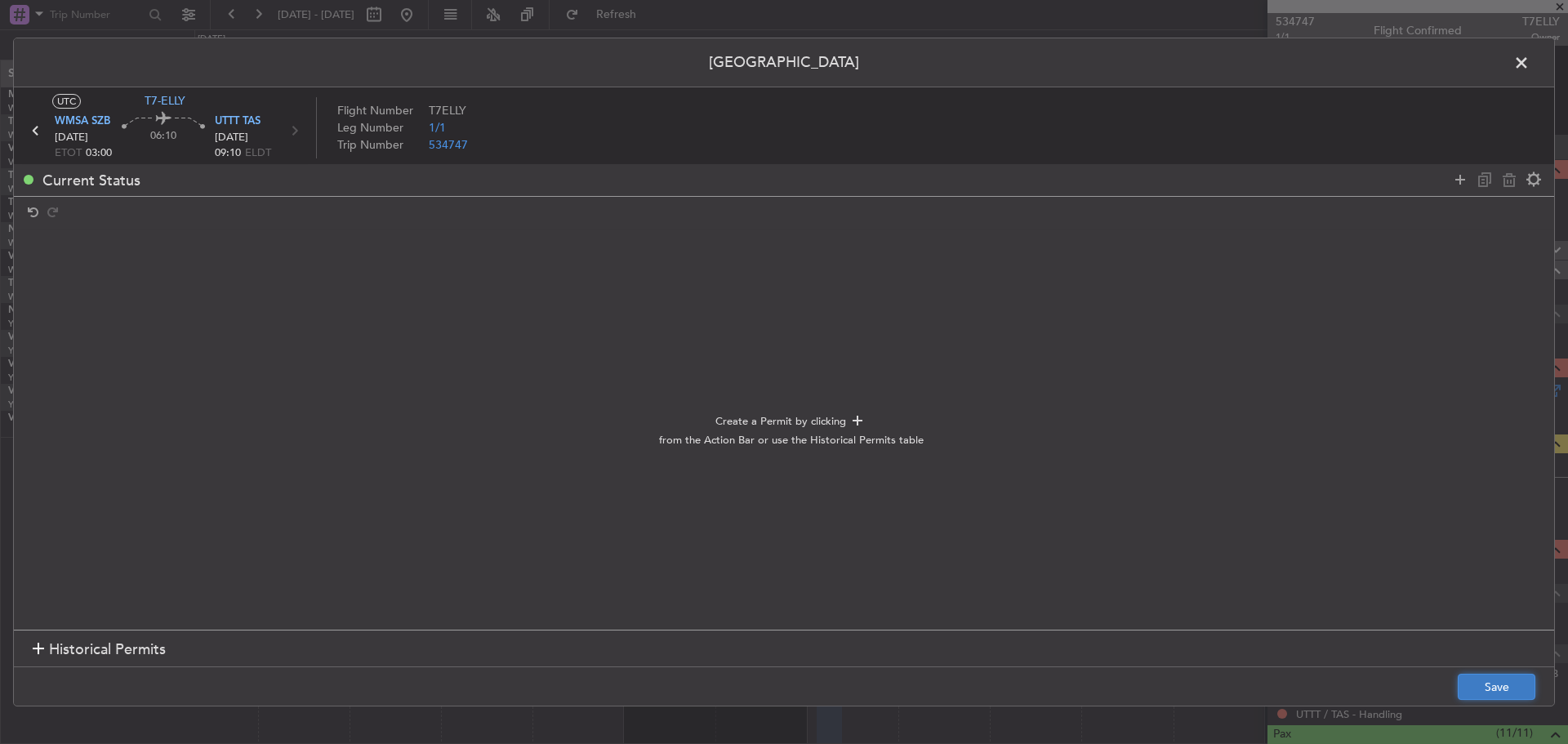
click at [1495, 691] on button "Save" at bounding box center [1496, 686] width 78 height 26
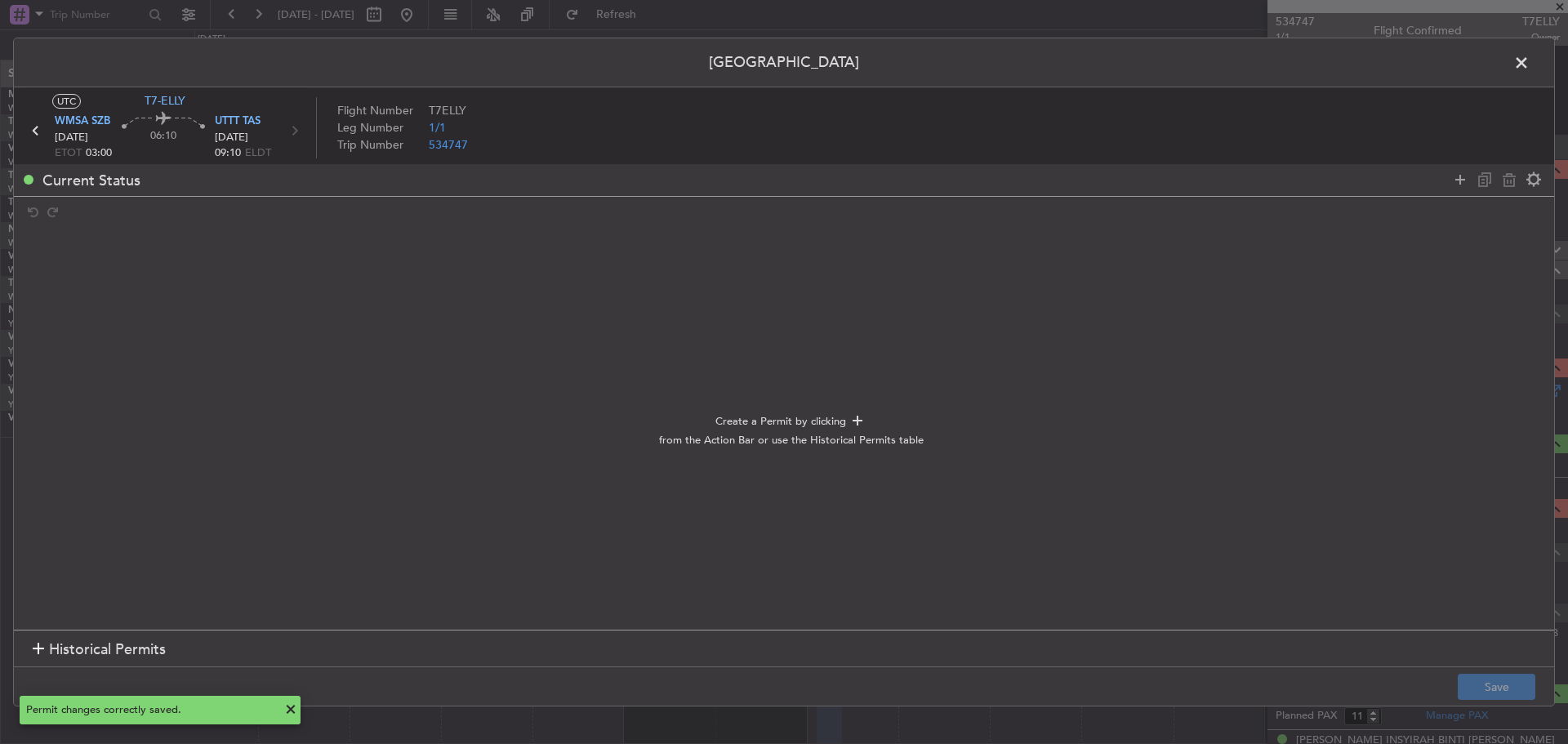
click at [1530, 63] on span at bounding box center [1530, 67] width 0 height 33
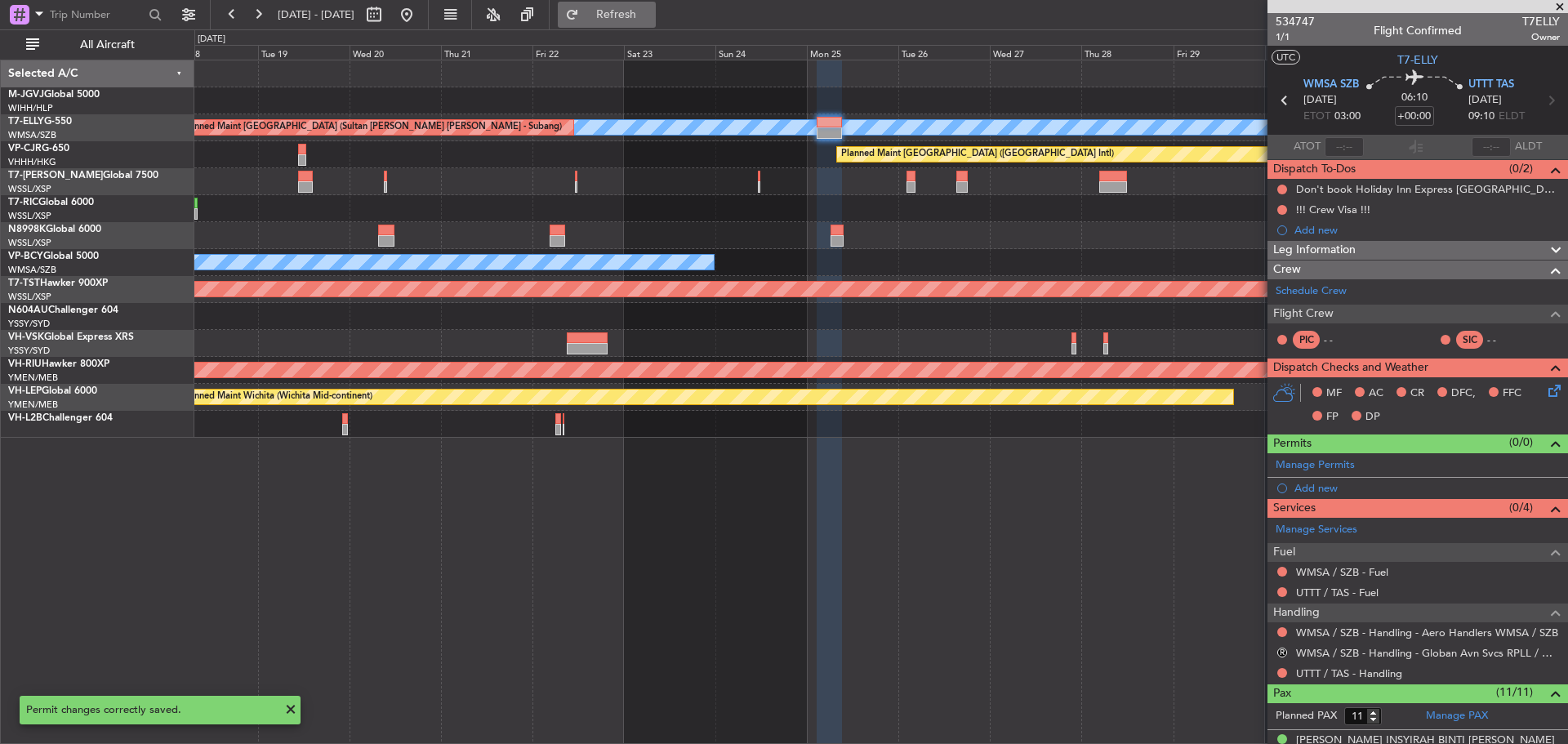
click at [651, 17] on span "Refresh" at bounding box center [617, 15] width 68 height 12
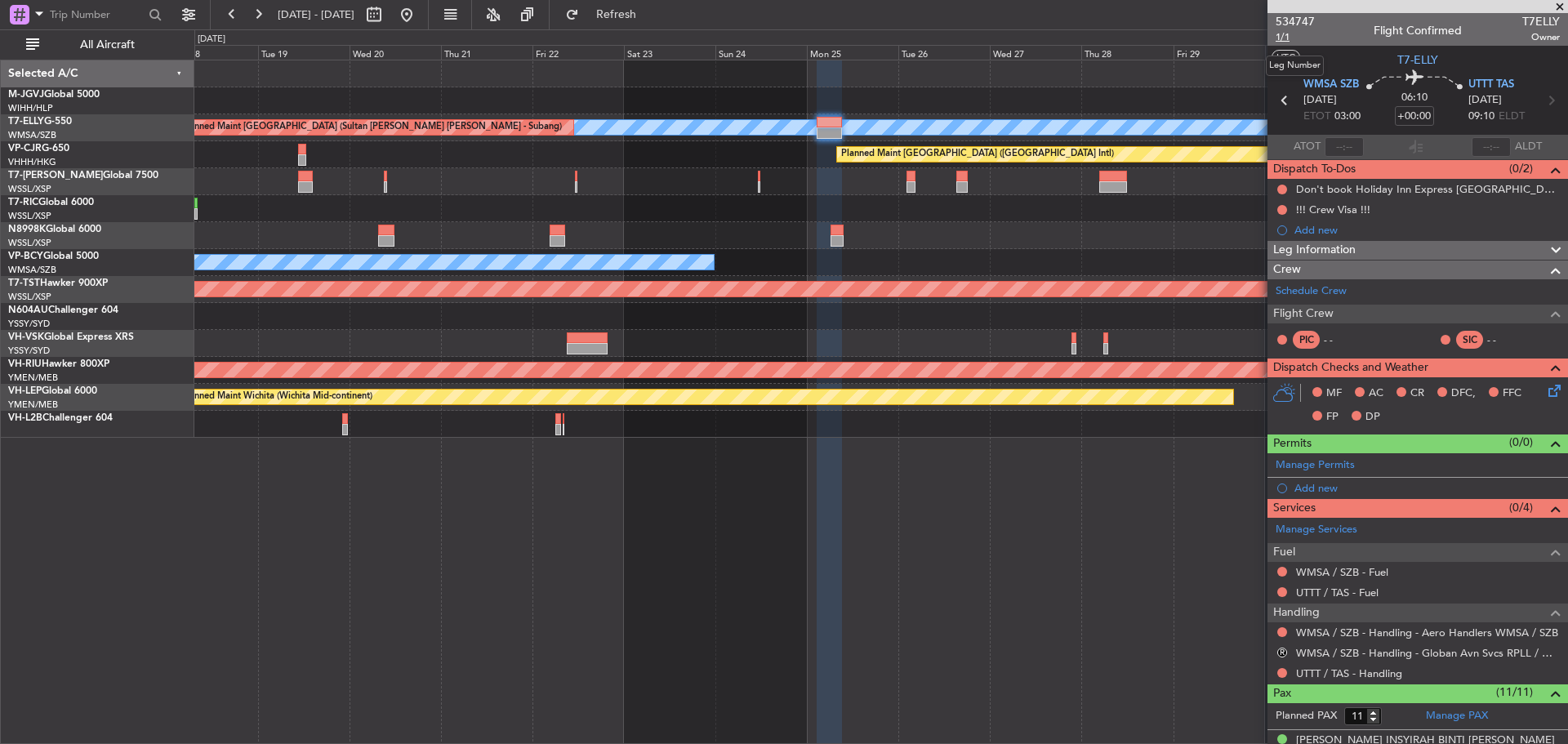
click at [1283, 39] on span "1/1" at bounding box center [1294, 37] width 39 height 14
click at [641, 18] on span "Refresh" at bounding box center [617, 15] width 68 height 12
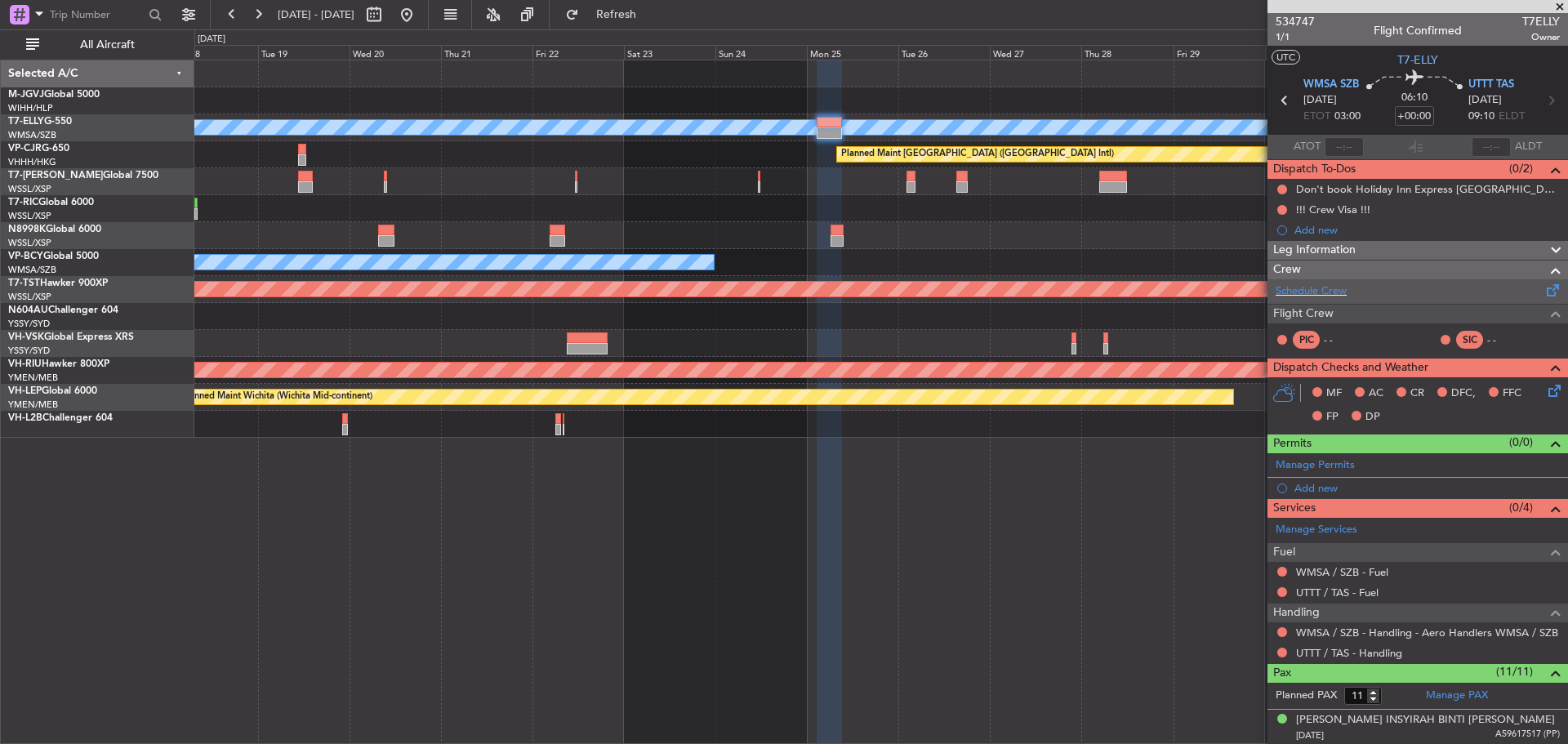
click at [1543, 292] on span at bounding box center [1552, 287] width 19 height 13
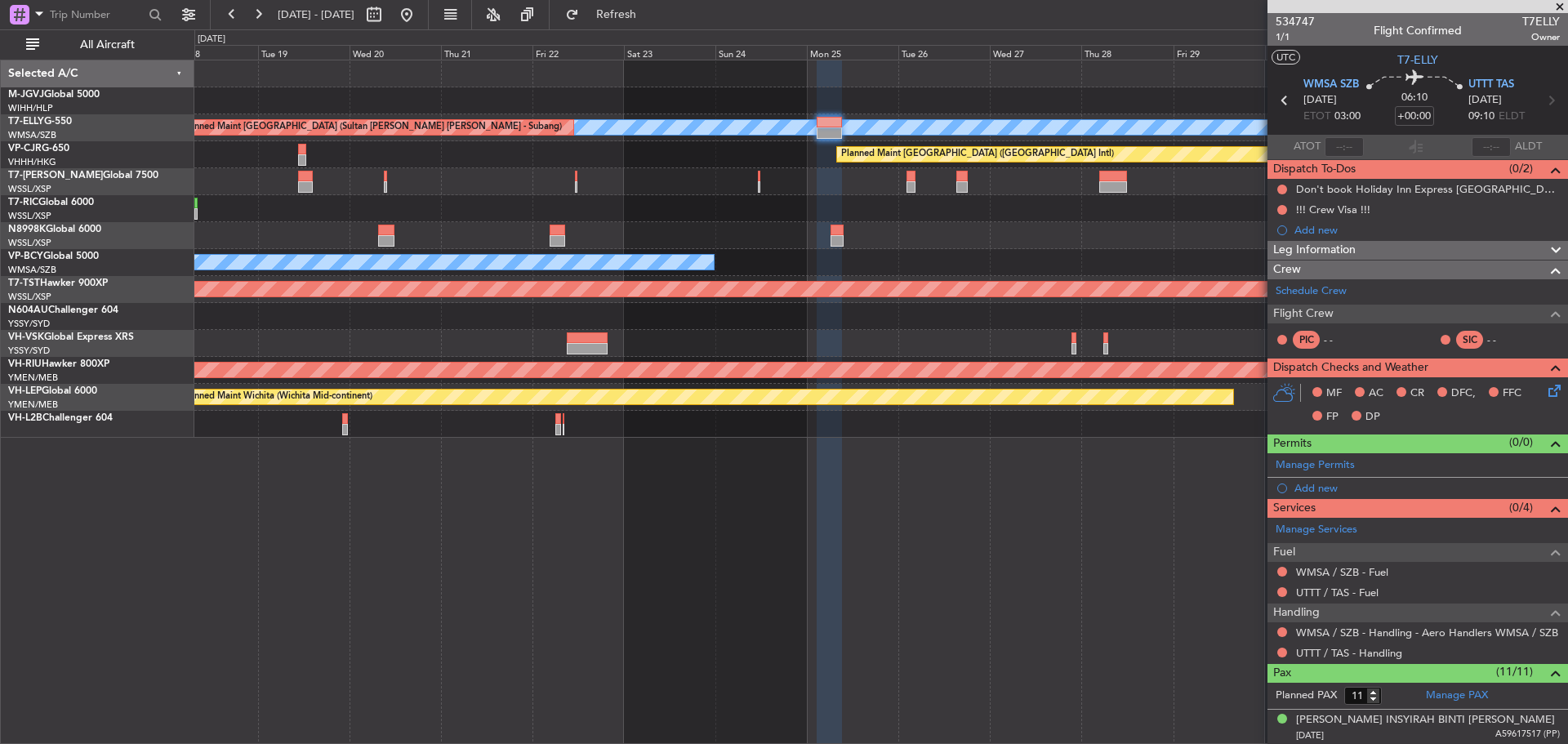
click at [950, 233] on div at bounding box center [880, 235] width 1373 height 27
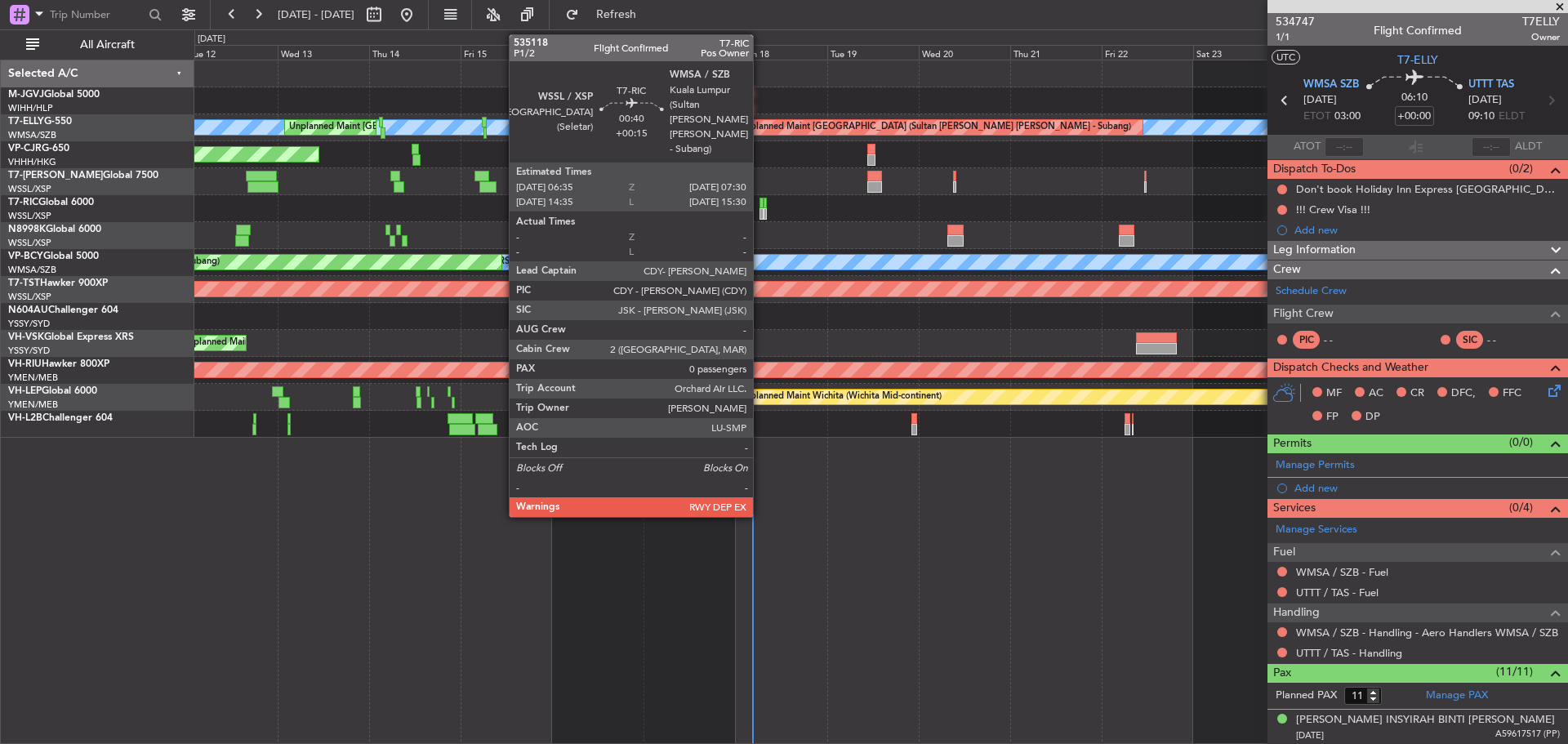
click at [760, 213] on div at bounding box center [761, 215] width 4 height 12
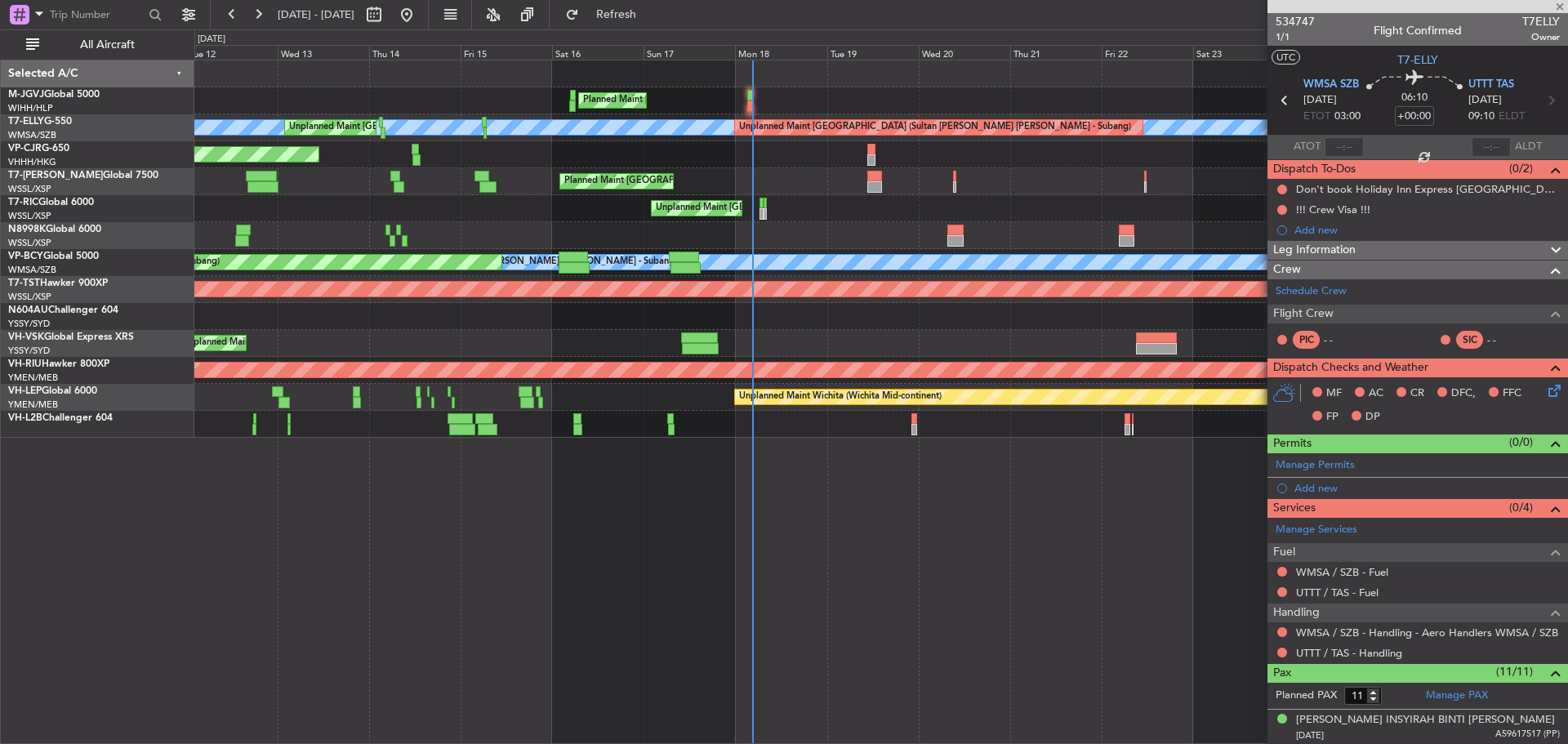
type input "+00:15"
type input "0"
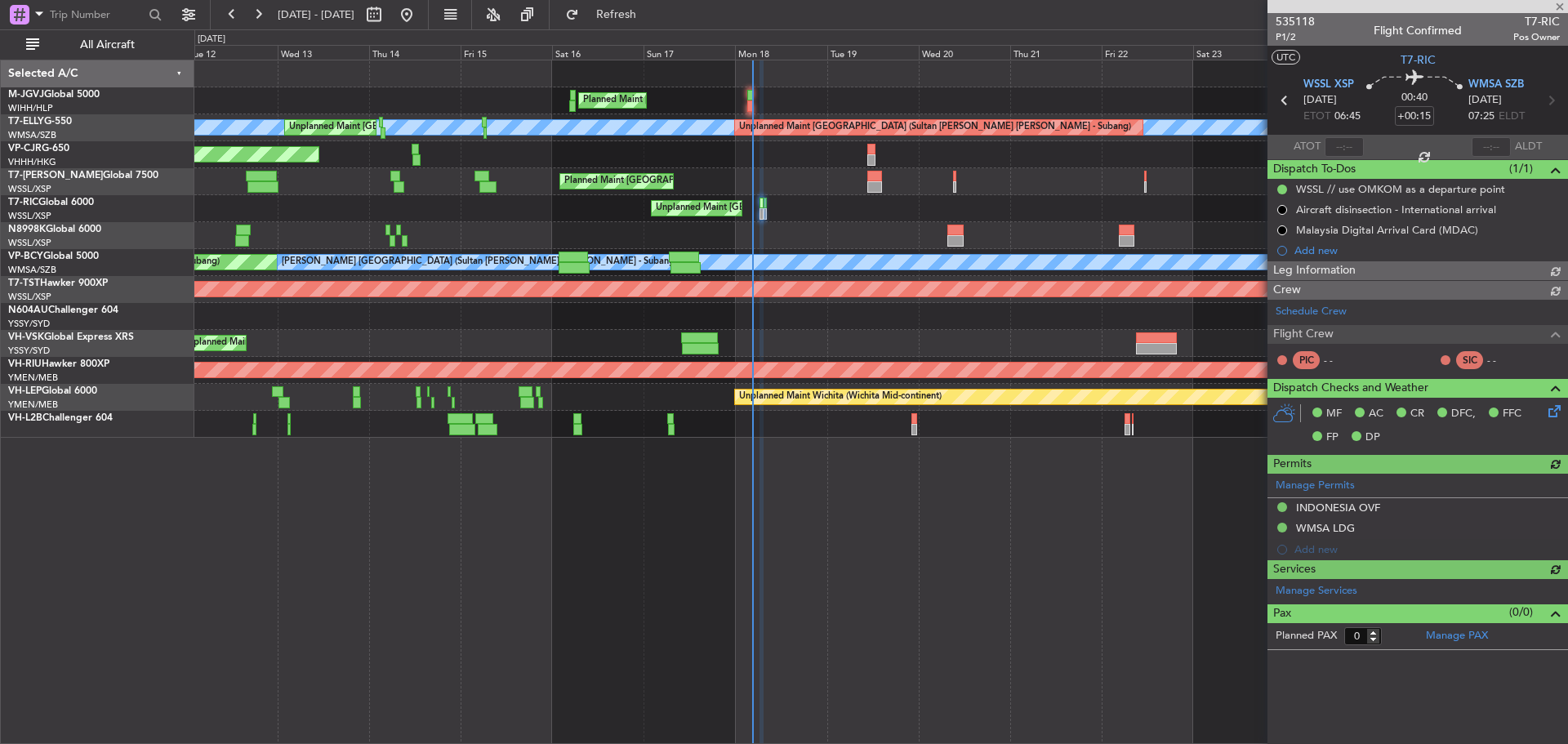
type input "Edmond Yuen (EYU)"
type input "A0727"
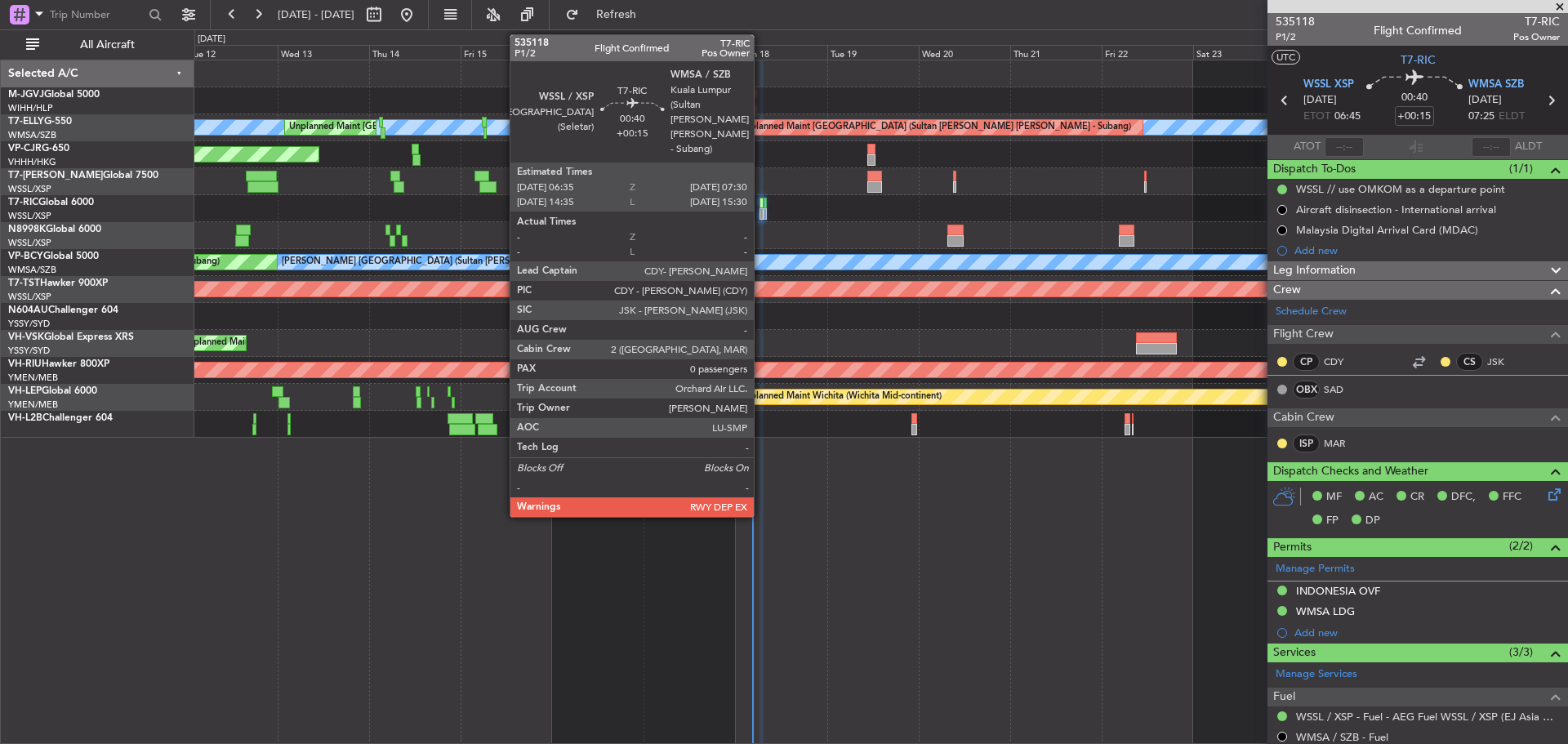
click at [761, 215] on div at bounding box center [761, 215] width 4 height 12
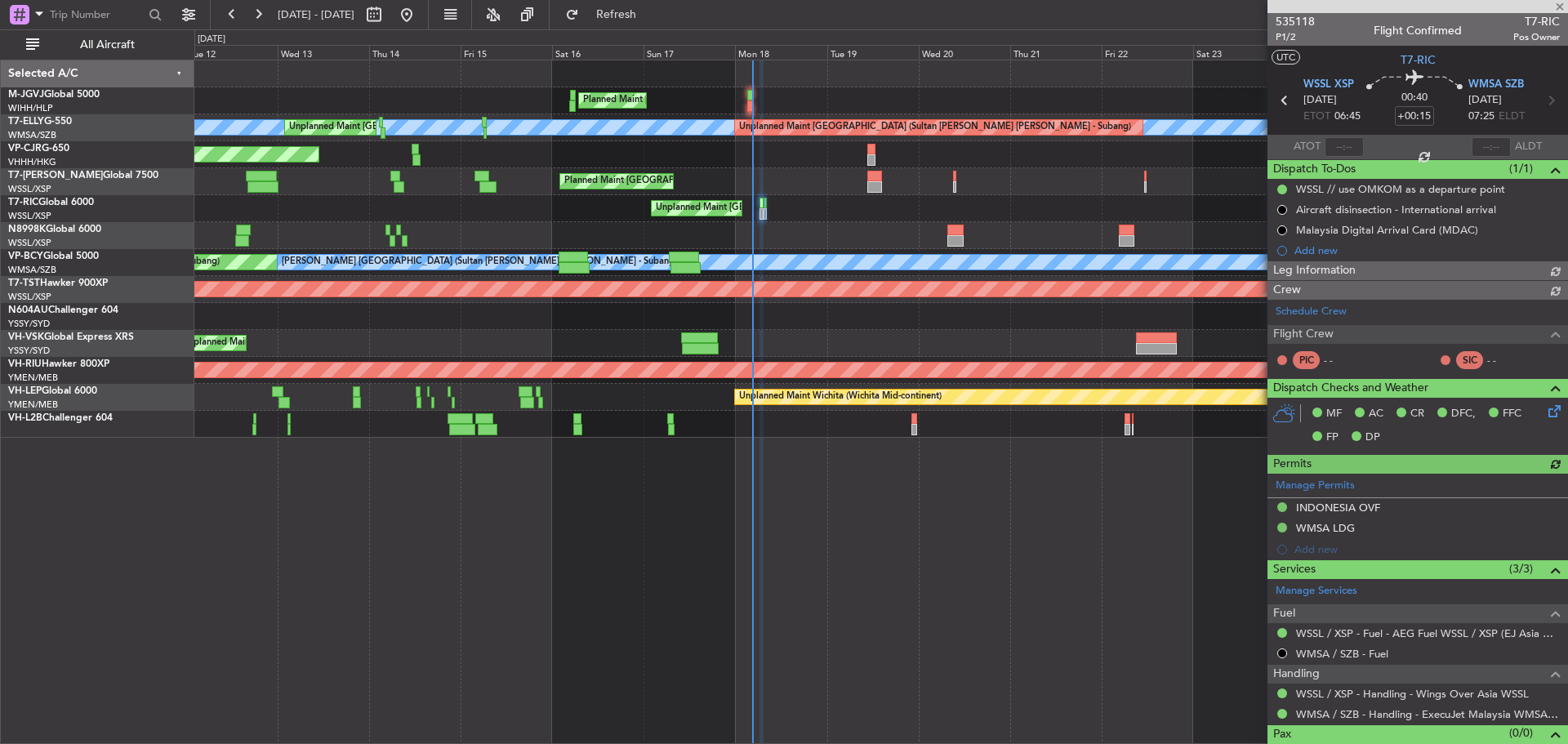
type input "Edmond Yuen (EYU)"
type input "A0727"
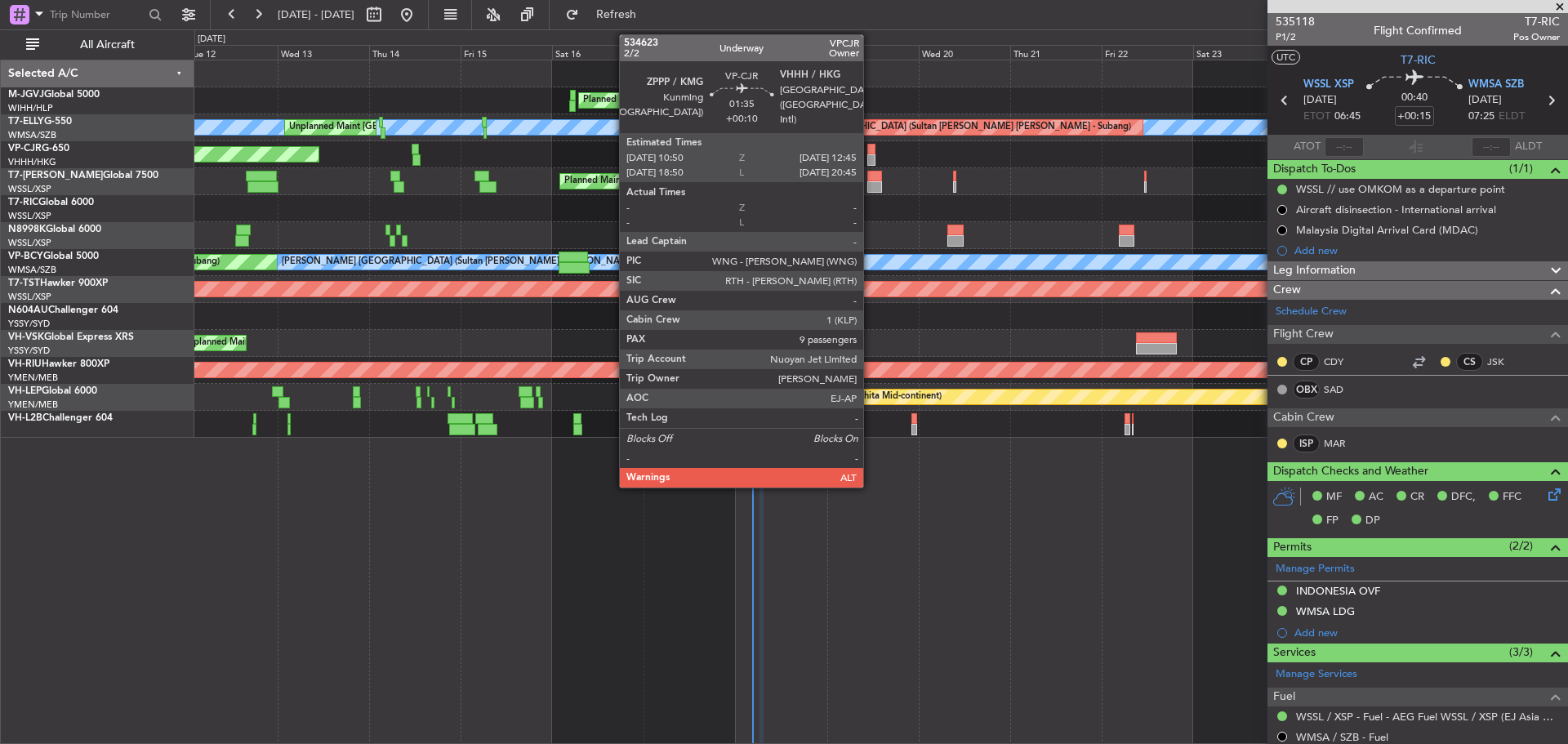
click at [870, 164] on div at bounding box center [870, 160] width 8 height 12
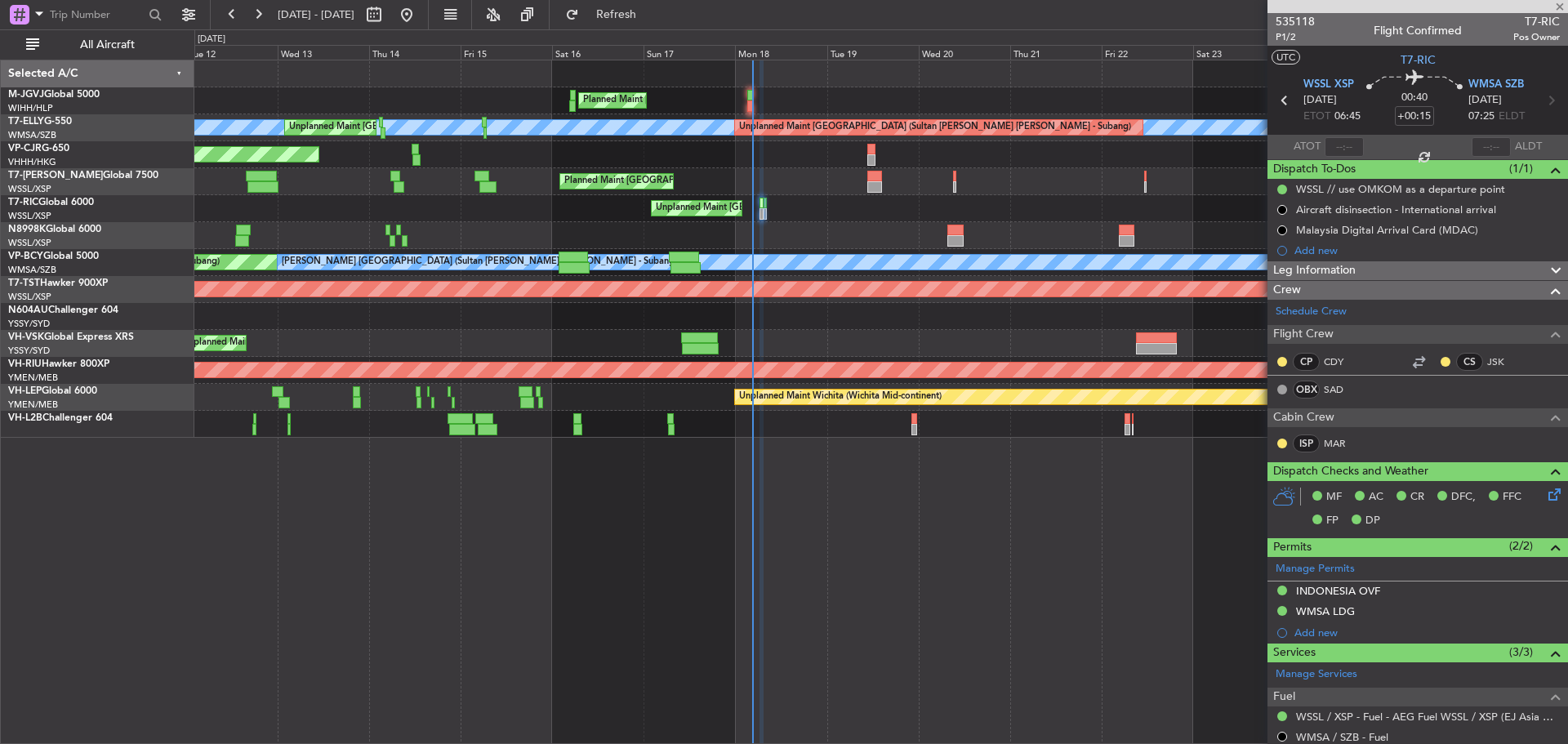
type input "+00:10"
type input "9"
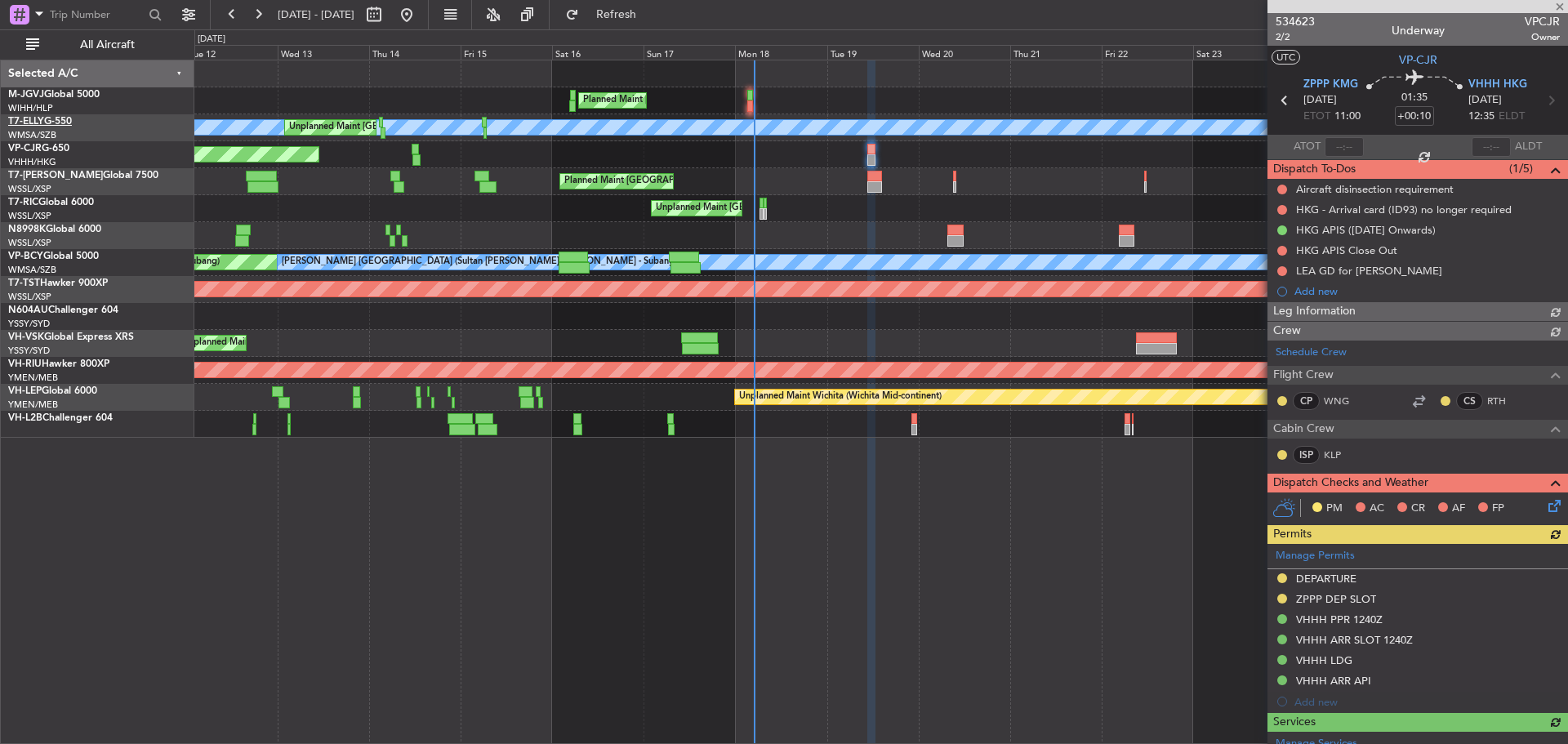
click at [48, 119] on link "T7-ELLY G-550" at bounding box center [40, 122] width 63 height 10
click at [651, 9] on span "Refresh" at bounding box center [617, 15] width 68 height 12
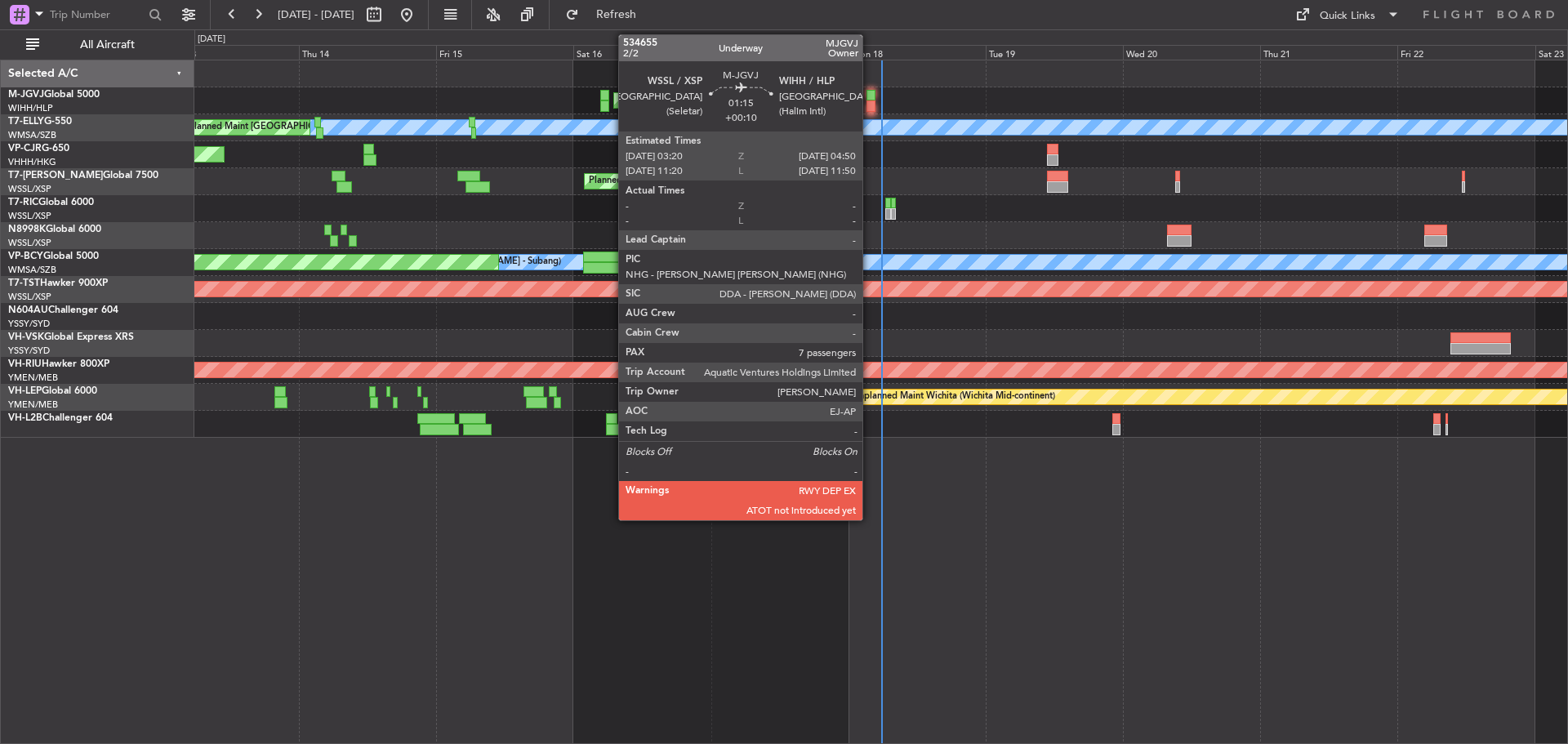
click at [870, 100] on div at bounding box center [870, 106] width 9 height 12
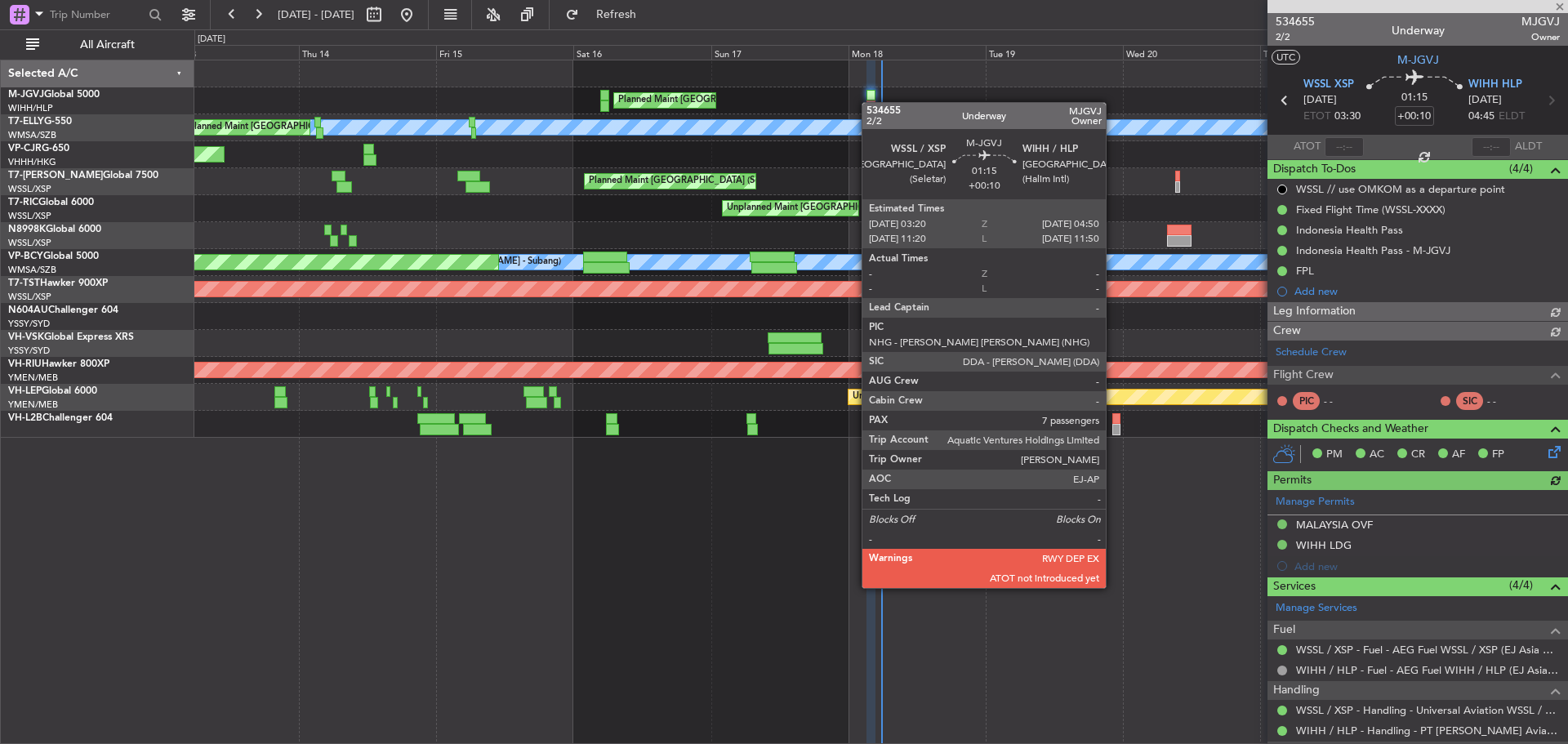
type input "Terry Leung (LEU)"
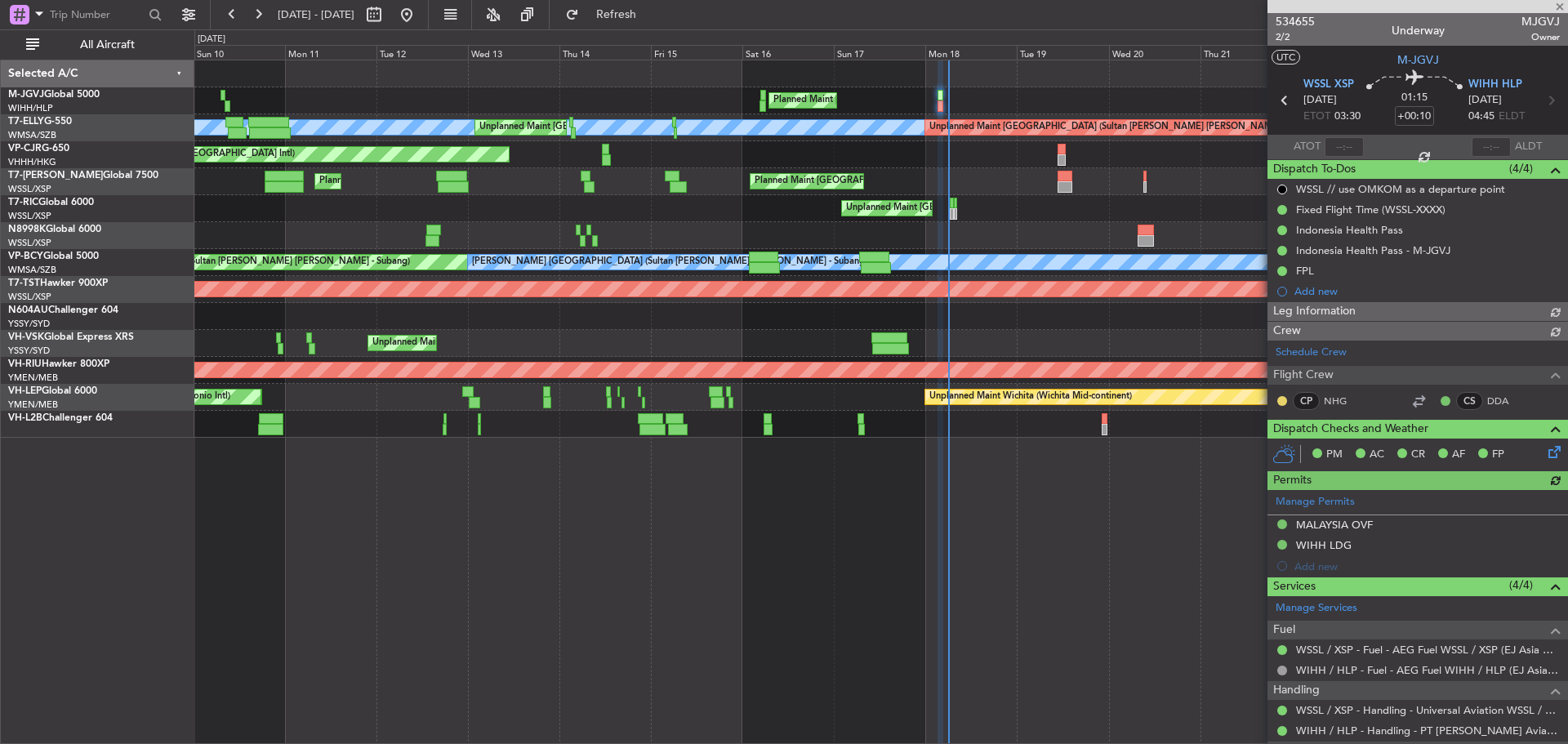
type input "Terry Leung (LEU)"
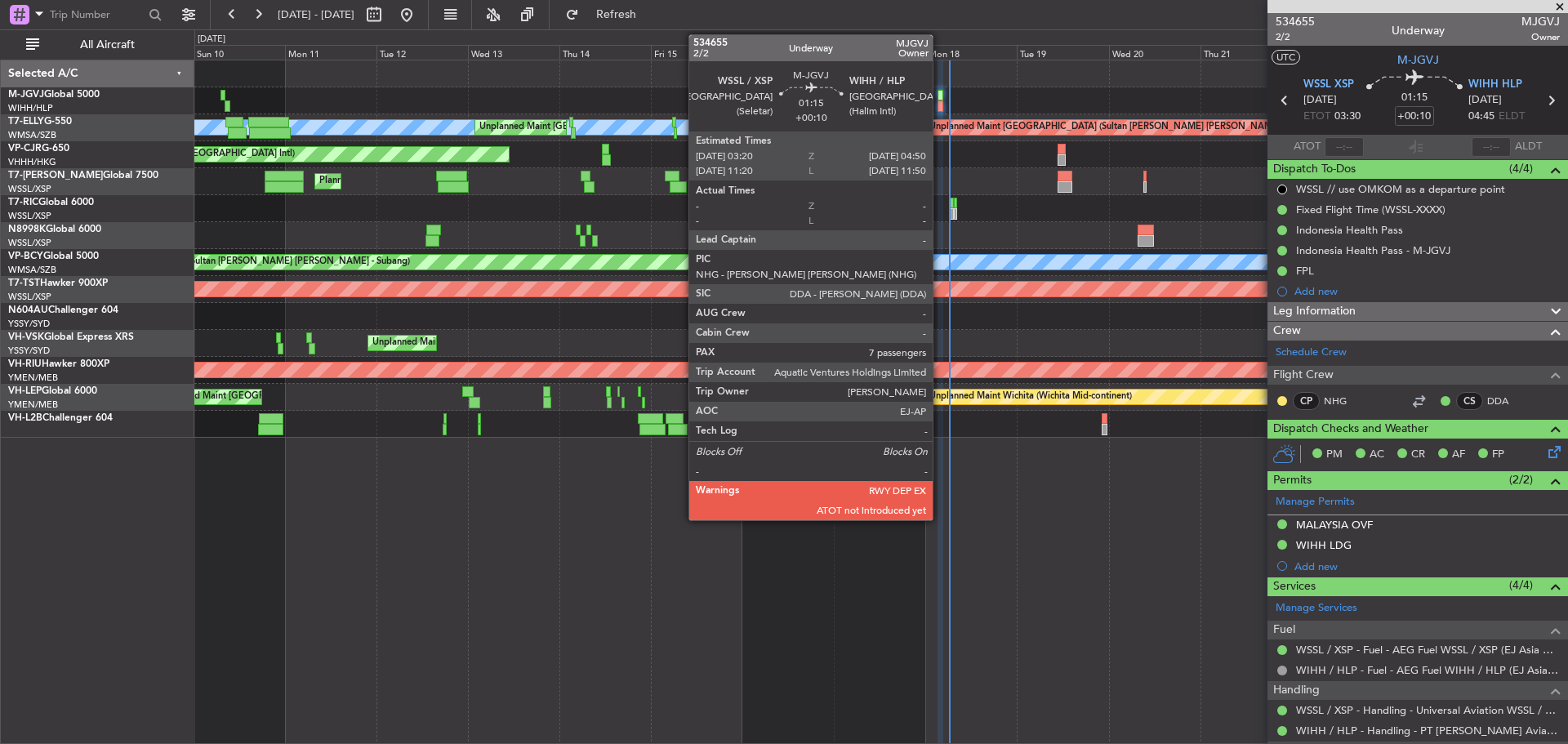
click at [940, 105] on div at bounding box center [940, 106] width 7 height 12
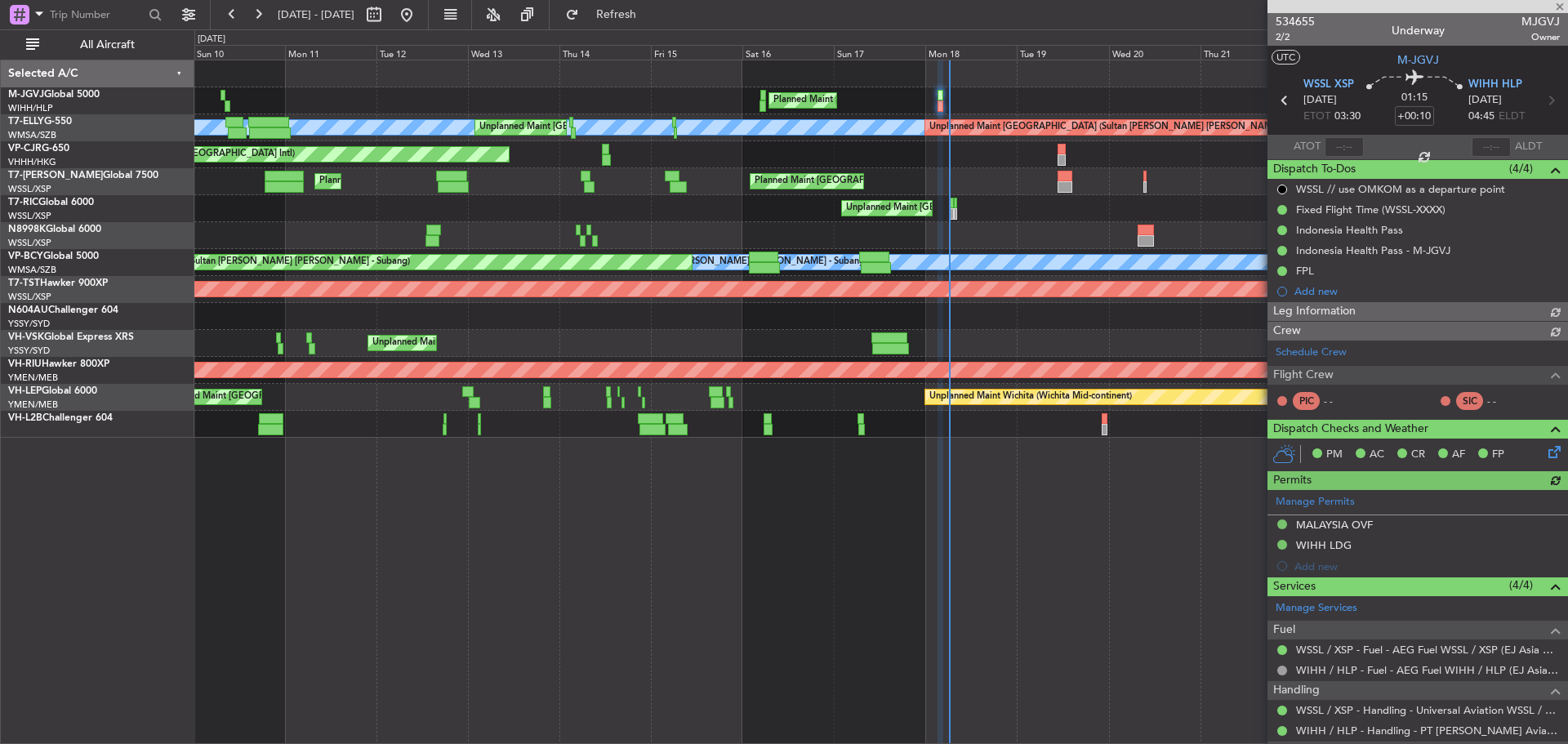
type input "Terry Leung (LEU)"
click at [1339, 147] on input "text" at bounding box center [1344, 146] width 39 height 19
type input "06:11"
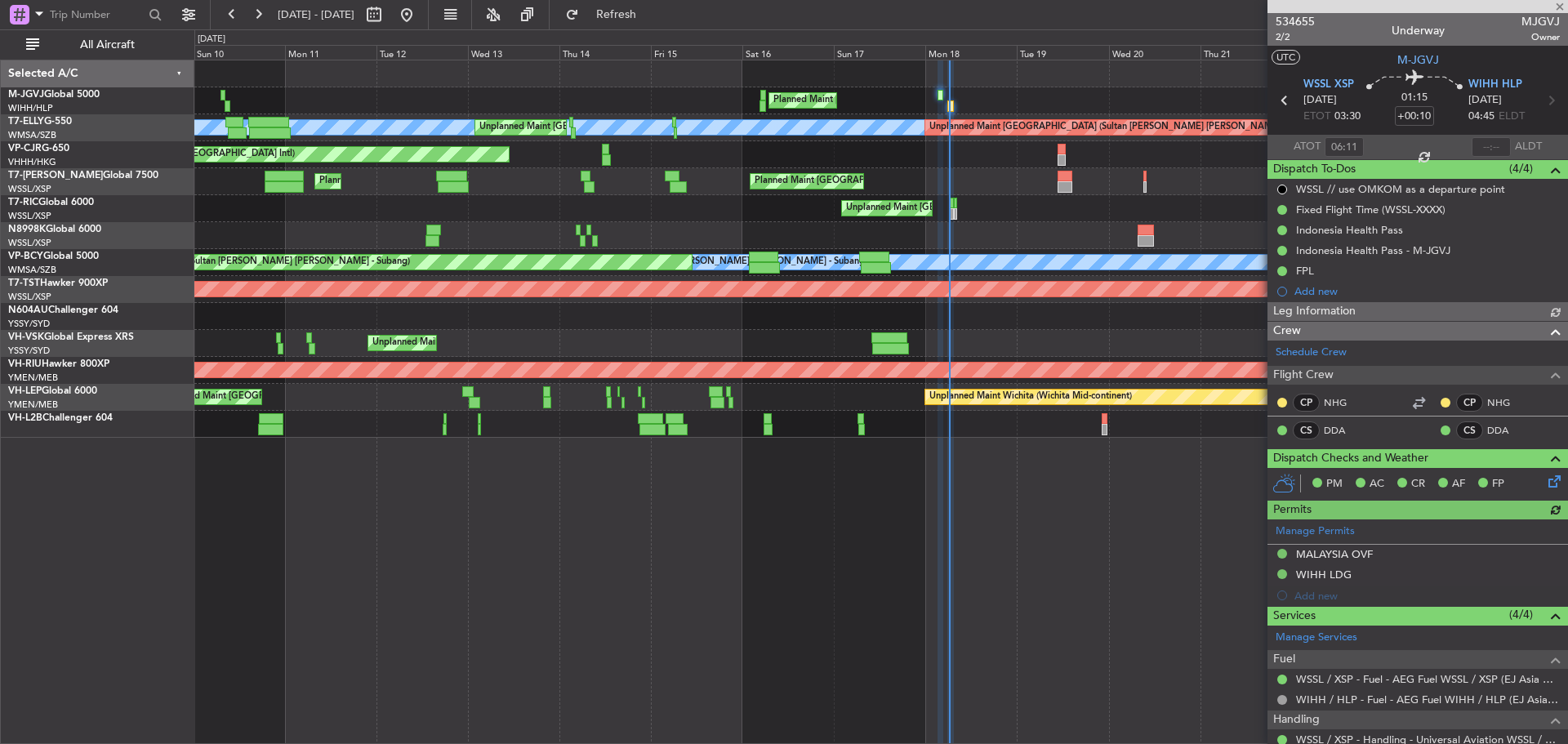
type input "Terry Leung (LEU)"
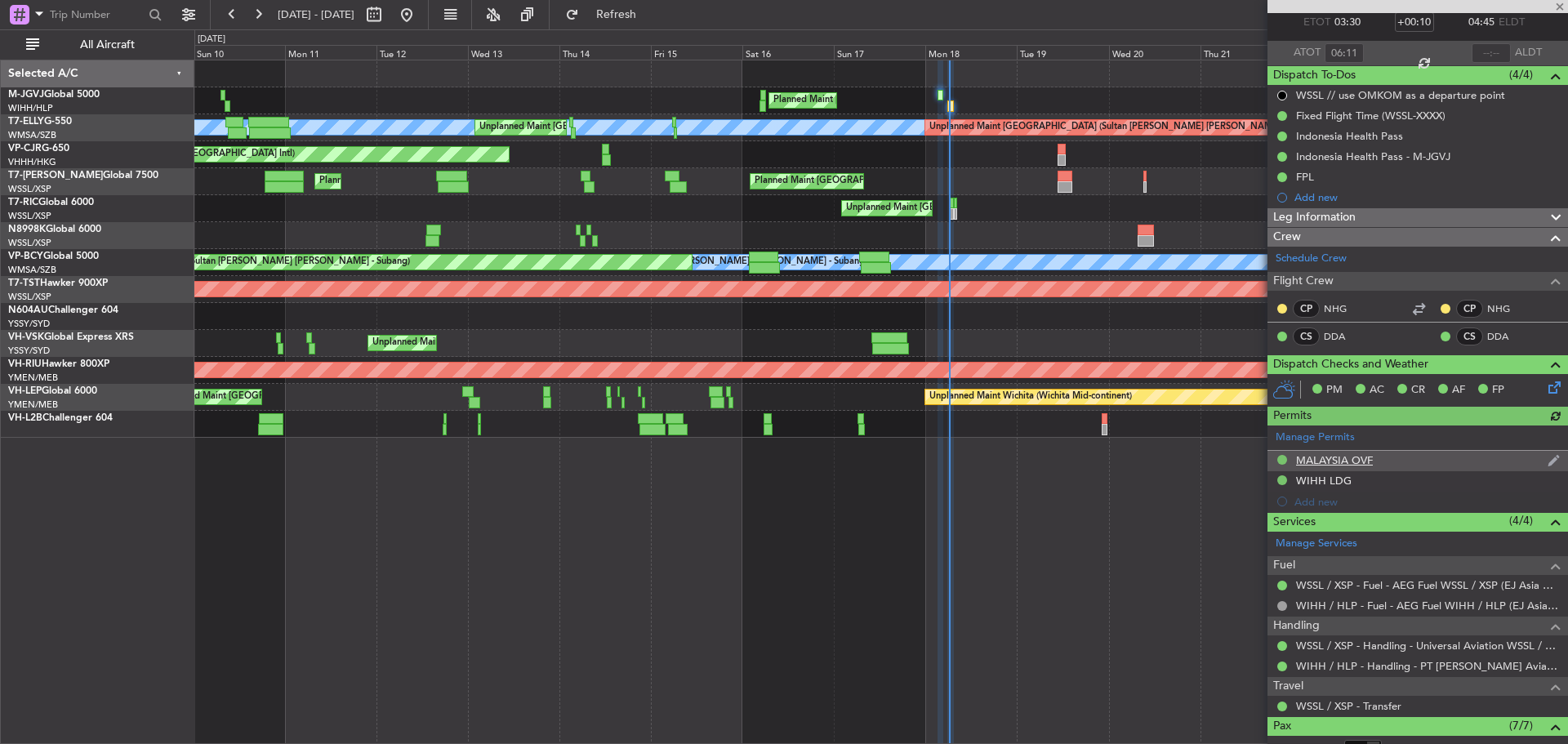
scroll to position [245, 0]
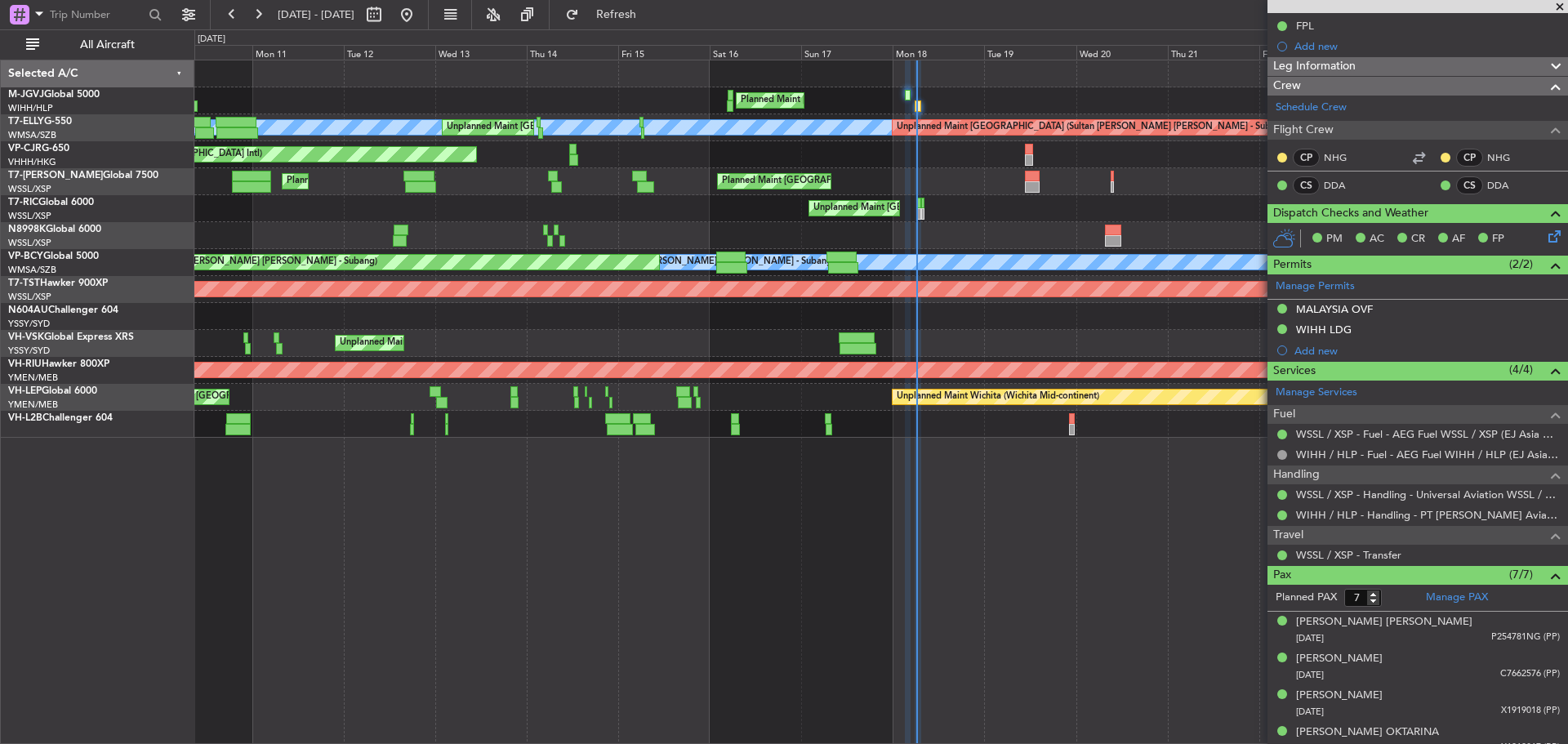
click at [805, 157] on div "Planned Maint Hong Kong (Hong Kong Intl) Planned Maint Hong Kong (Hong Kong Int…" at bounding box center [880, 154] width 1373 height 27
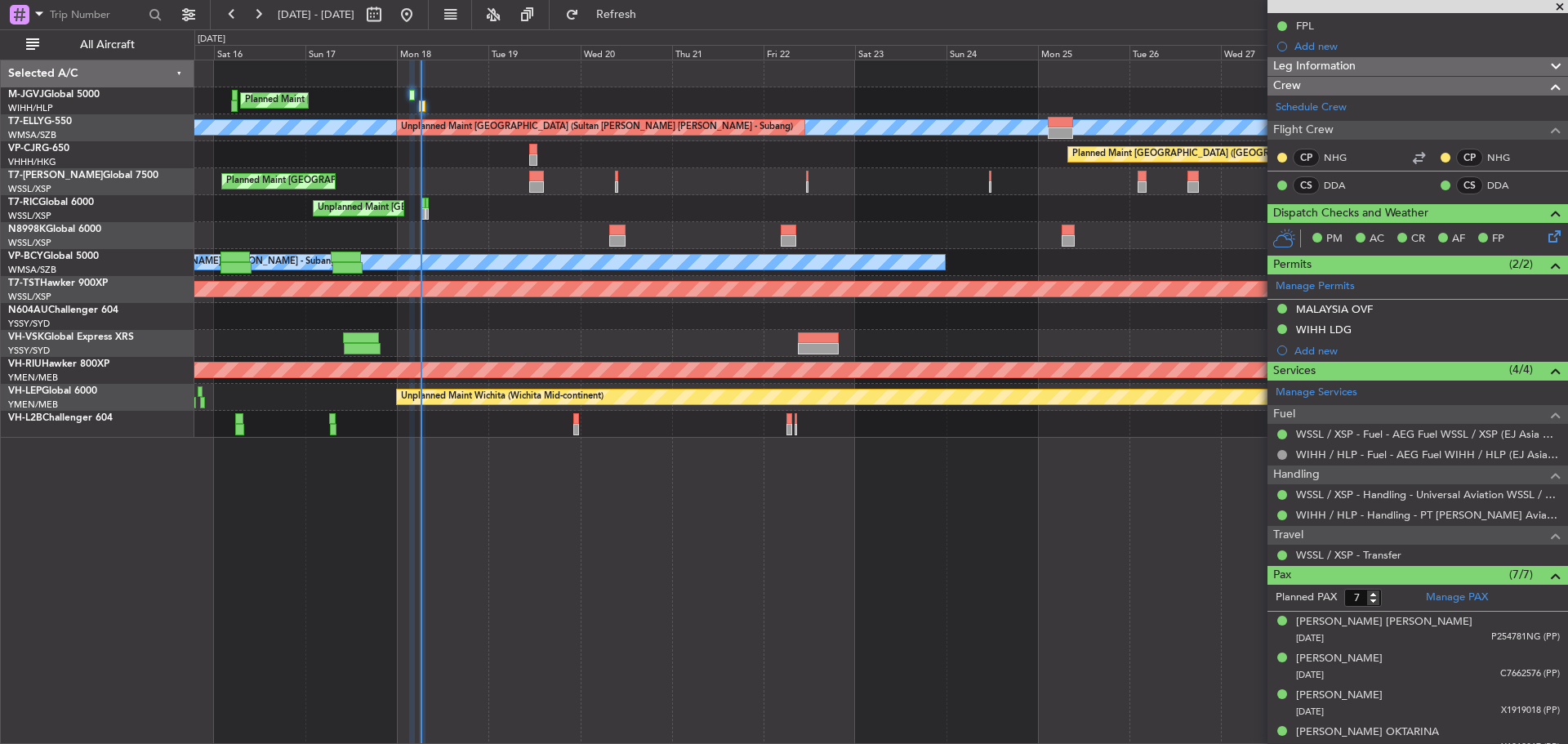
click at [856, 149] on div "Planned Maint Hong Kong (Hong Kong Intl) Planned Maint Hong Kong (Hong Kong Int…" at bounding box center [880, 154] width 1373 height 27
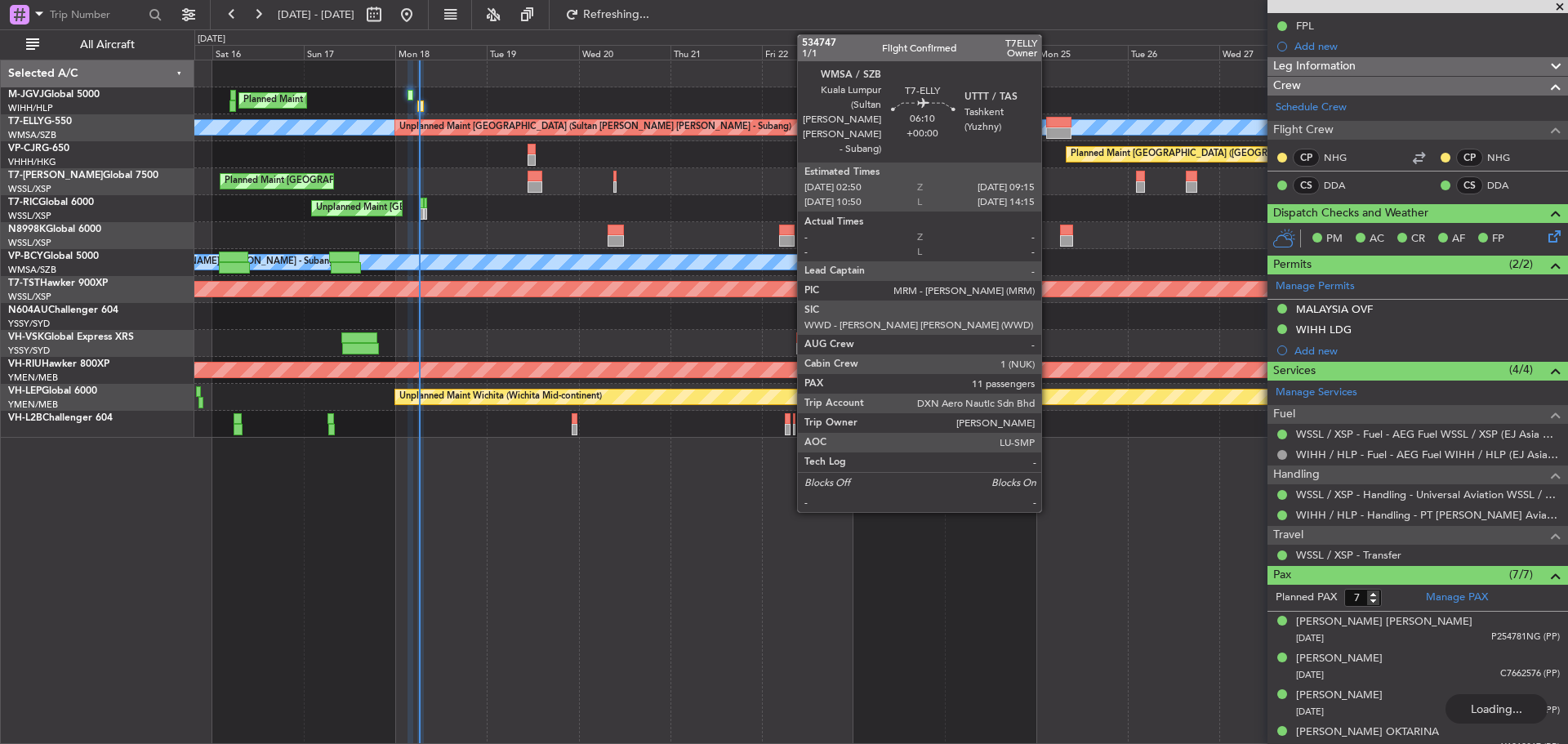
click at [1048, 131] on div at bounding box center [1057, 134] width 24 height 12
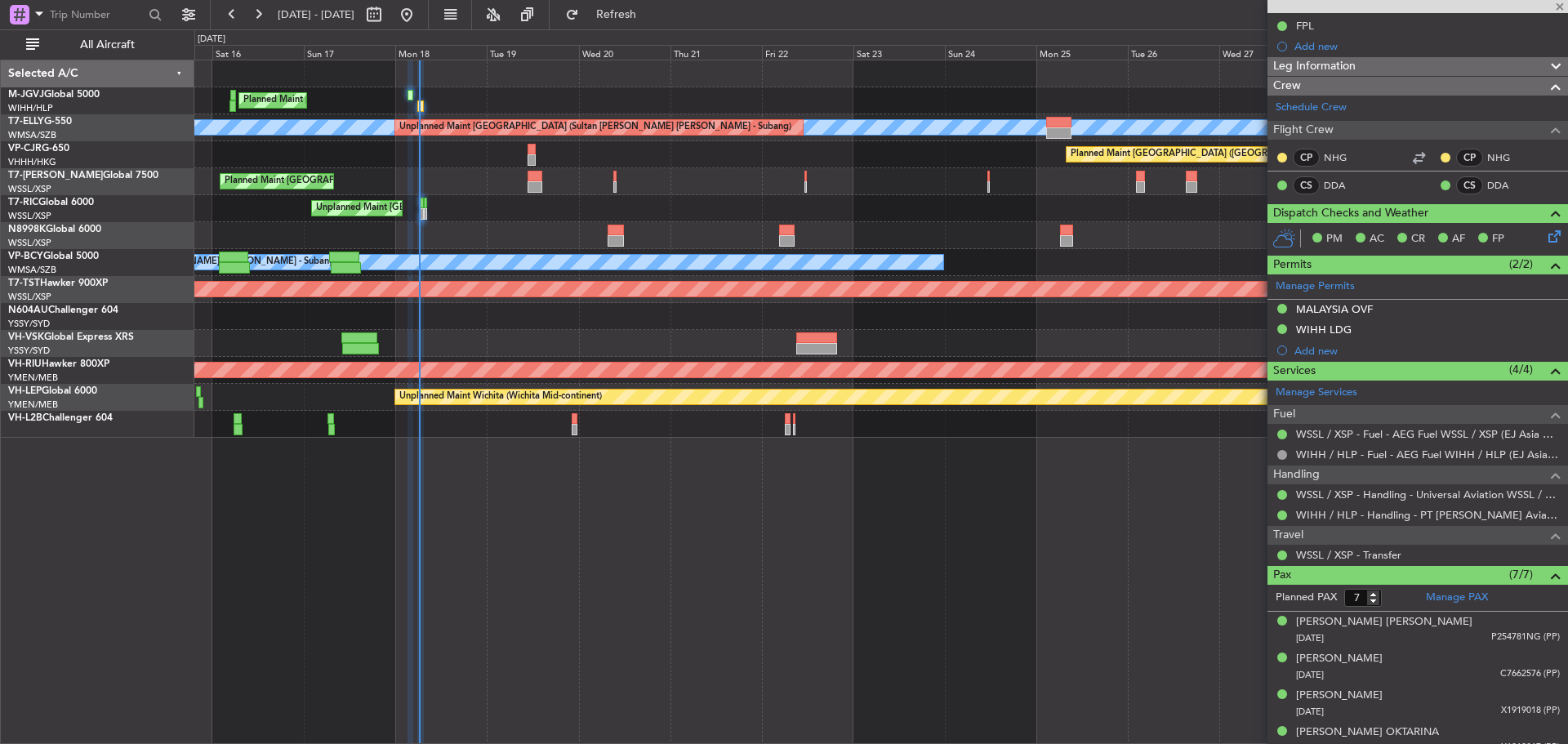
type input "11"
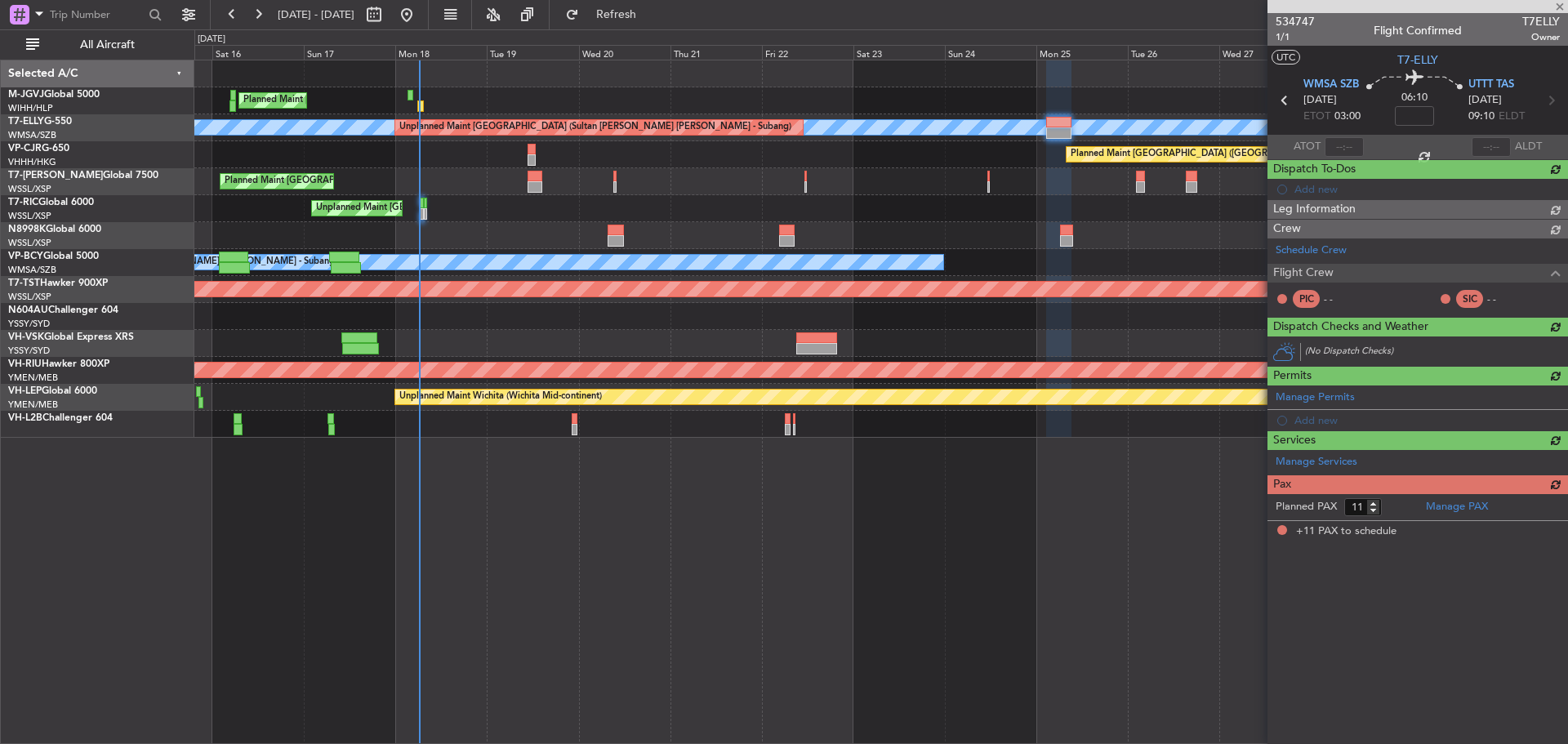
scroll to position [0, 0]
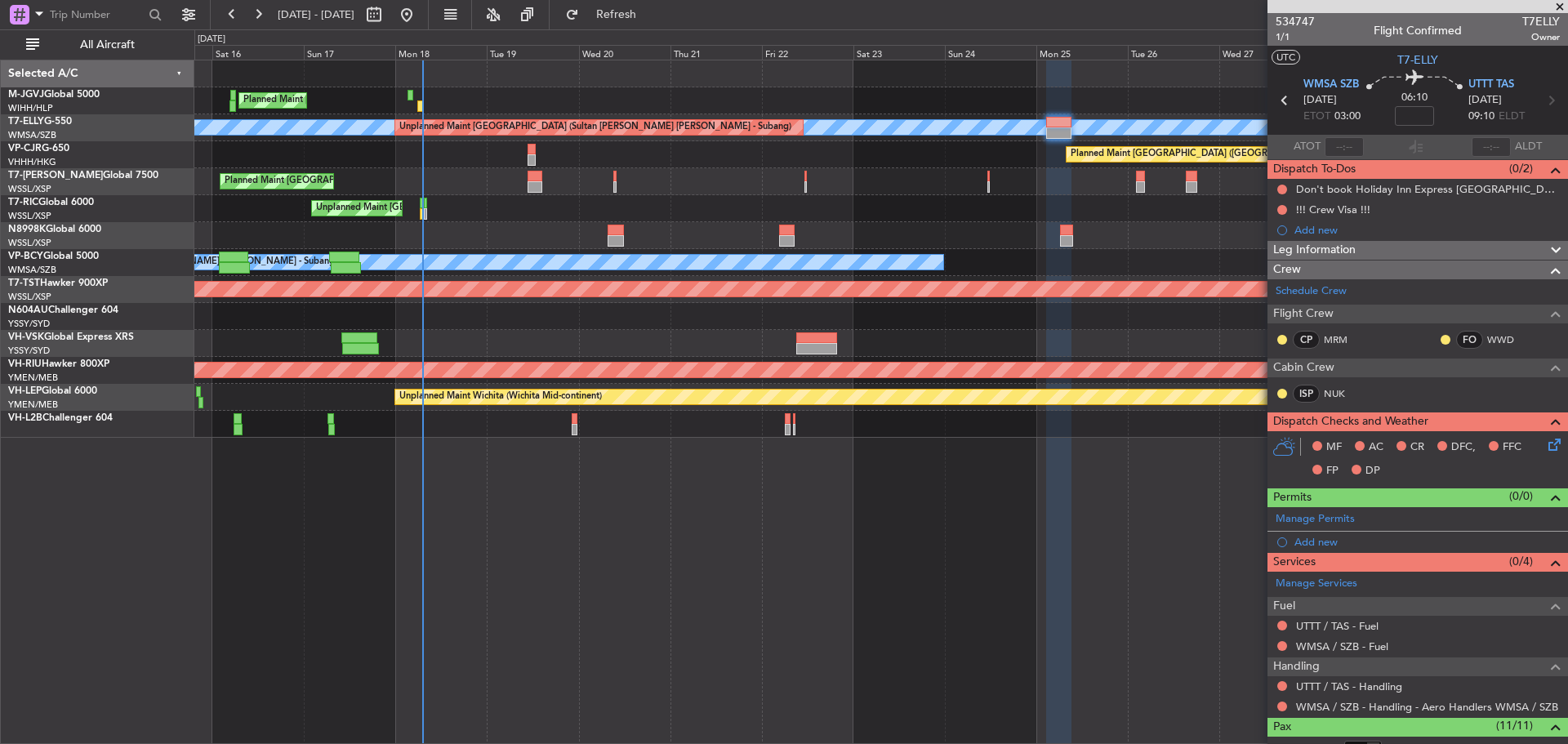
click at [505, 223] on div at bounding box center [880, 235] width 1373 height 27
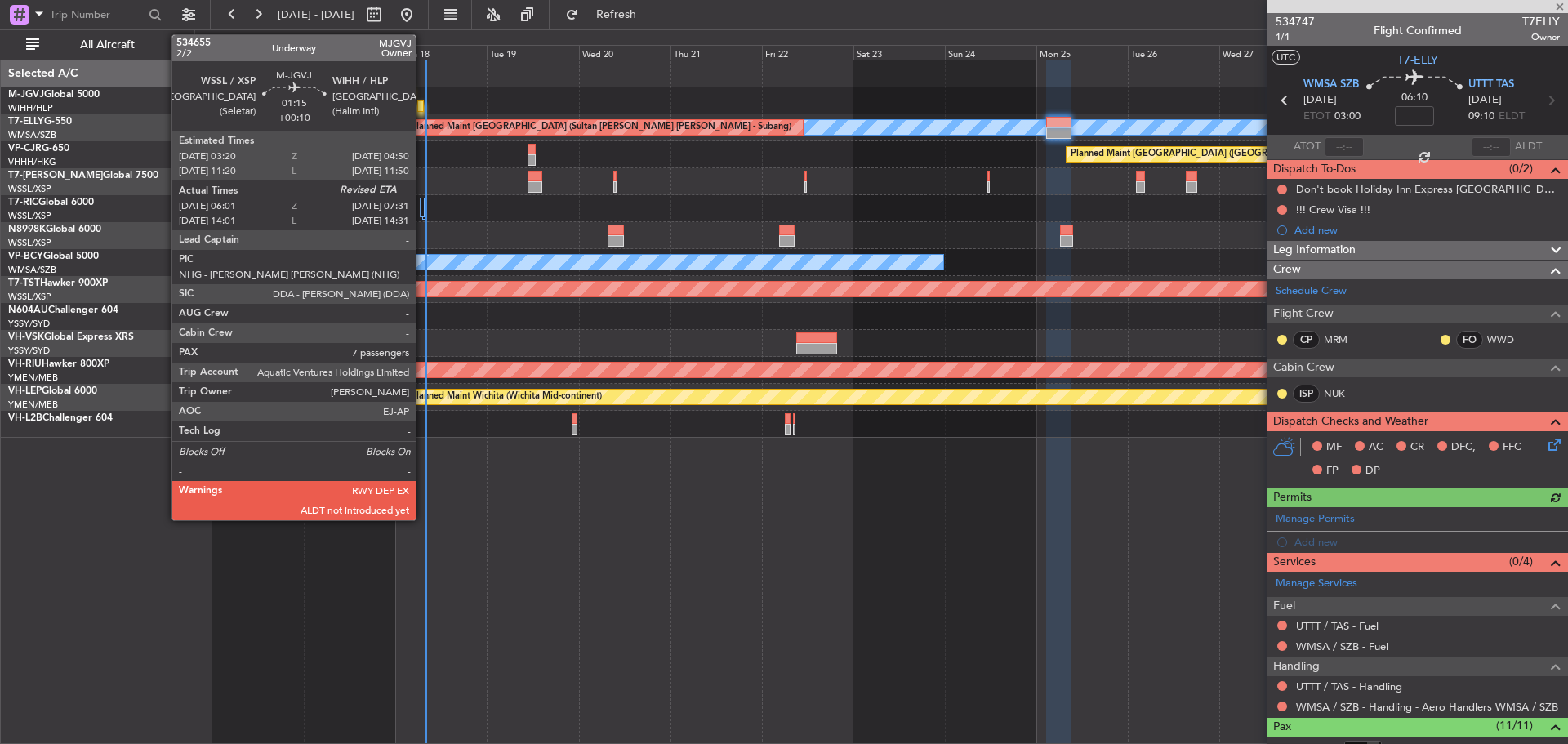
click at [423, 110] on div at bounding box center [421, 106] width 7 height 12
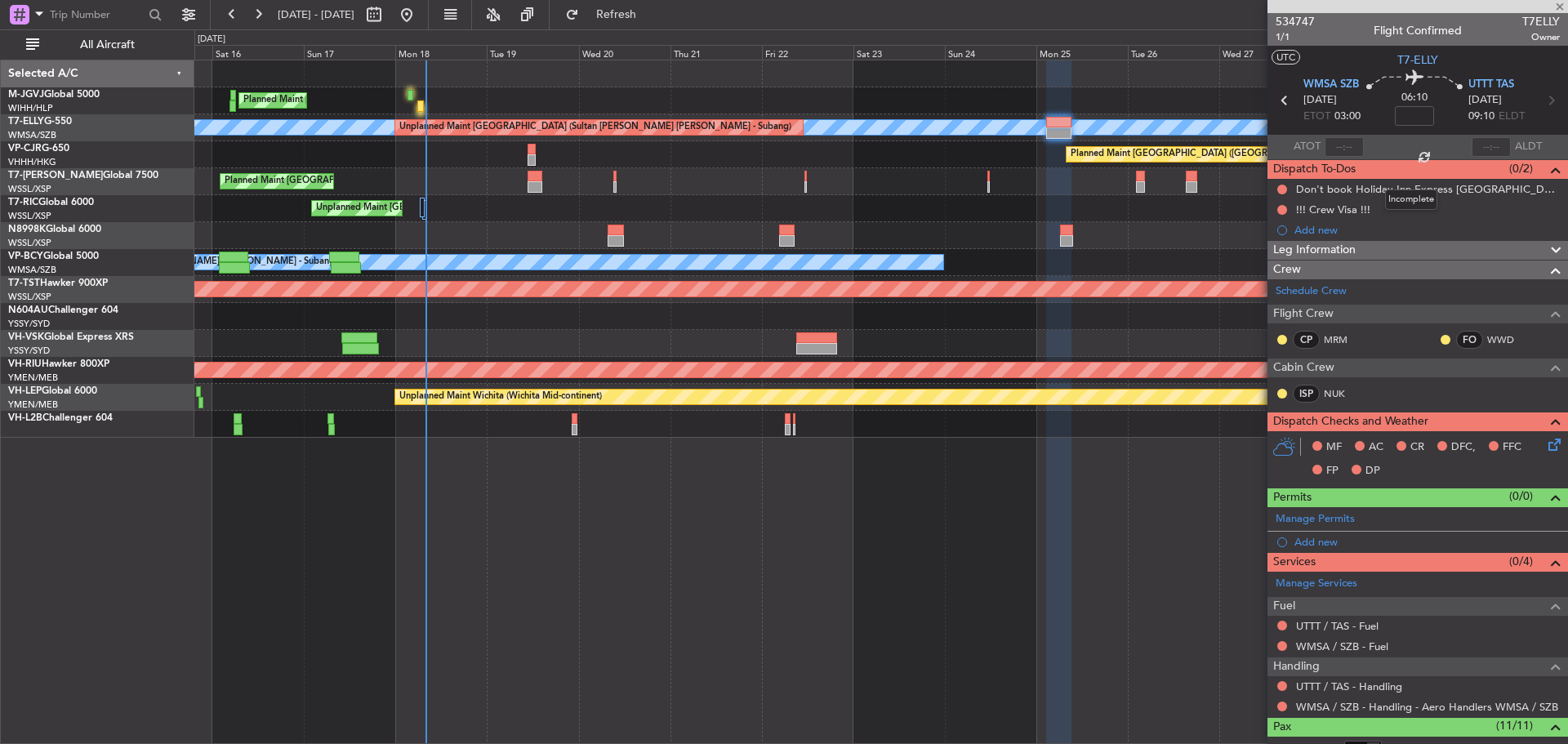
type input "+00:10"
type input "06:11"
type input "7"
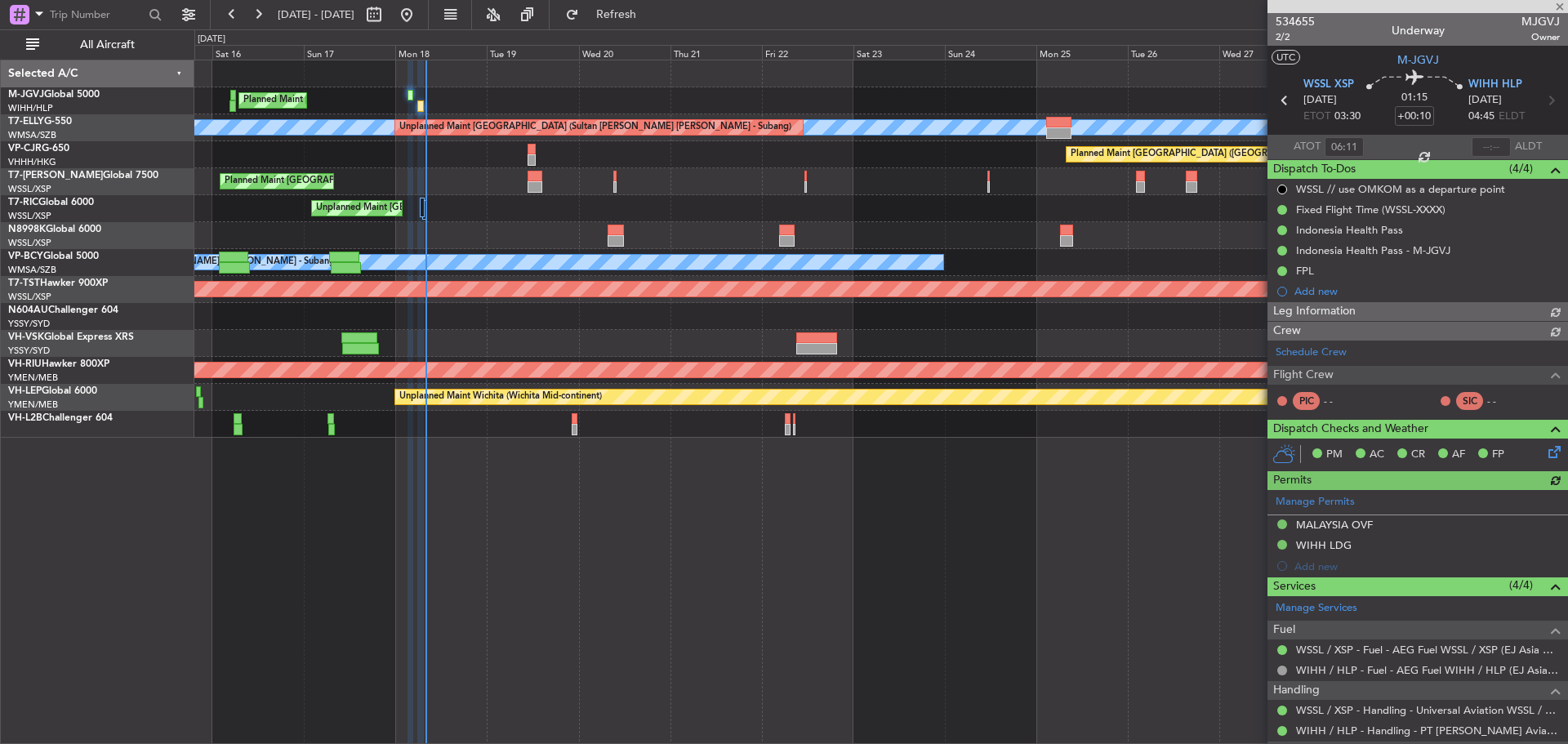
type input "Terry Leung (LEU)"
click at [1485, 152] on input "text" at bounding box center [1490, 146] width 39 height 19
type input "07:53"
type input "Terry Leung (LEU)"
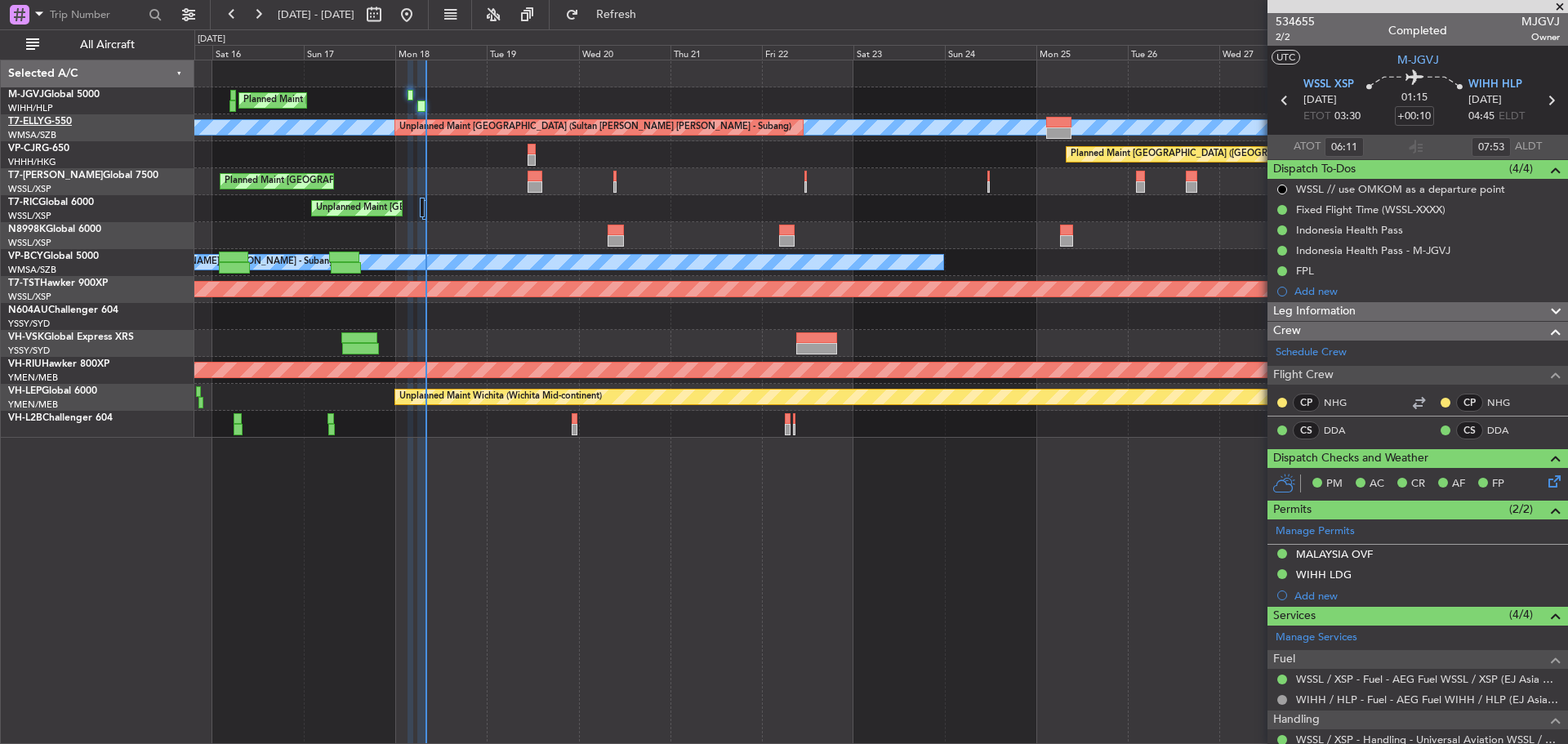
click at [58, 123] on link "T7-ELLY G-550" at bounding box center [40, 122] width 63 height 10
click at [1563, 3] on span at bounding box center [1560, 8] width 17 height 15
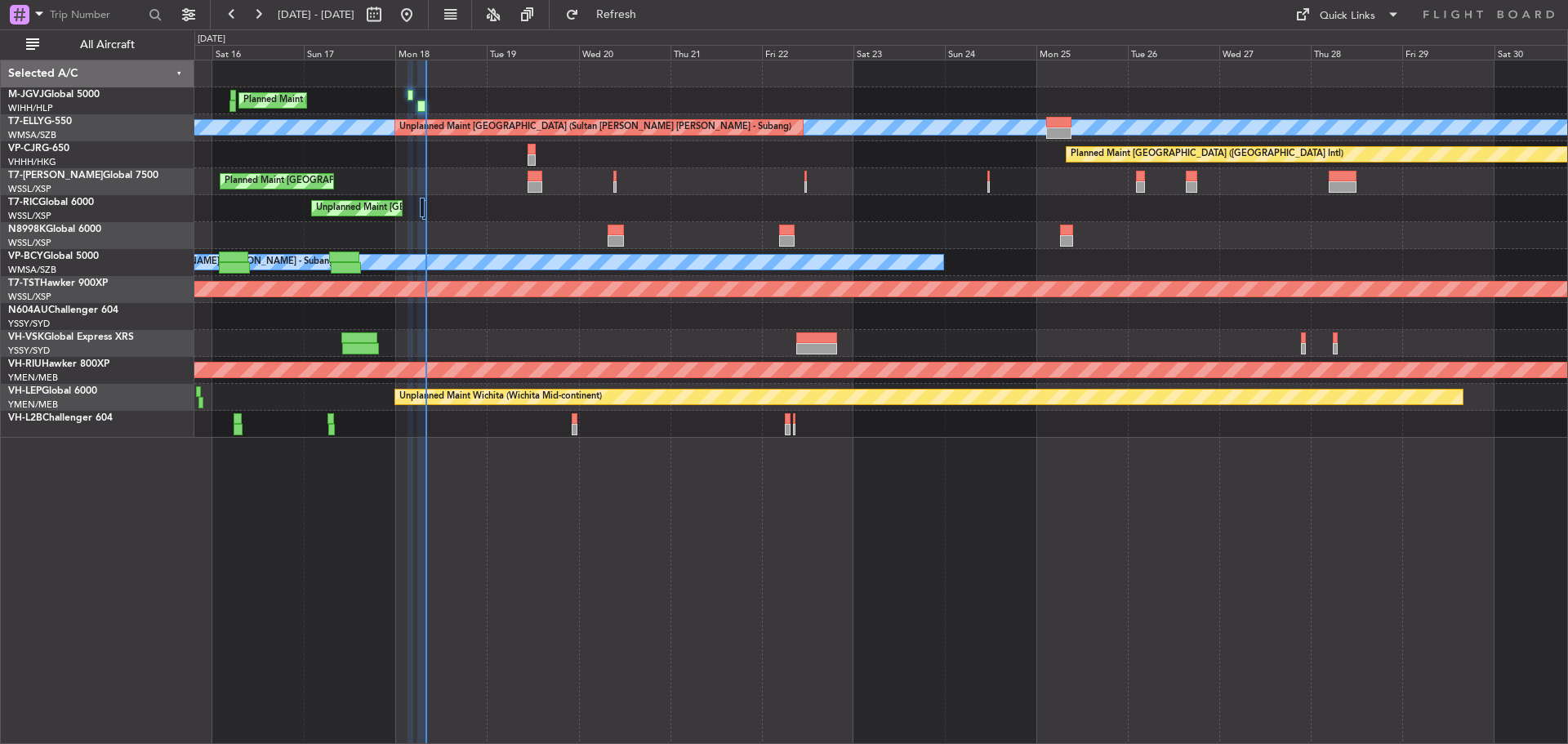
type input "0"
click at [1365, 21] on div "Quick Links" at bounding box center [1347, 17] width 56 height 17
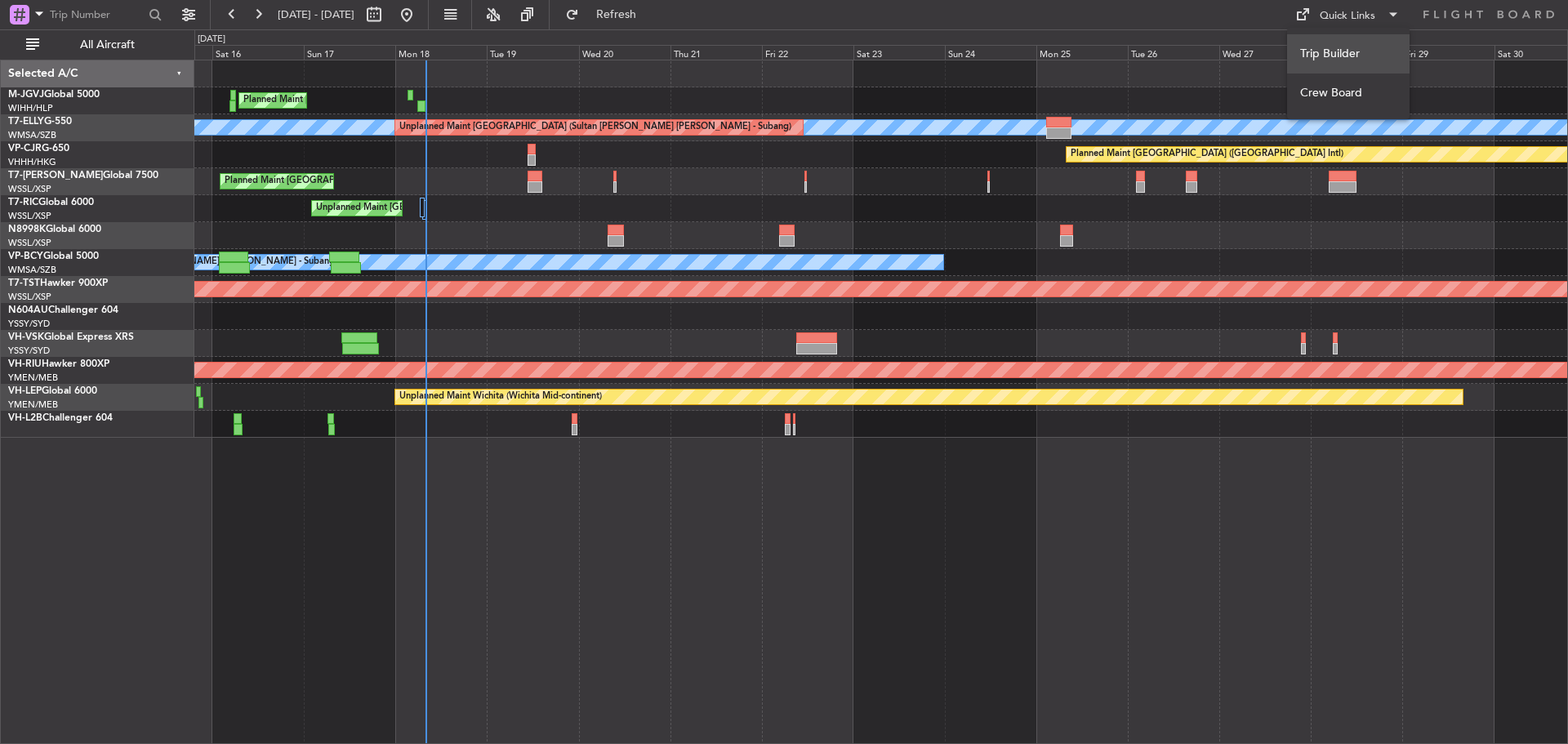
click at [1347, 50] on button "Trip Builder" at bounding box center [1348, 53] width 123 height 39
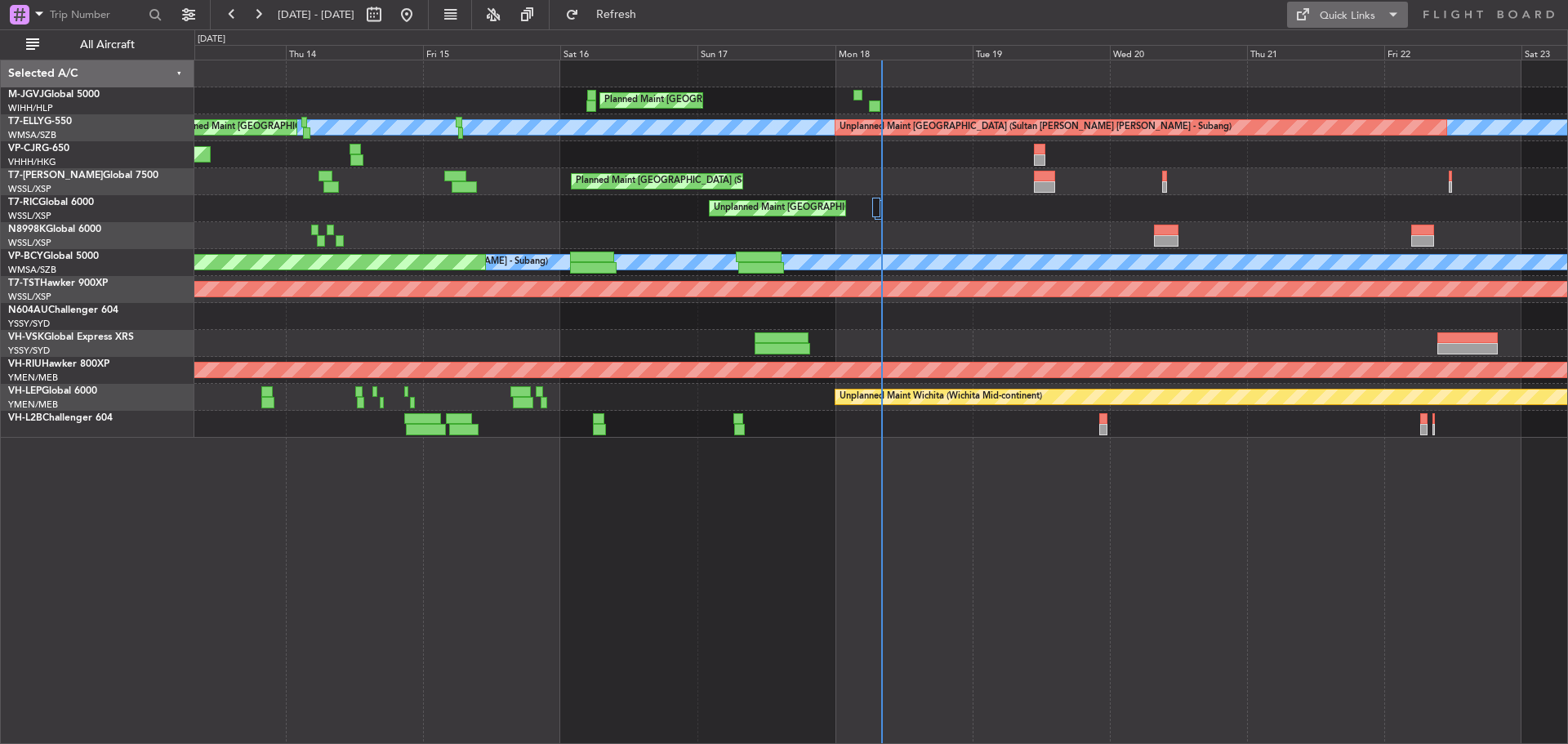
click at [1309, 19] on span at bounding box center [1301, 14] width 19 height 19
click at [1314, 57] on button "Trip Builder" at bounding box center [1348, 53] width 123 height 39
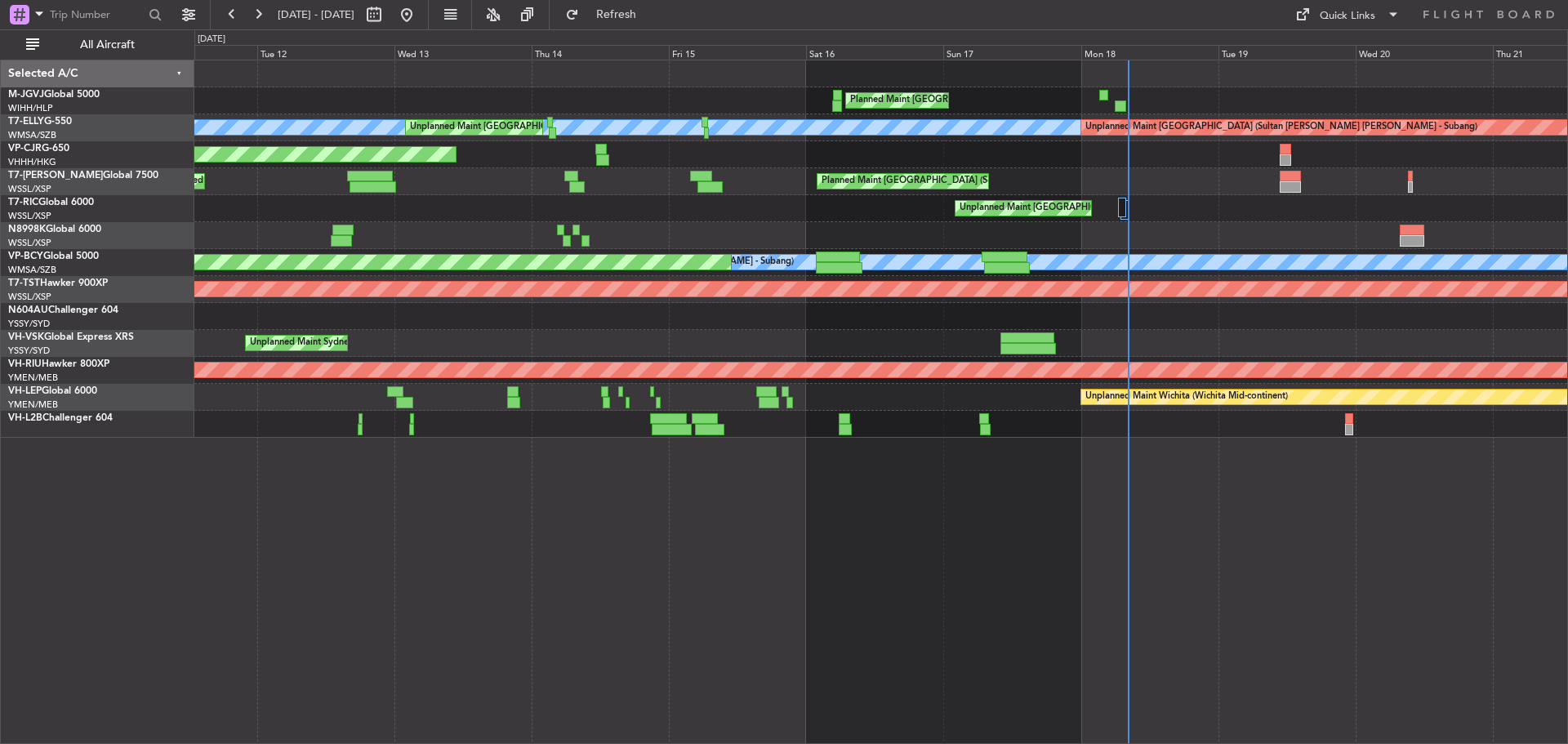
click at [693, 204] on div "Unplanned Maint [GEOGRAPHIC_DATA] (Seletar)" at bounding box center [880, 209] width 1373 height 27
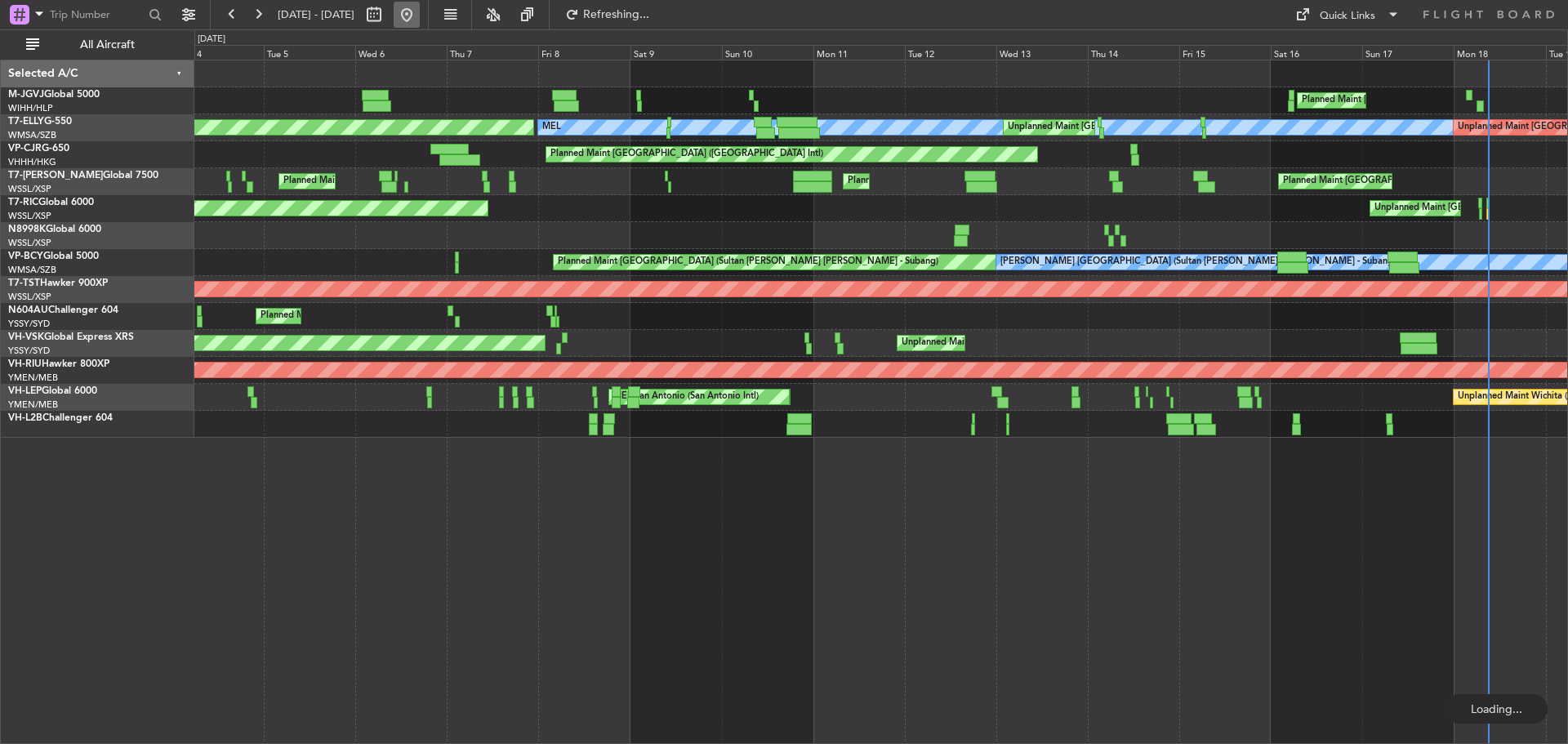
click at [420, 17] on button at bounding box center [406, 14] width 26 height 26
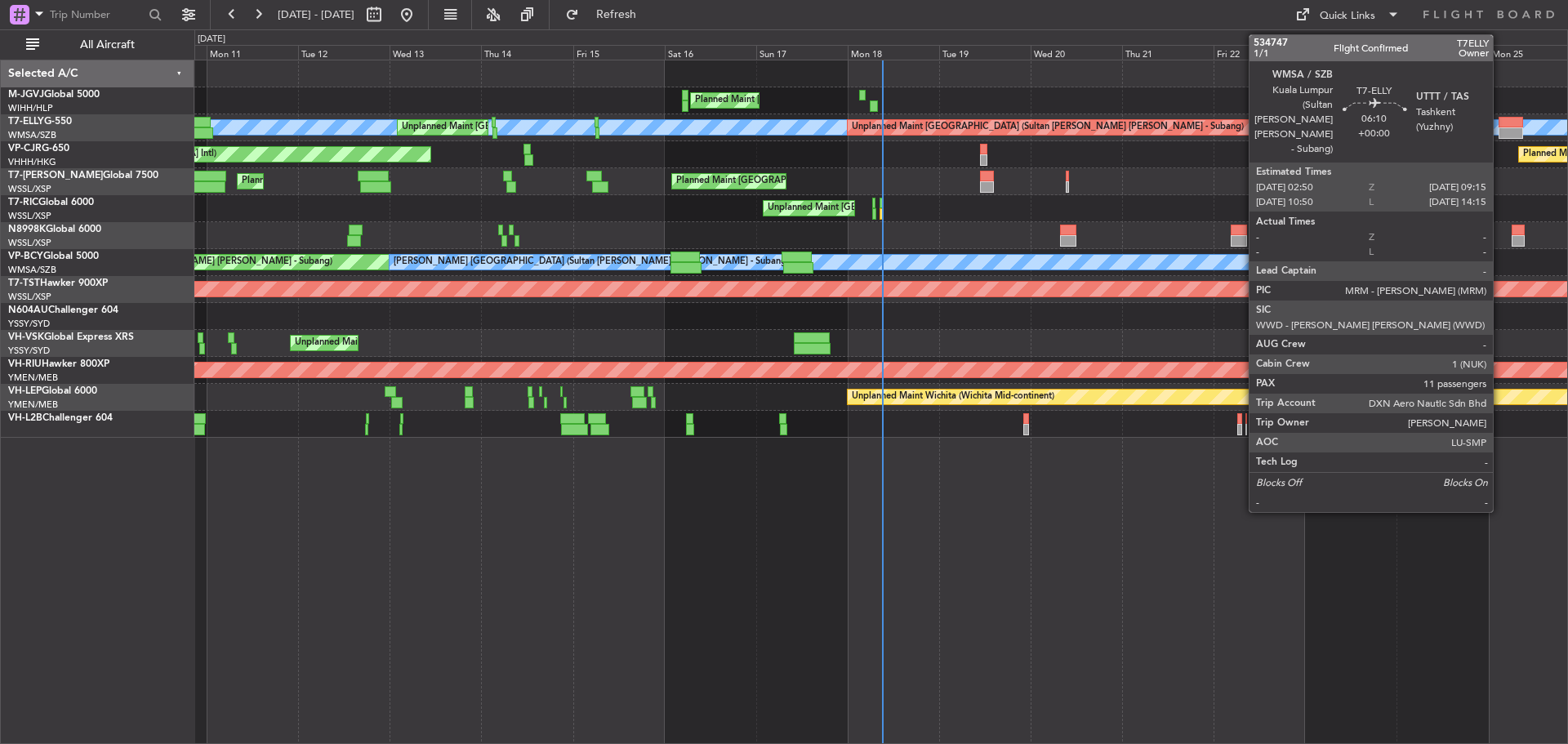
click at [1500, 134] on div at bounding box center [1510, 134] width 24 height 12
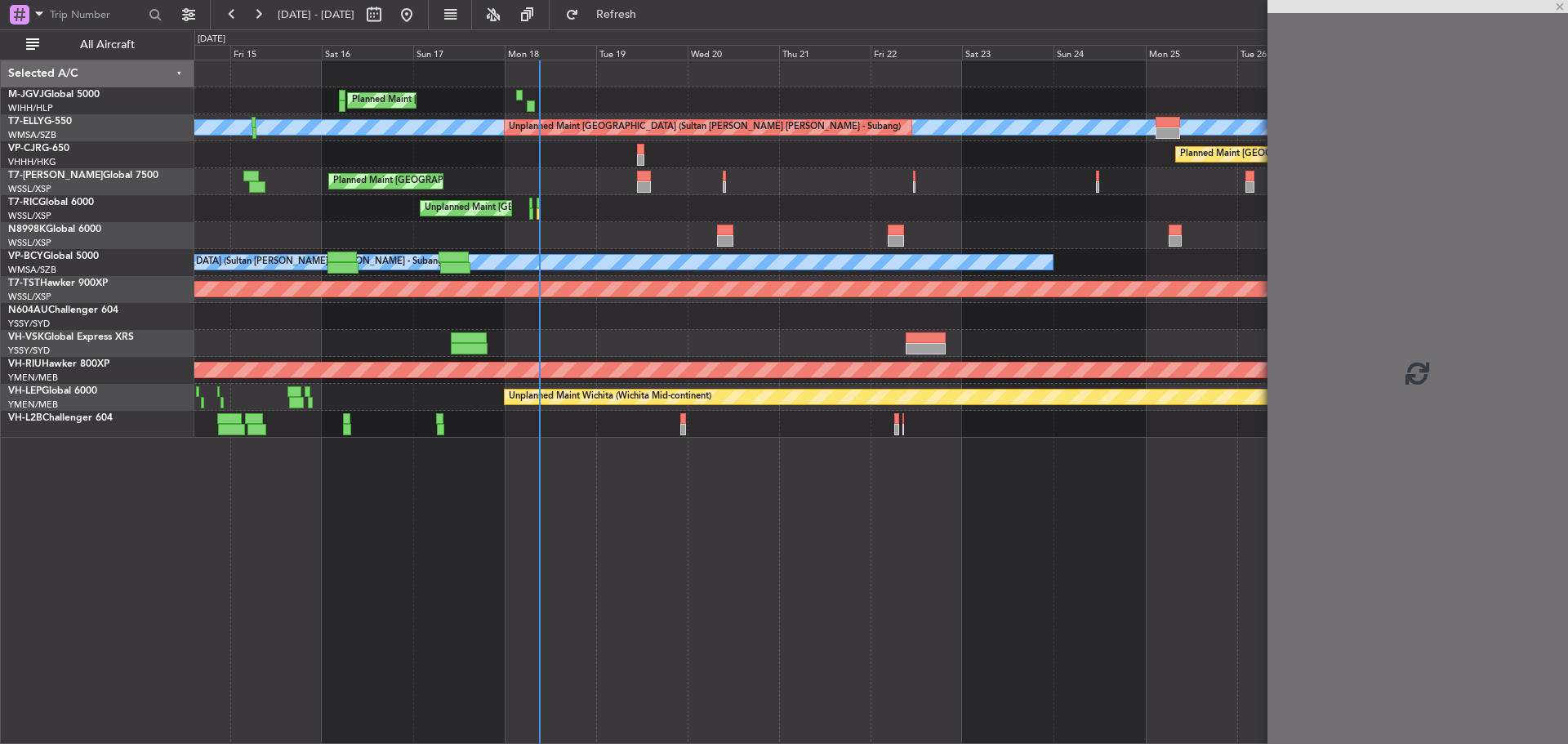
click at [714, 205] on div "Unplanned Maint [GEOGRAPHIC_DATA] (Seletar)" at bounding box center [880, 209] width 1373 height 27
